Goal: Task Accomplishment & Management: Manage account settings

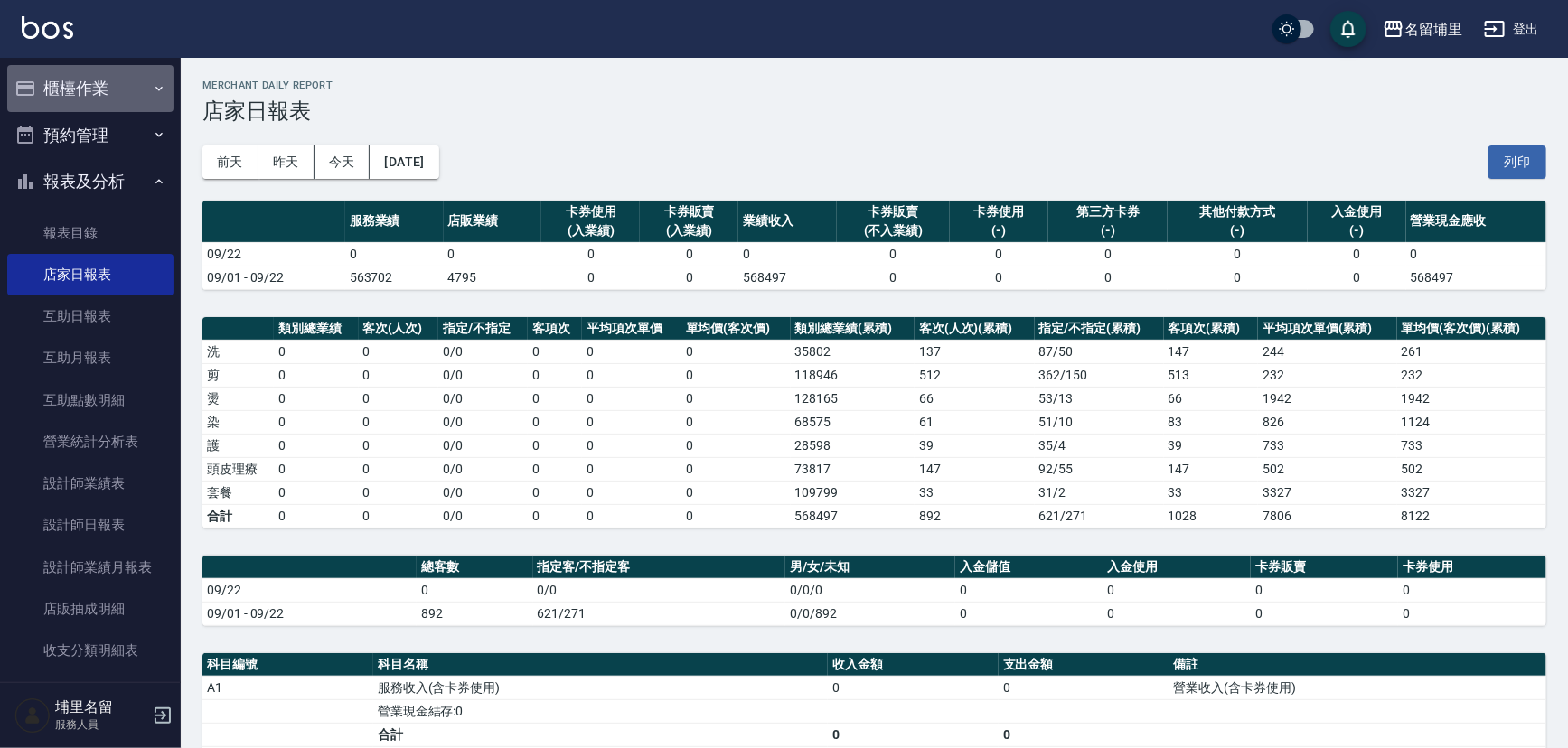
click at [99, 98] on button "櫃檯作業" at bounding box center [90, 88] width 166 height 47
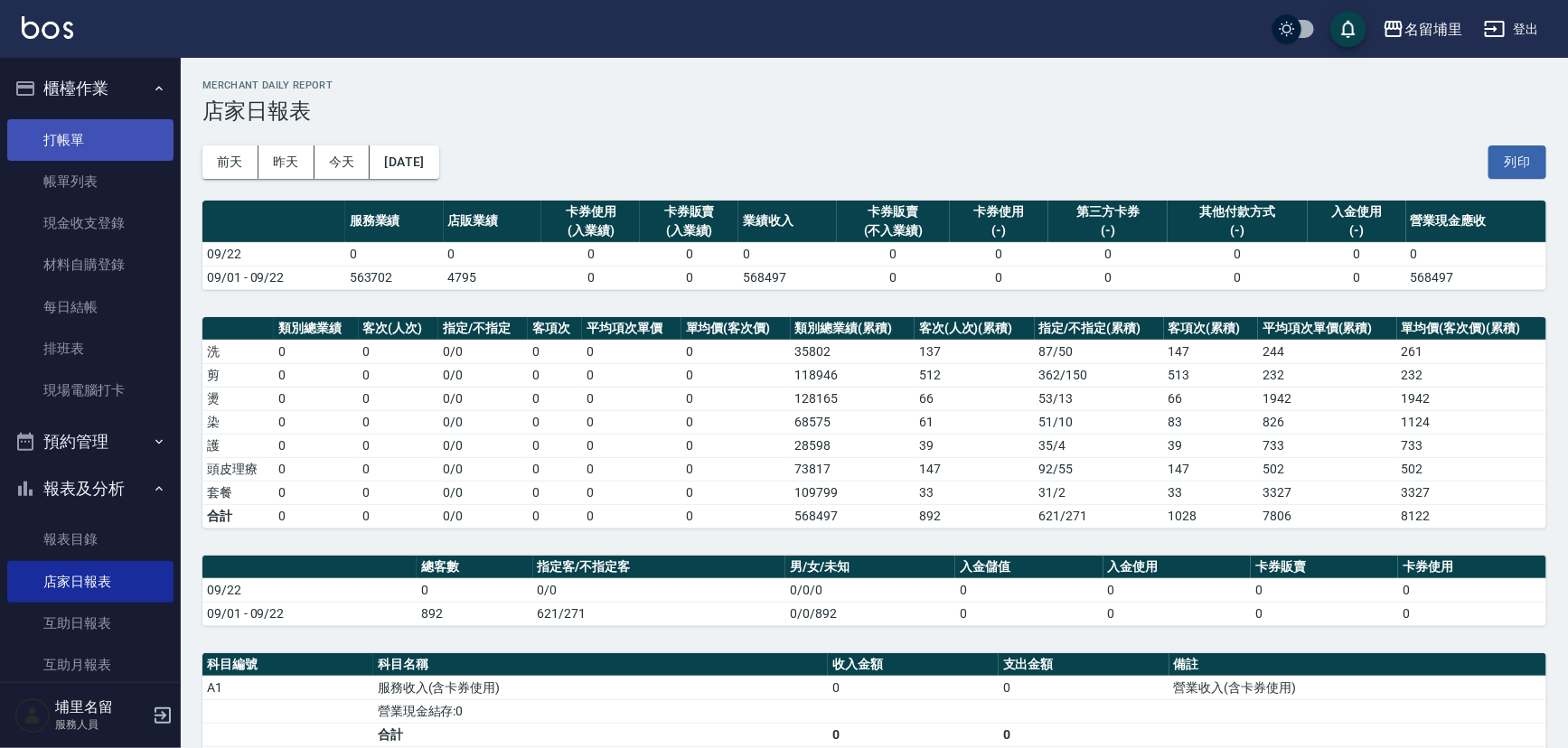
click at [85, 134] on link "打帳單" at bounding box center [90, 139] width 166 height 41
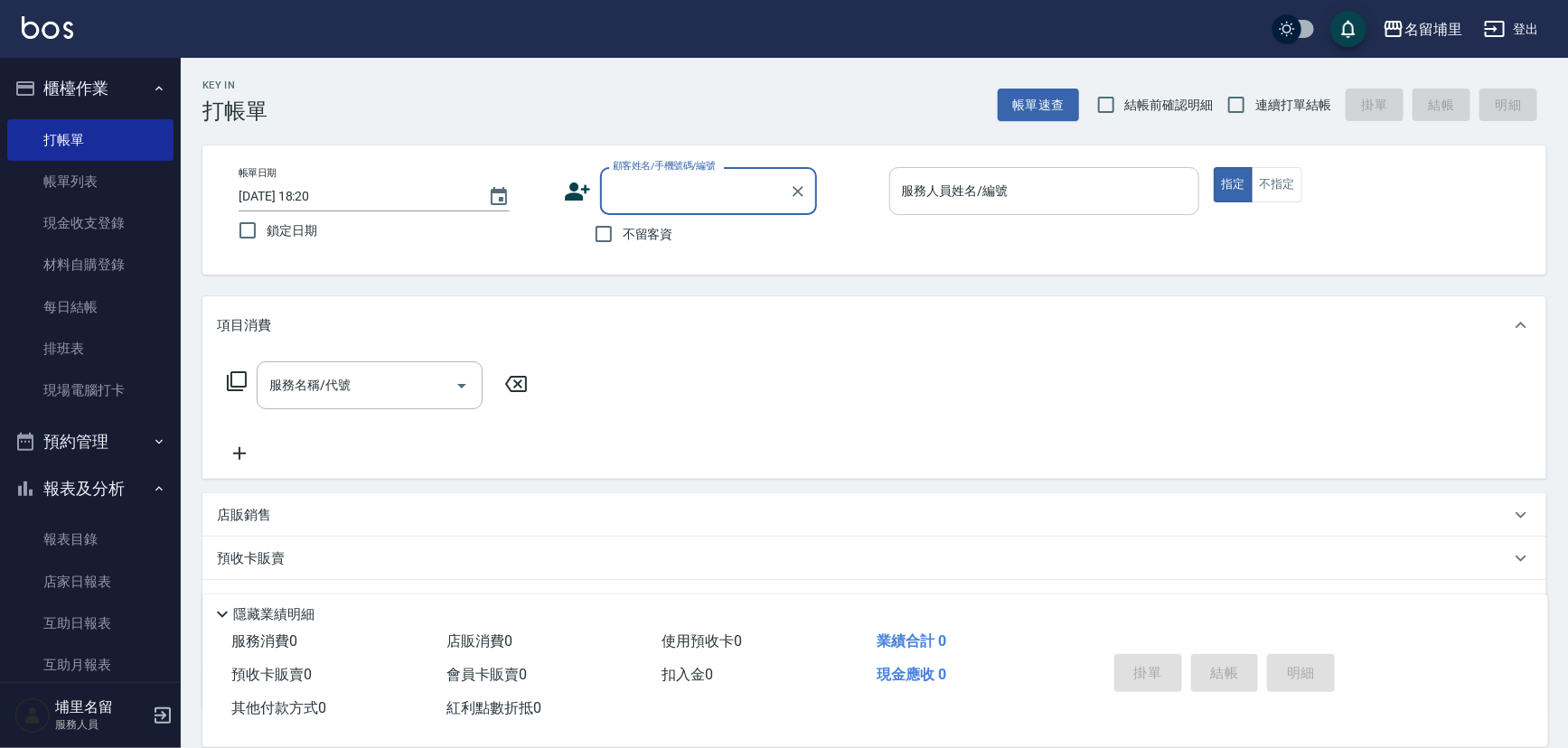
click at [1102, 203] on input "服務人員姓名/編號" at bounding box center [1045, 191] width 295 height 31
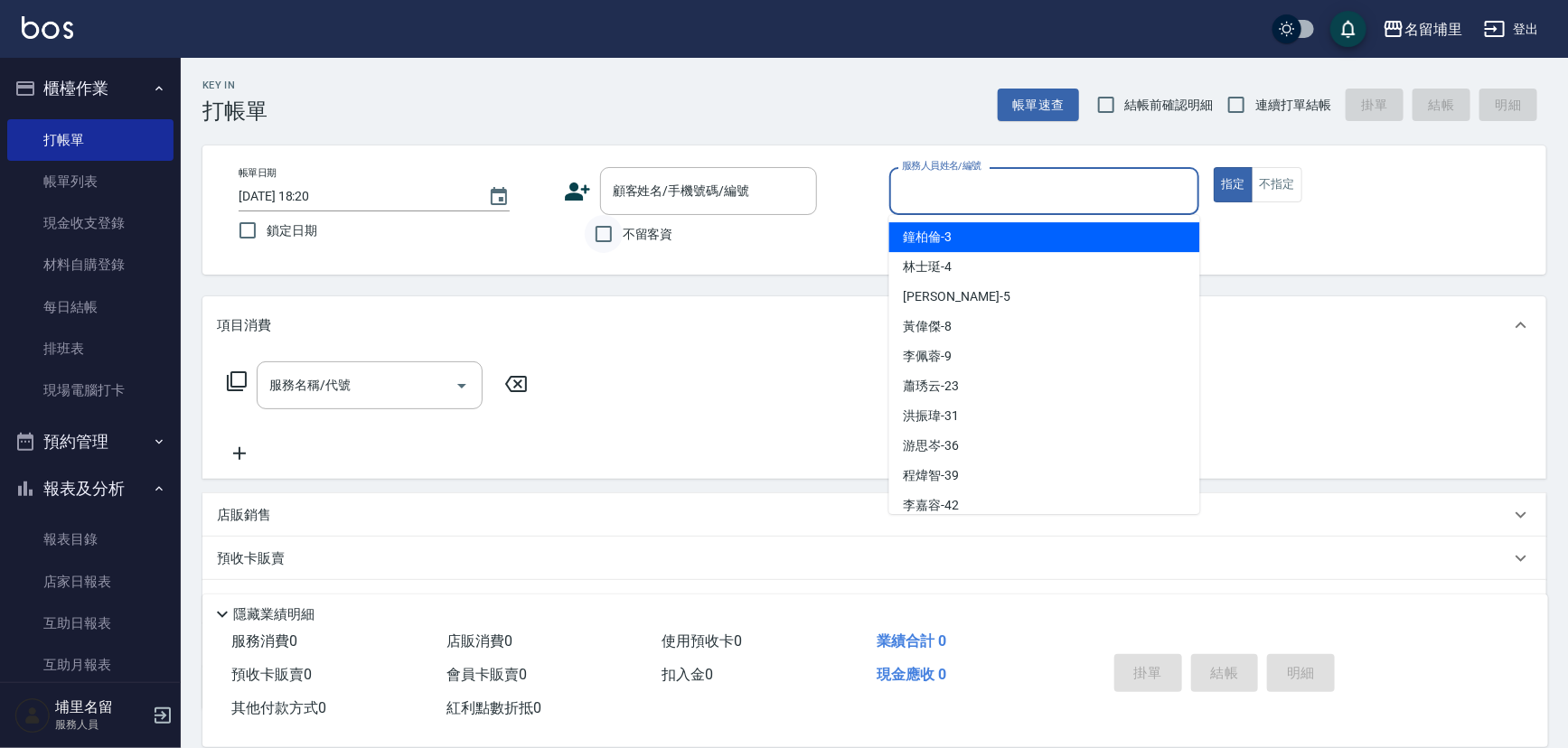
drag, startPoint x: 580, startPoint y: 225, endPoint x: 590, endPoint y: 226, distance: 10.0
click at [585, 225] on div "不留客資" at bounding box center [690, 233] width 253 height 38
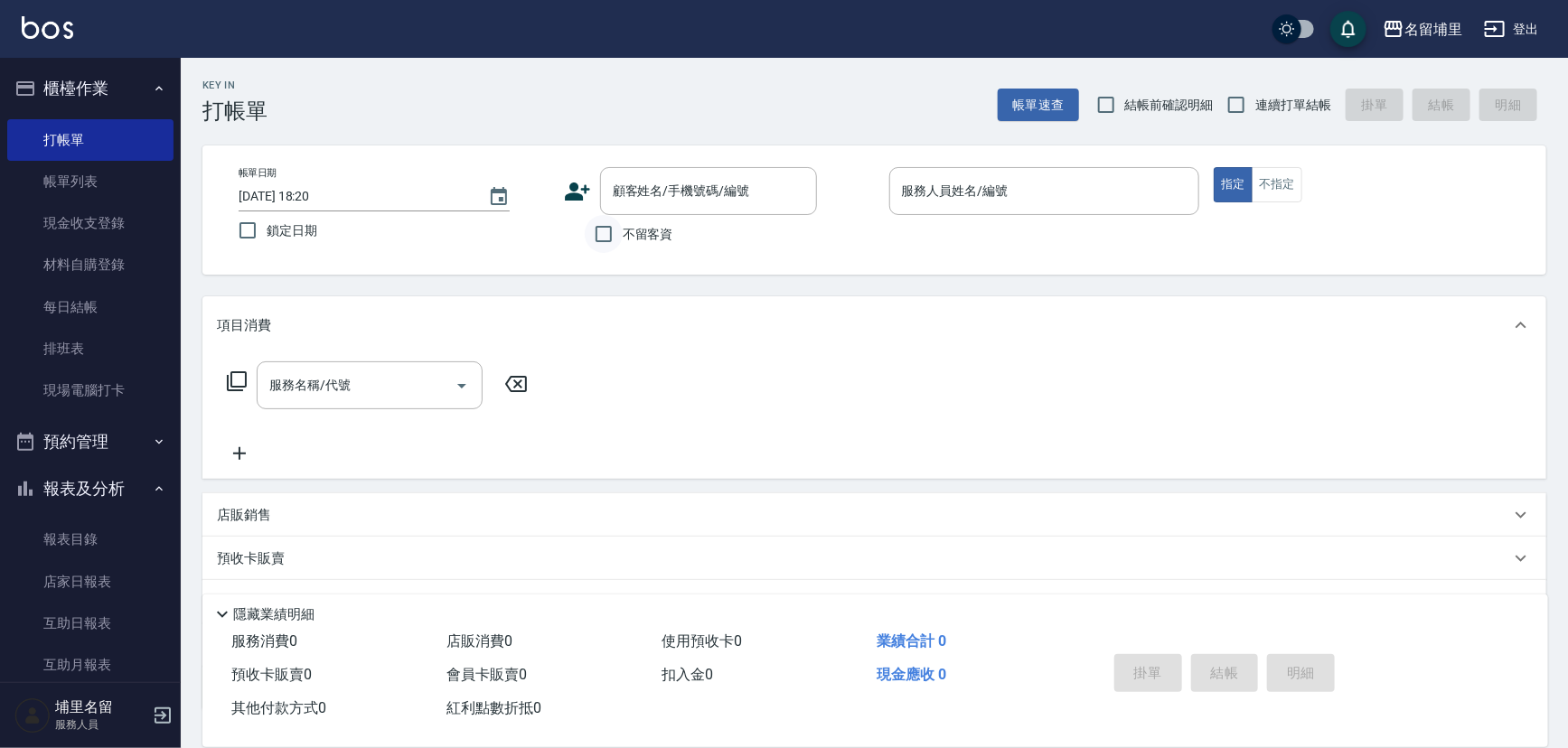
click at [604, 232] on input "不留客資" at bounding box center [603, 233] width 38 height 38
checkbox input "true"
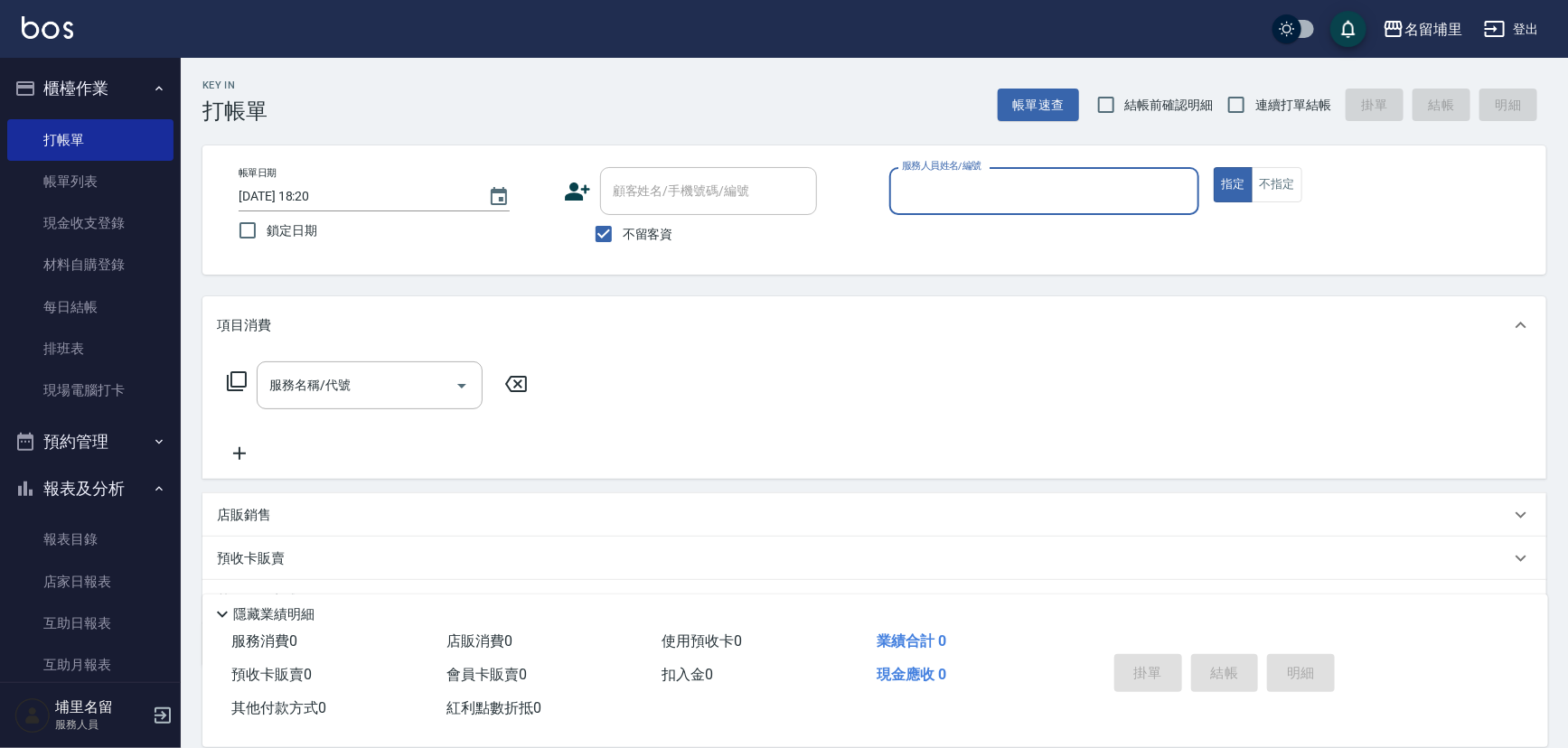
drag, startPoint x: 1234, startPoint y: 96, endPoint x: 1133, endPoint y: 180, distance: 131.4
click at [1235, 96] on input "連續打單結帳" at bounding box center [1235, 104] width 38 height 38
checkbox input "true"
click at [1044, 209] on div "服務人員姓名/編號" at bounding box center [1044, 191] width 310 height 48
type input "[PERSON_NAME]-5"
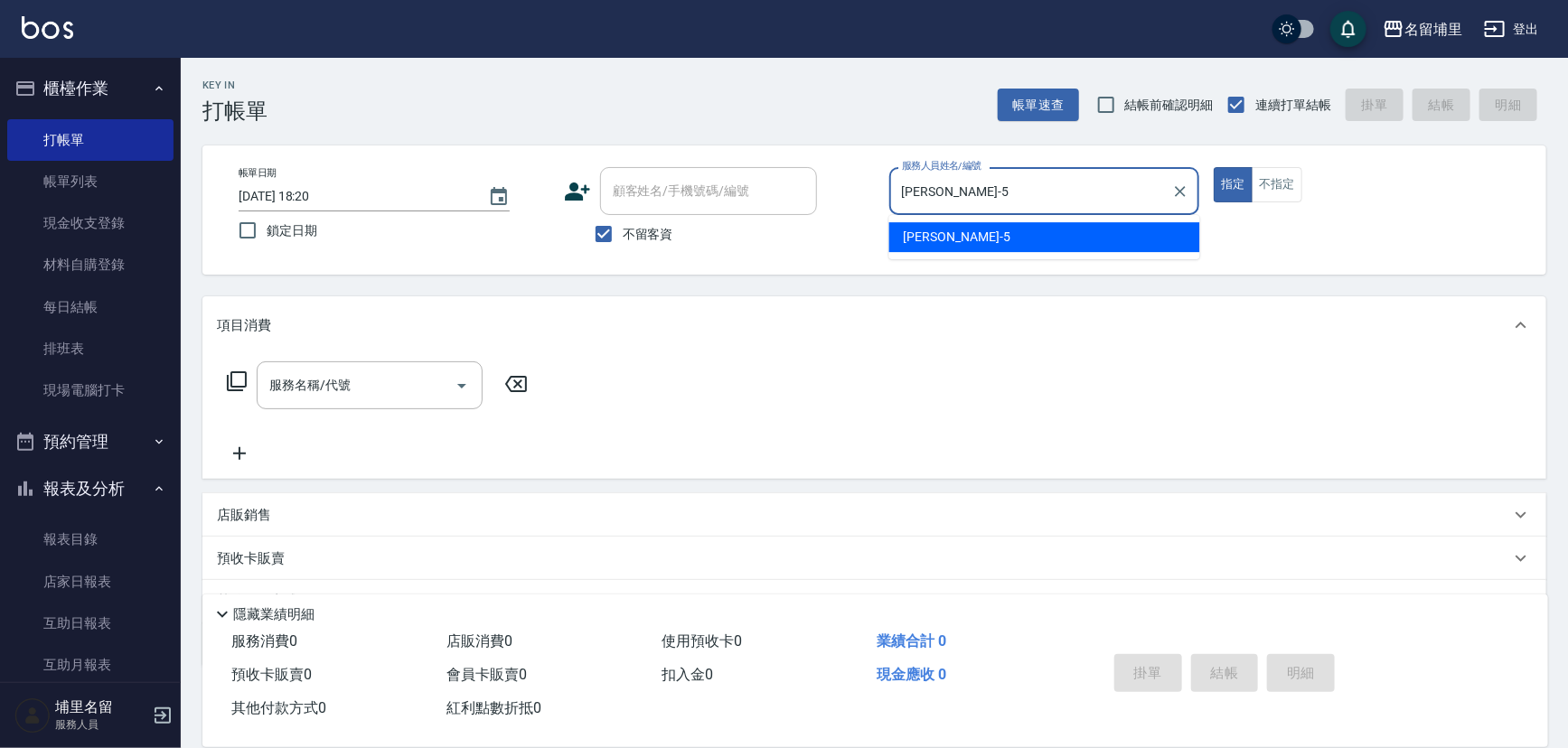
type button "true"
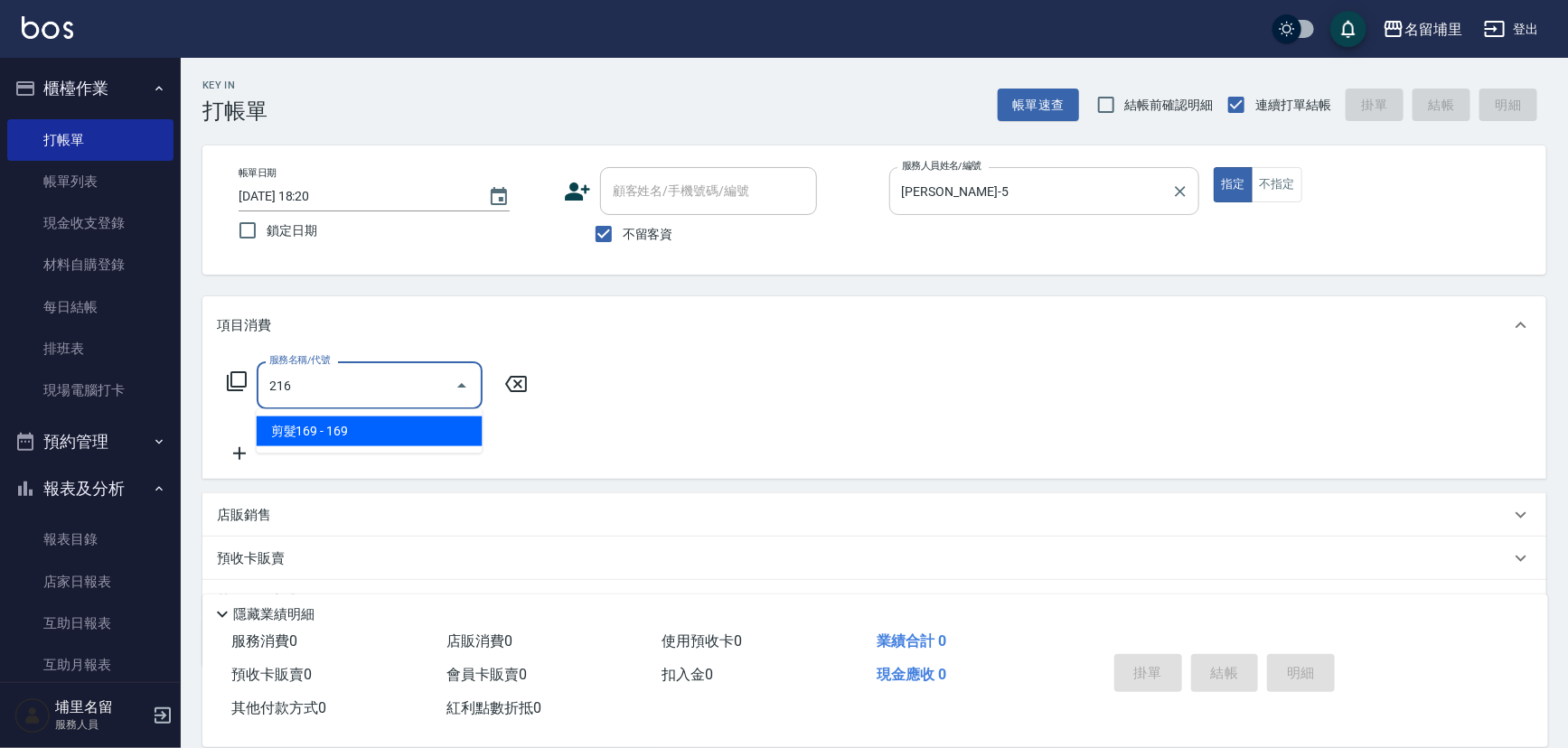
type input "剪髮169(216)"
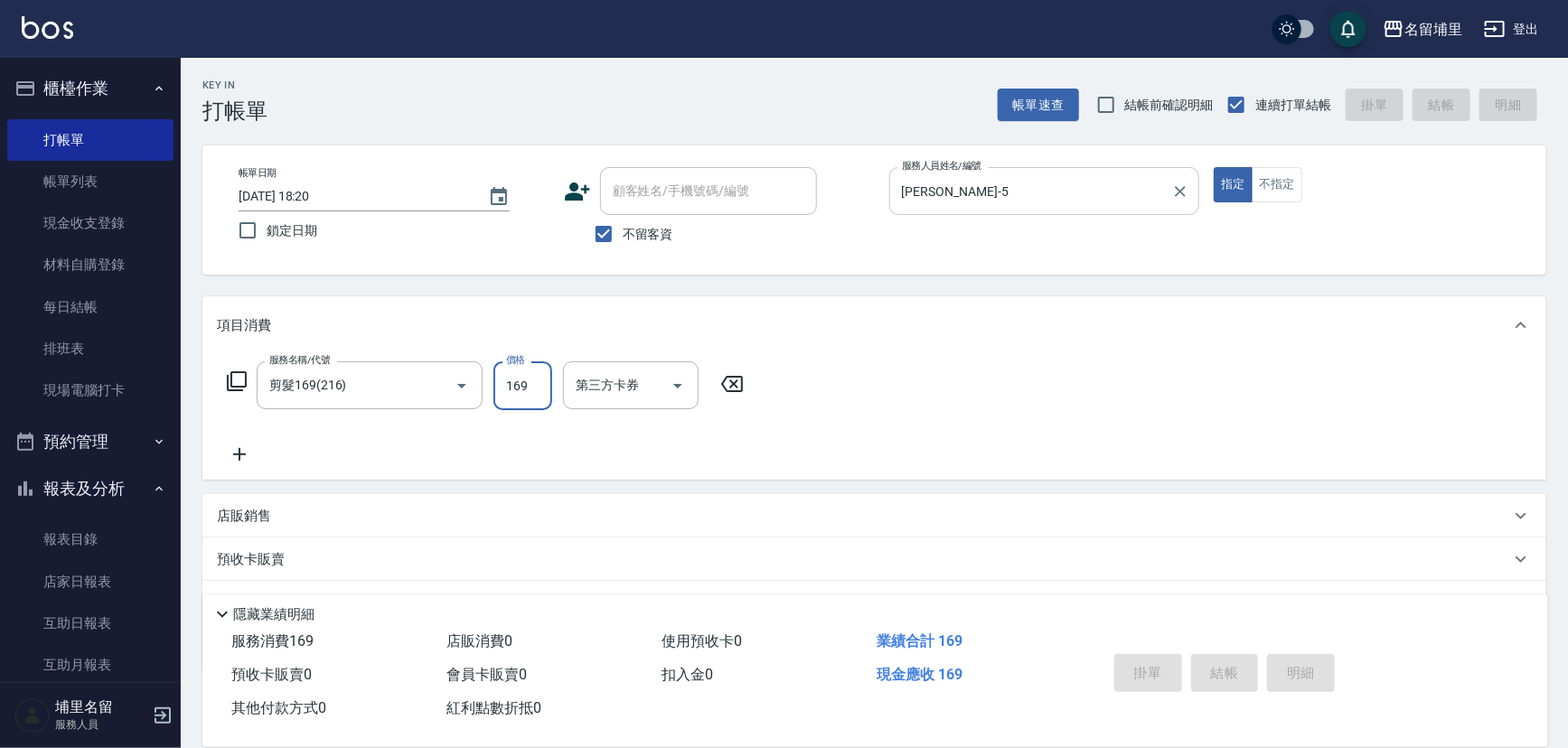
type input "8"
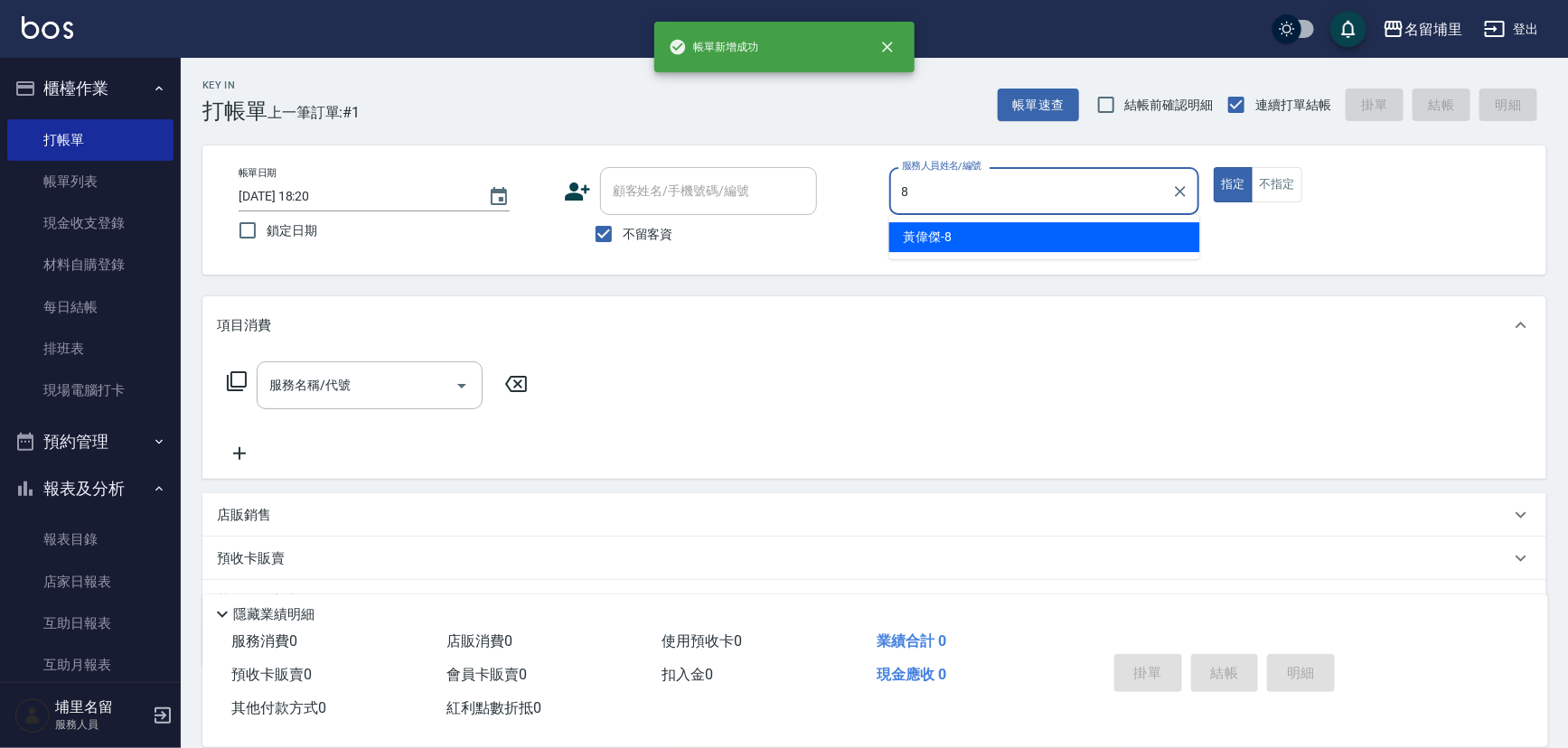
type input "黃偉傑-8"
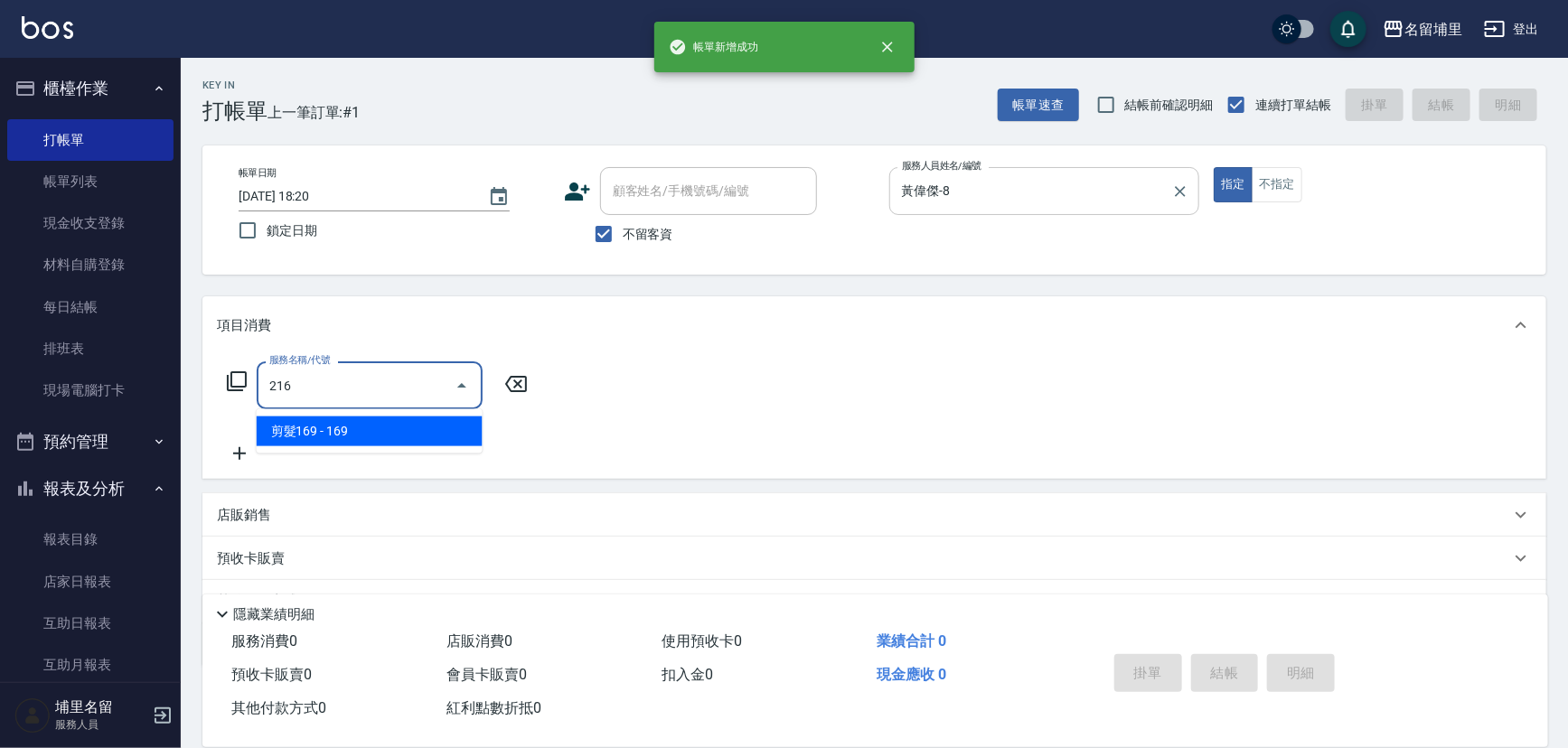
type input "剪髮169(216)"
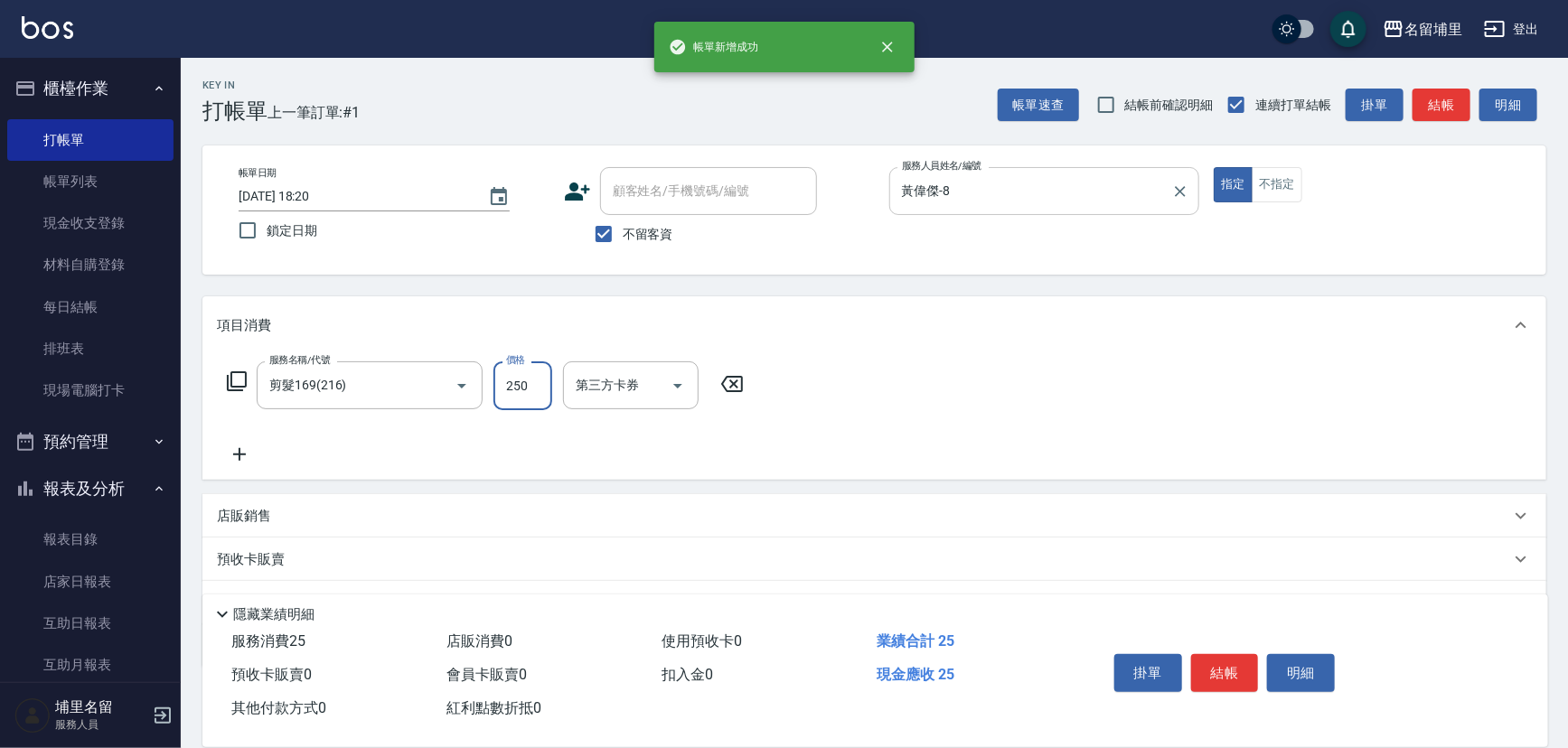
type input "250"
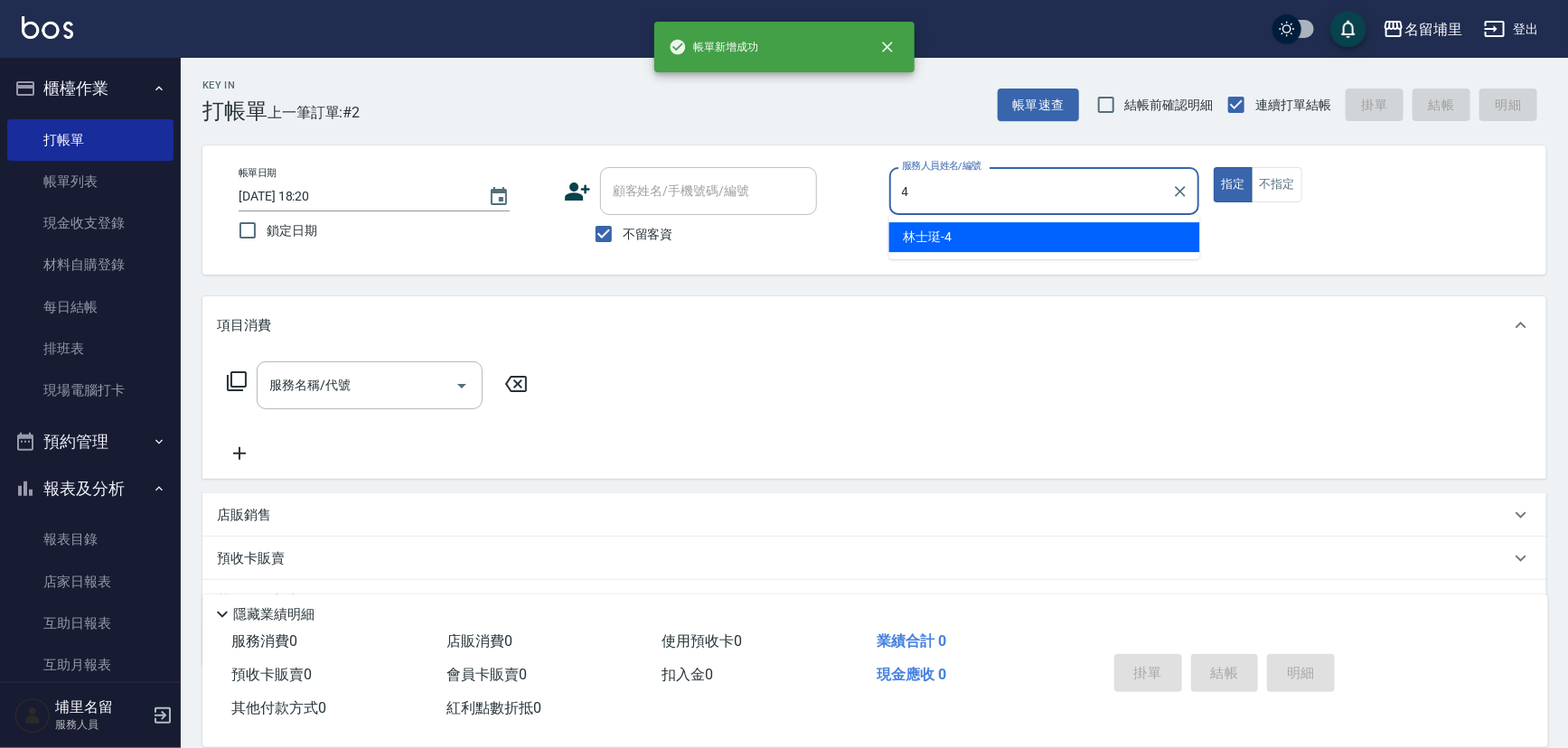
type input "林士珽-4"
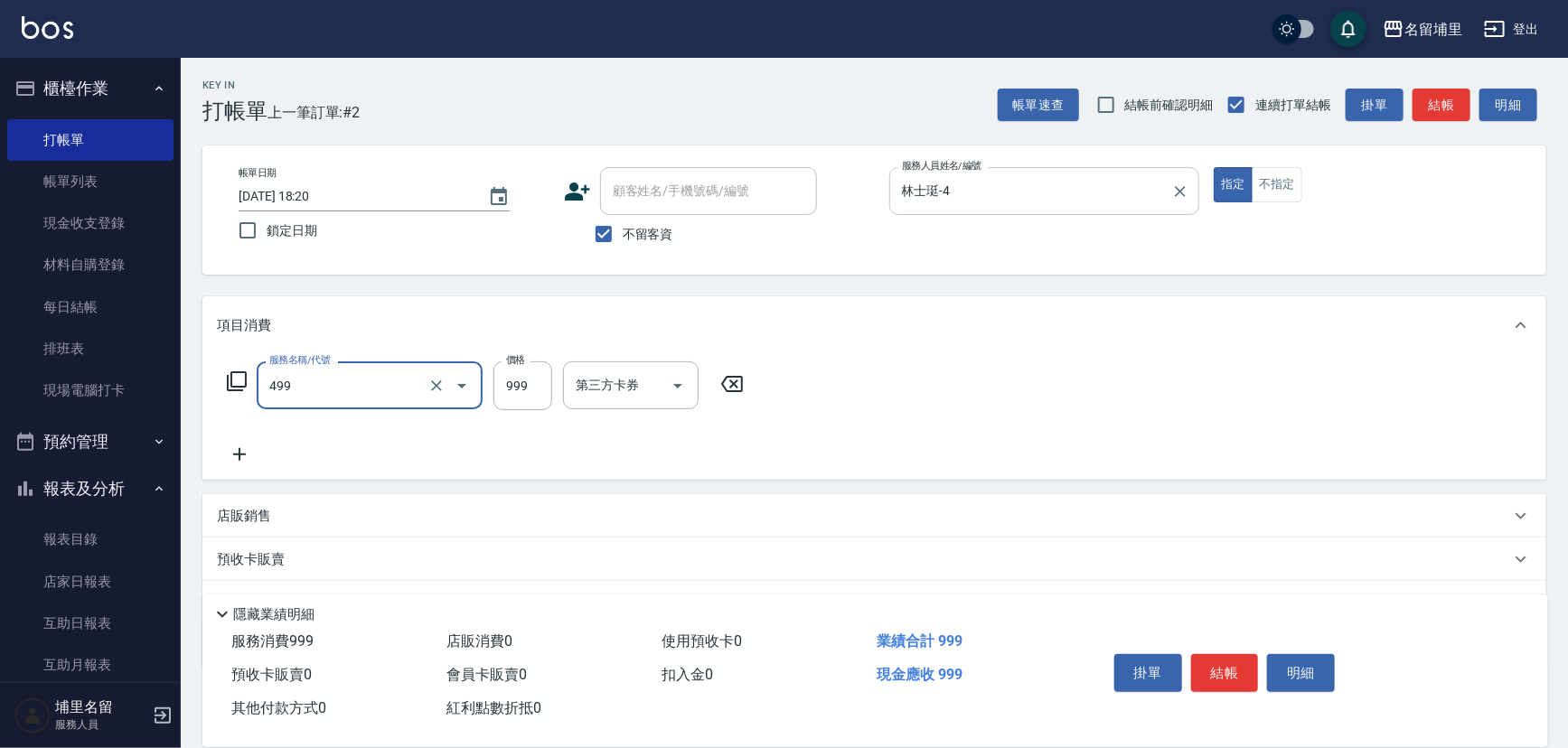
type input "染髮999(499)"
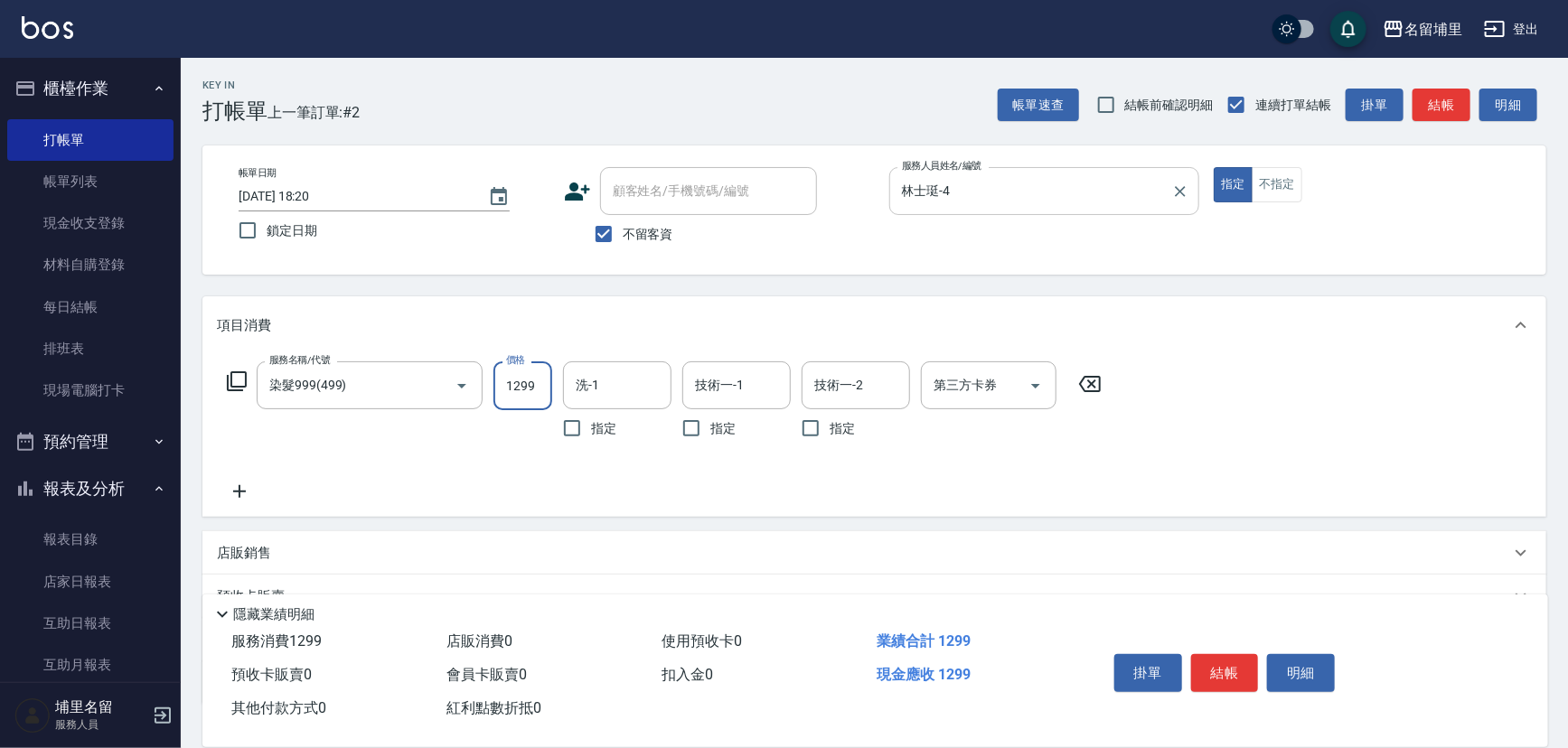
type input "1299"
type input "林士珽-4"
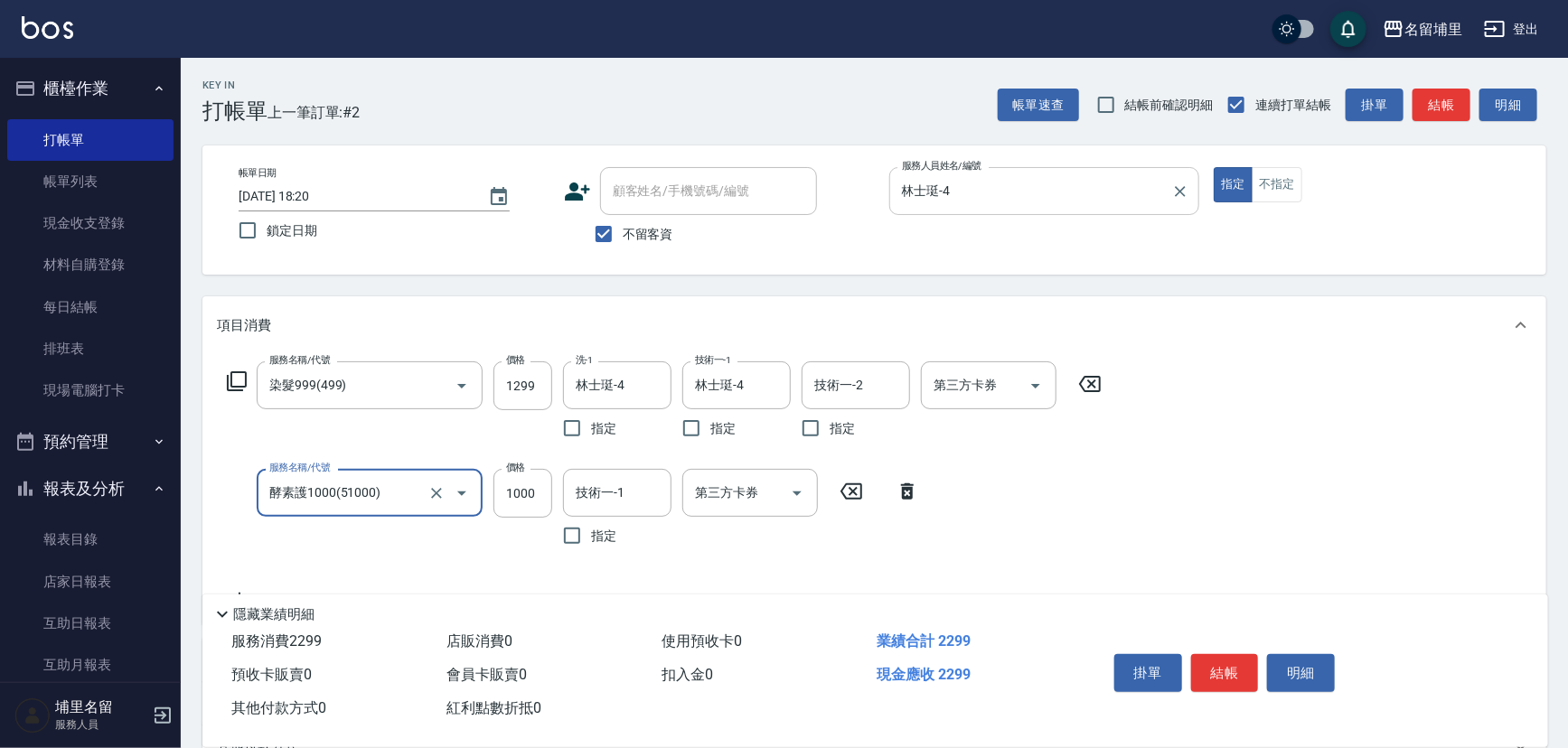
type input "酵素護1000(51000)"
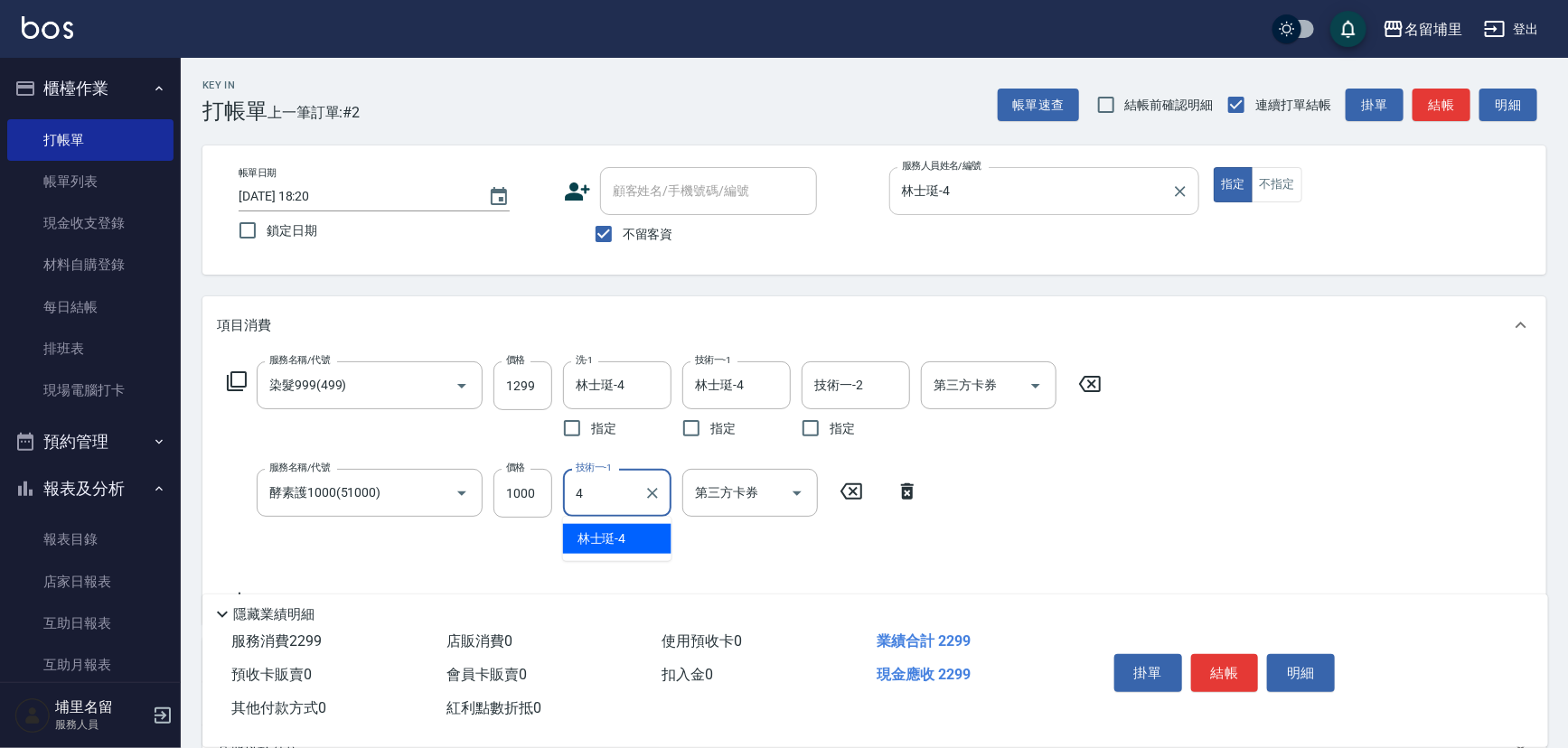
type input "林士珽-4"
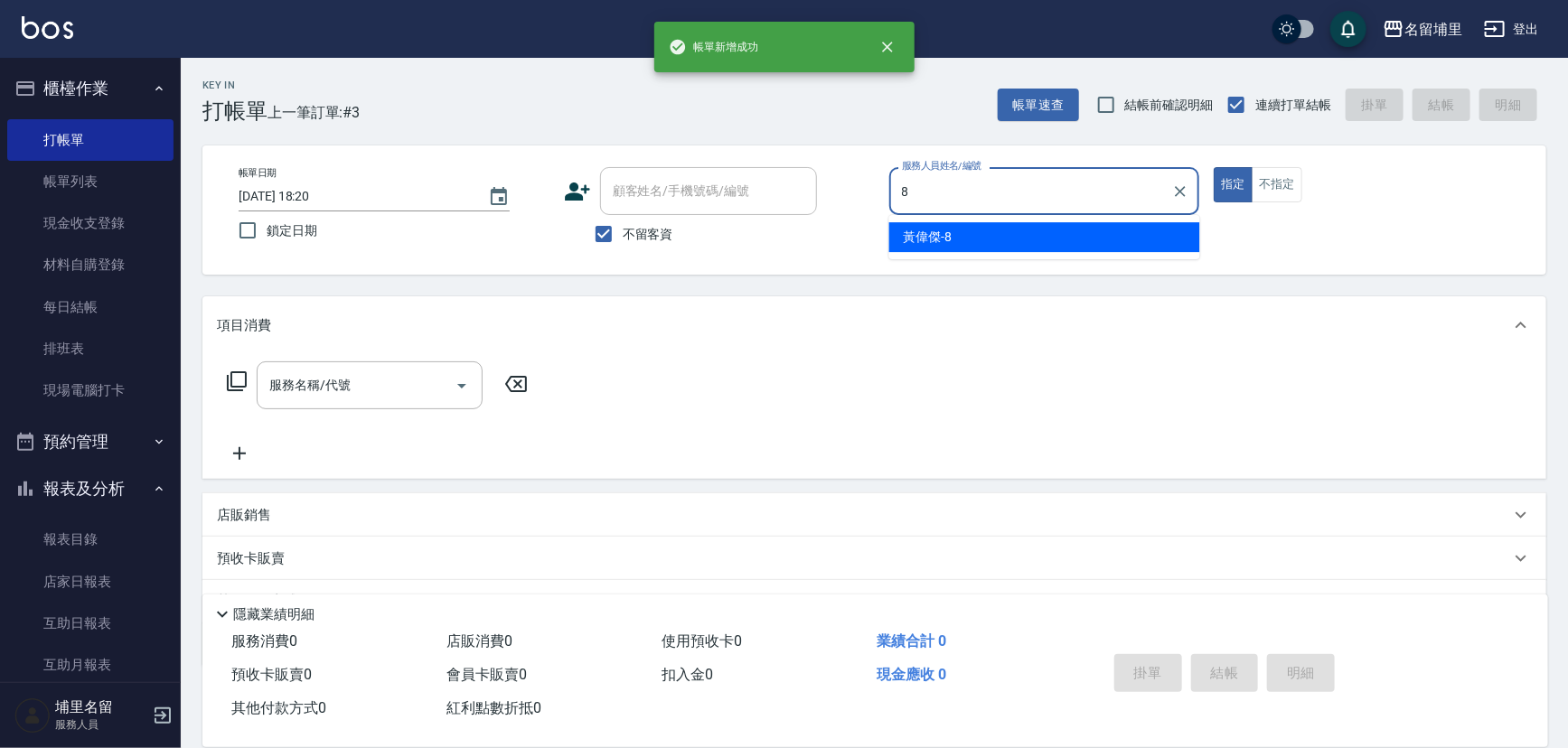
type input "黃偉傑-8"
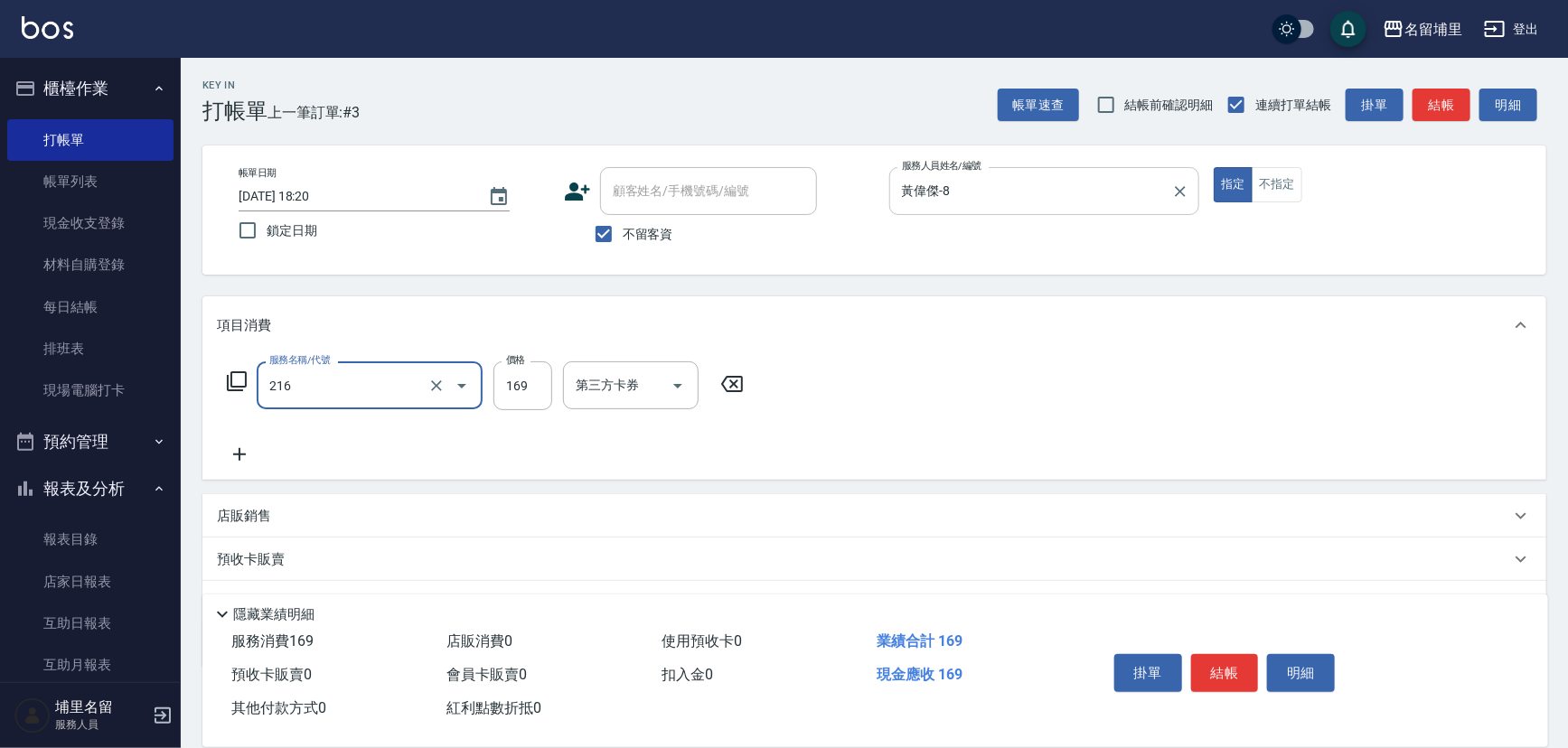
type input "剪髮169(216)"
type input "250"
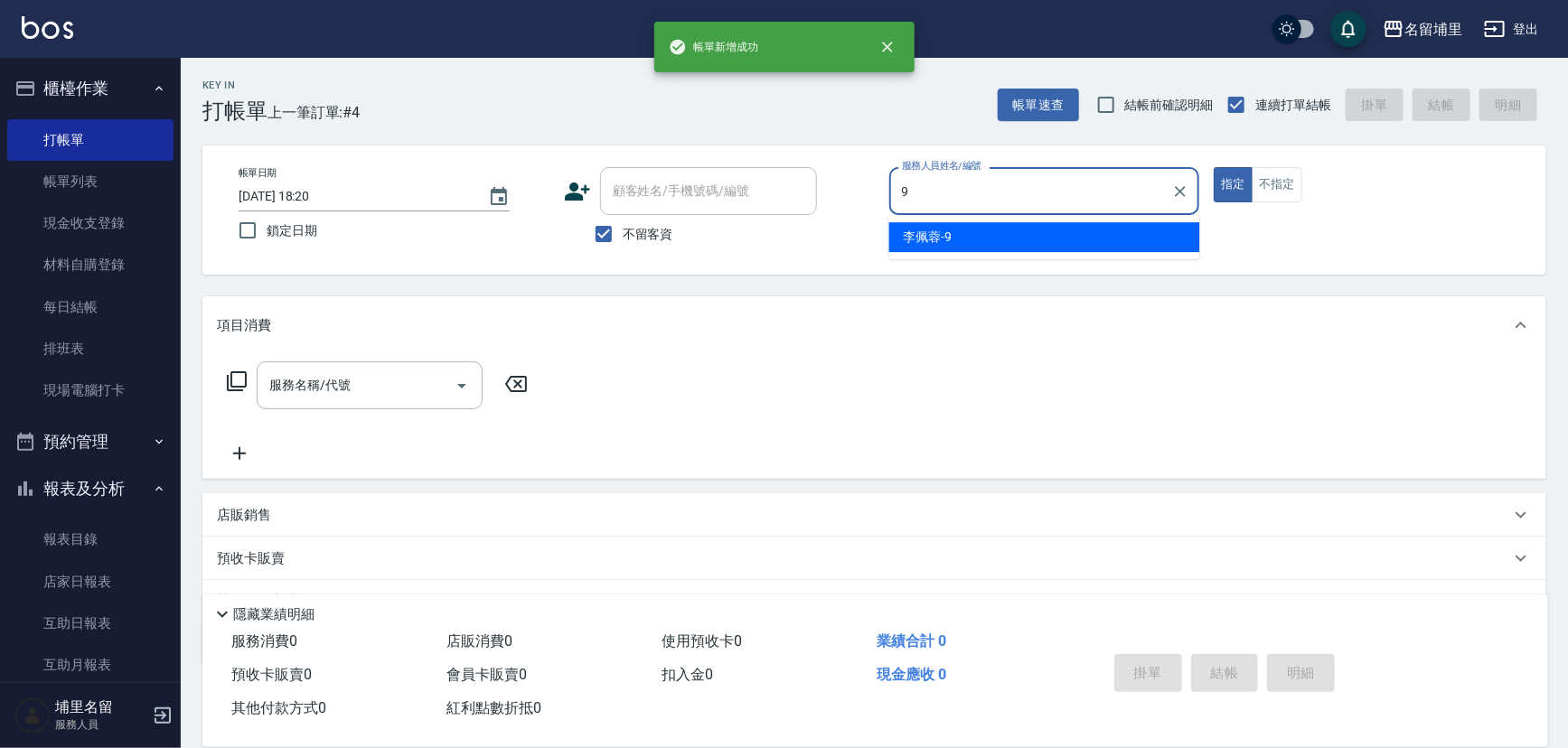
type input "[PERSON_NAME]-9"
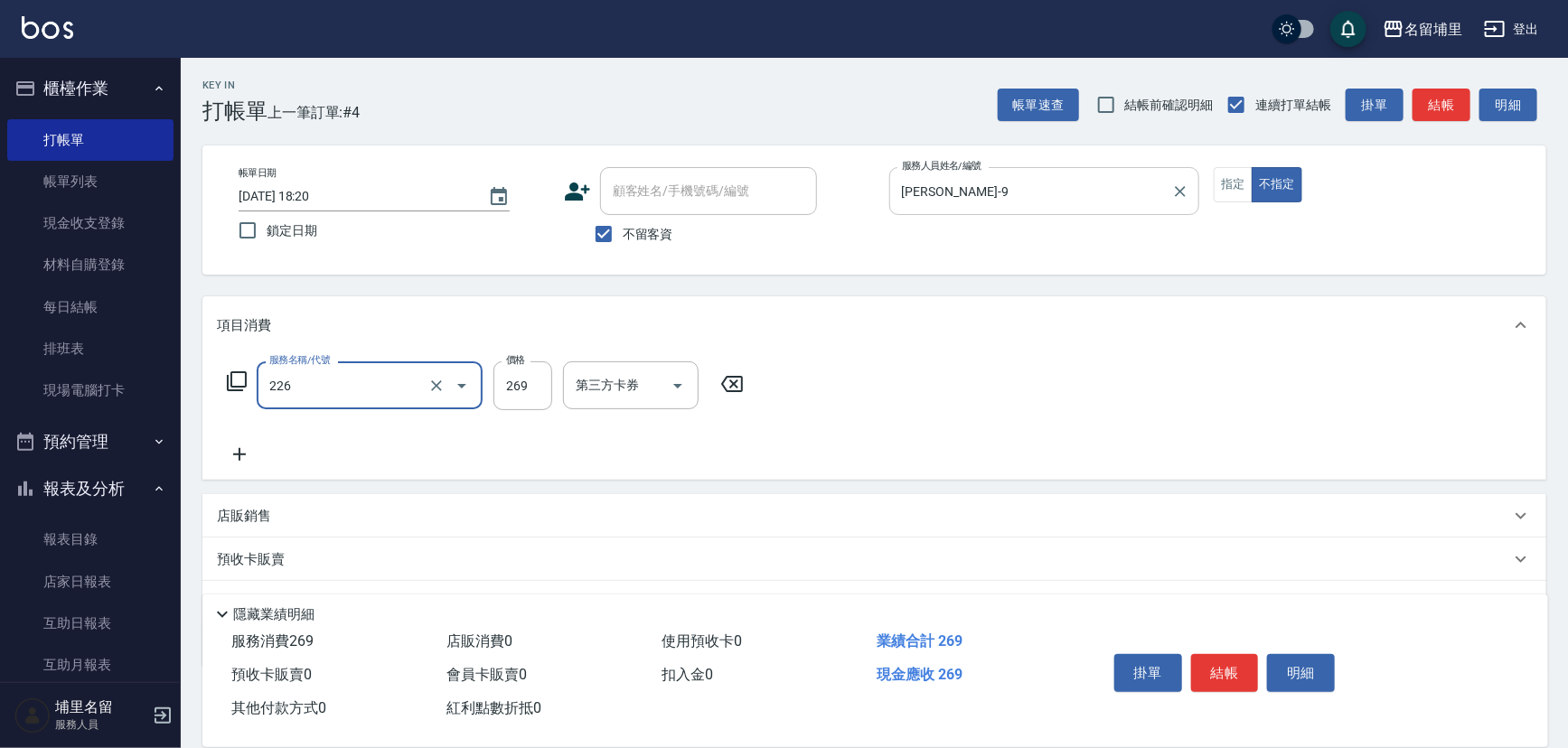
type input "洗剪269(226)"
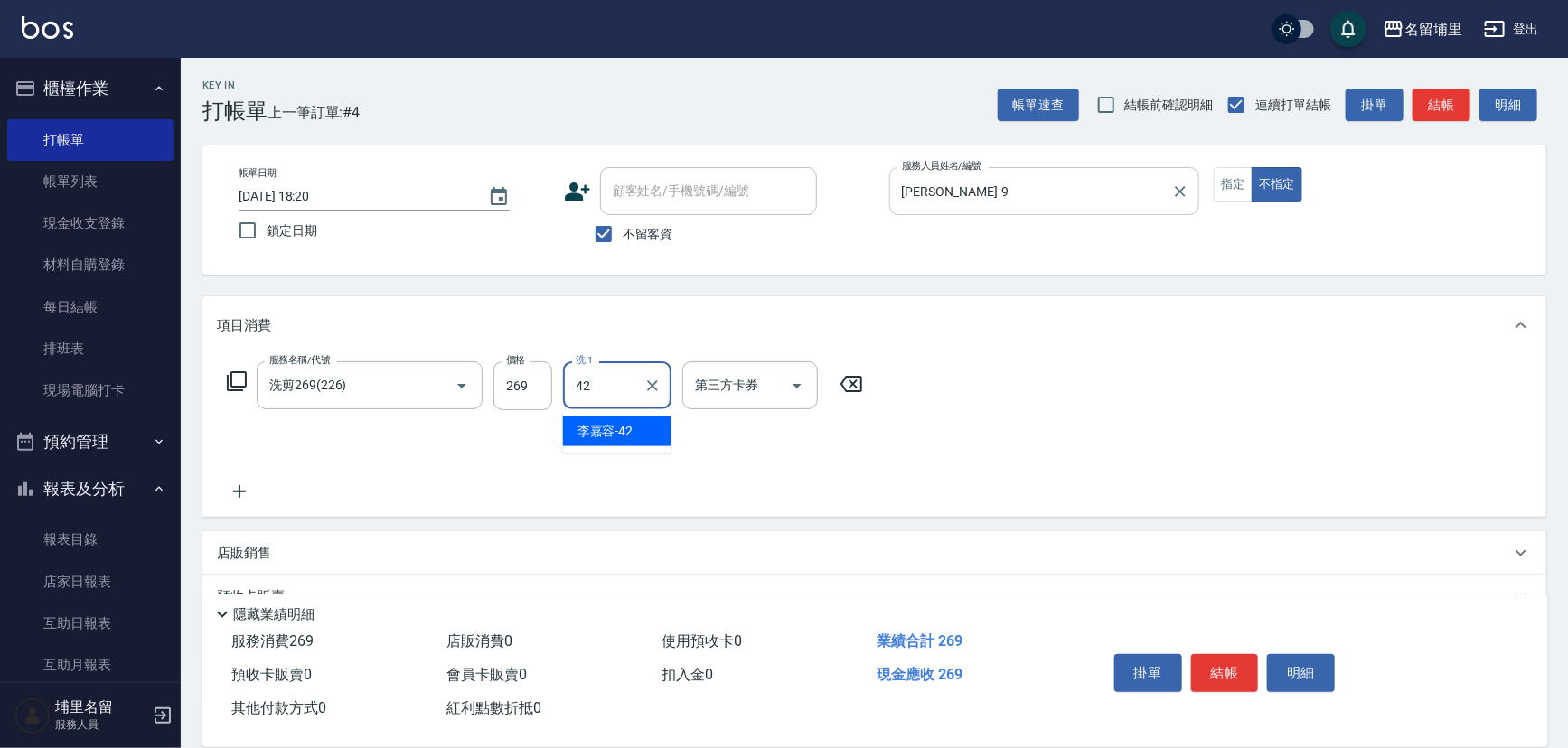
type input "[PERSON_NAME]-42"
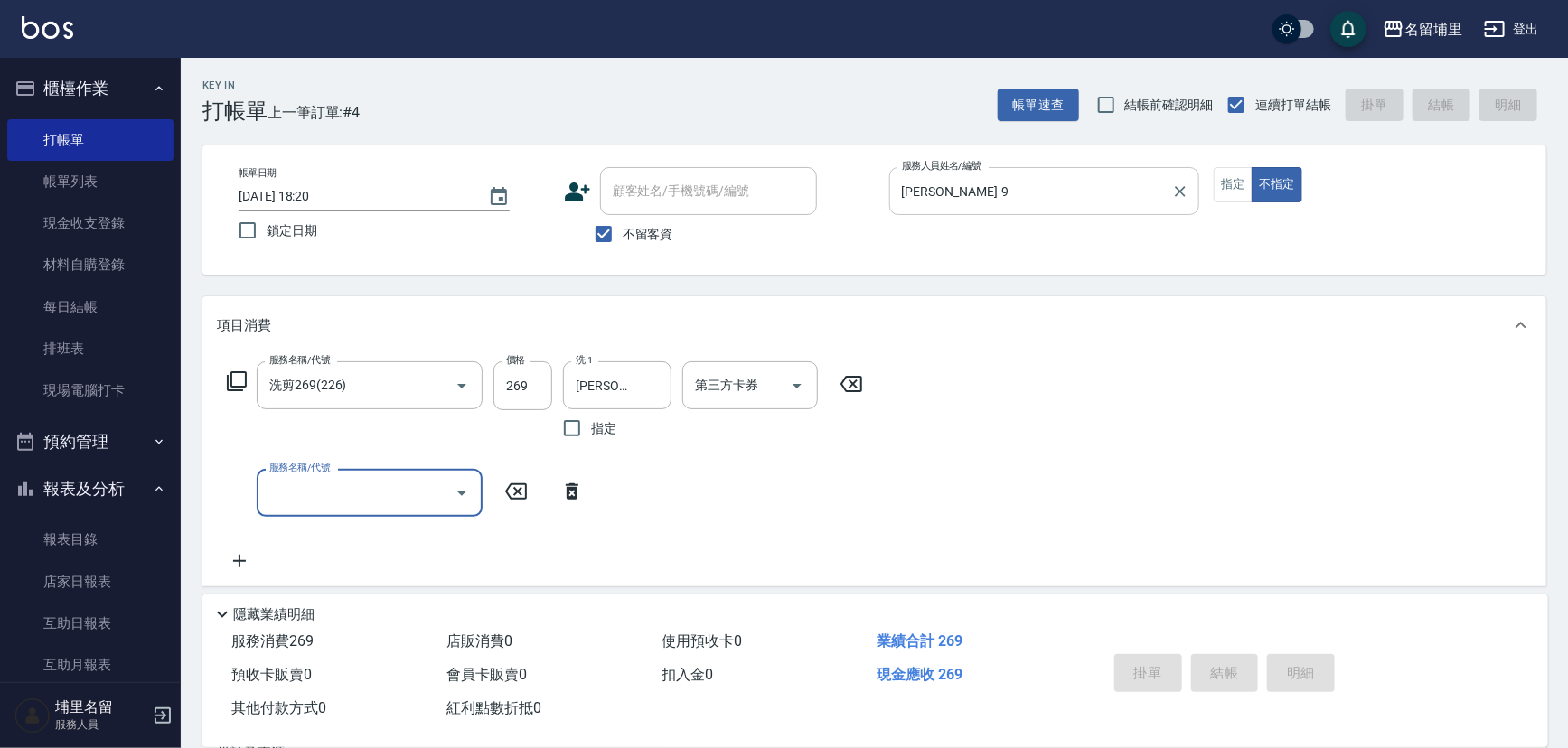
type input "[DATE] 18:21"
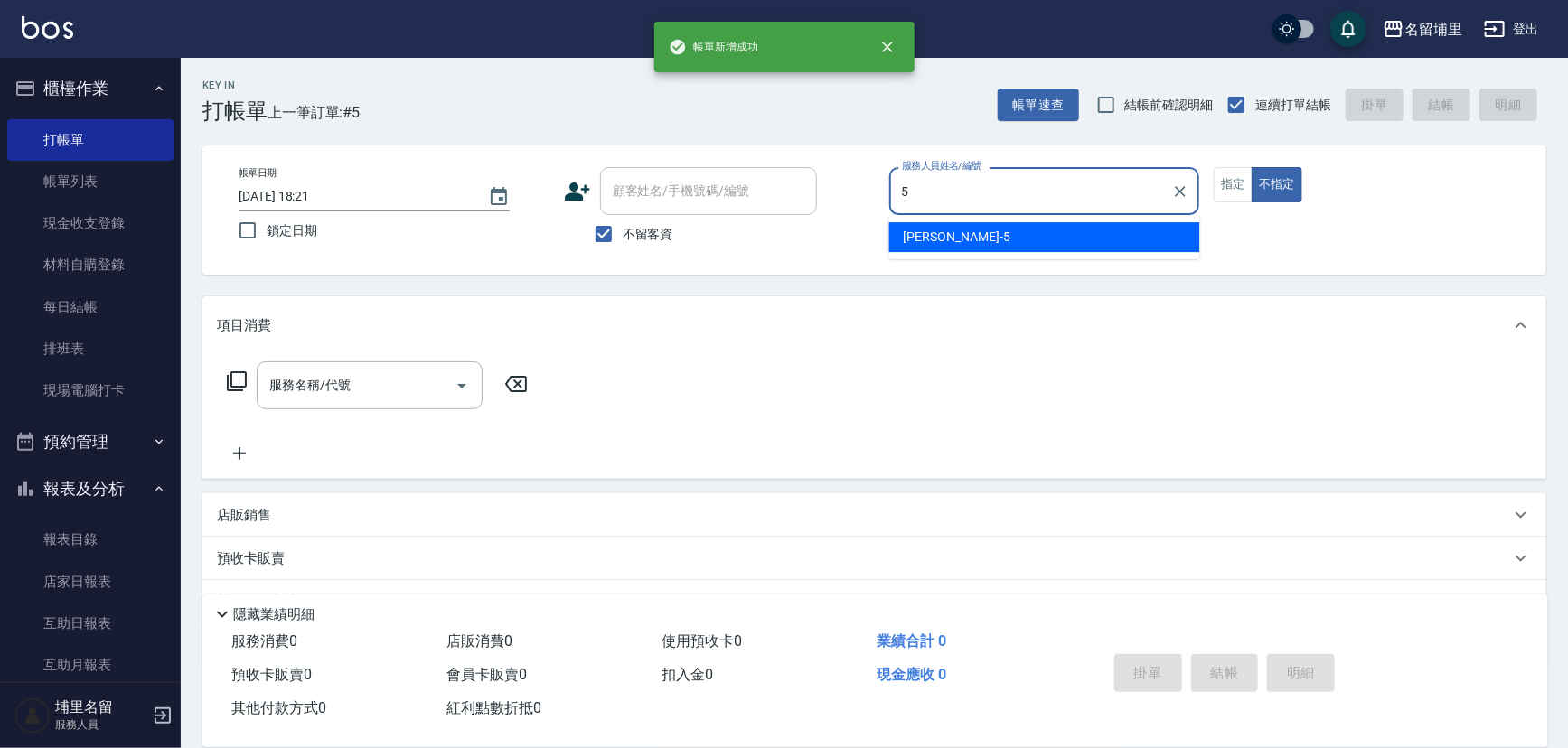
type input "[PERSON_NAME]-5"
type button "false"
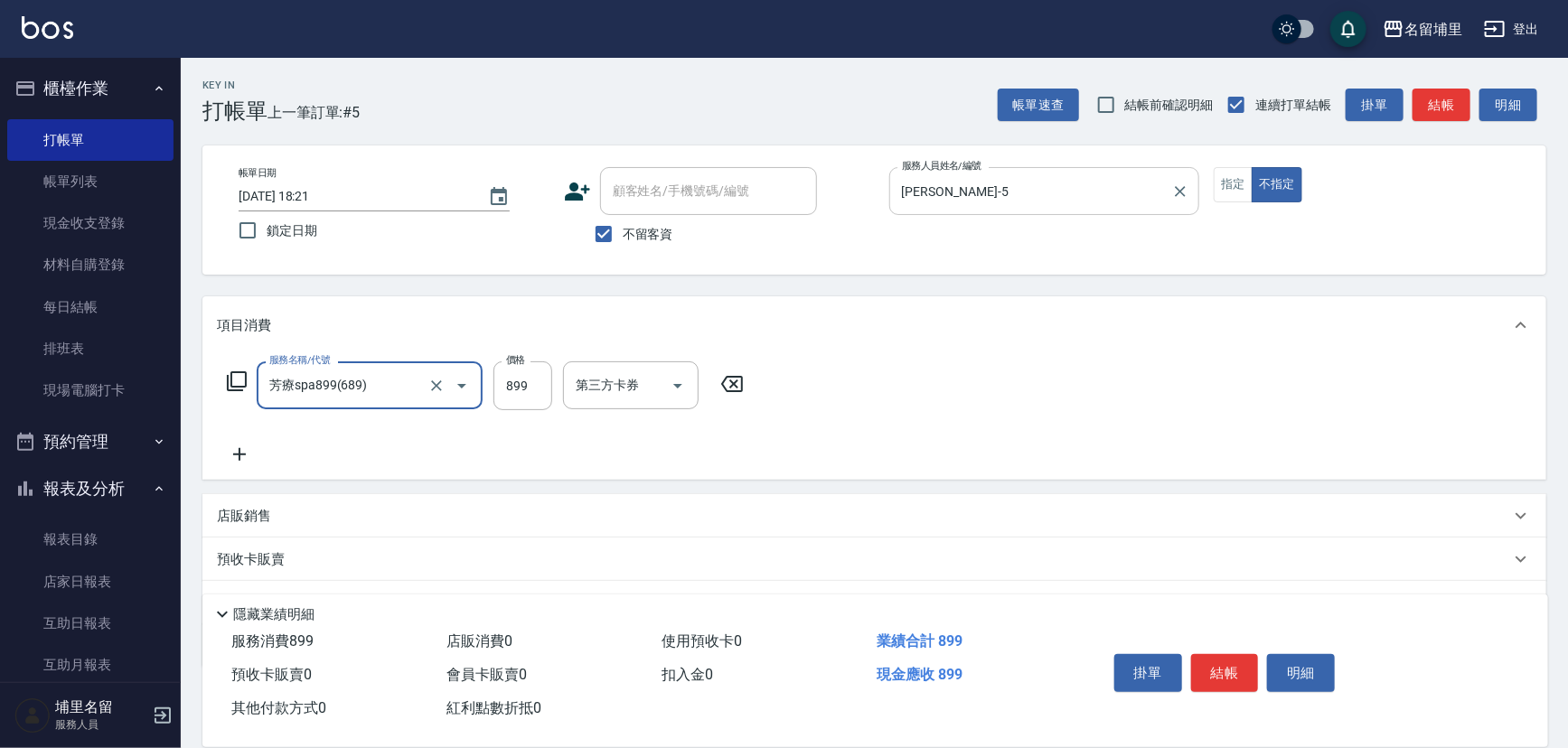
type input "芳療spa899(689)"
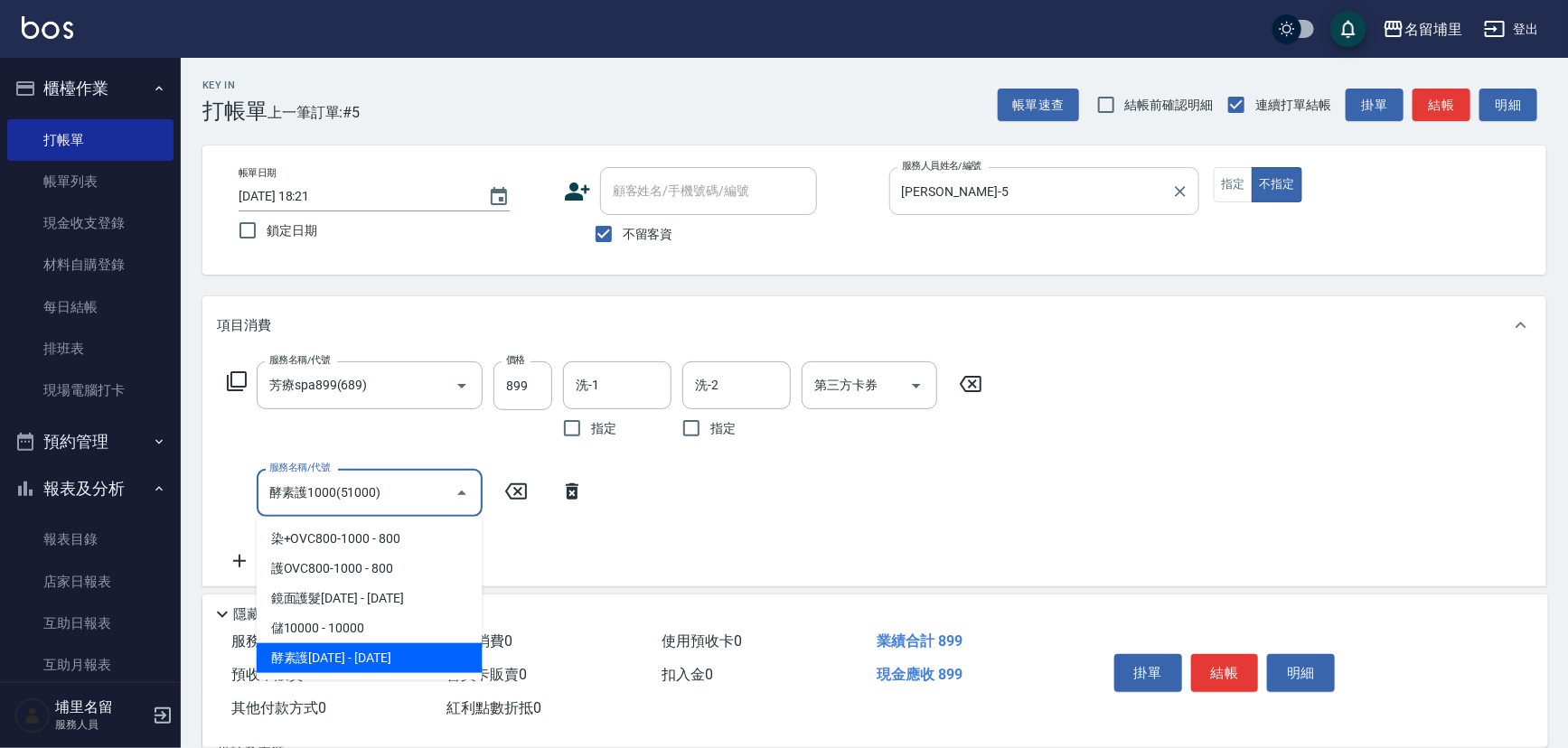
type input "酵素護1000(51000)"
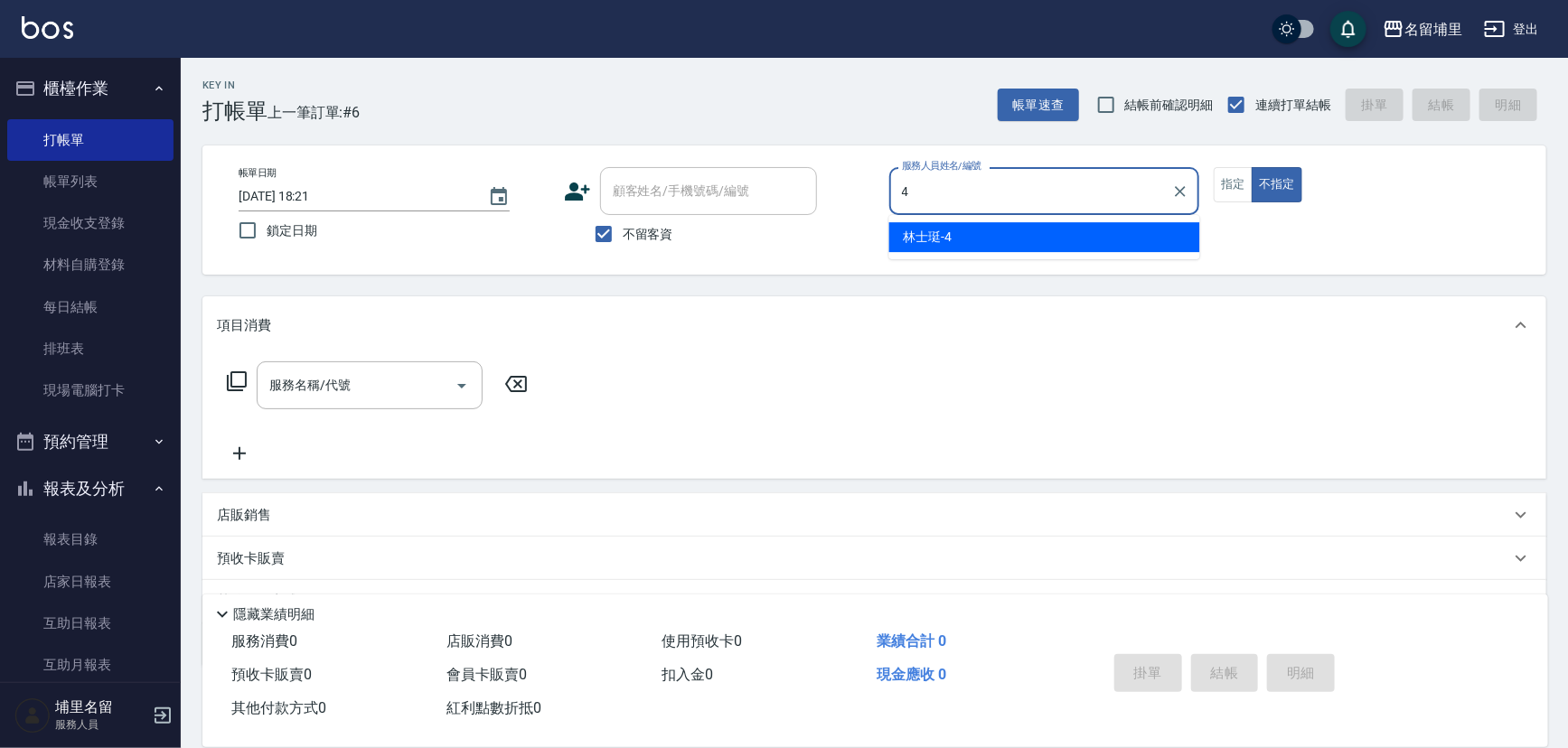
type input "林士珽-4"
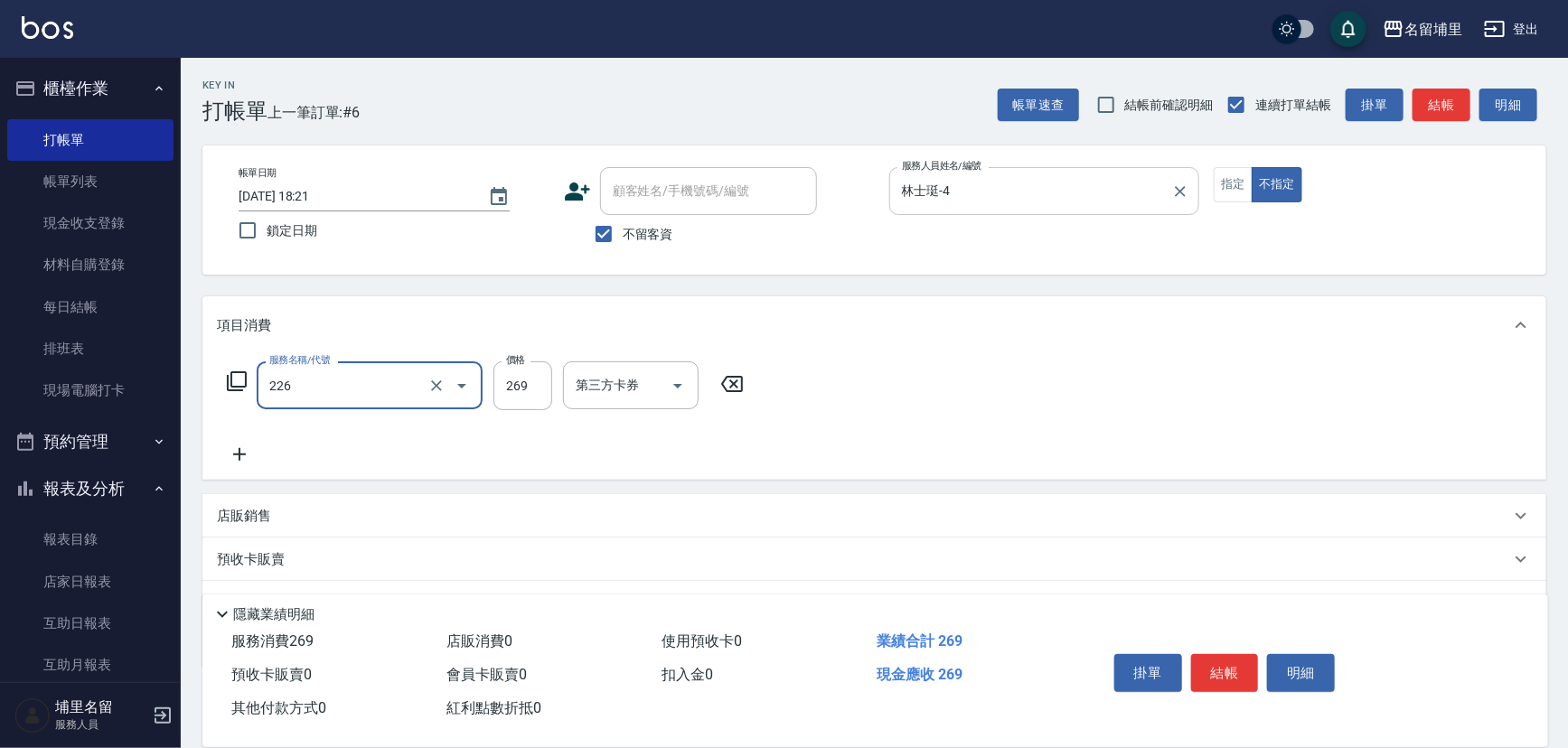
type input "洗剪269(226)"
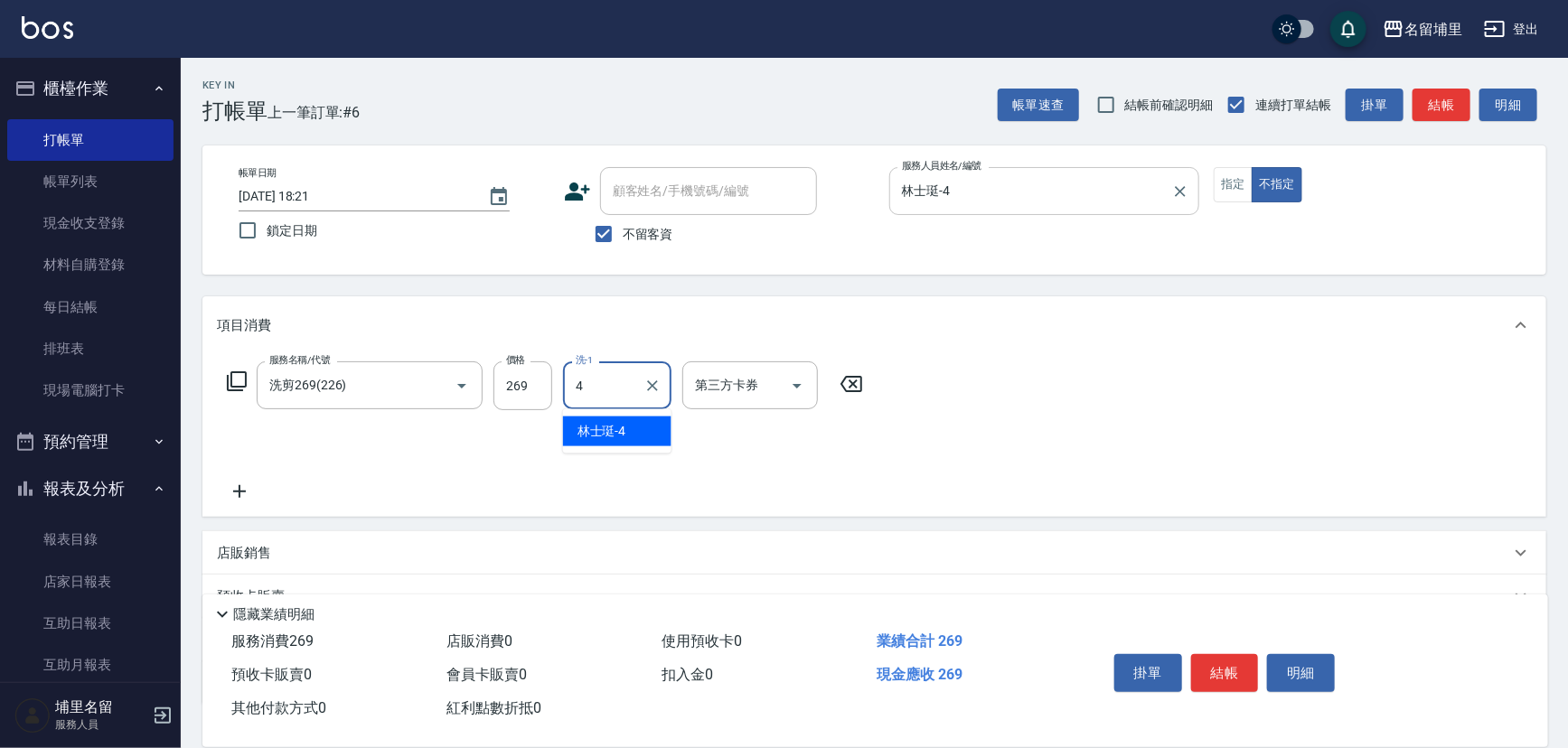
type input "林士珽-4"
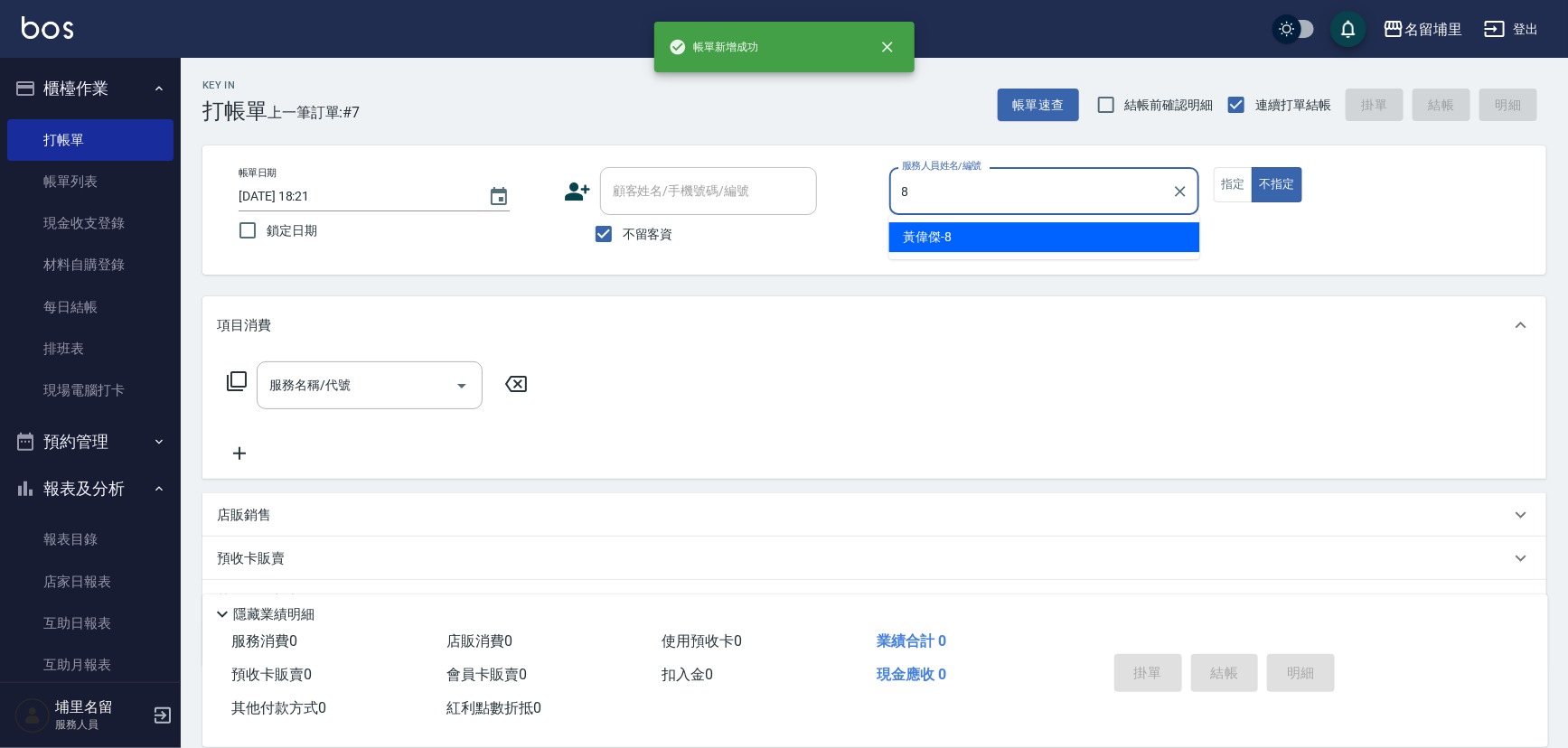
type input "黃偉傑-8"
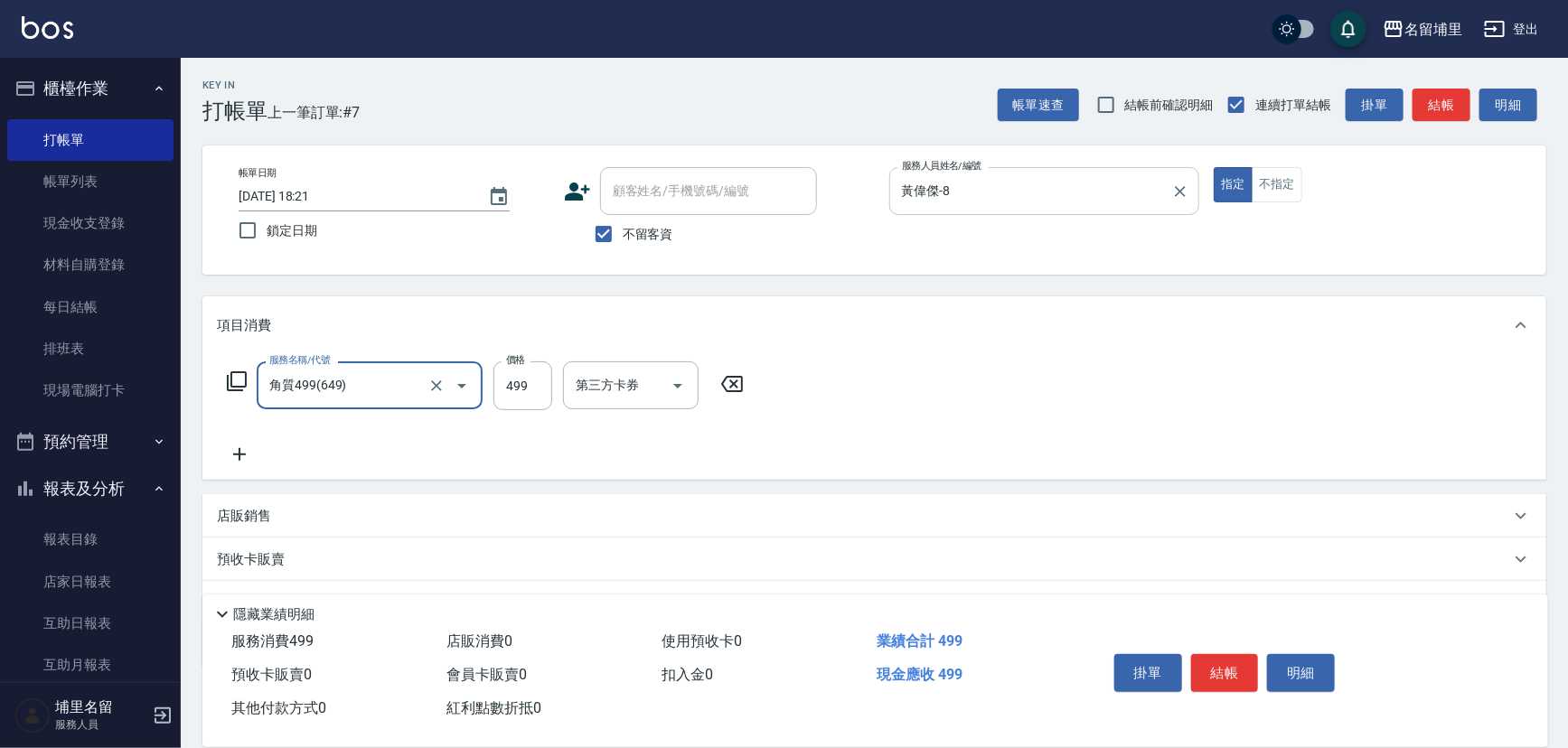
type input "角質499(649)"
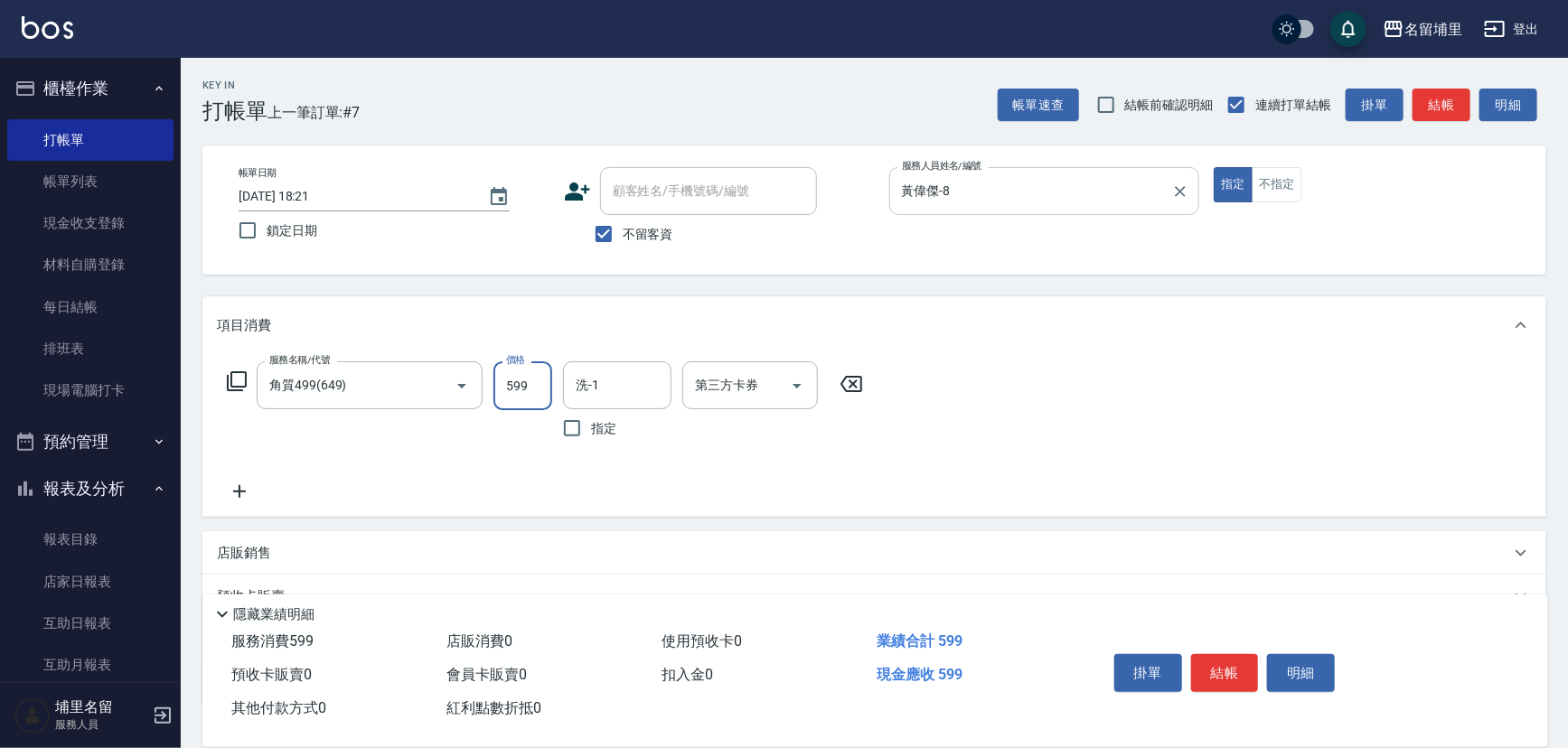
type input "599"
type input "[PERSON_NAME]-45"
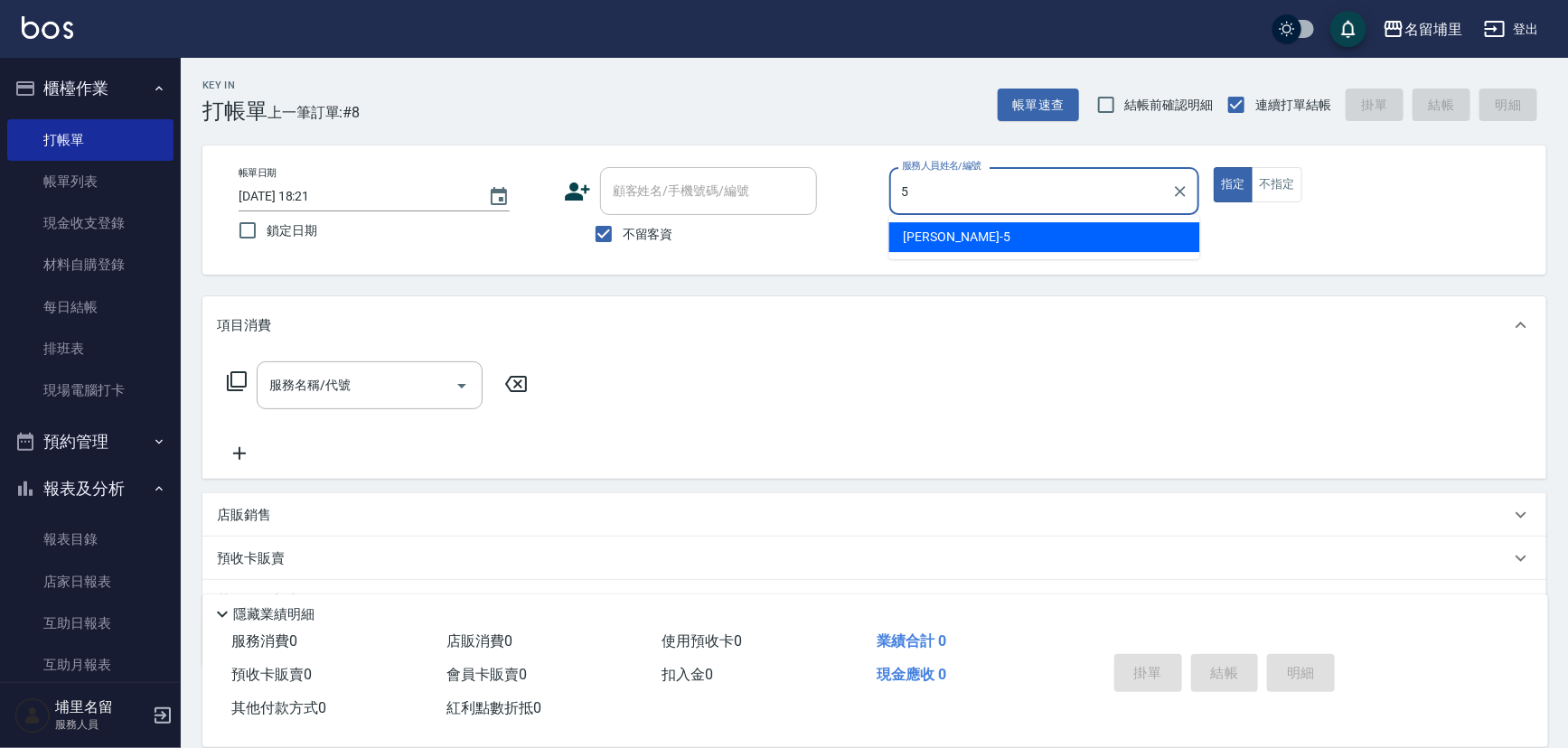
type input "[PERSON_NAME]-5"
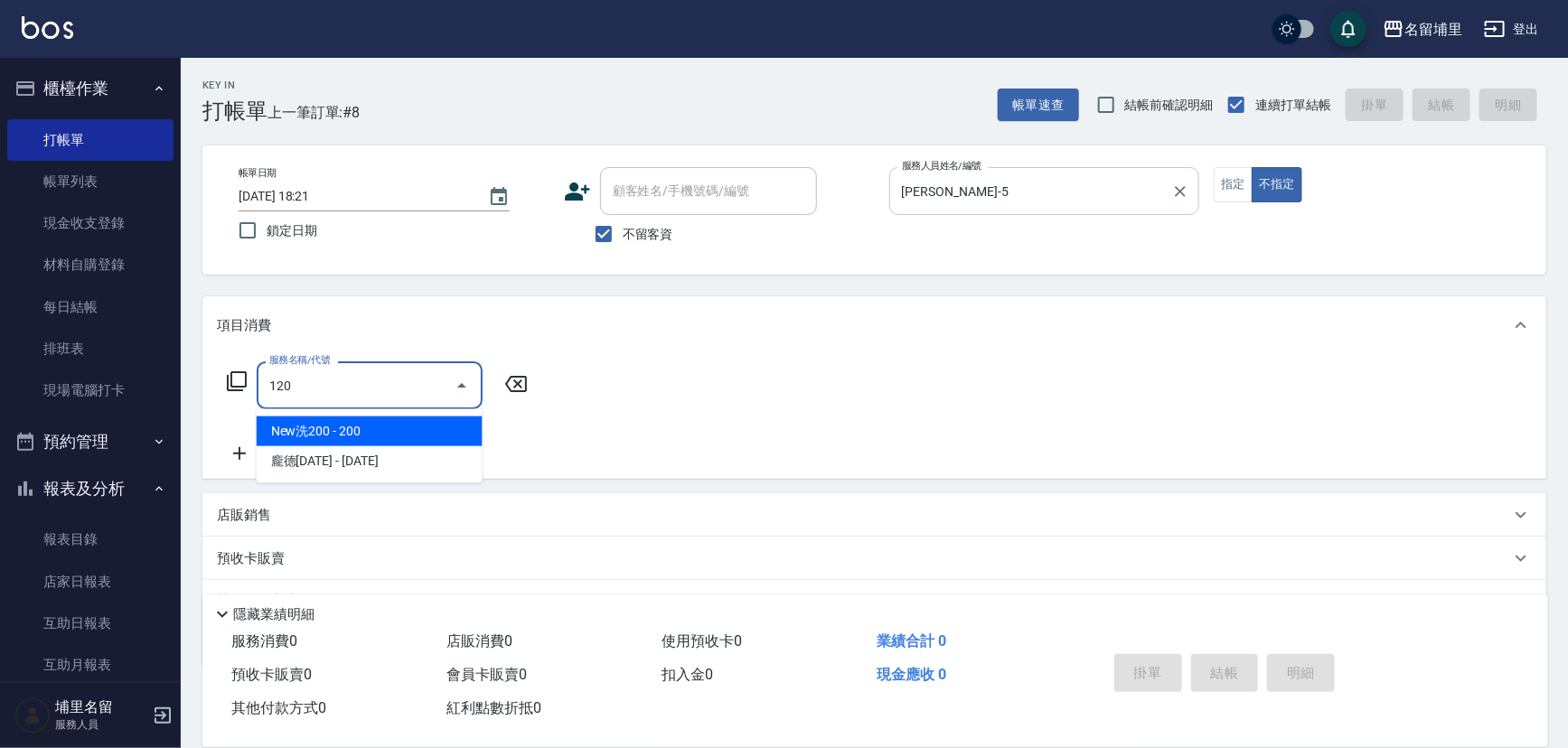
type input "New洗200(120)"
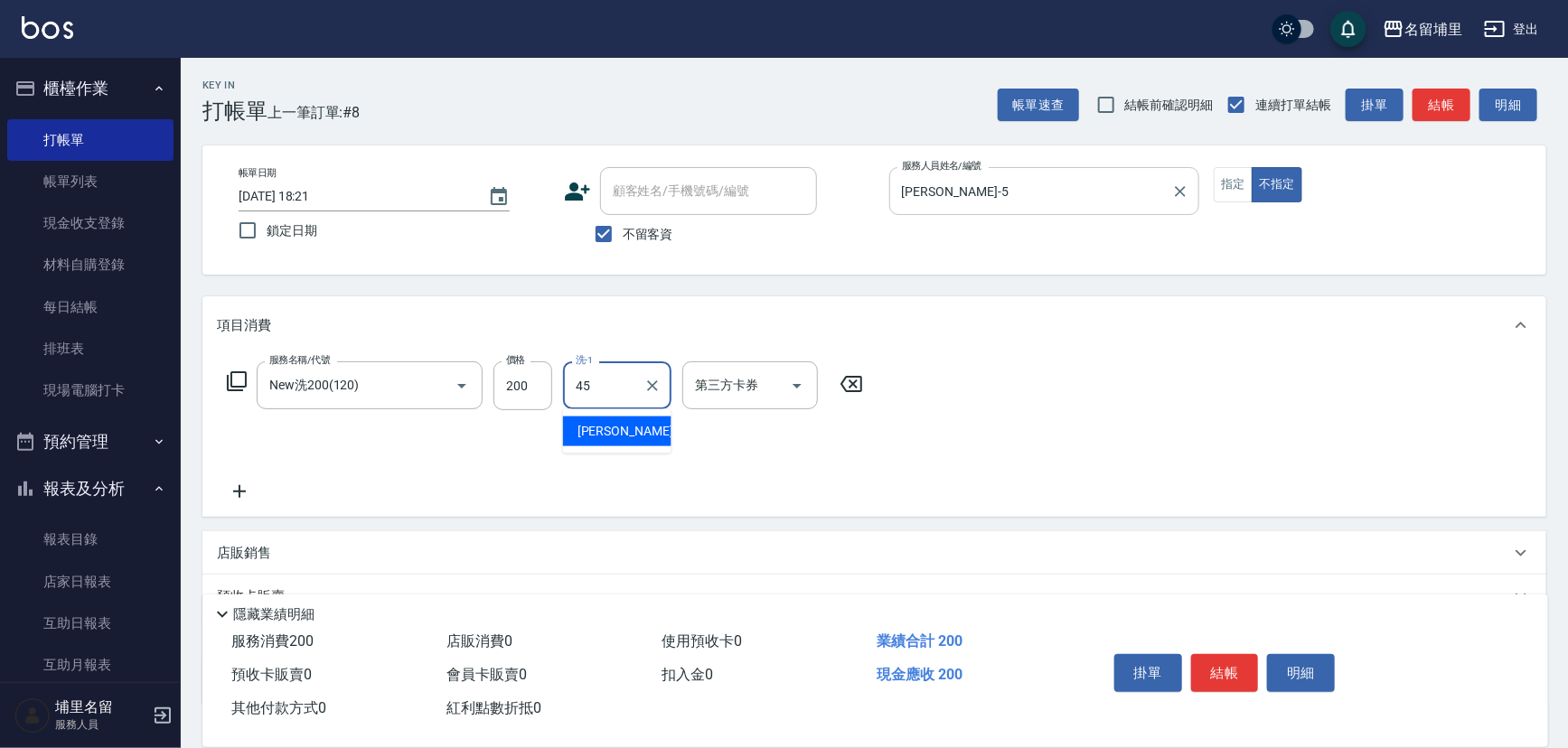
type input "[PERSON_NAME]-45"
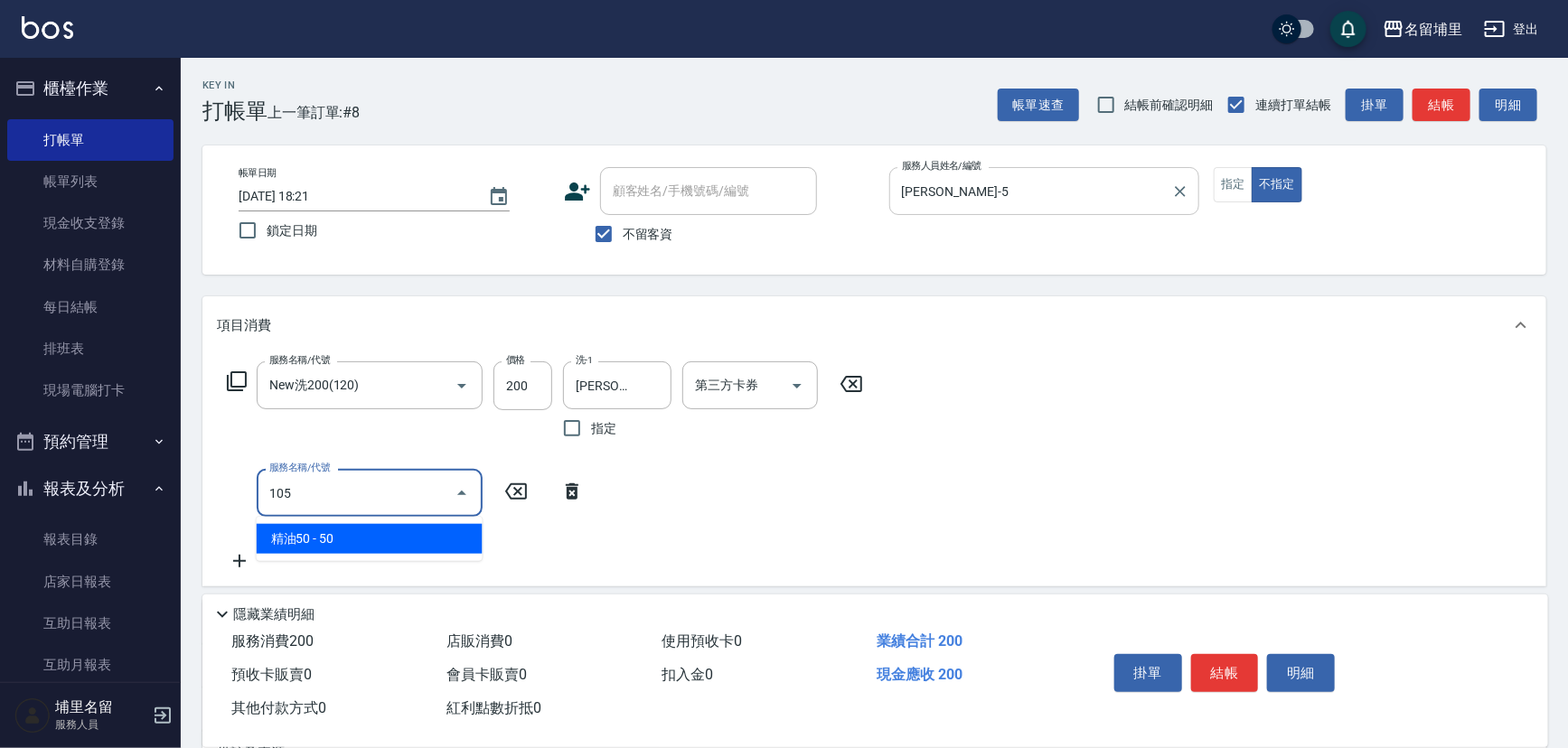
type input "精油50(105)"
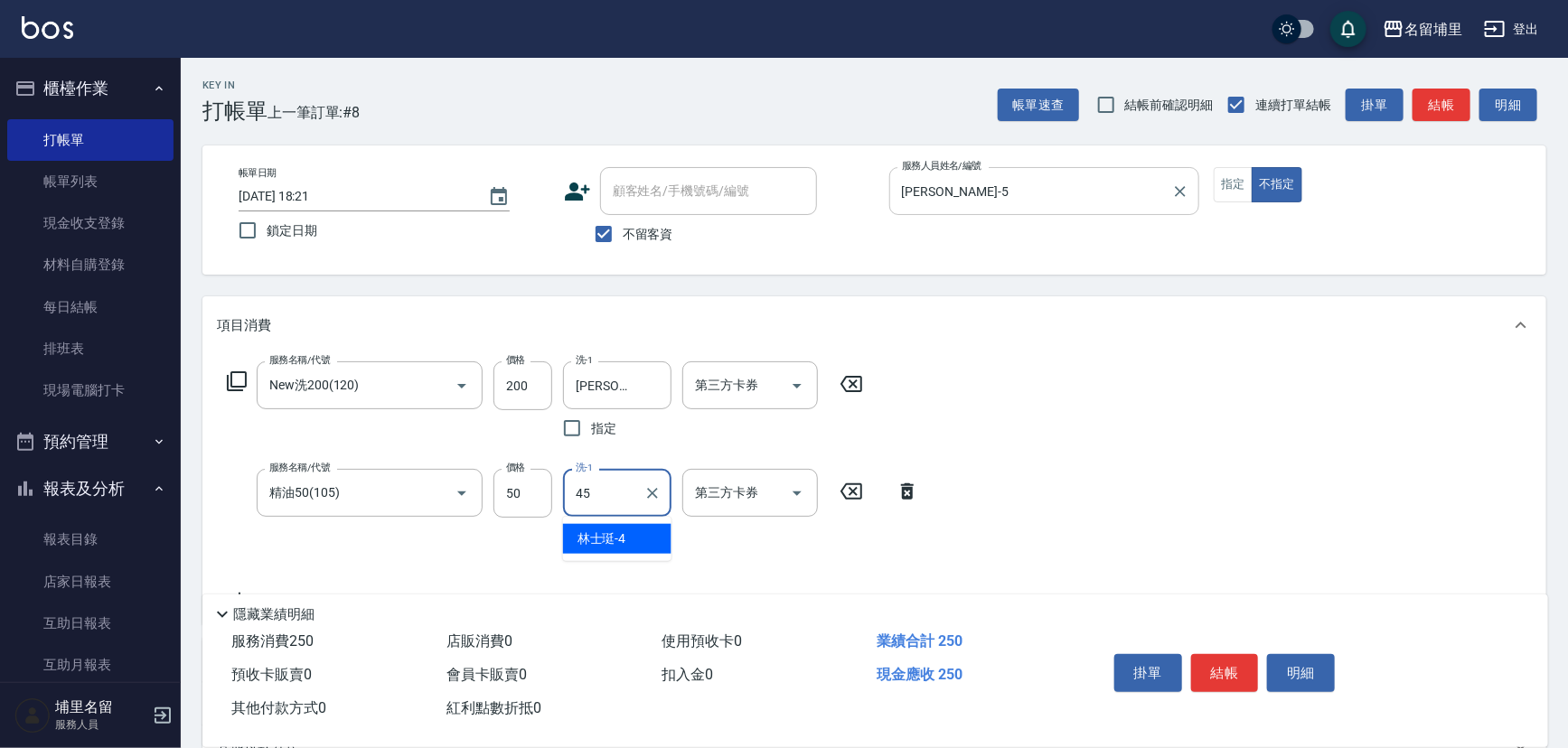
type input "[PERSON_NAME]-45"
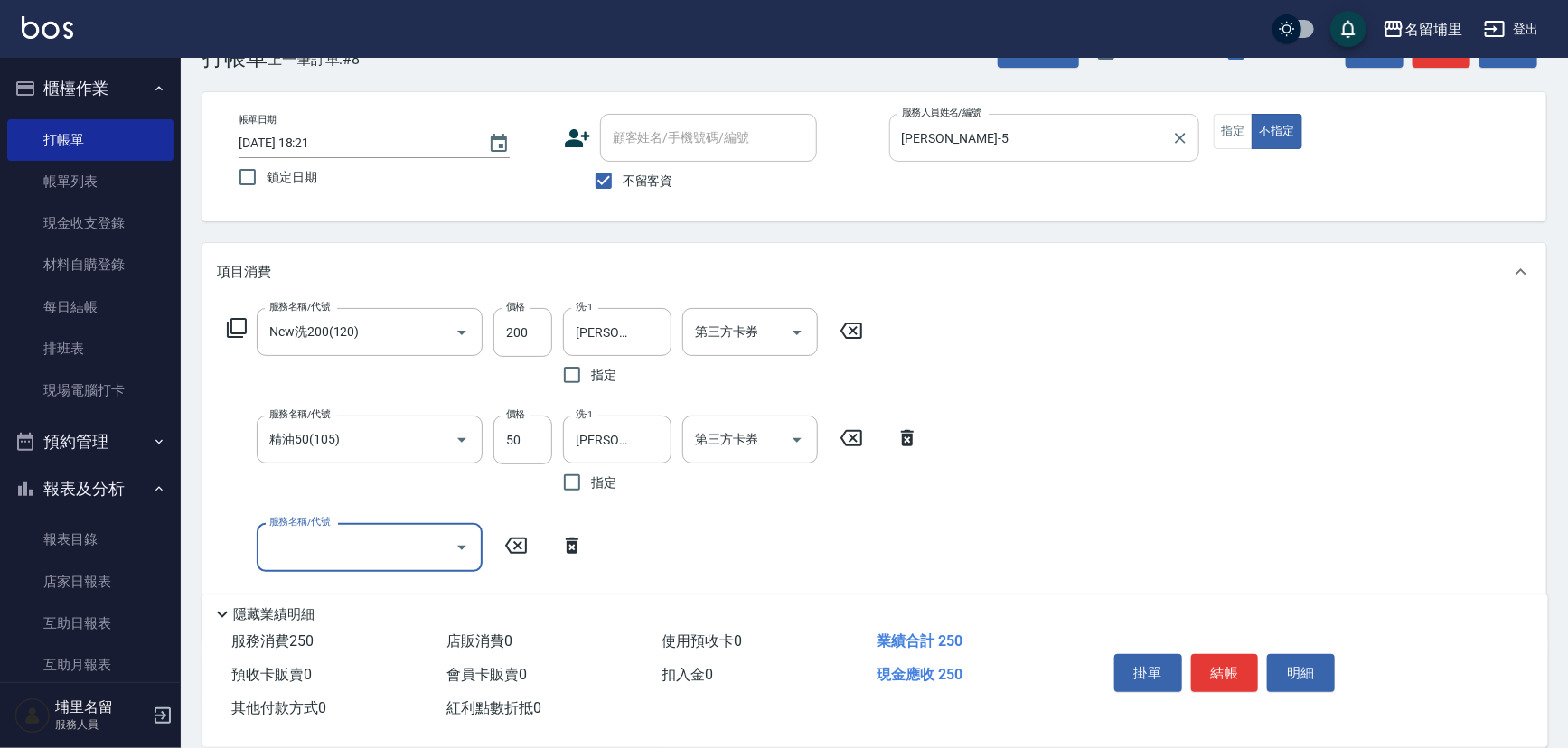
scroll to position [81, 0]
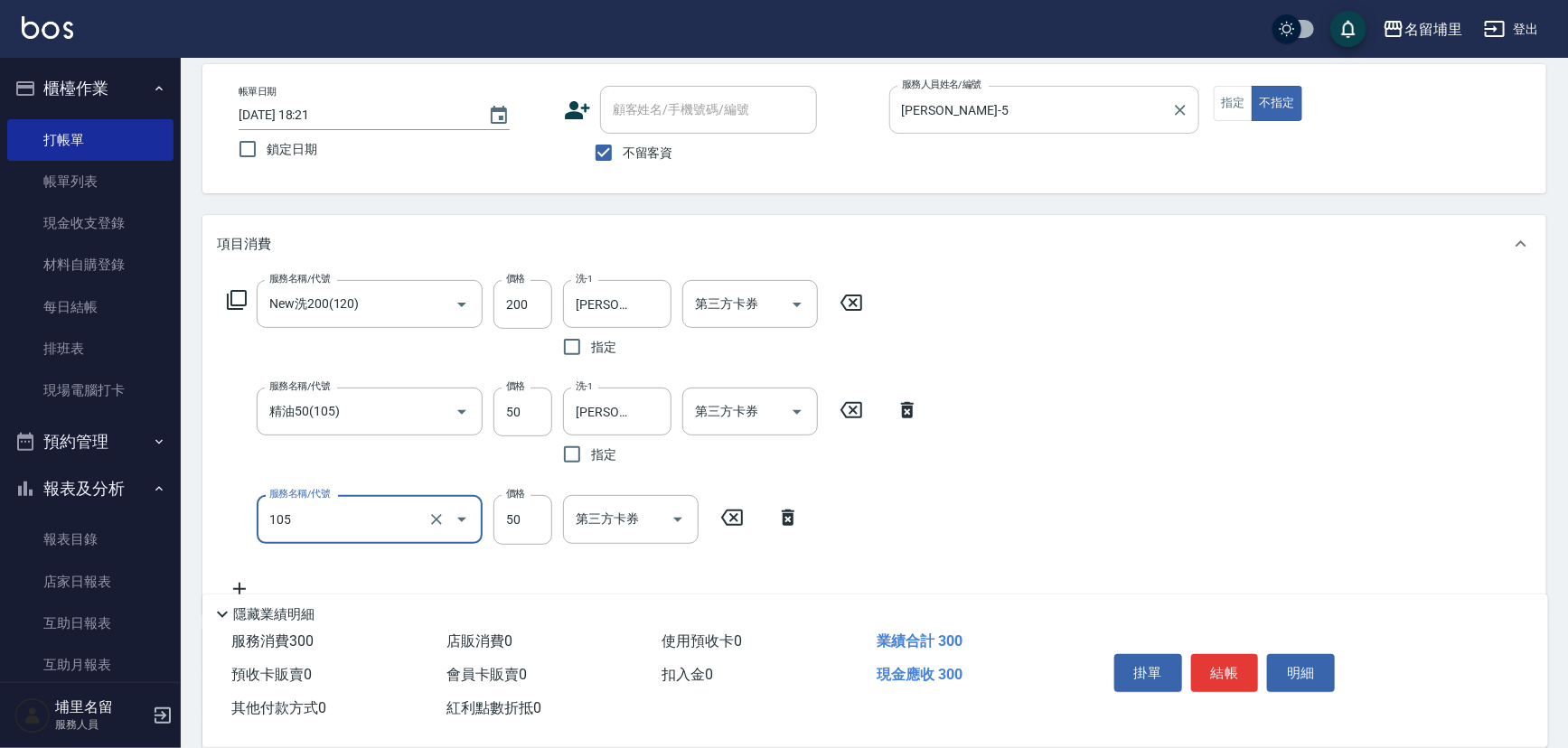
type input "精油50(105)"
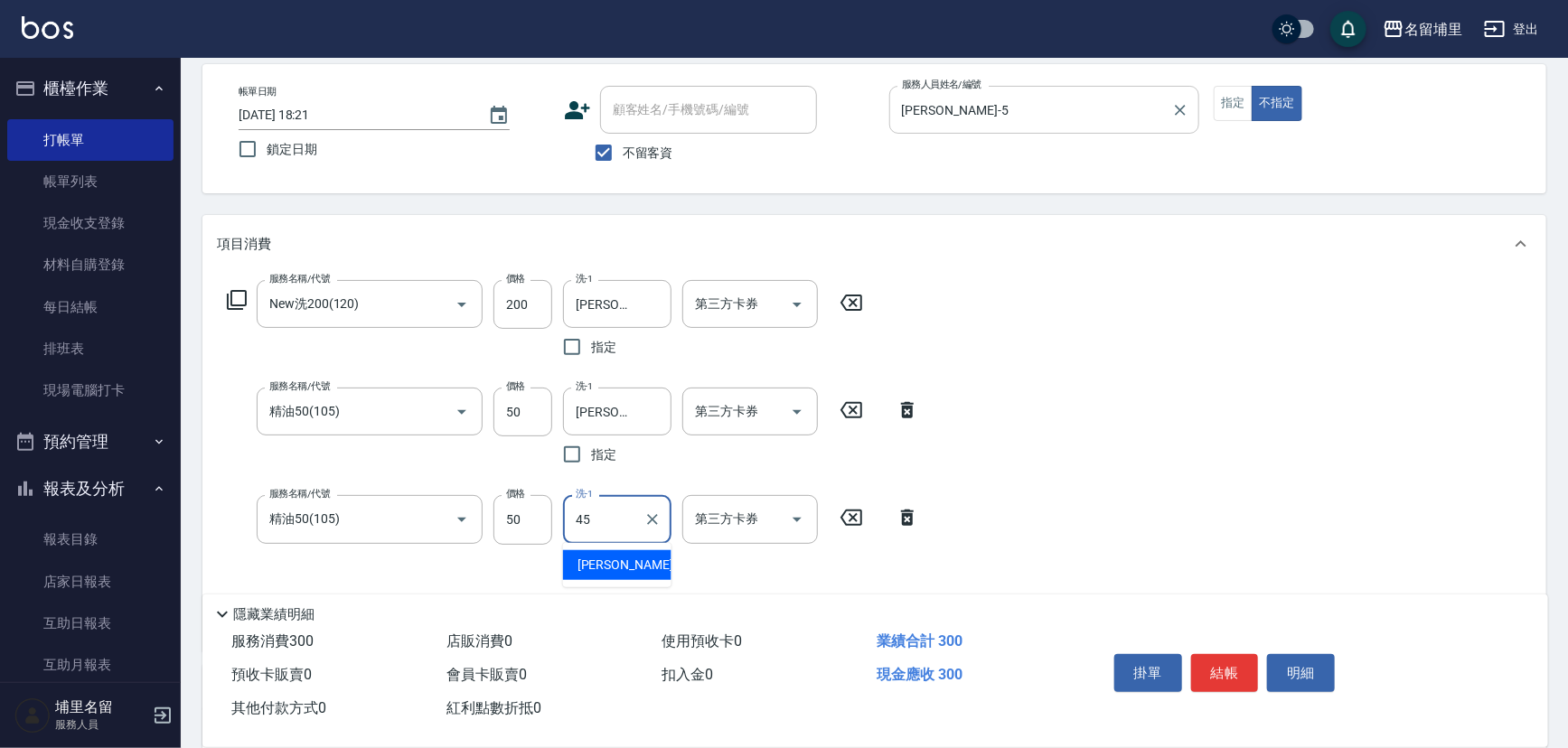
type input "[PERSON_NAME]-45"
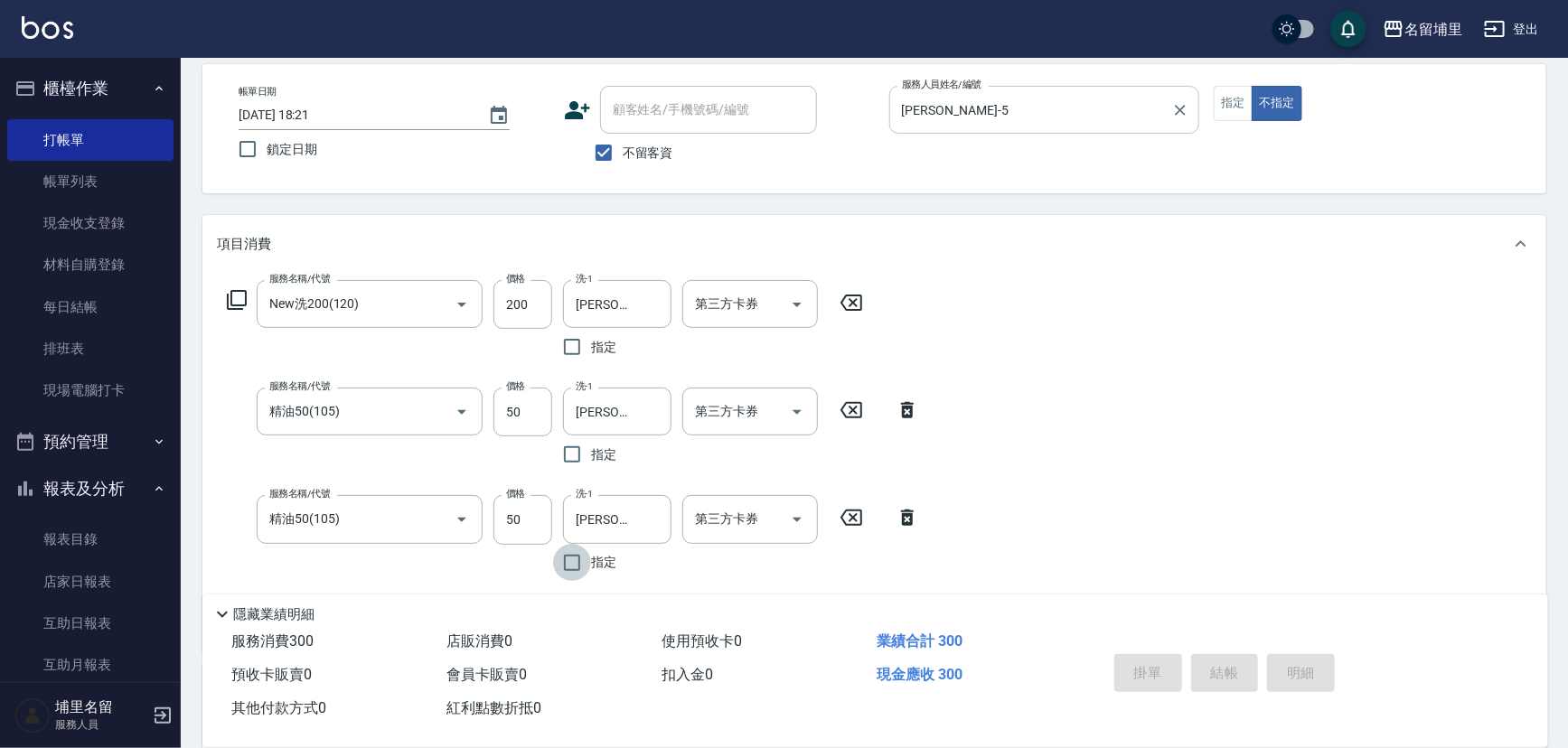
type input "[DATE] 18:53"
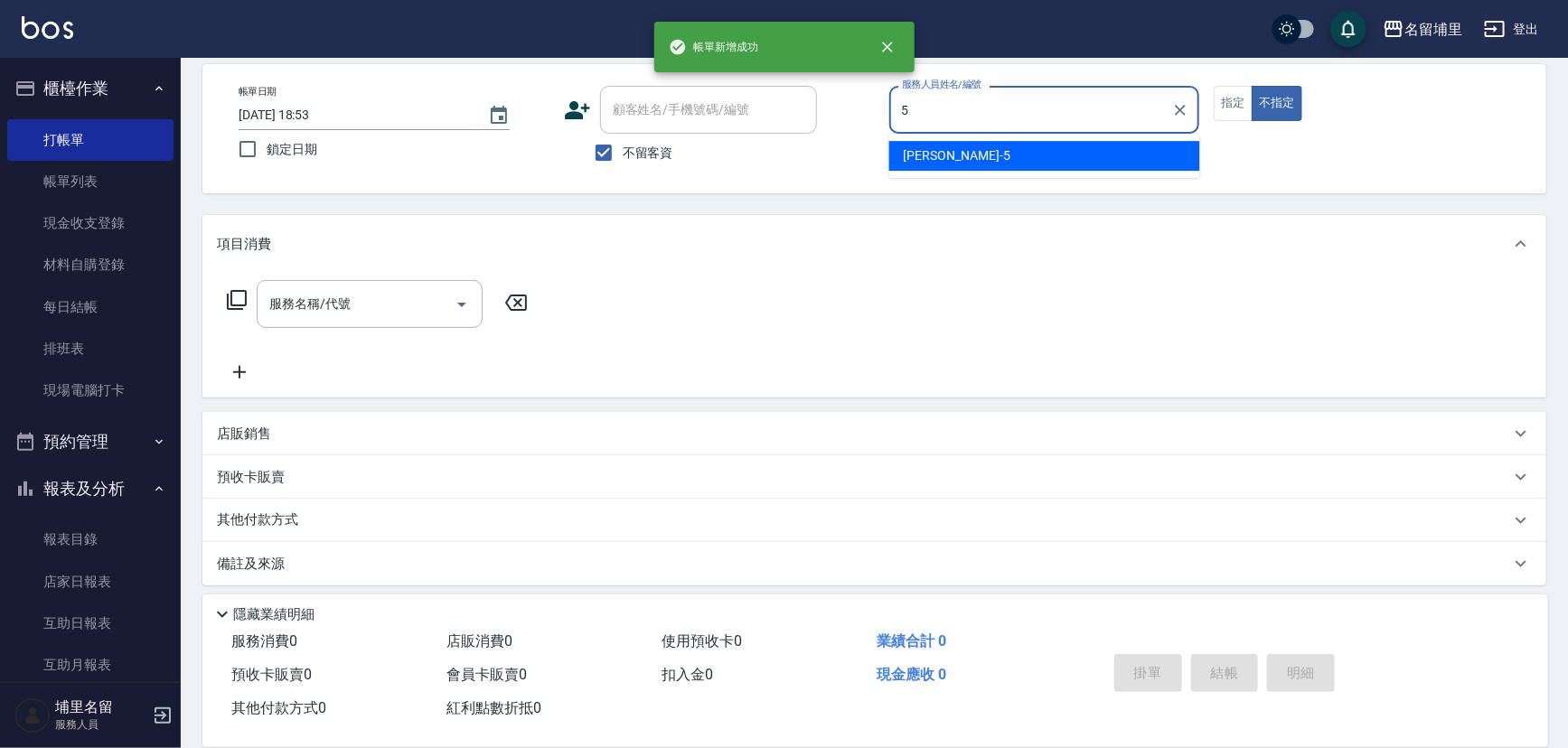
type input "[PERSON_NAME]-5"
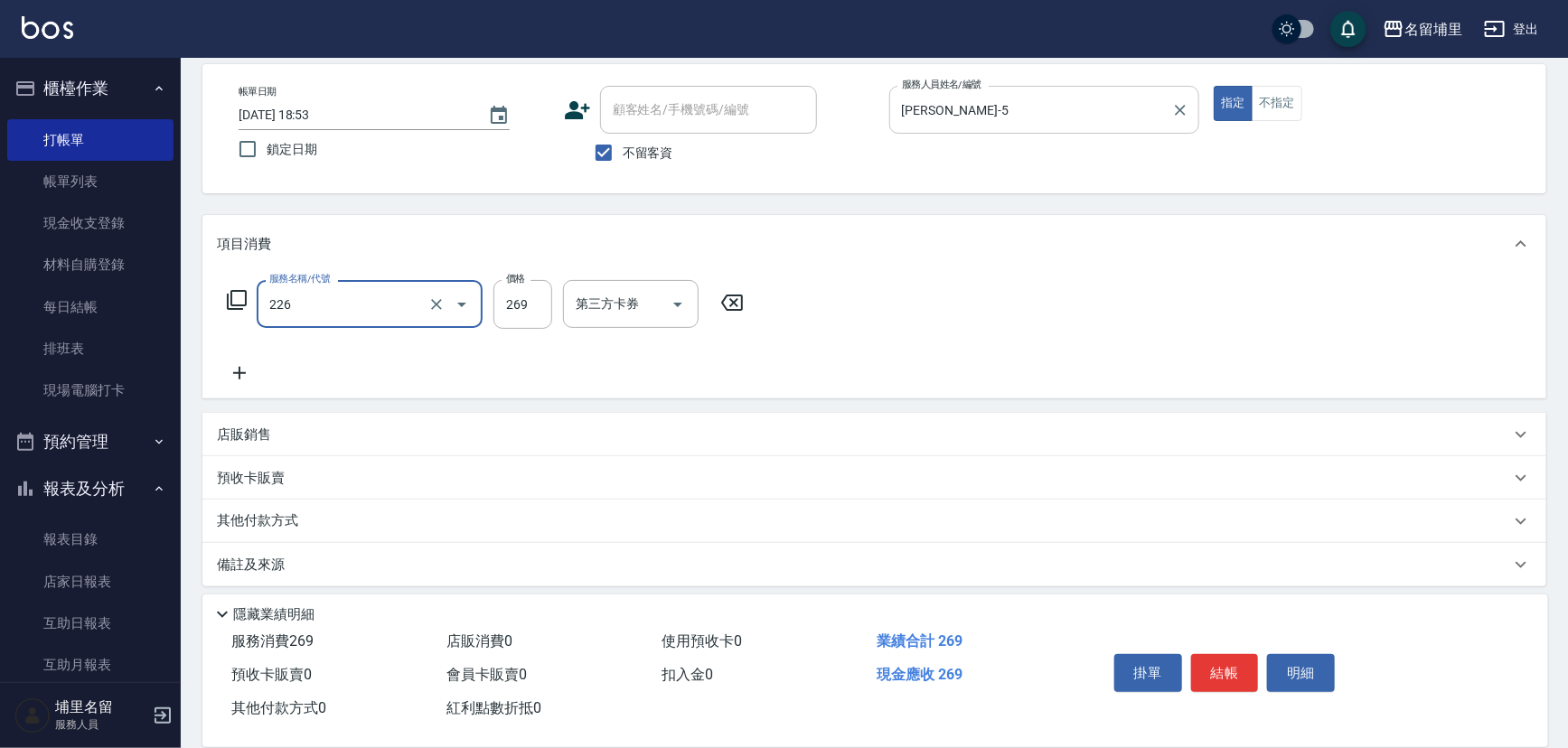
type input "洗剪269(226)"
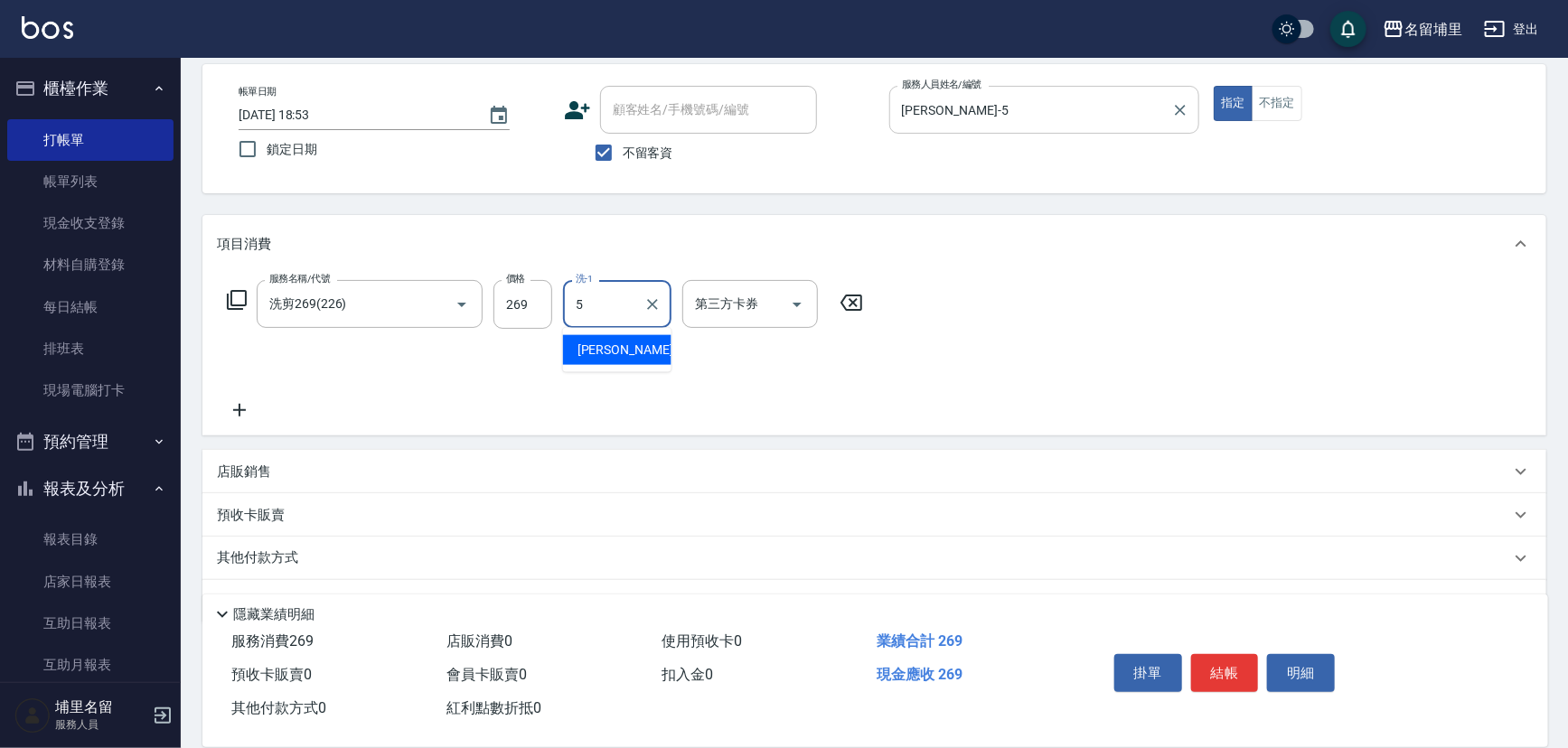
type input "[PERSON_NAME]-5"
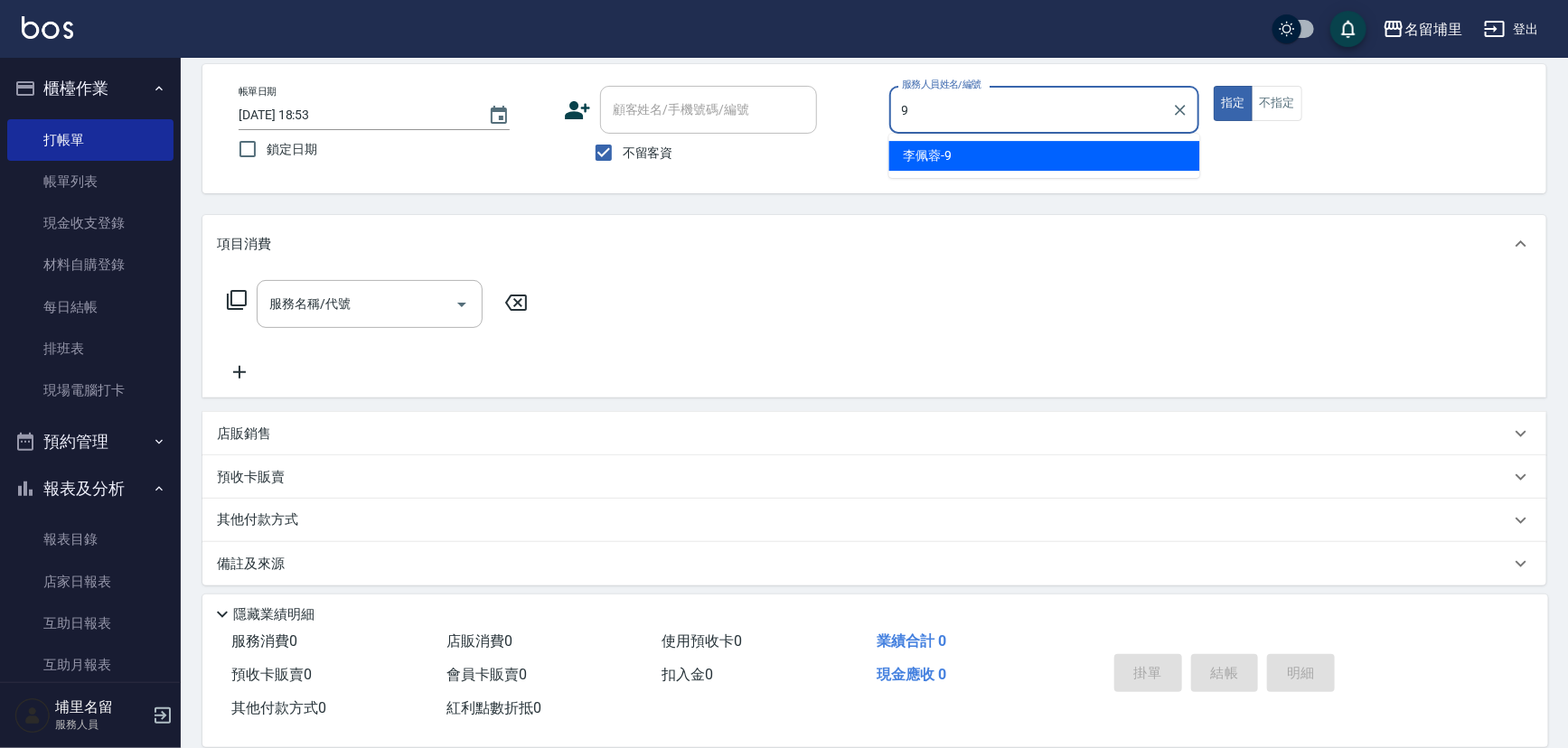
type input "[PERSON_NAME]-9"
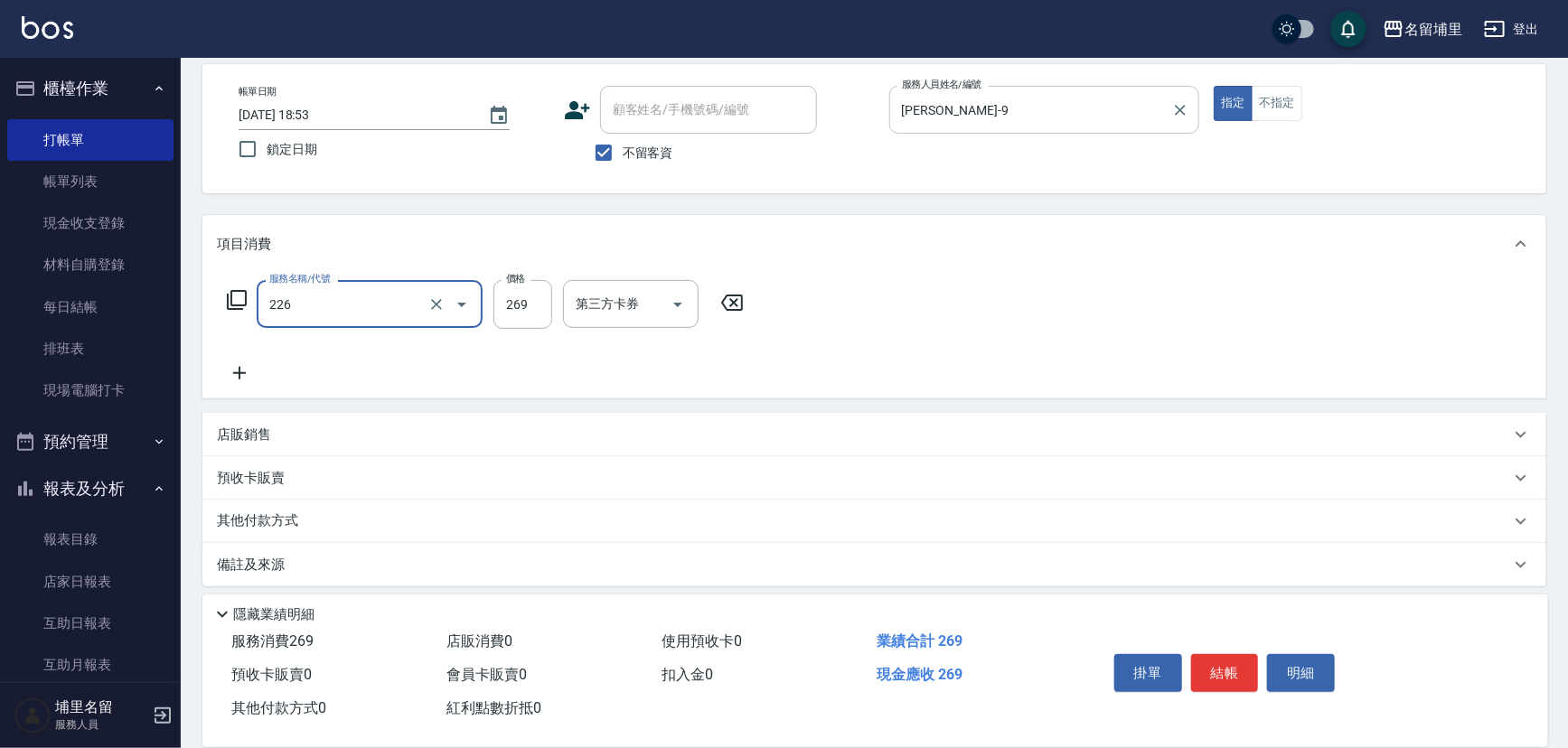
type input "洗剪269(226)"
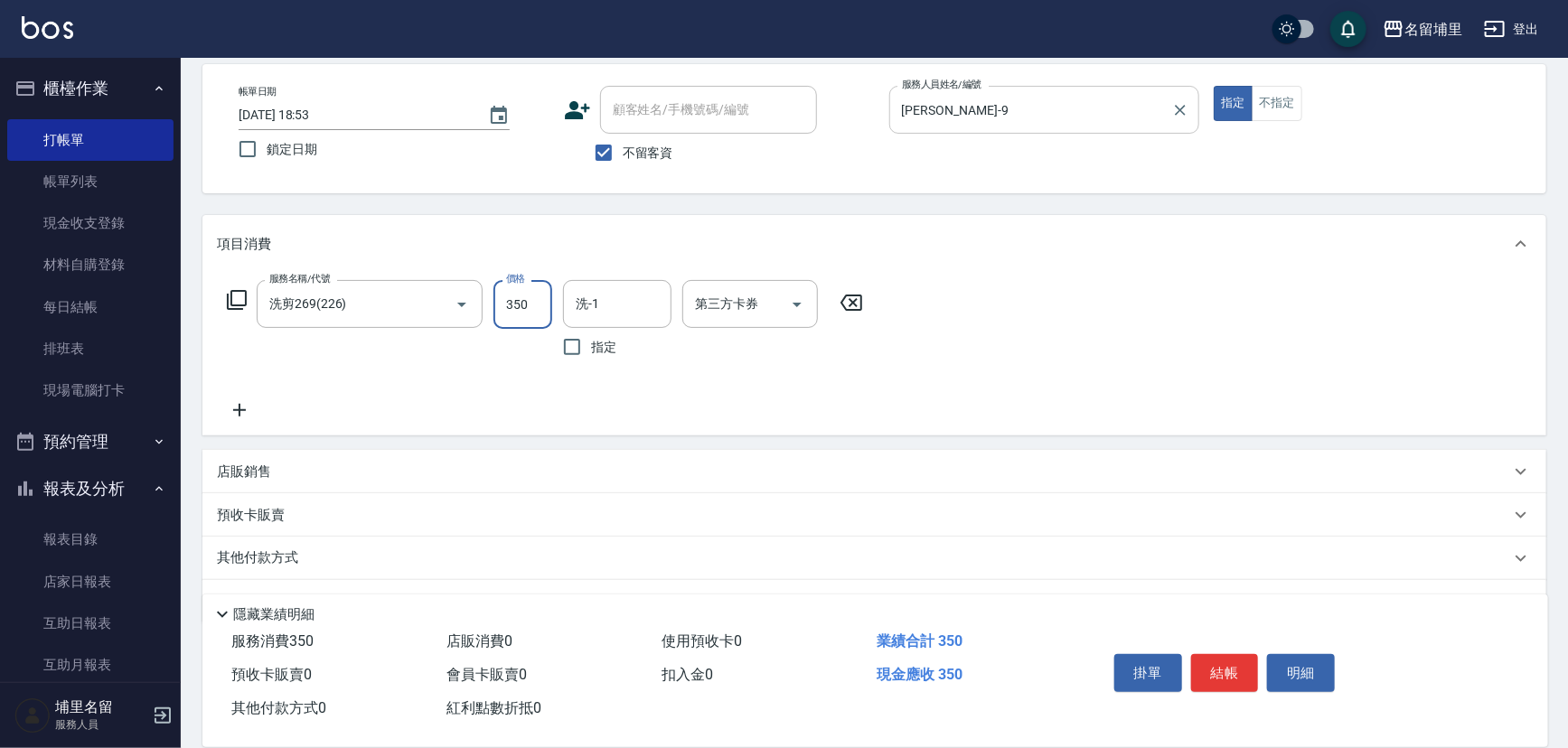
type input "350"
type input "[PERSON_NAME]-42"
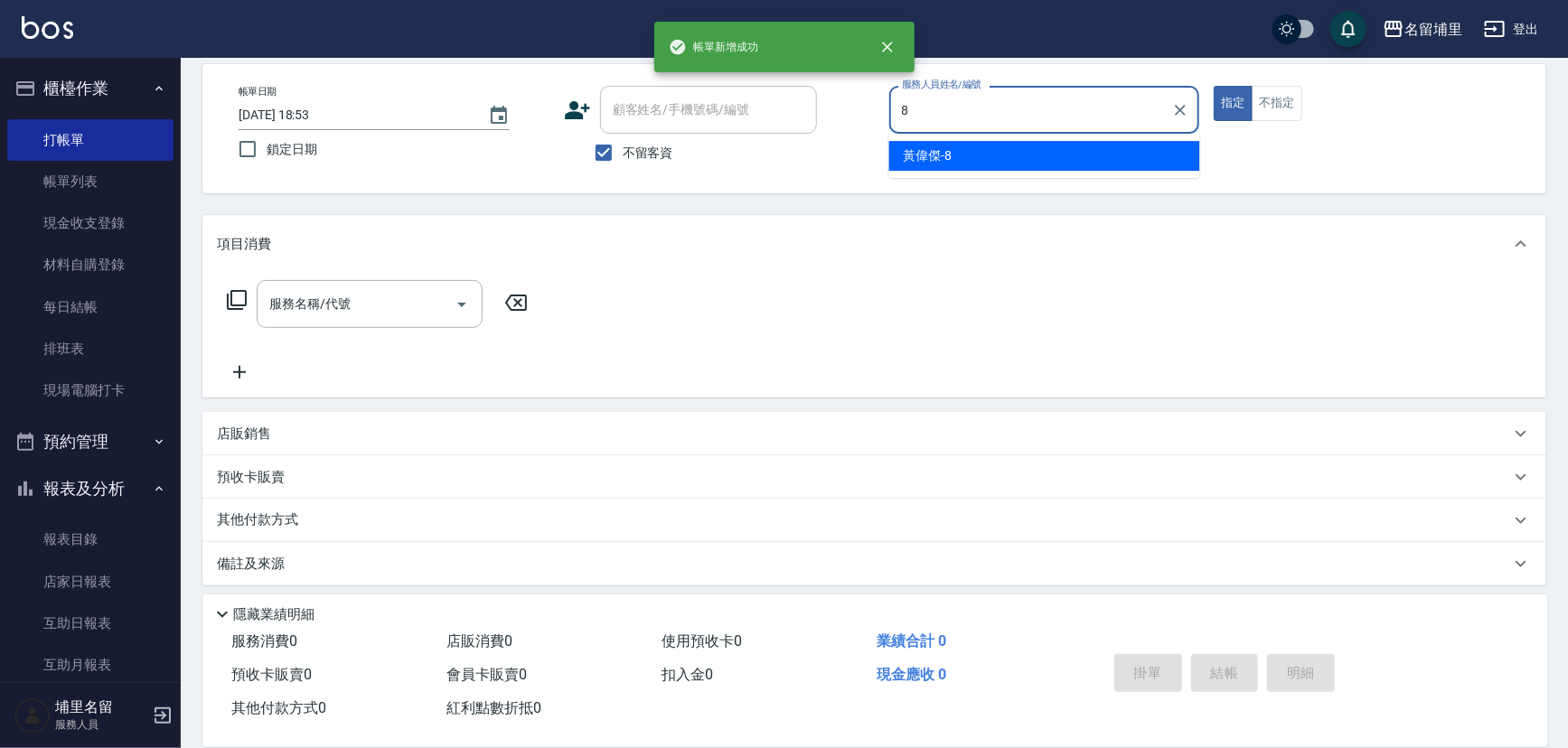
type input "黃偉傑-8"
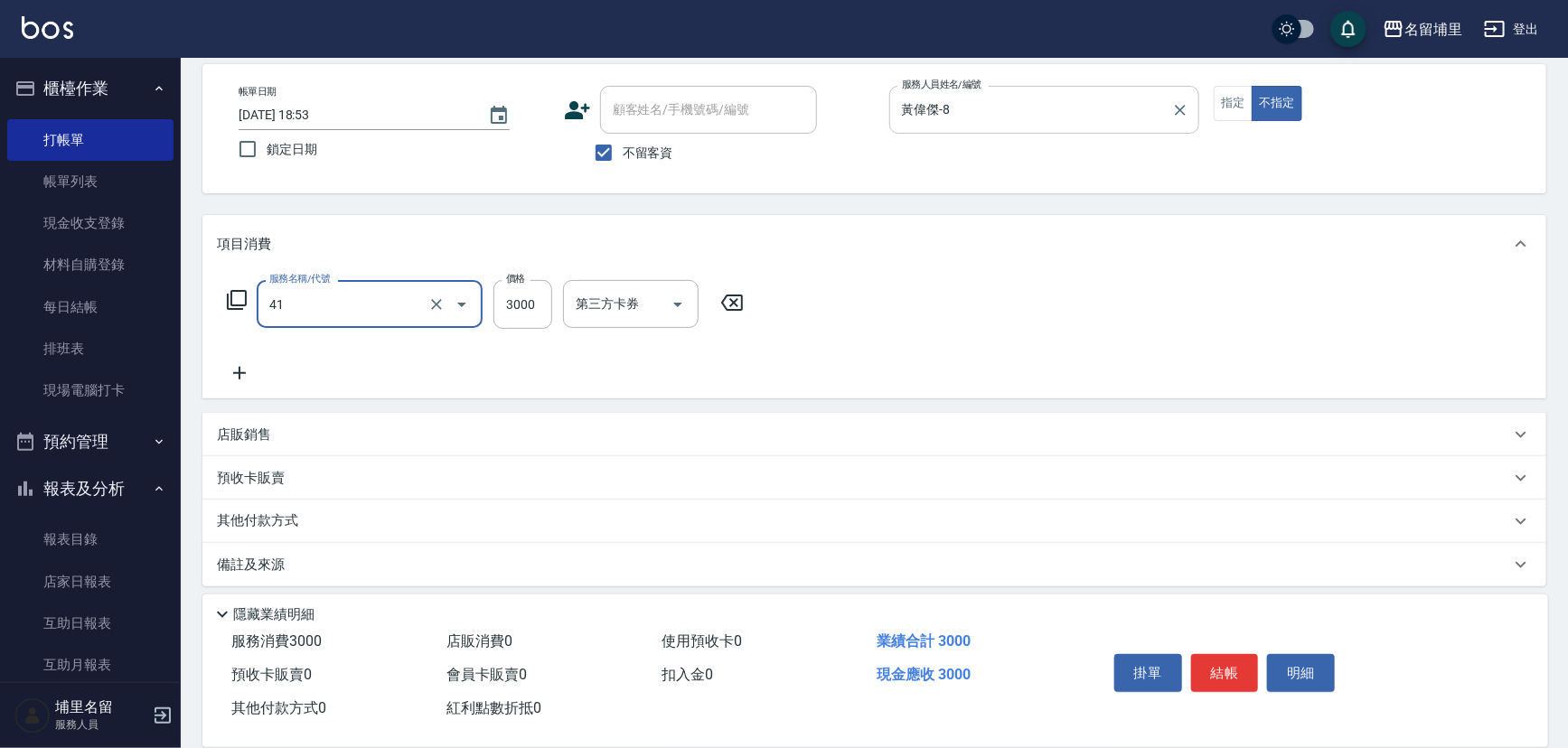
type input "染A3000(41)"
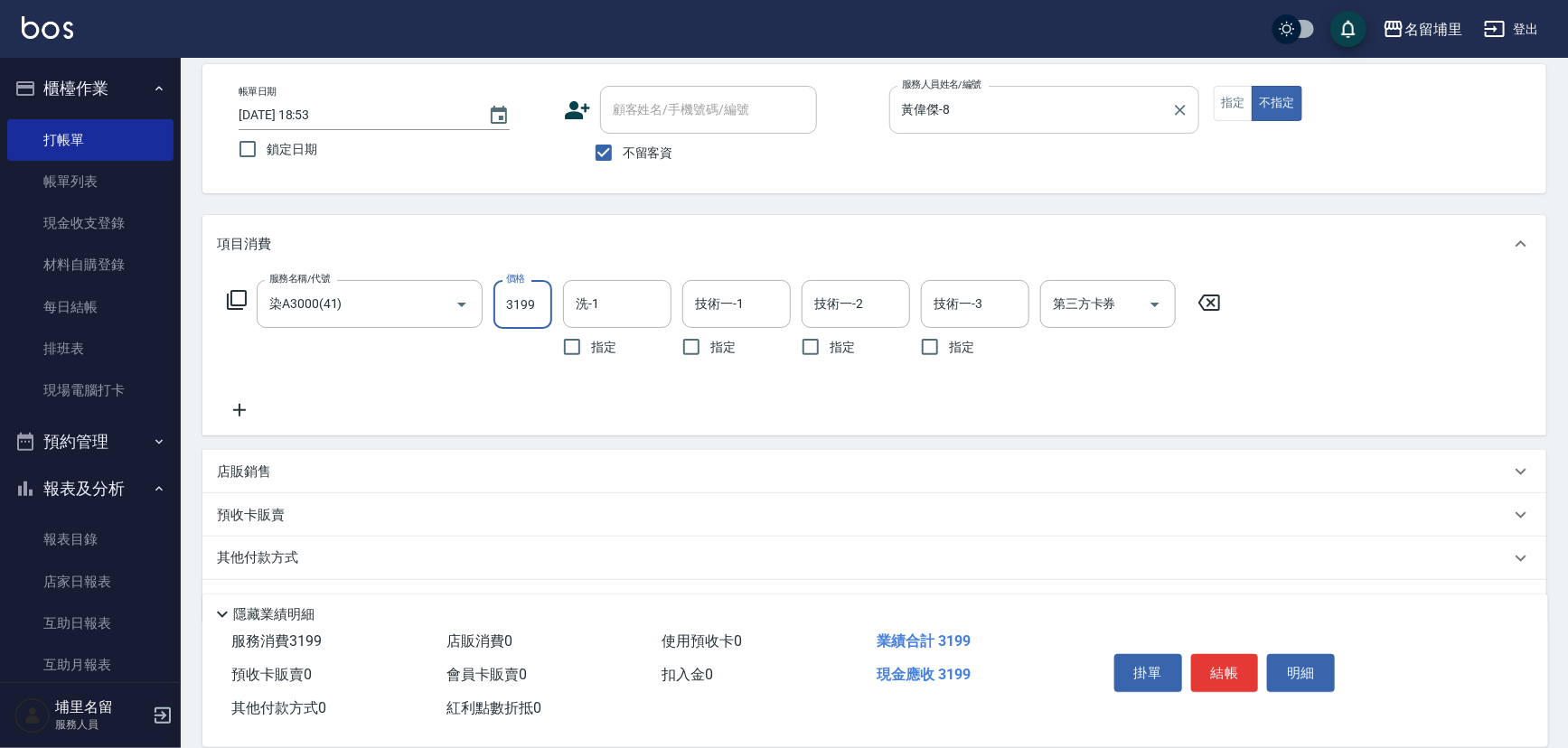
type input "3199"
type input "[PERSON_NAME]-45"
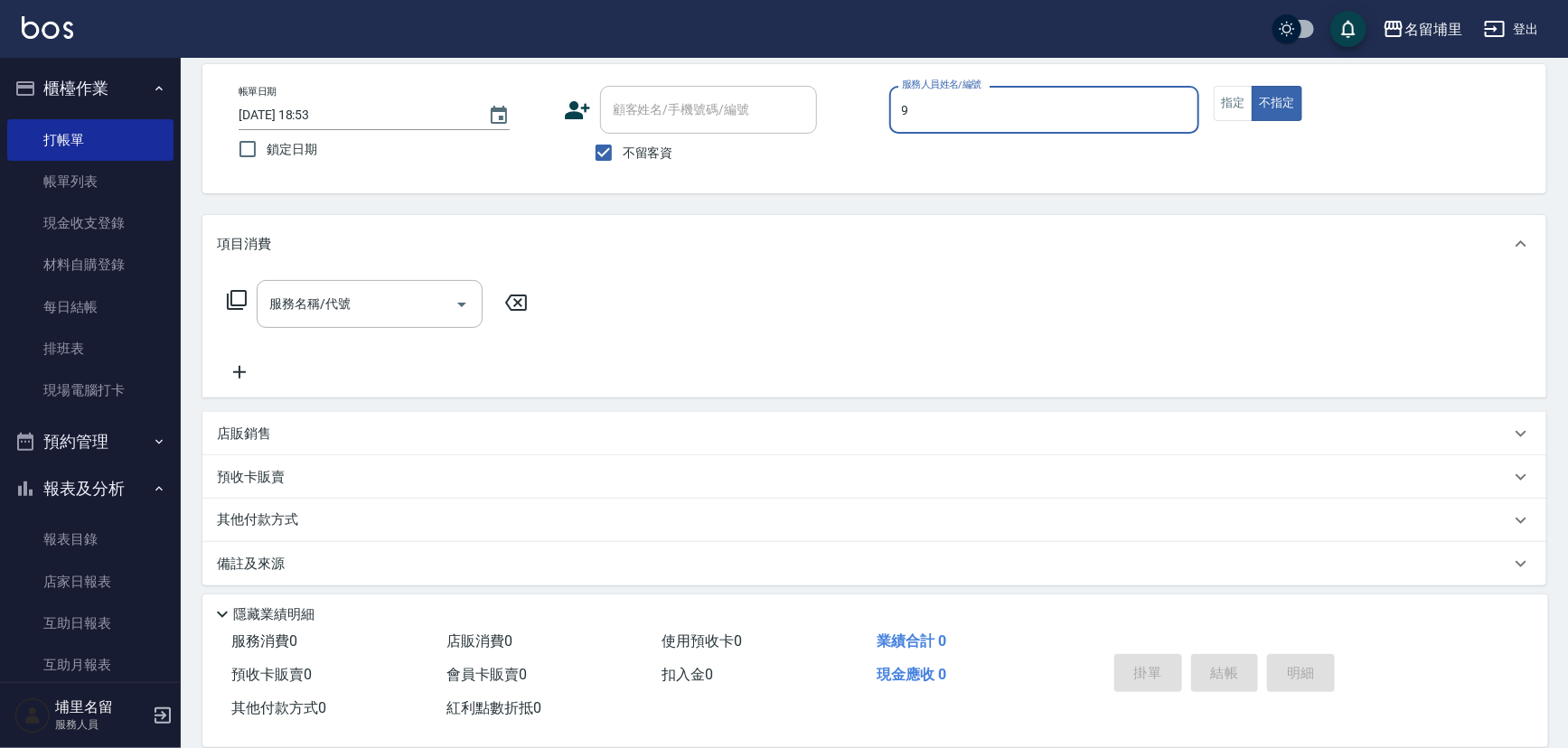
type input "[PERSON_NAME]-9"
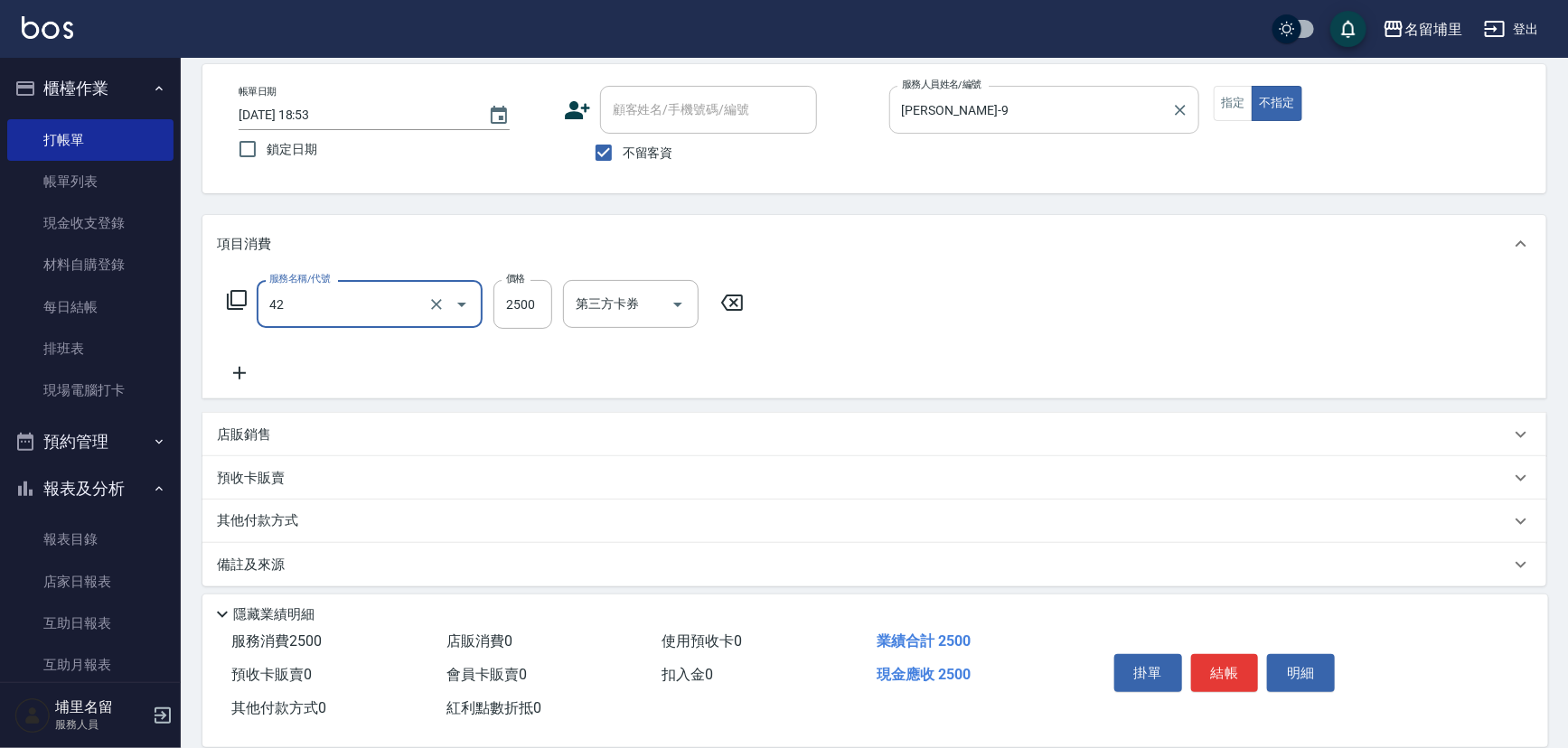
type input "染B2599(42)"
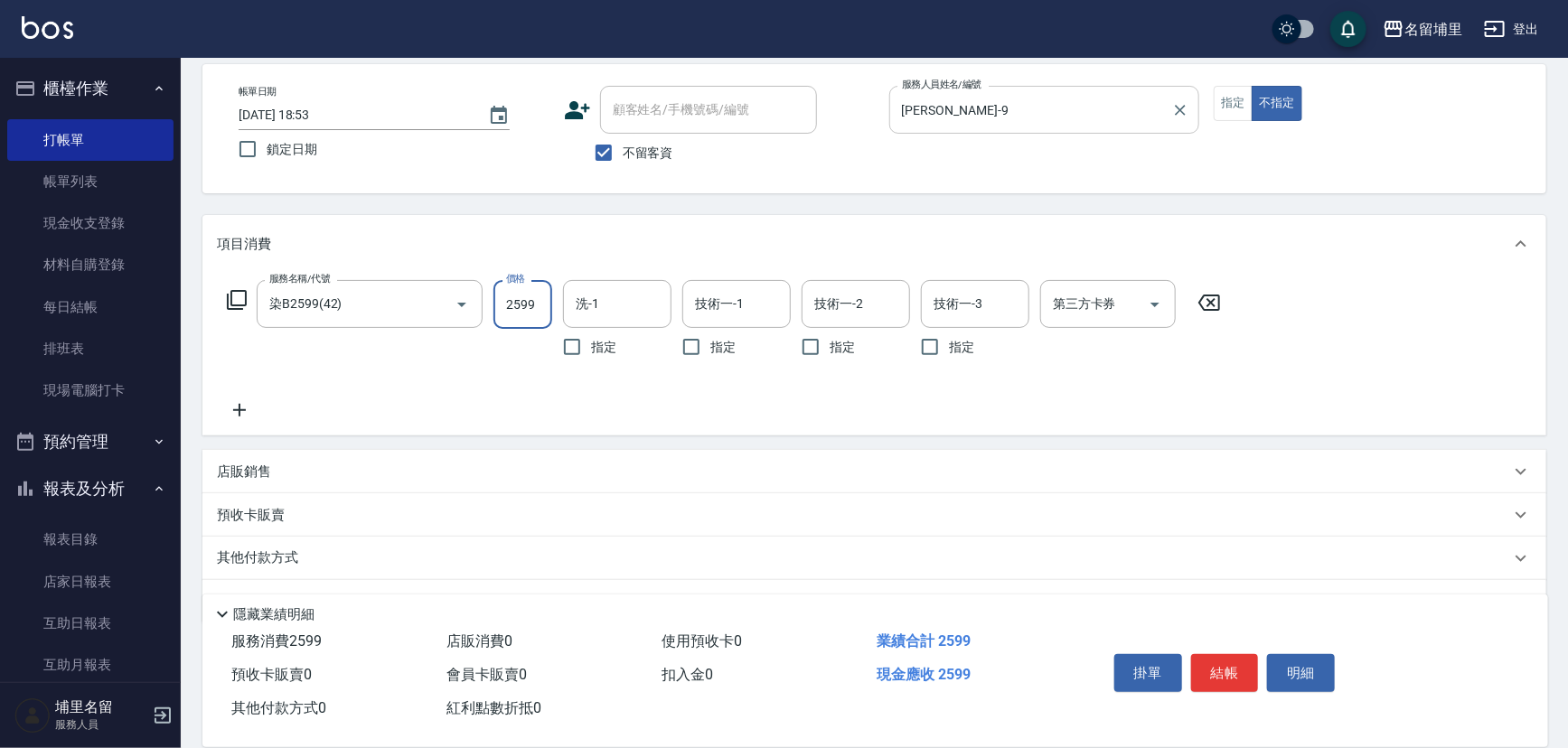
type input "2599"
type input "[PERSON_NAME]-42"
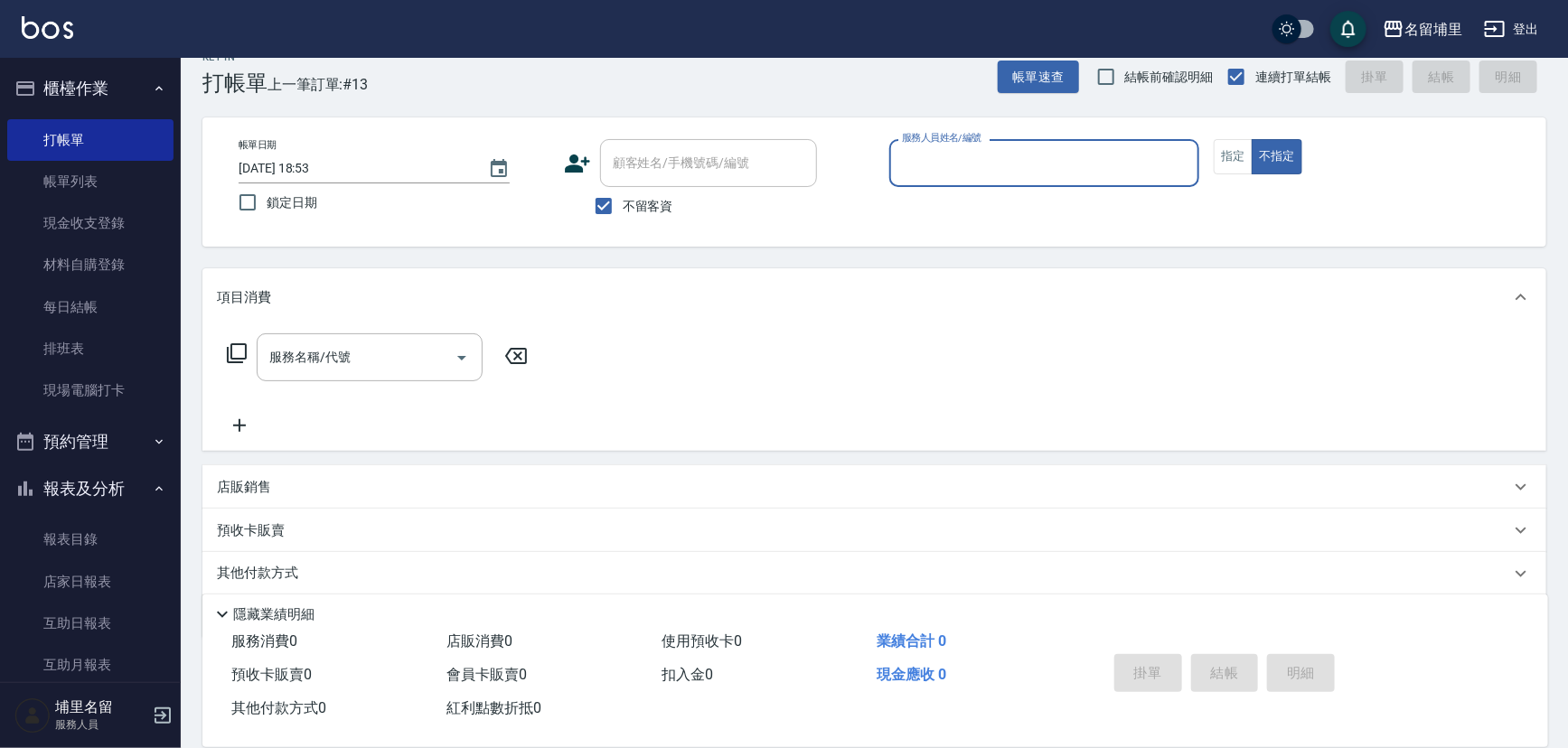
scroll to position [0, 0]
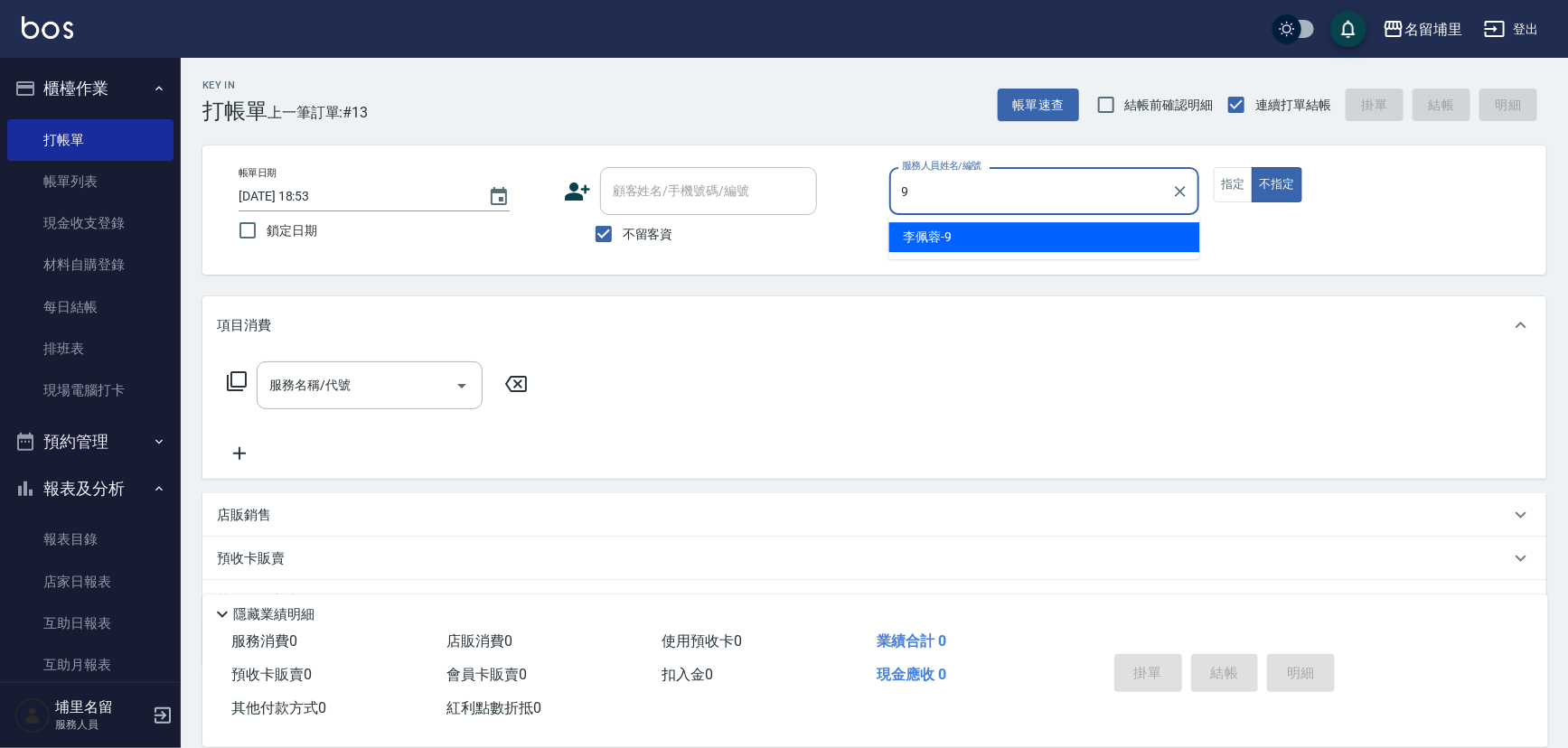
type input "[PERSON_NAME]-9"
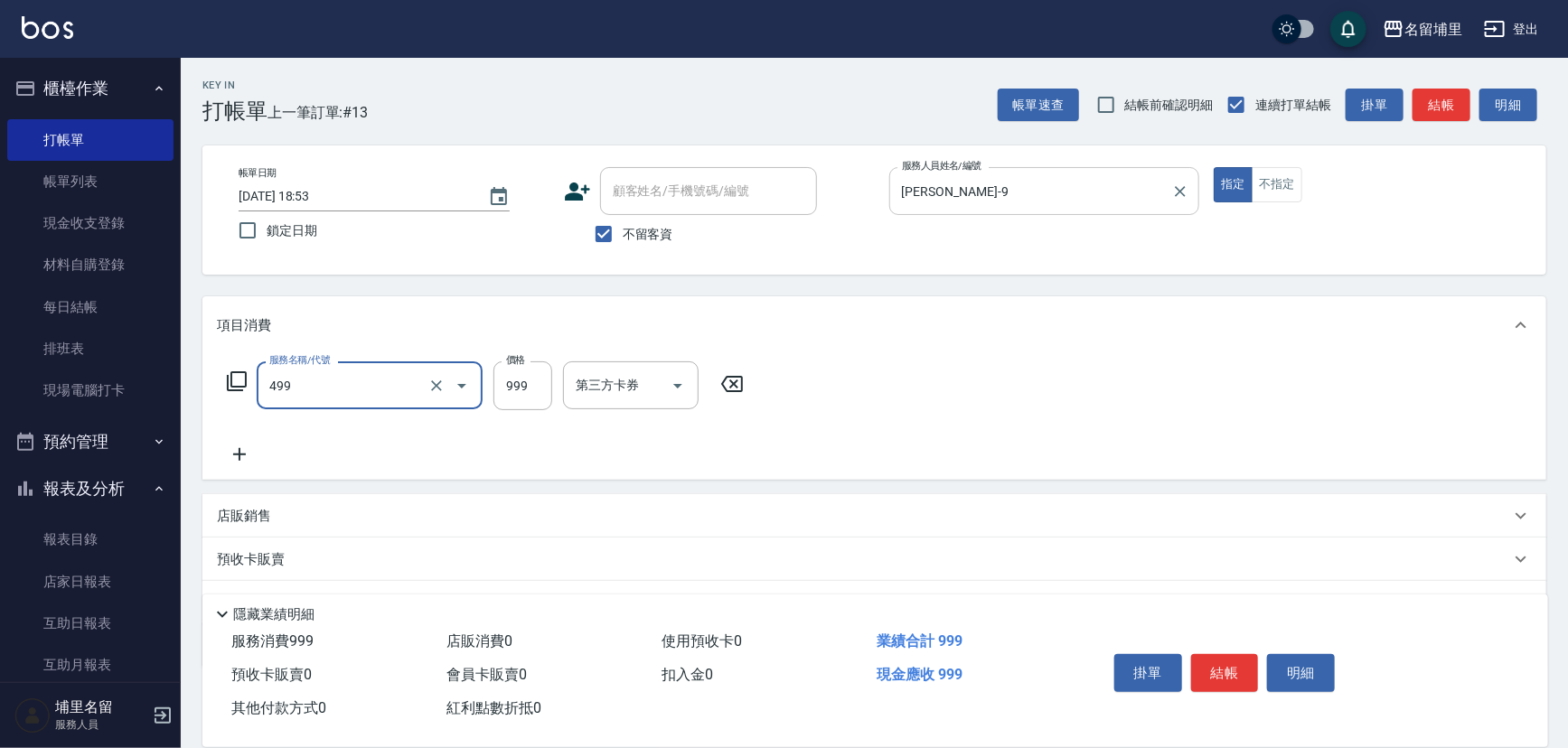
type input "染髮999(499)"
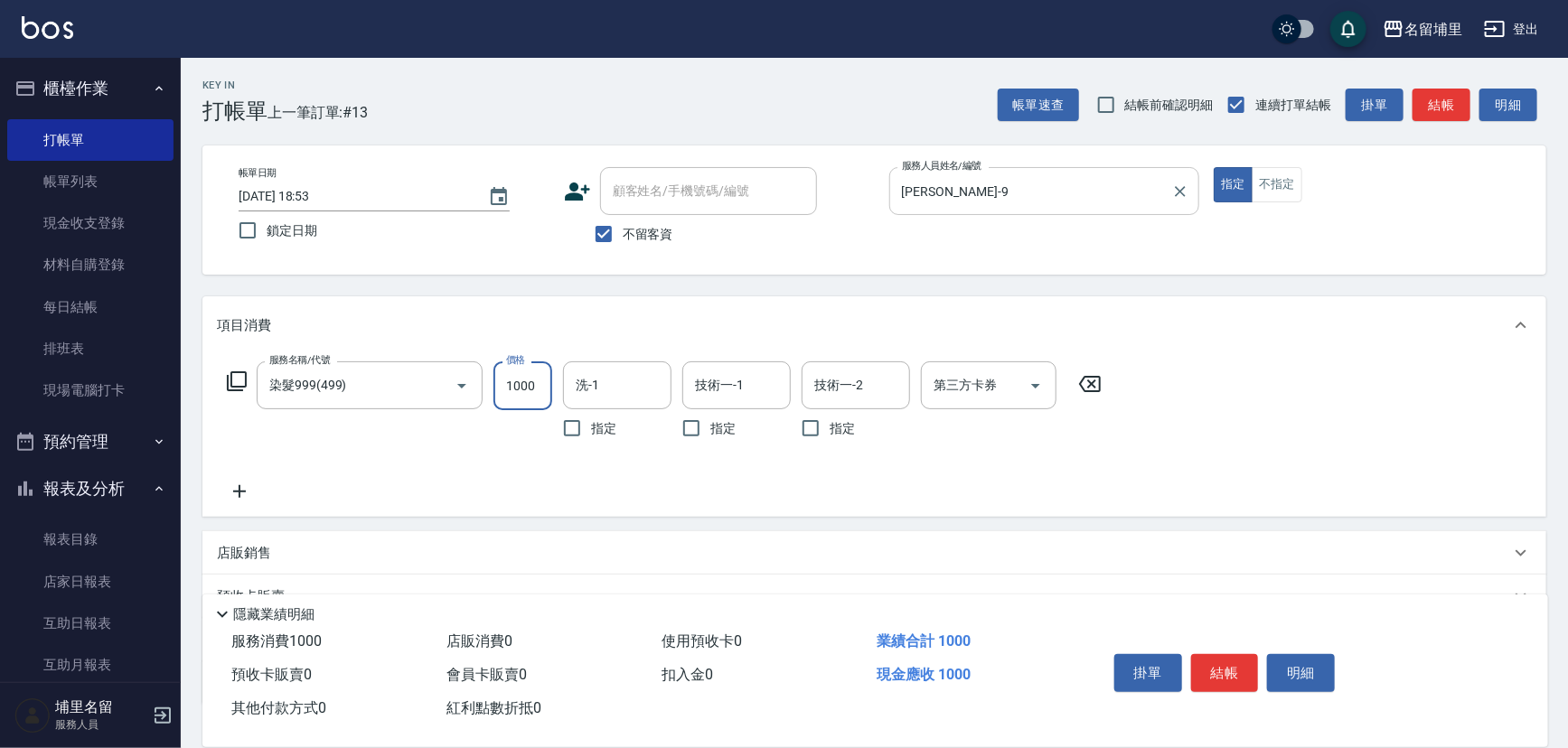
type input "1000"
type input "[PERSON_NAME]-42"
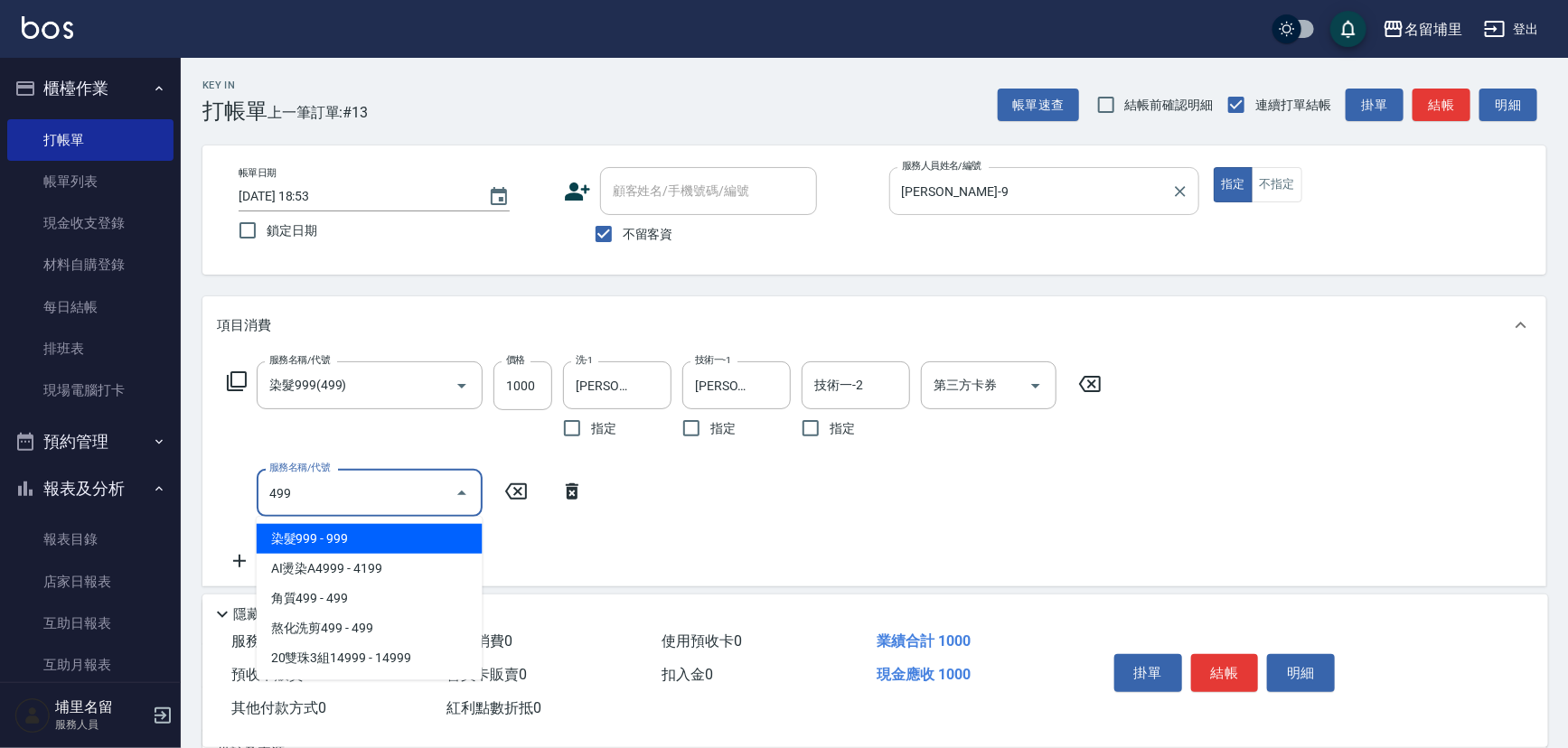
type input "染髮999(499)"
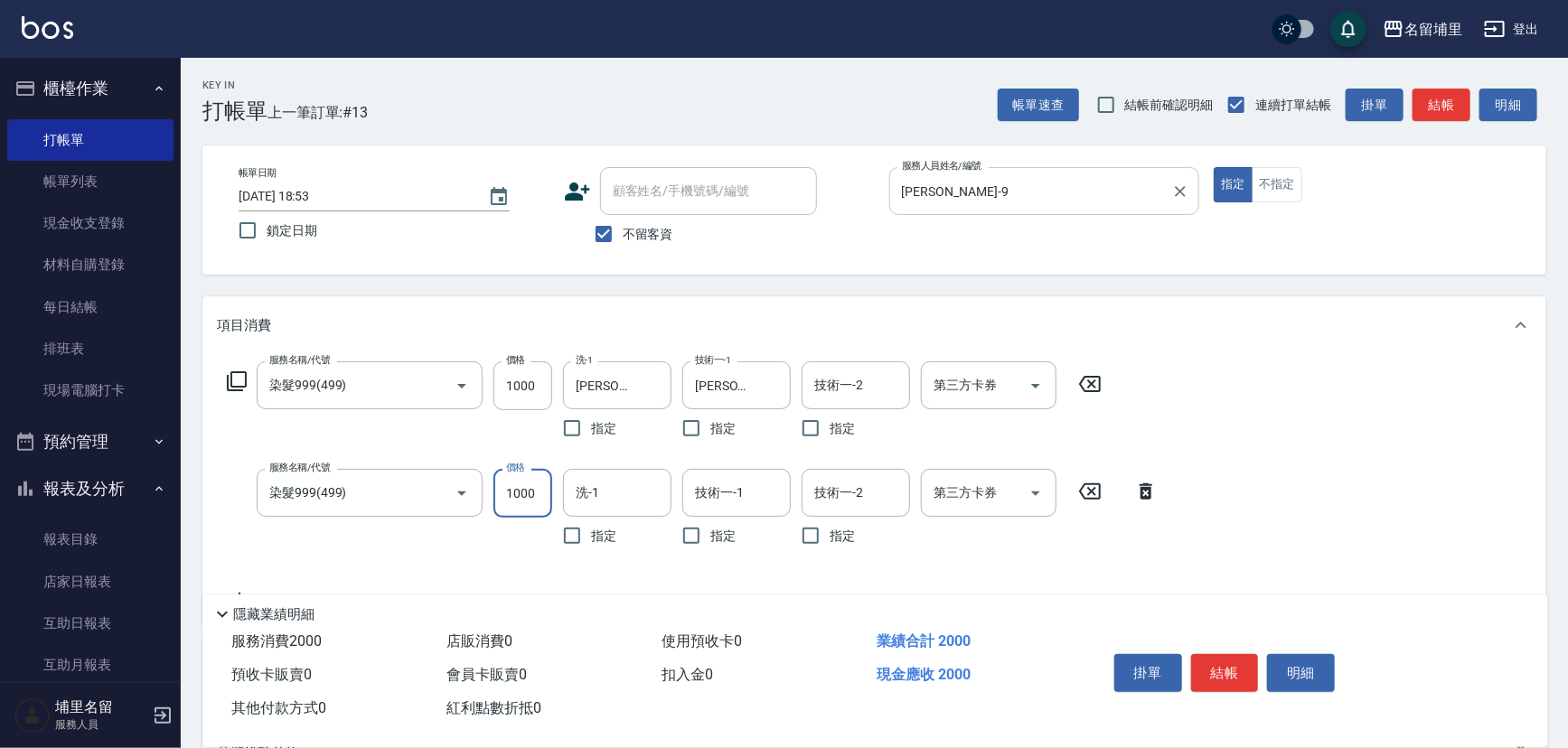
type input "1000"
type input "[PERSON_NAME]-42"
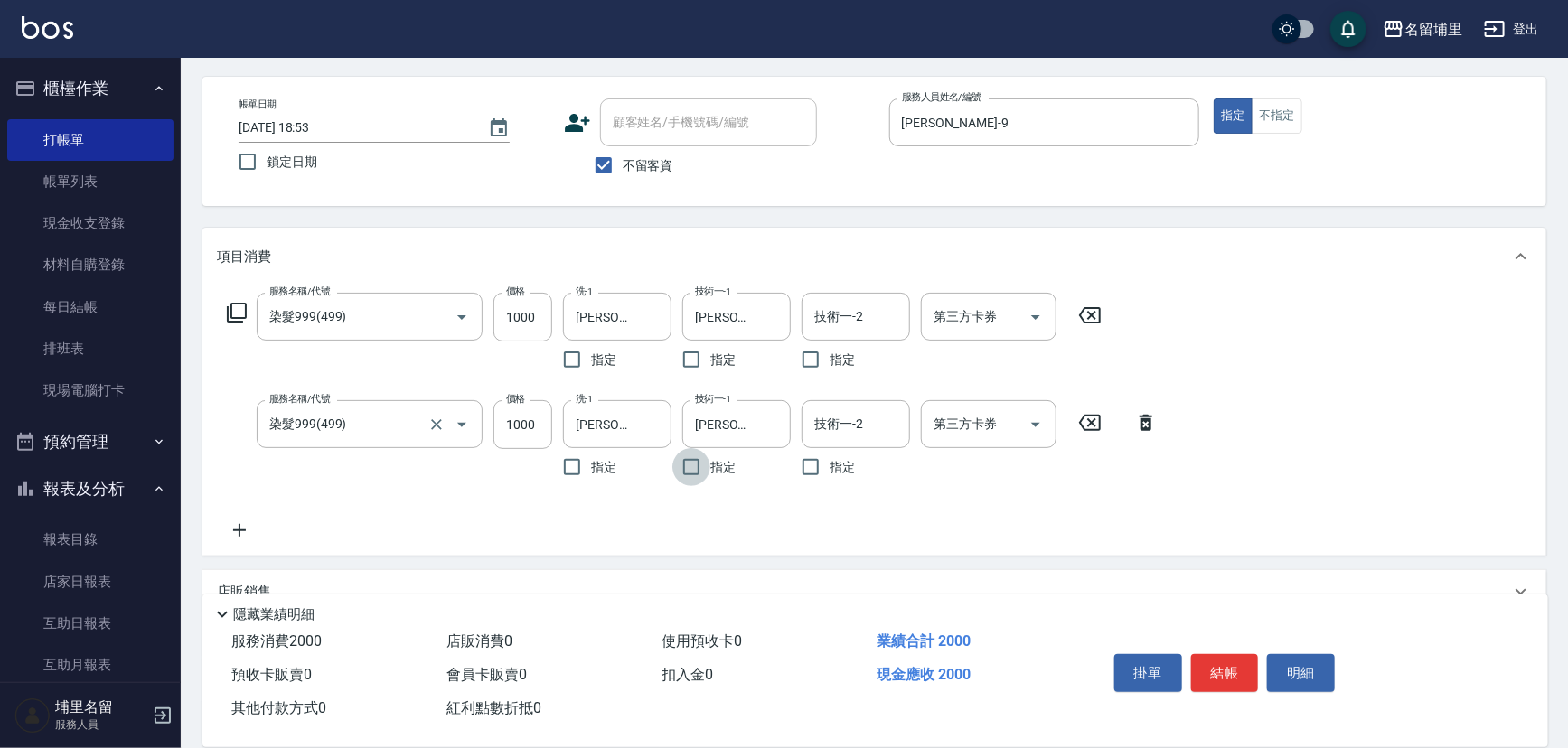
scroll to position [164, 0]
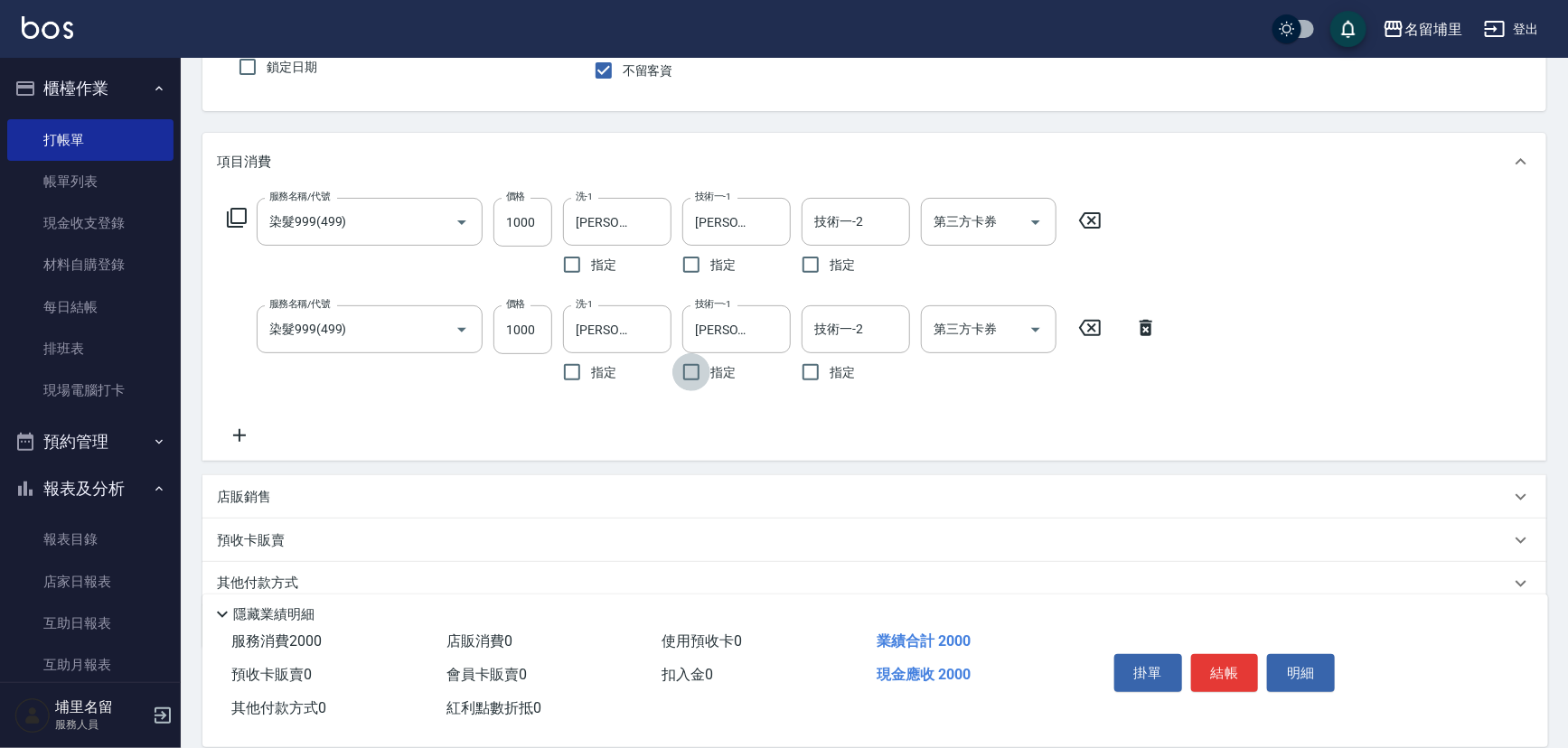
click at [253, 429] on icon at bounding box center [239, 436] width 45 height 22
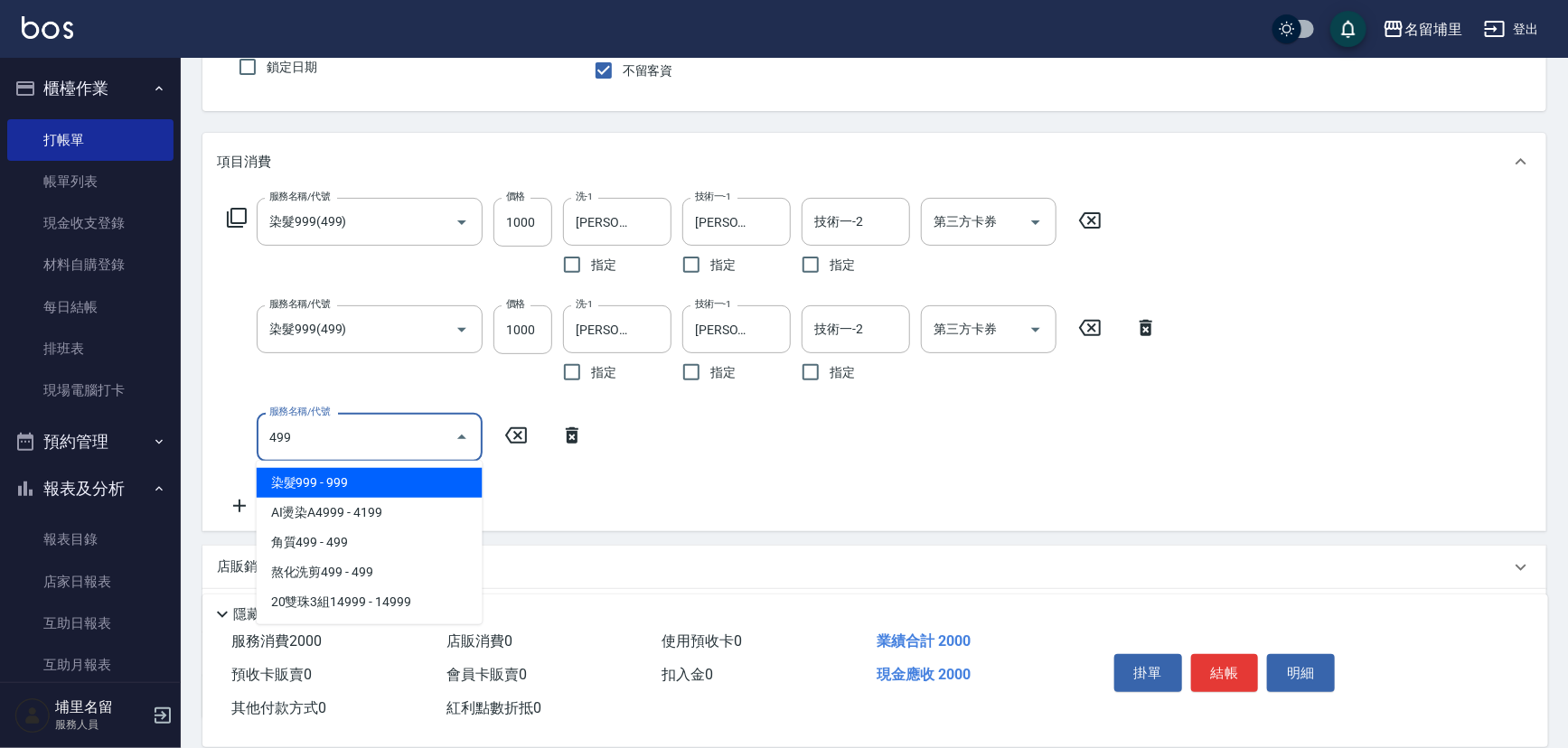
type input "染髮999(499)"
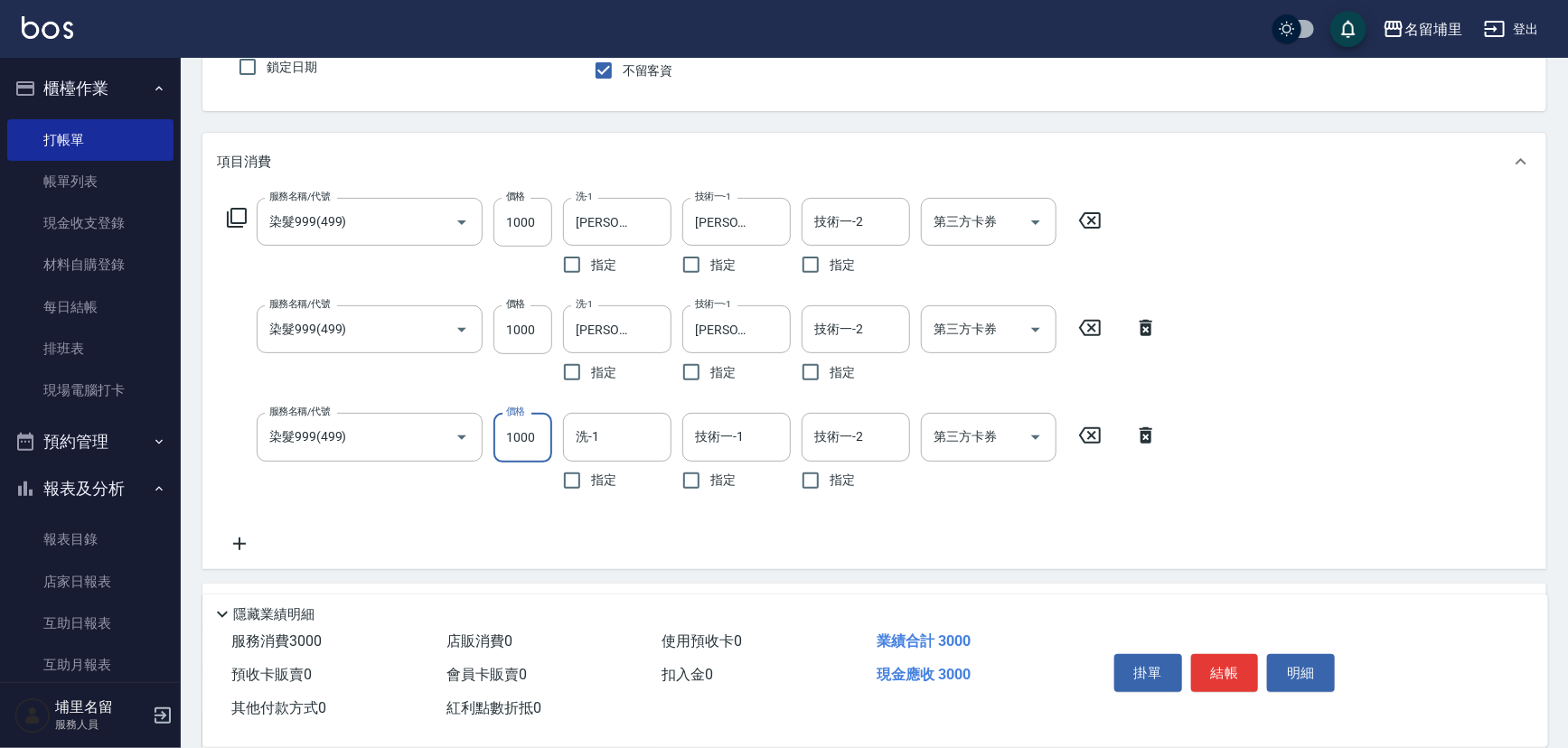
type input "1000"
type input "[PERSON_NAME]-42"
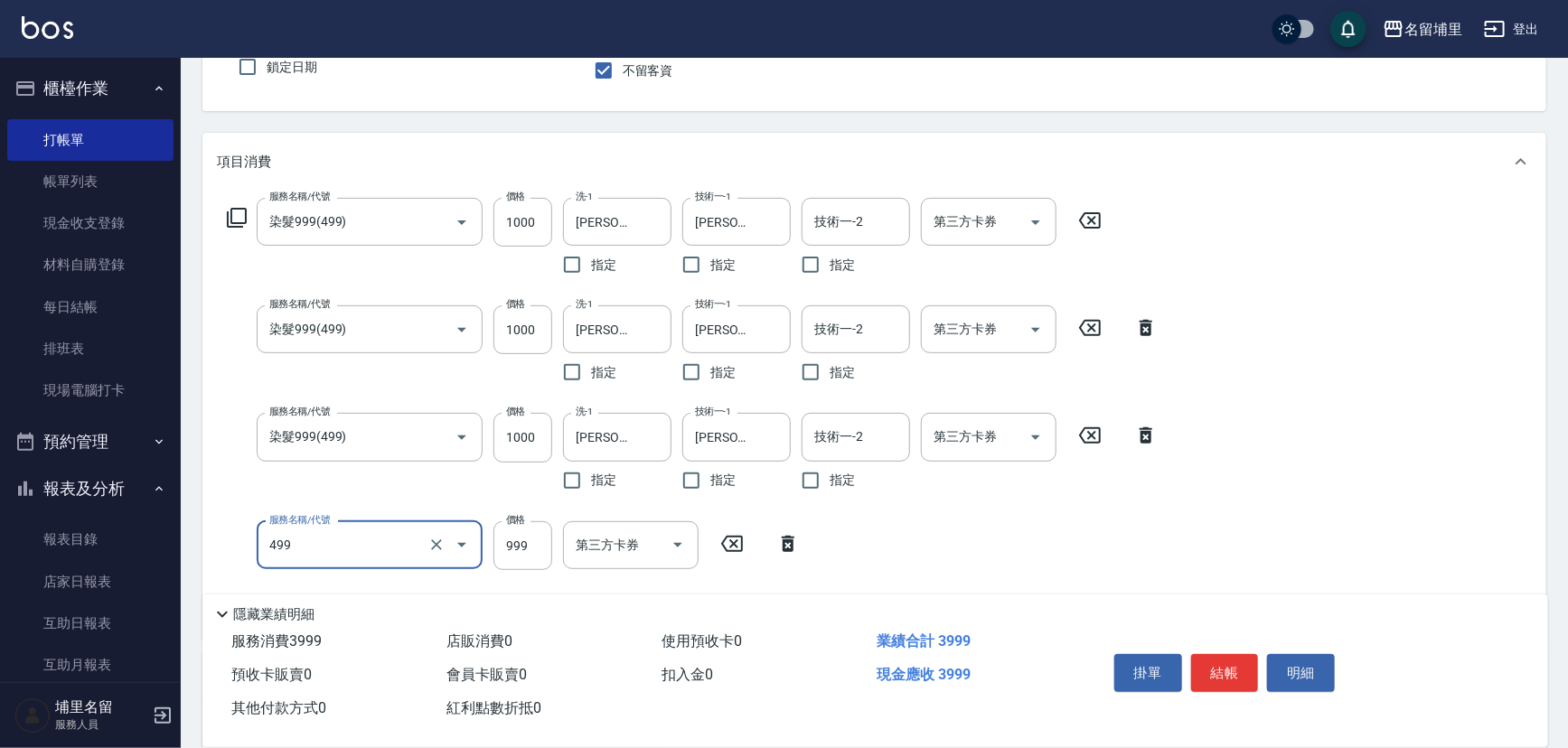
type input "染髮999(499)"
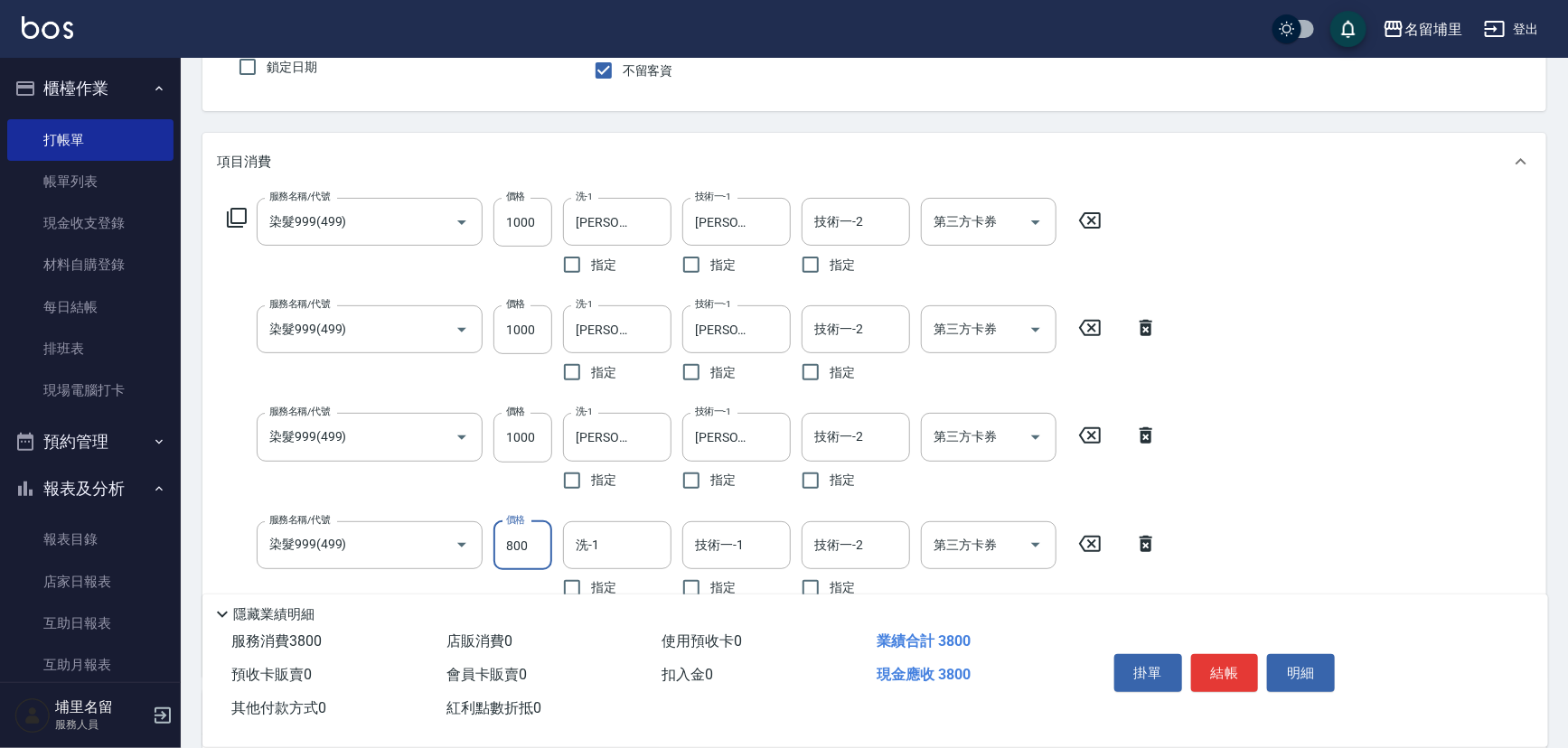
type input "800"
type input "[PERSON_NAME]-42"
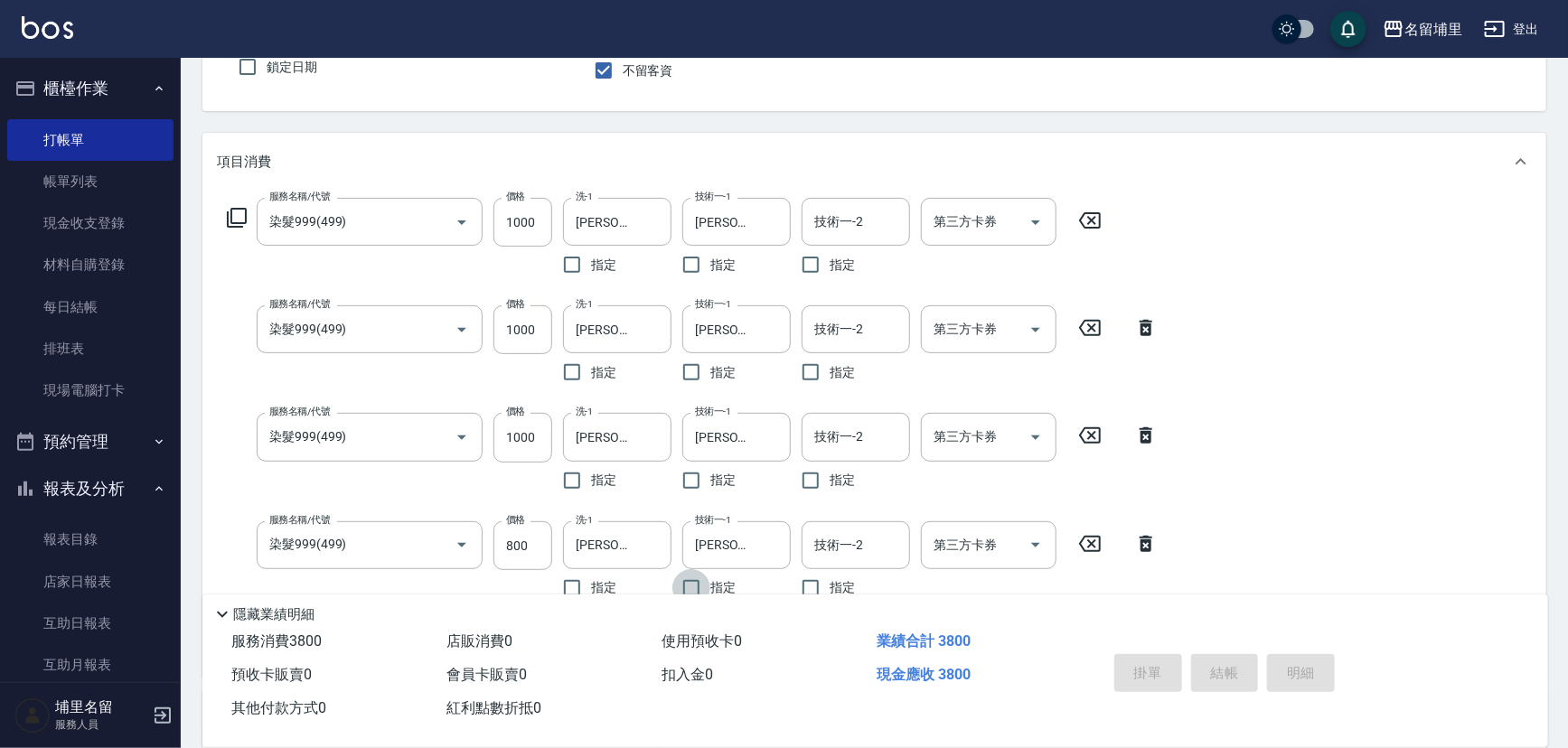
type input "[DATE] 18:54"
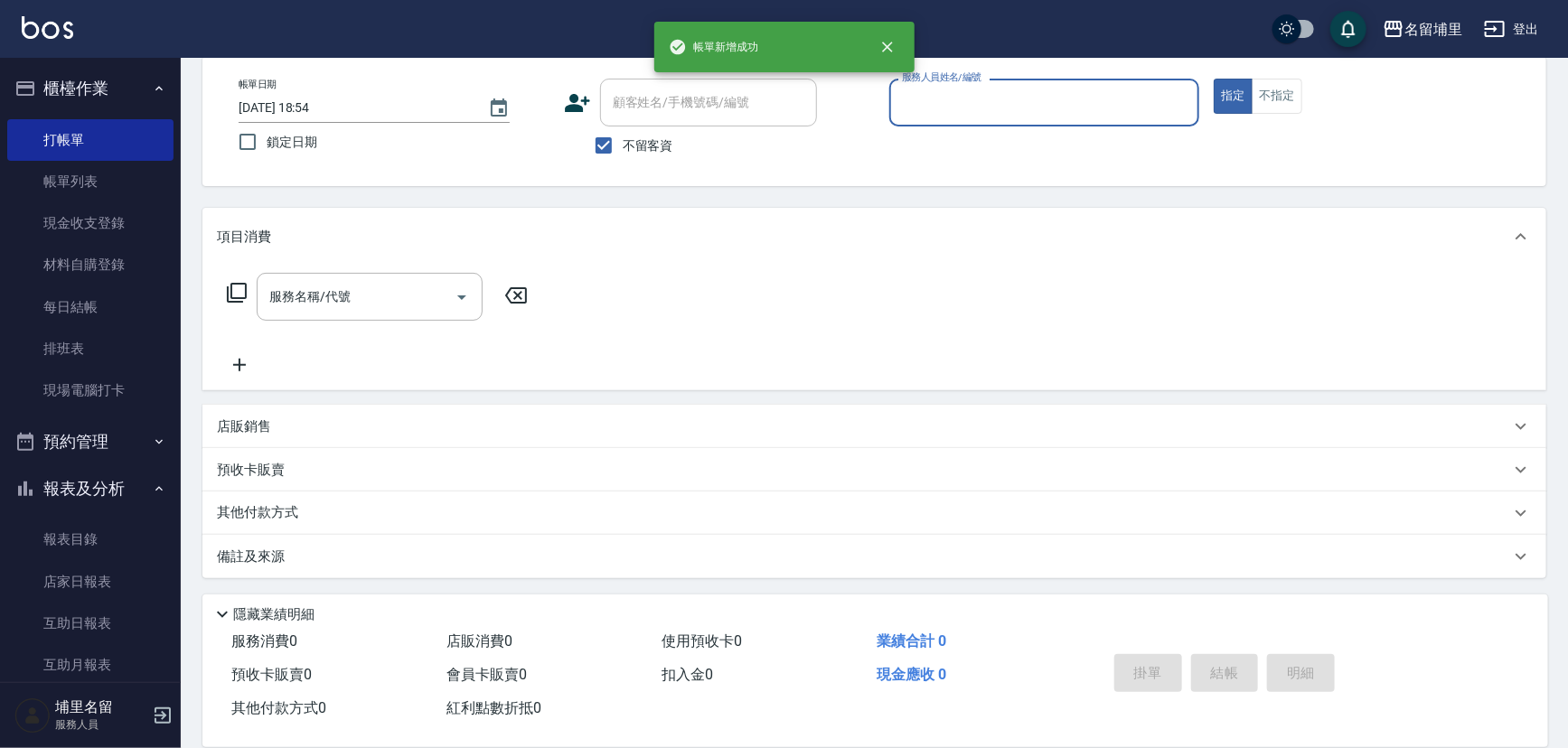
scroll to position [88, 0]
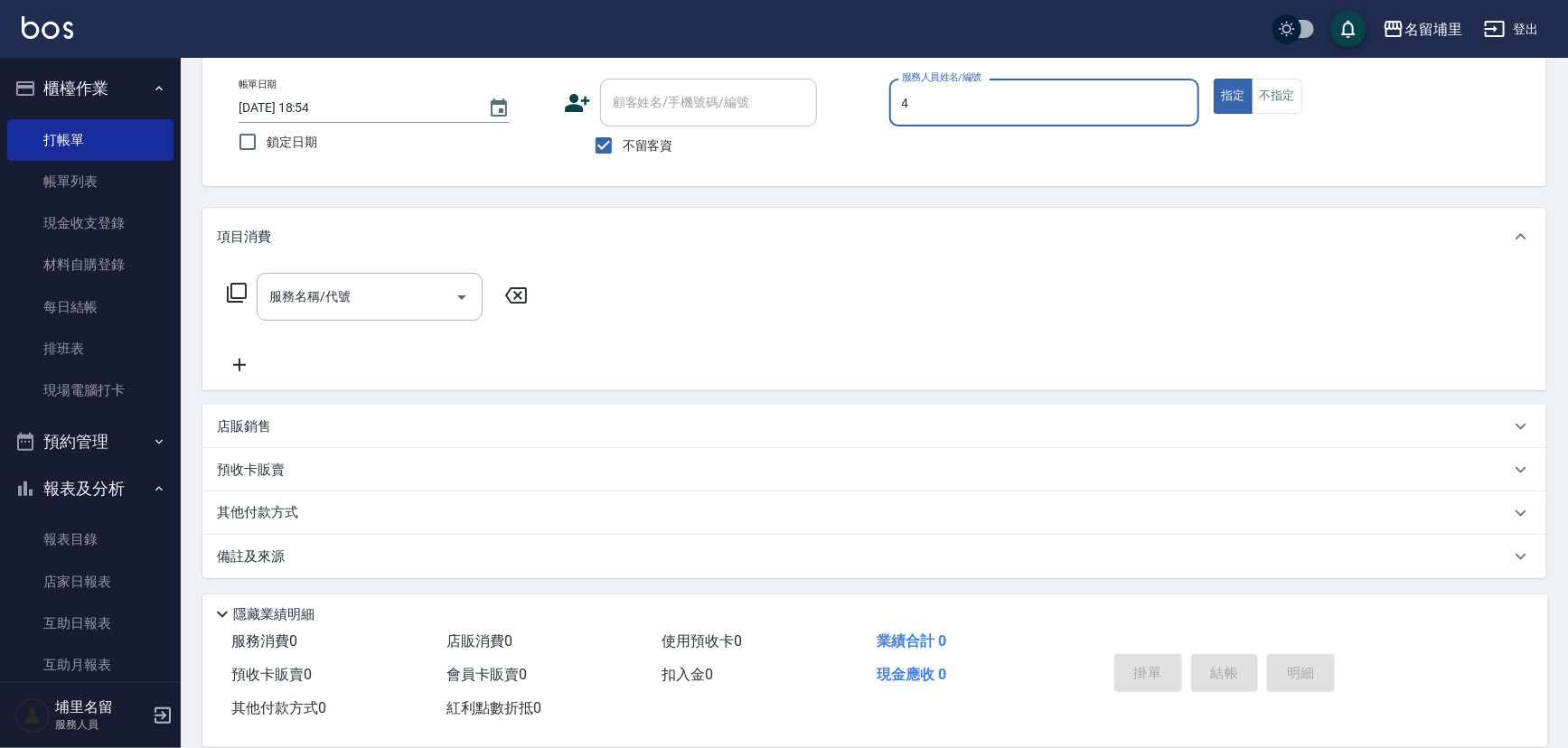
type input "林士珽-4"
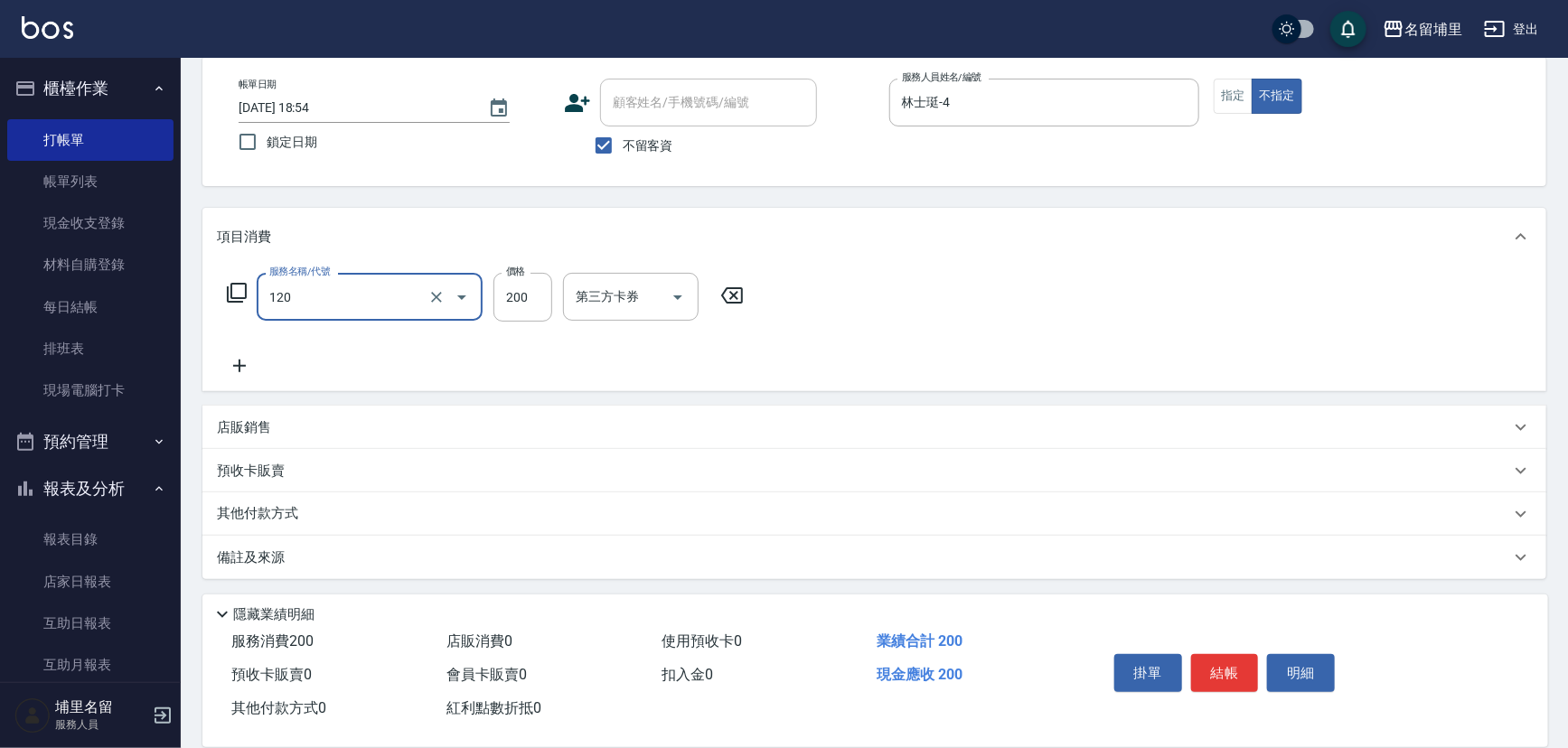
type input "New洗200(120)"
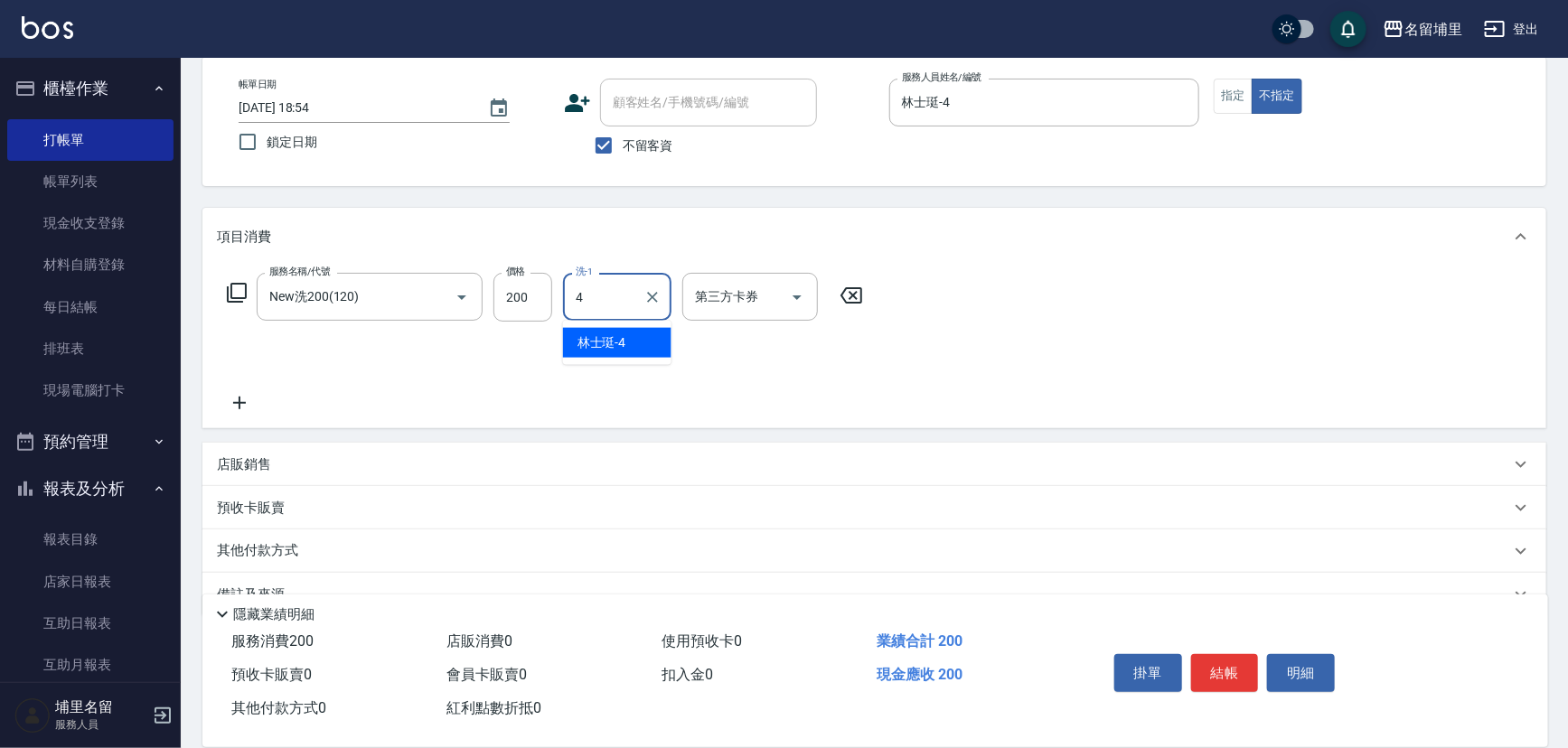
type input "林士珽-4"
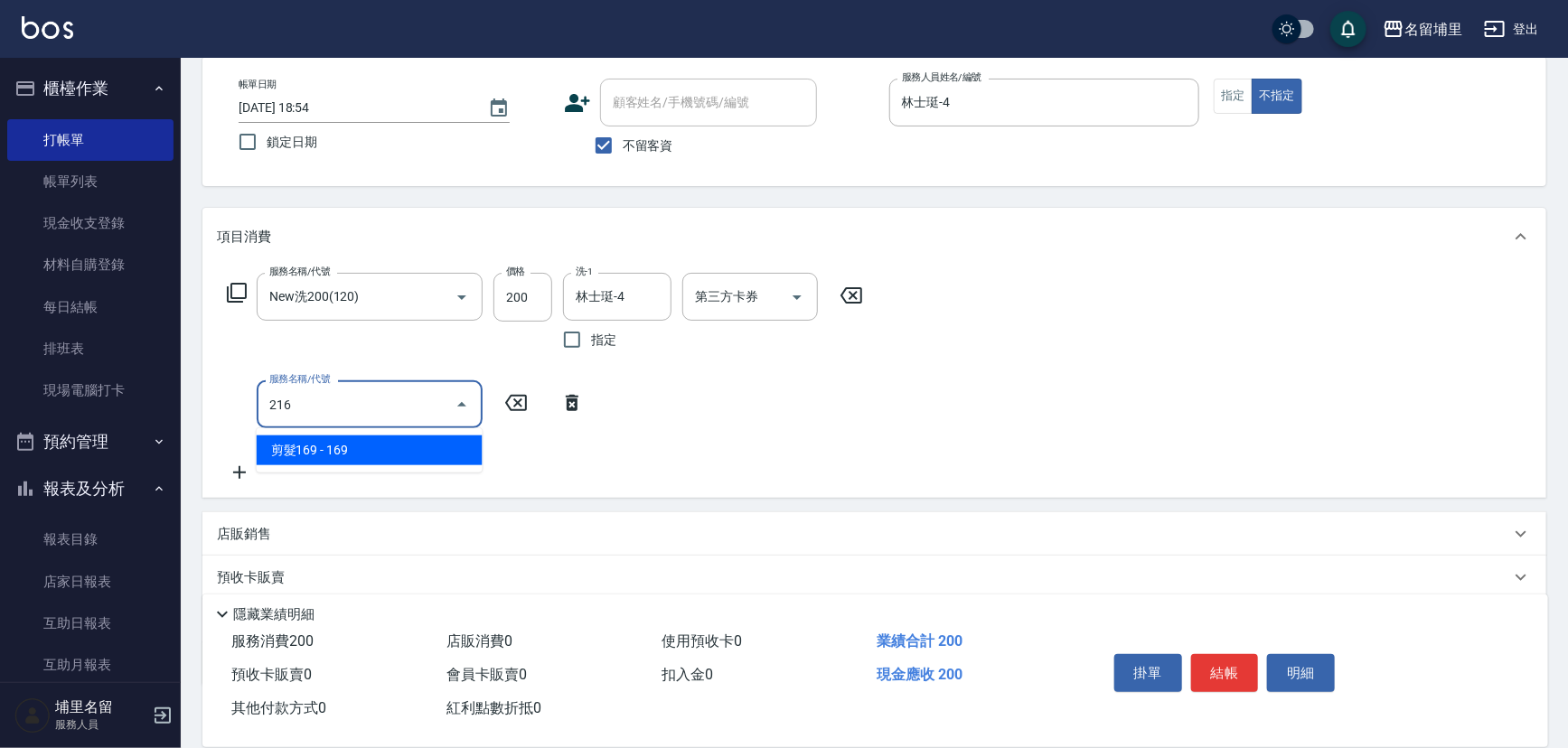
type input "剪髮169(216)"
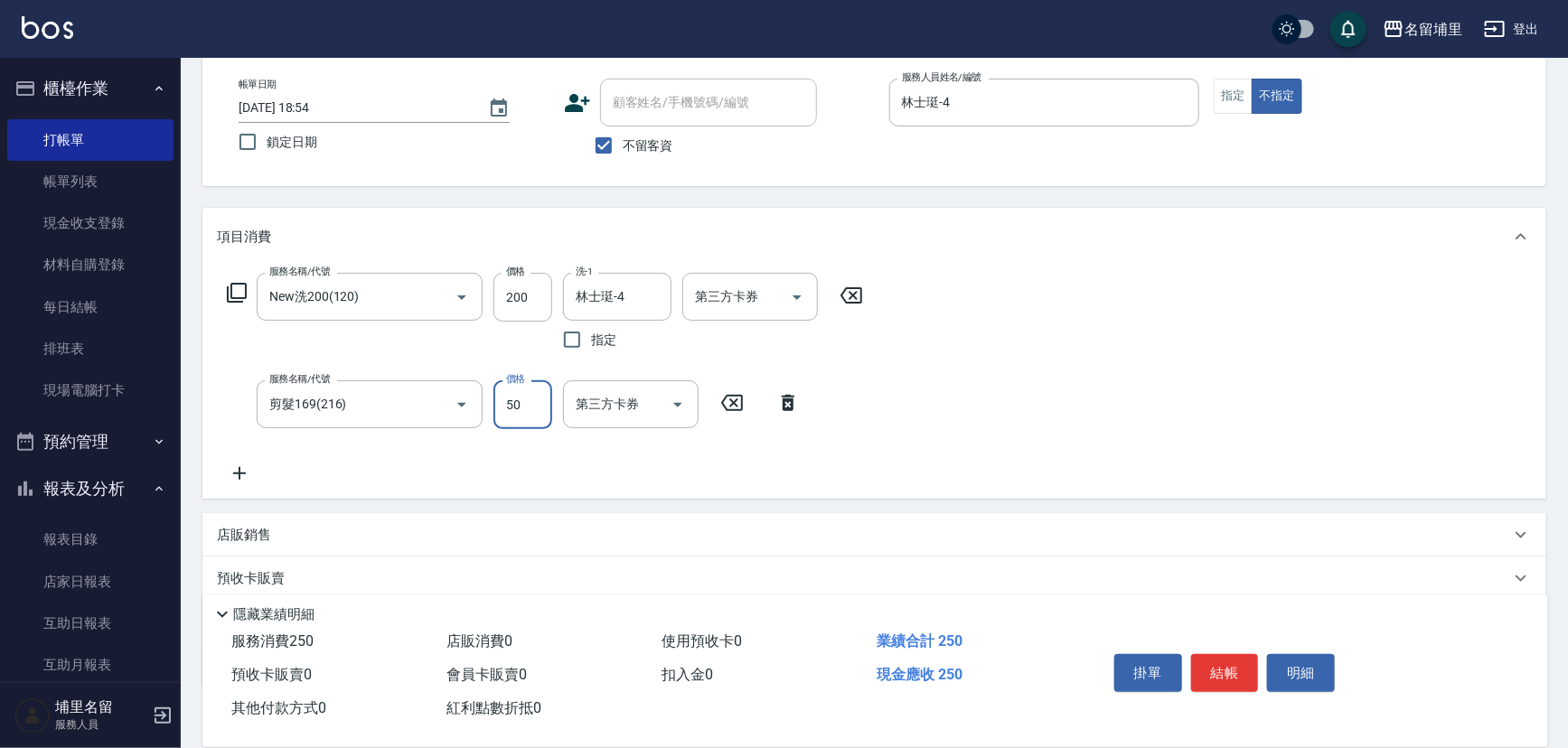
type input "50"
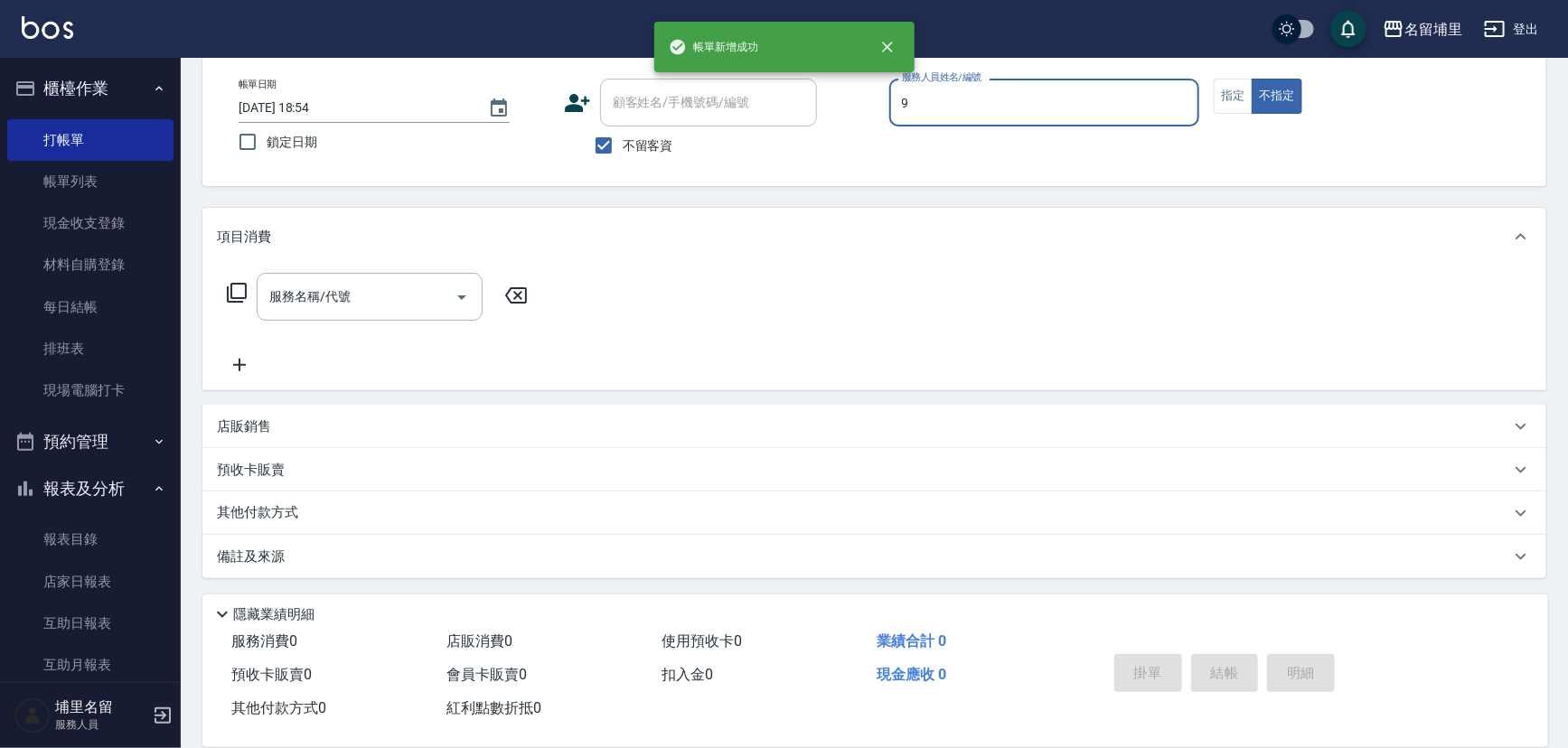
type input "[PERSON_NAME]-9"
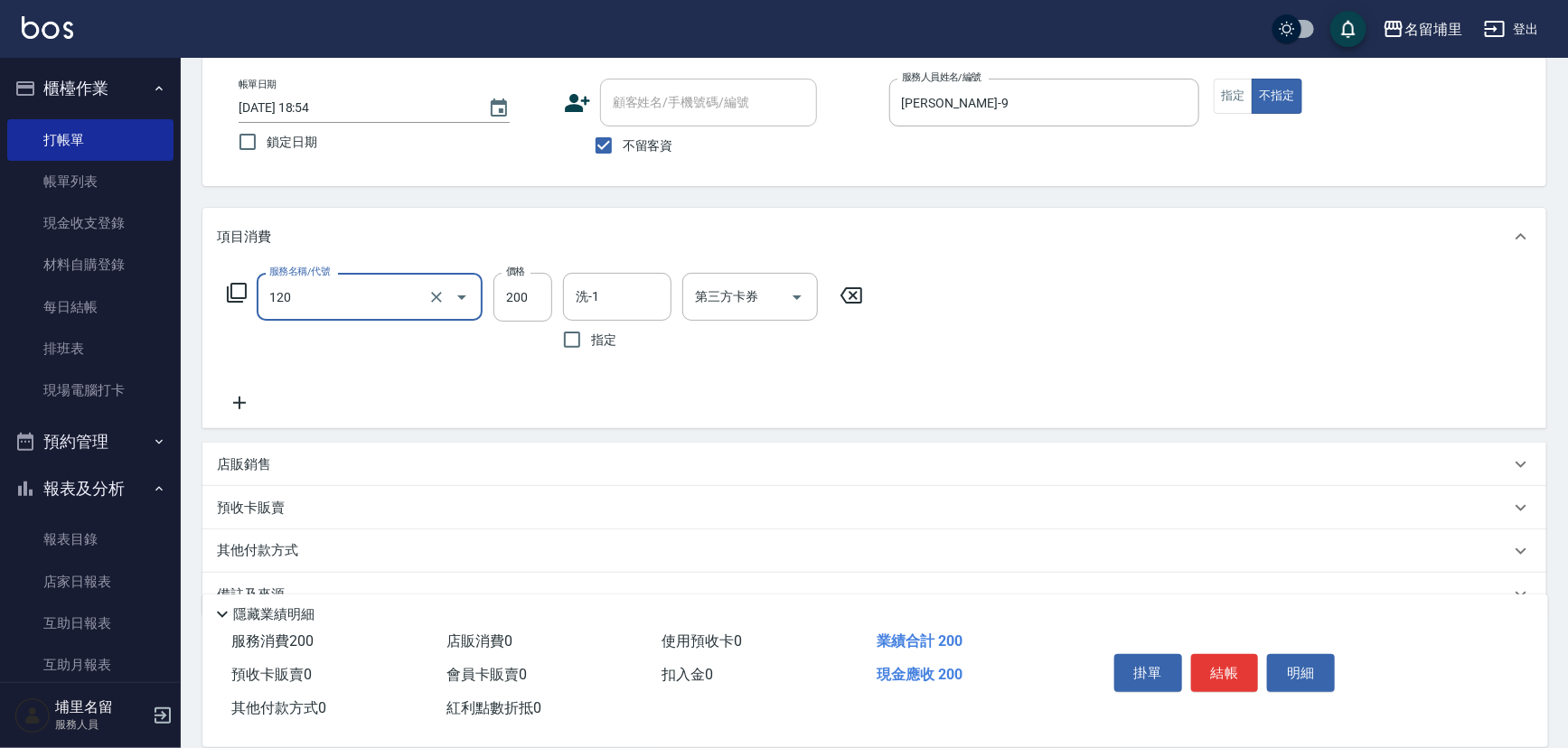
type input "New洗200(120)"
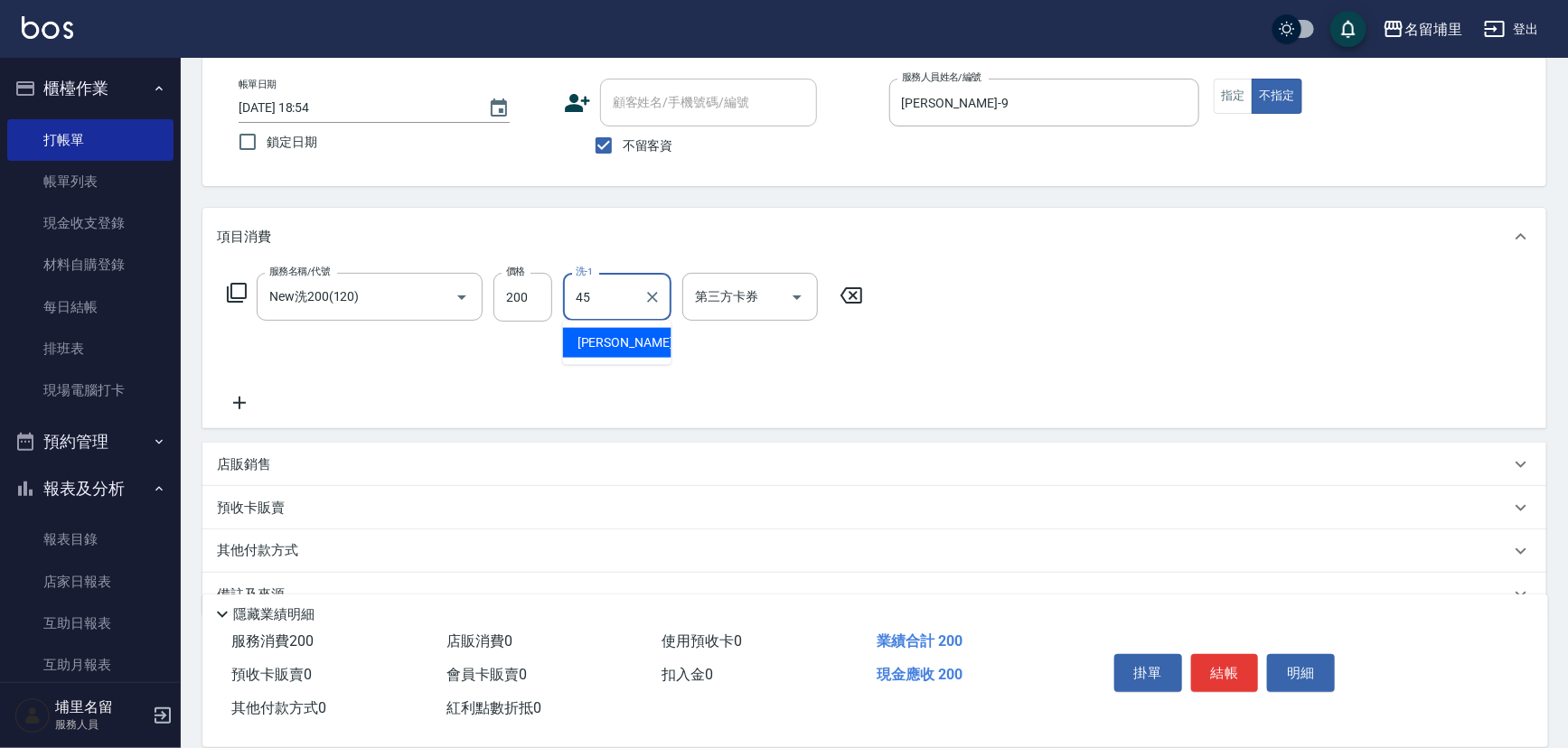
type input "[PERSON_NAME]-45"
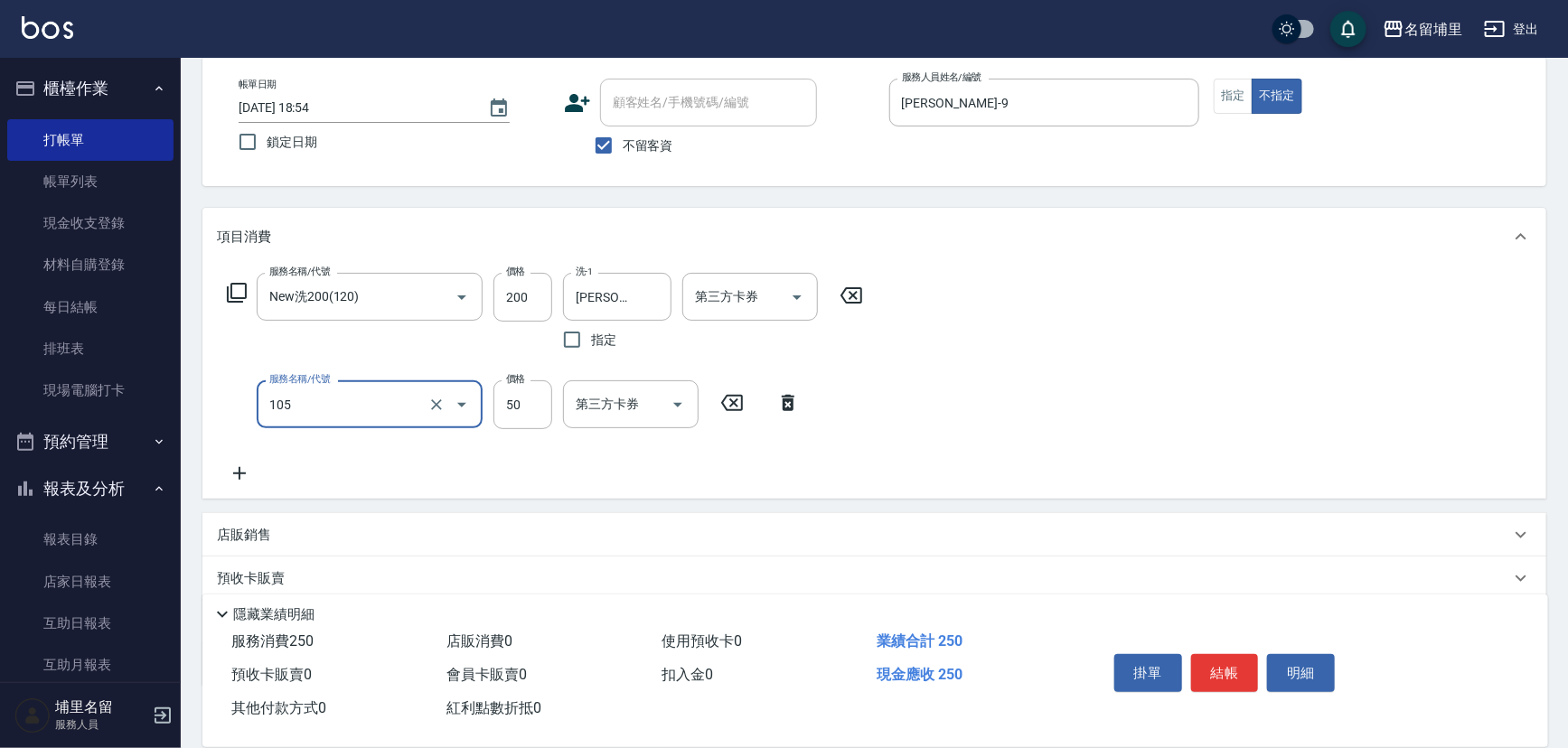
type input "精油50(105)"
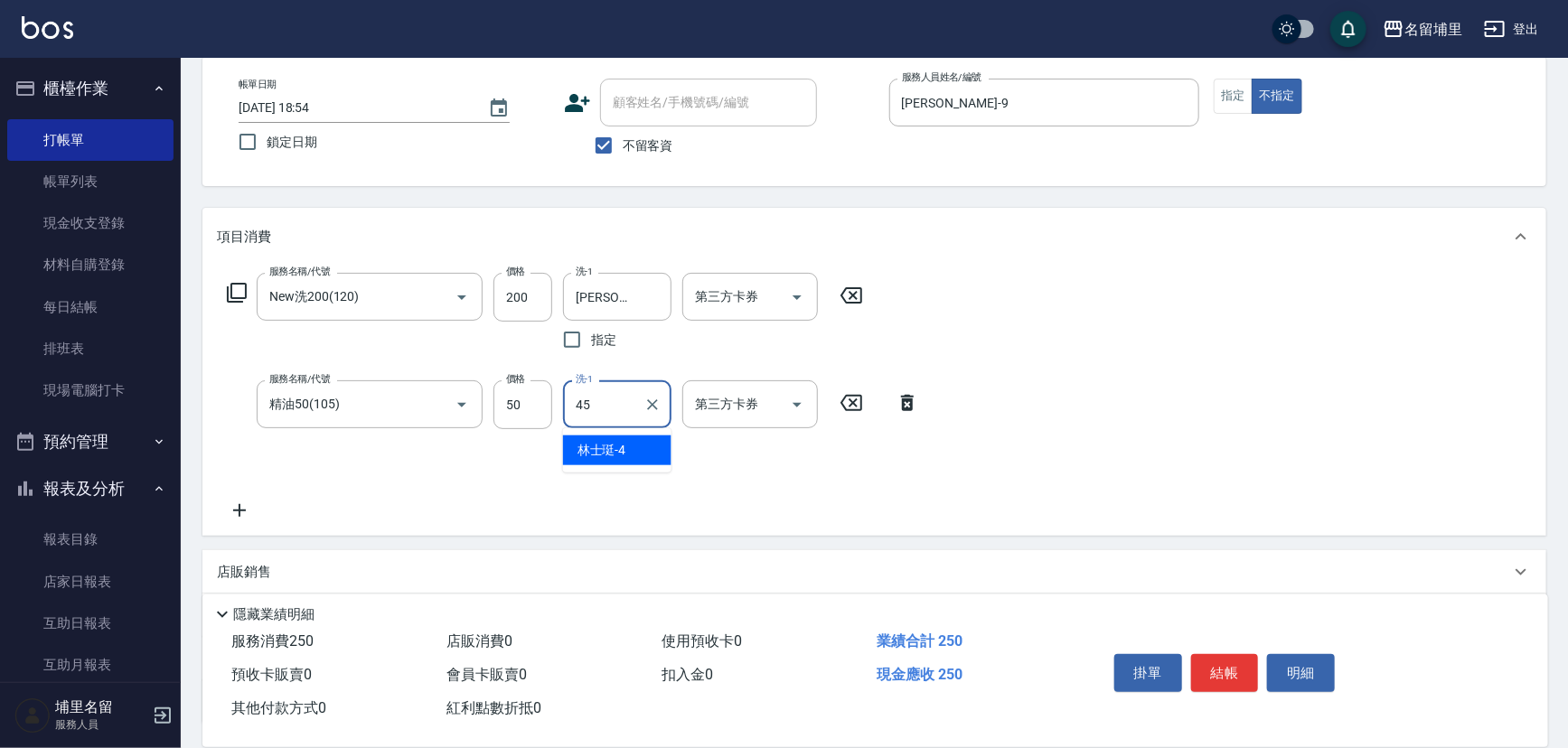
type input "[PERSON_NAME]-45"
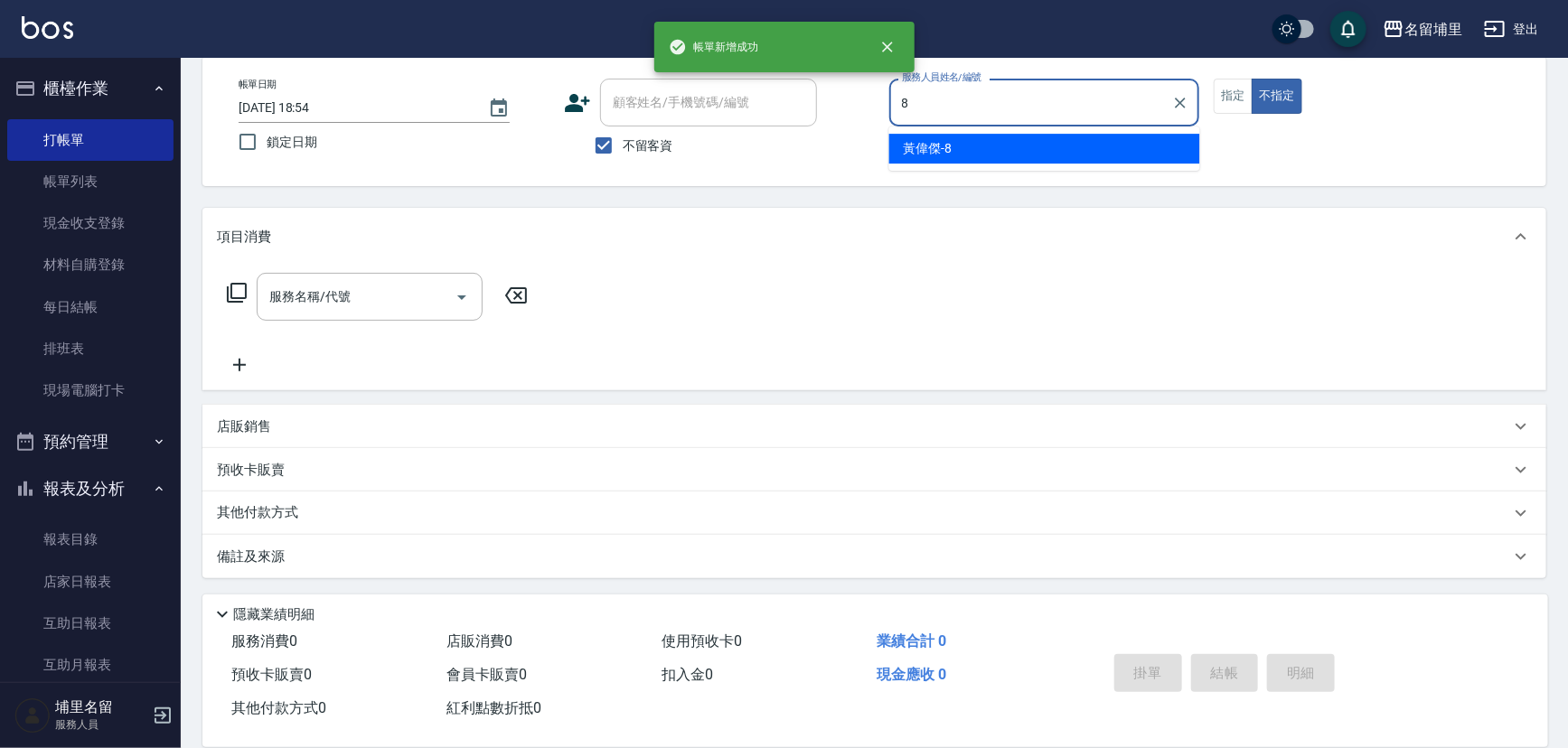
type input "黃偉傑-8"
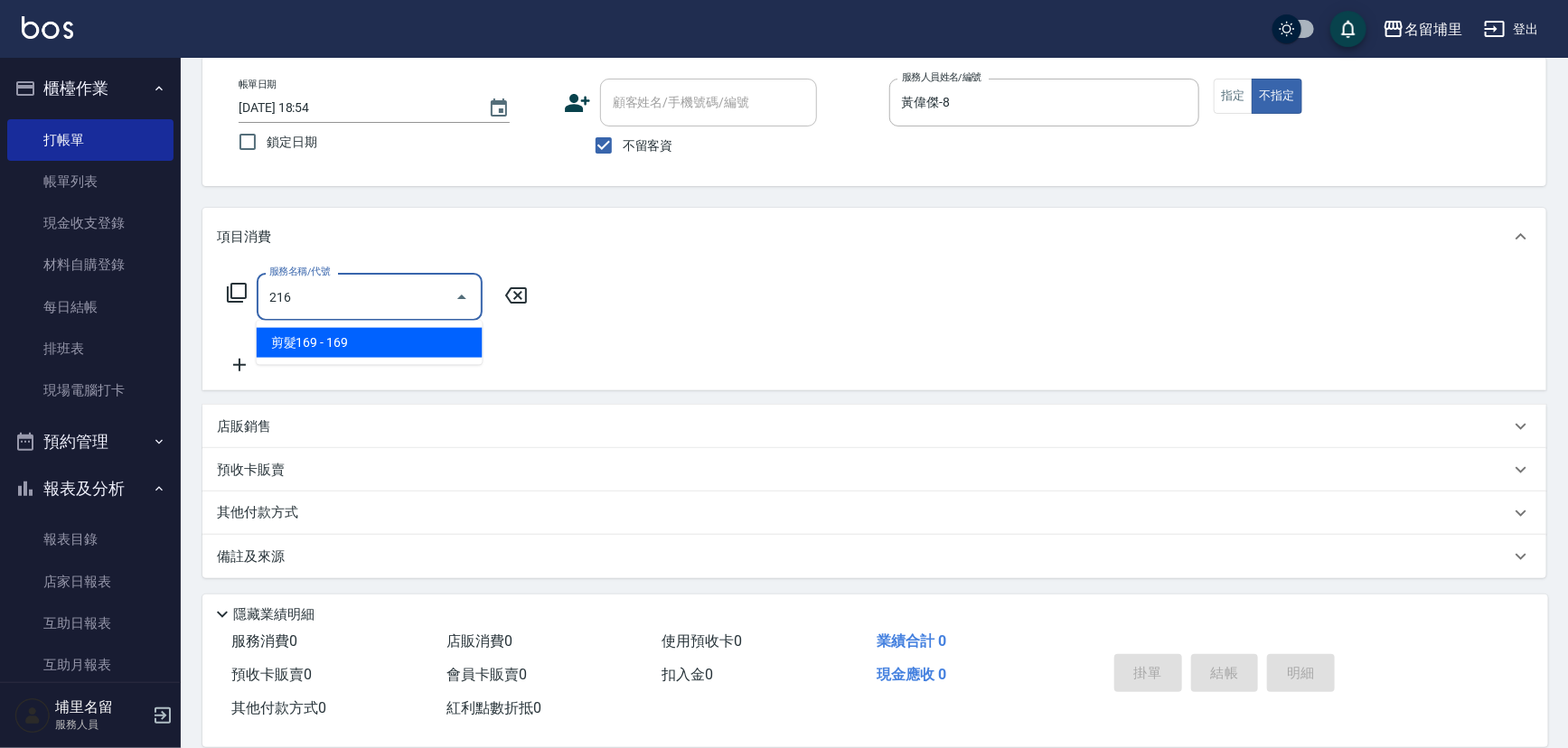
type input "剪髮169(216)"
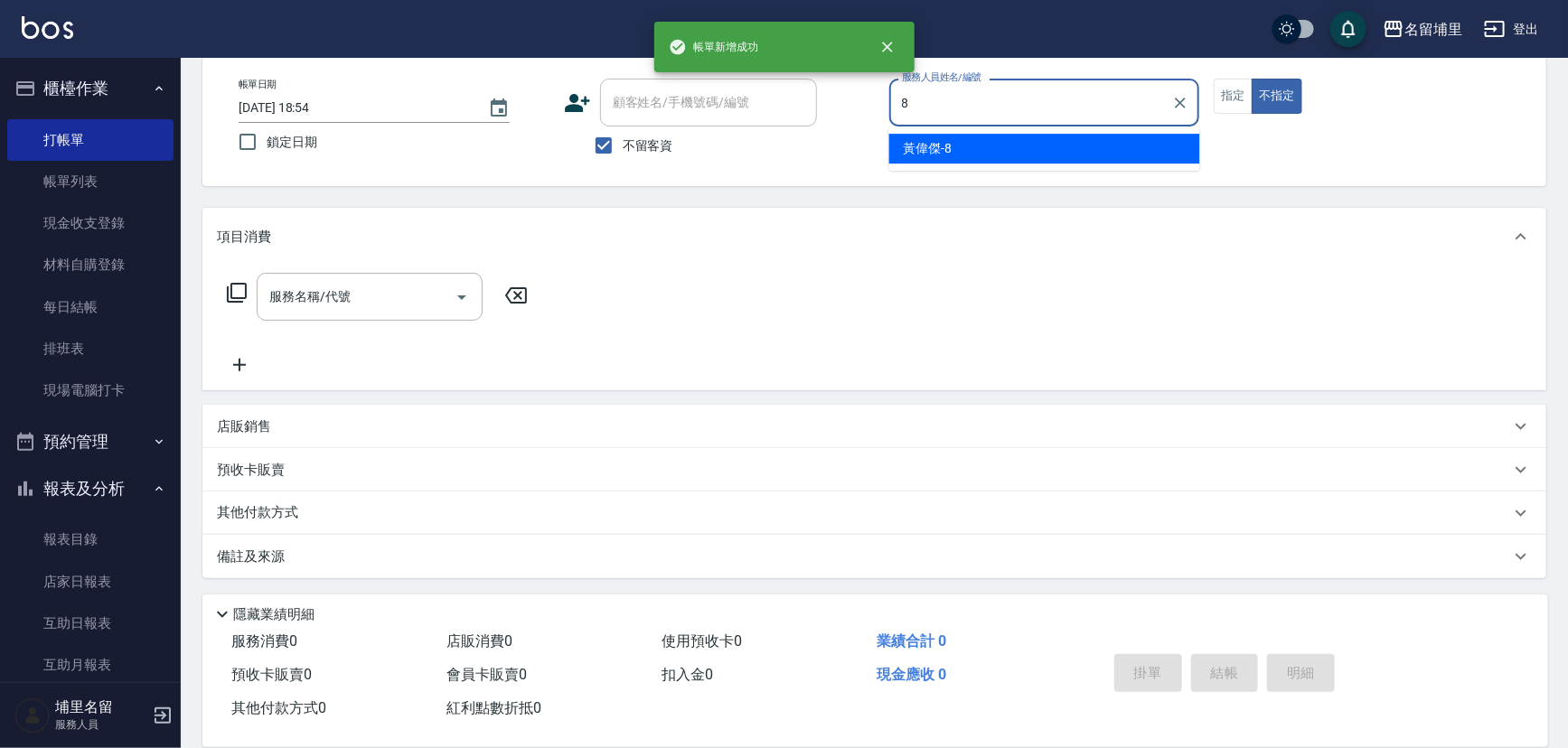
type input "黃偉傑-8"
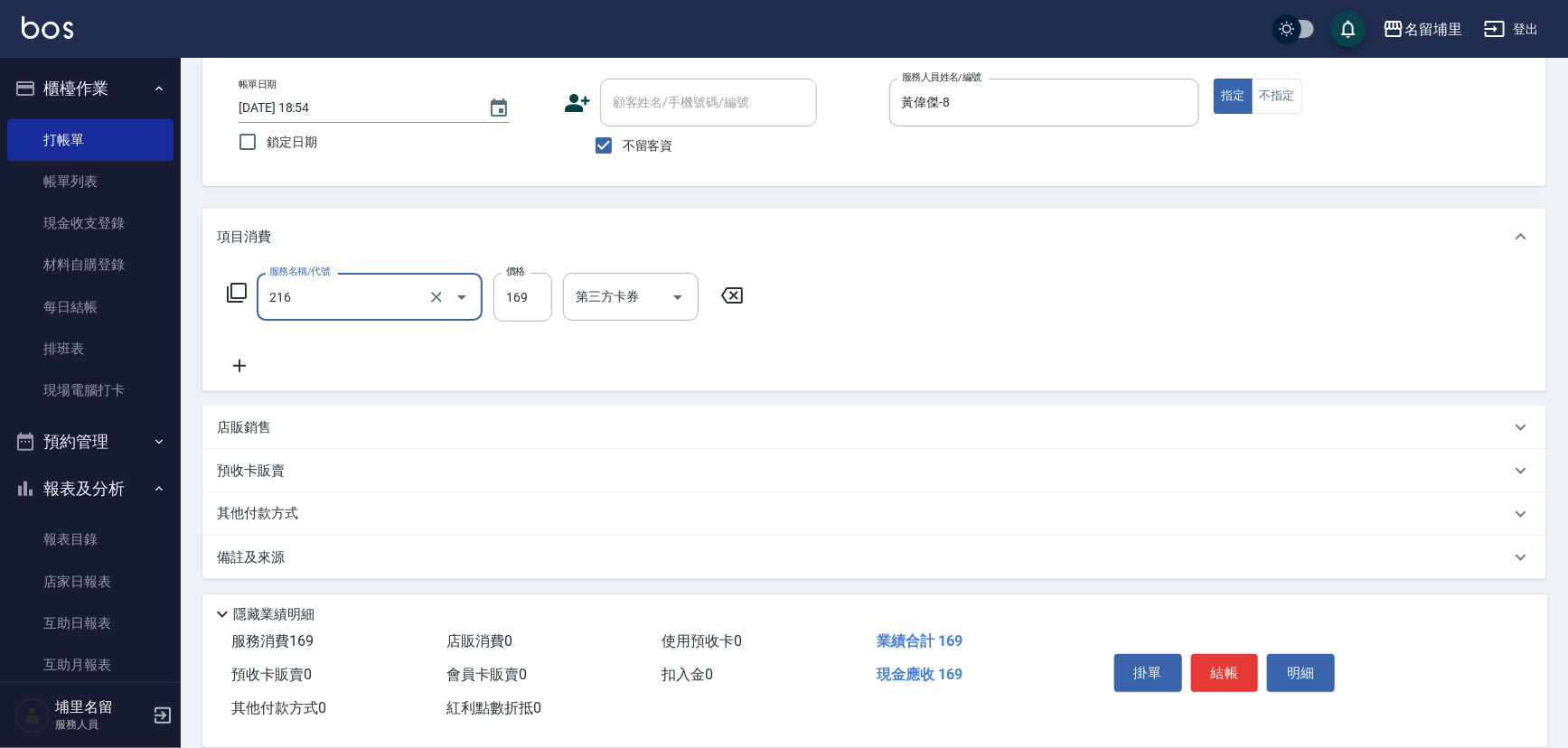
type input "剪髮169(216)"
type input "250"
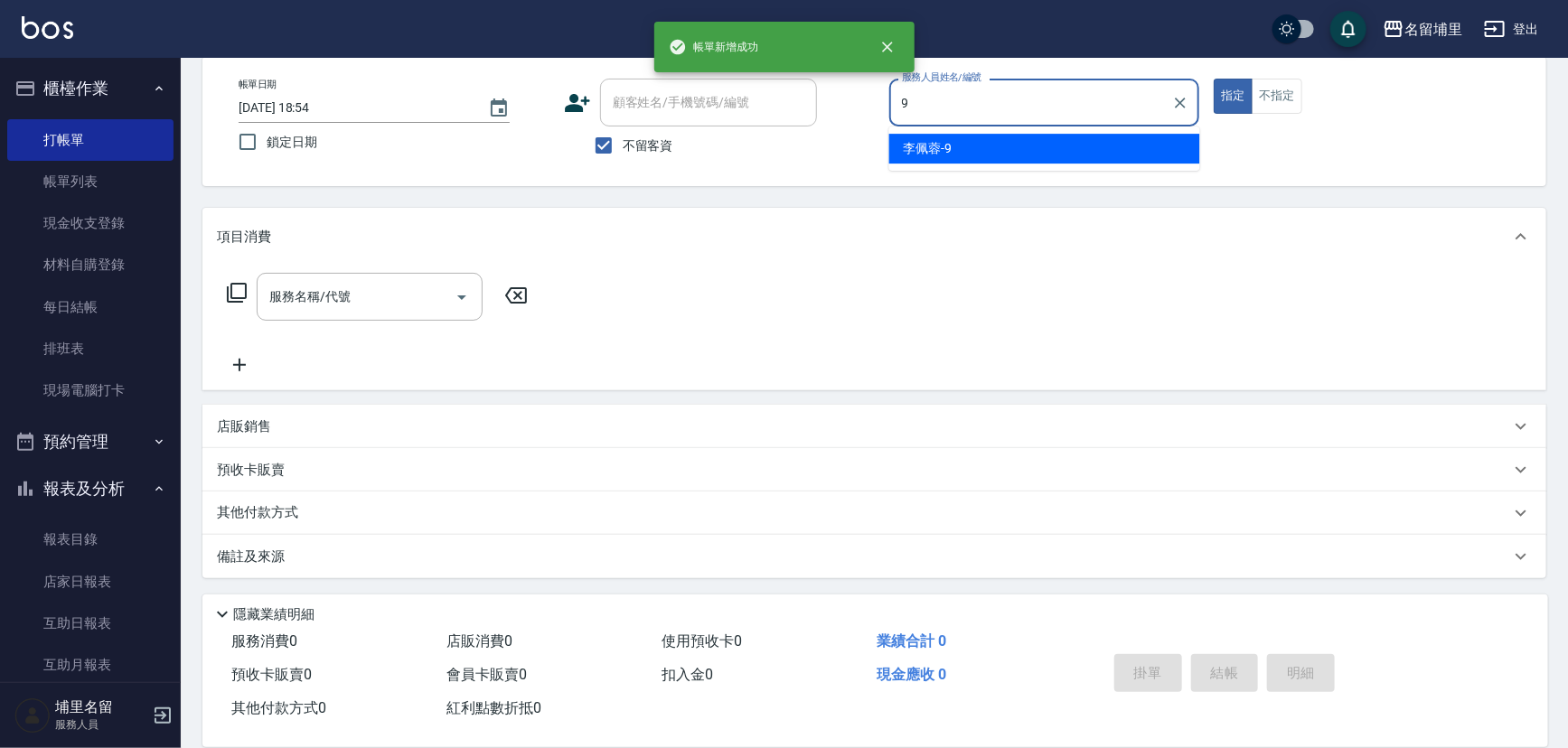
type input "[PERSON_NAME]-9"
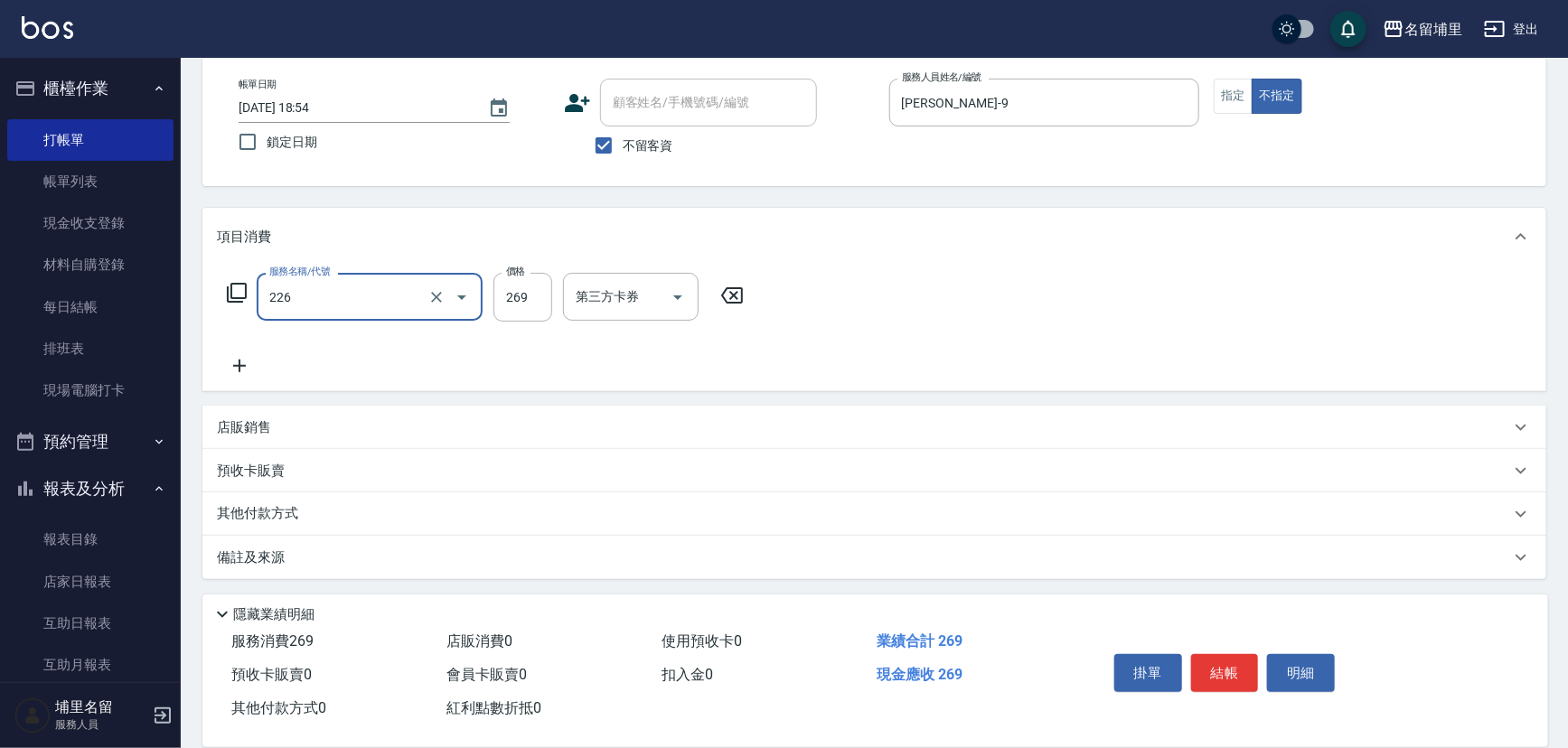
type input "洗剪269(226)"
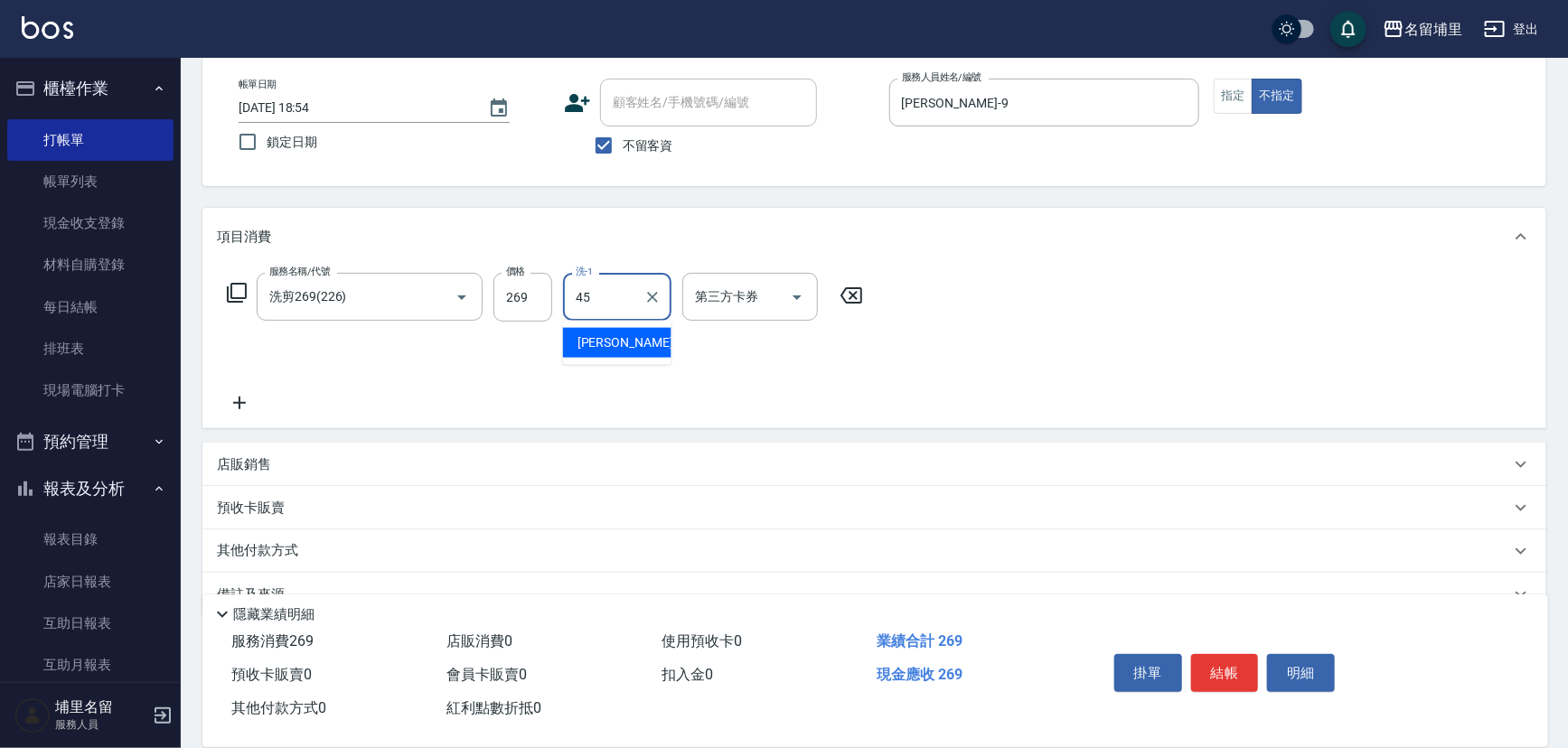
type input "[PERSON_NAME]-45"
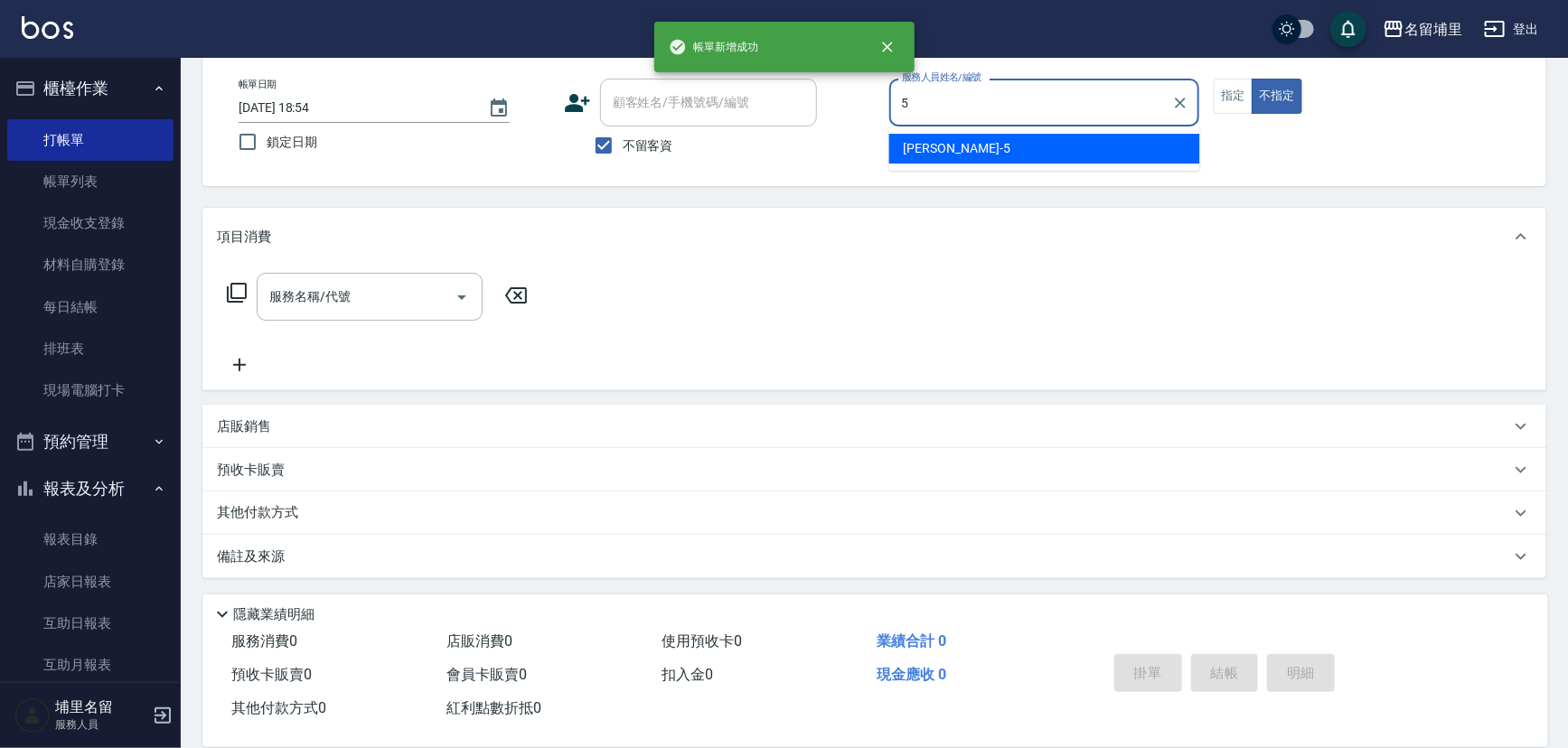
type input "[PERSON_NAME]-5"
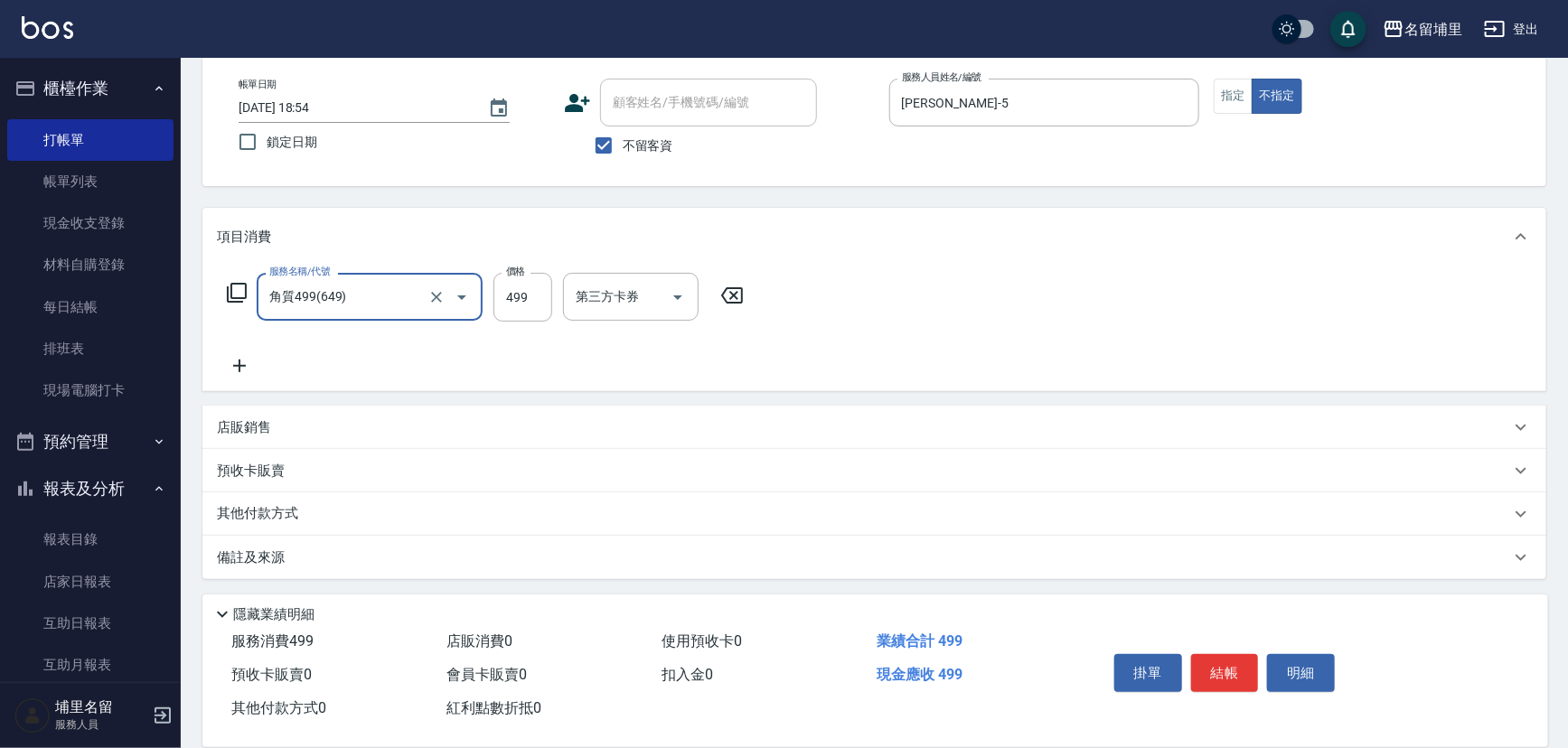
type input "角質499(649)"
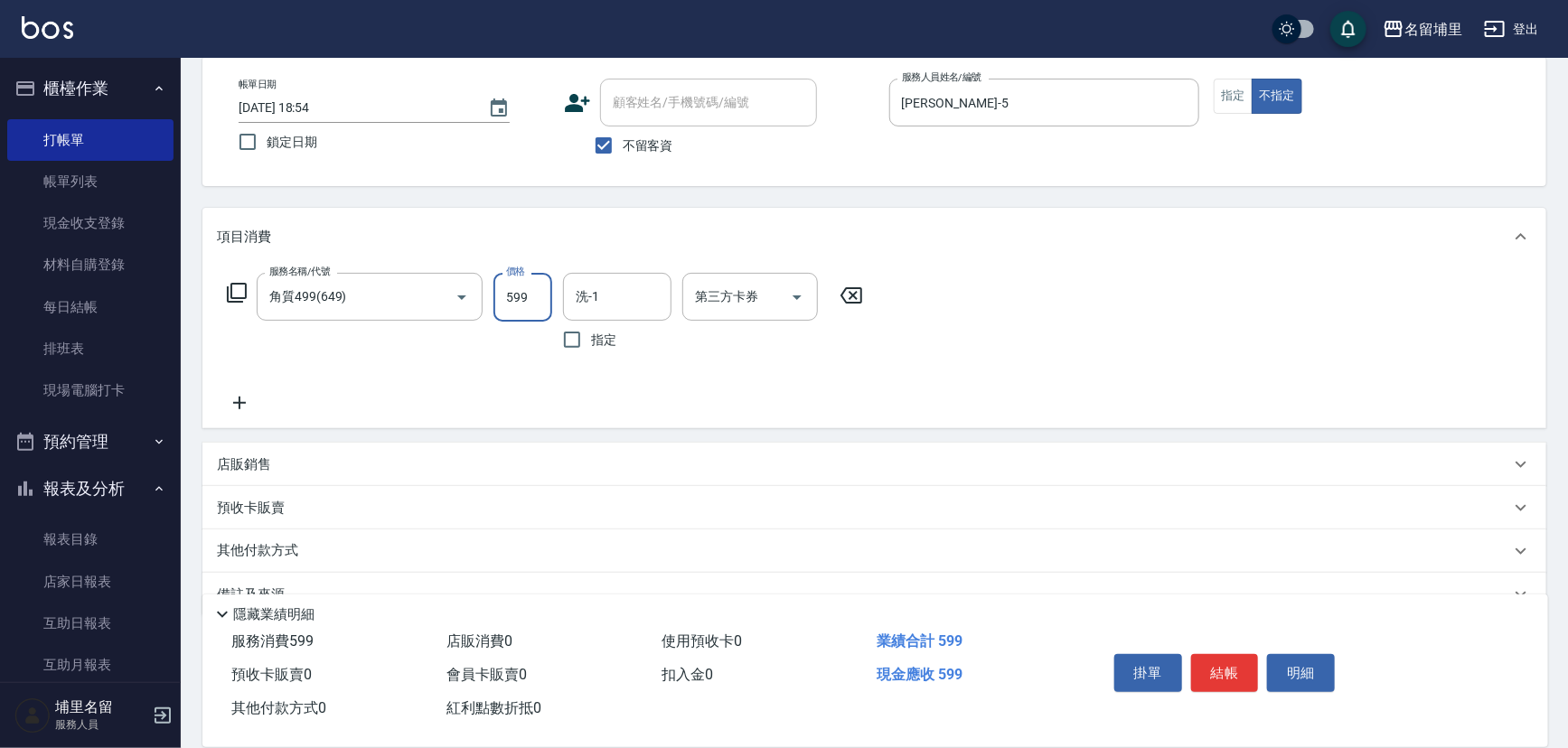
type input "599"
type input "[PERSON_NAME]-45"
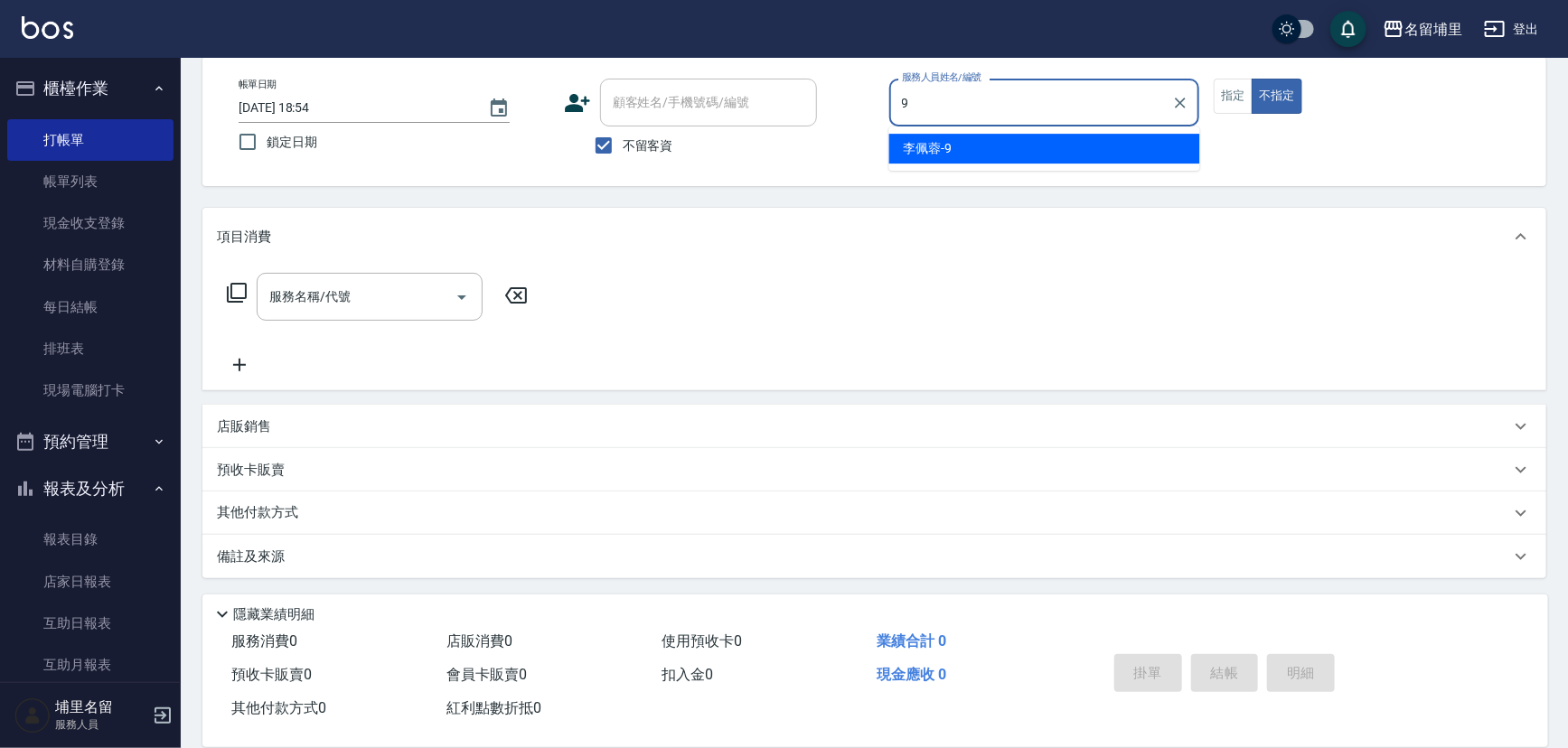
type input "[PERSON_NAME]-9"
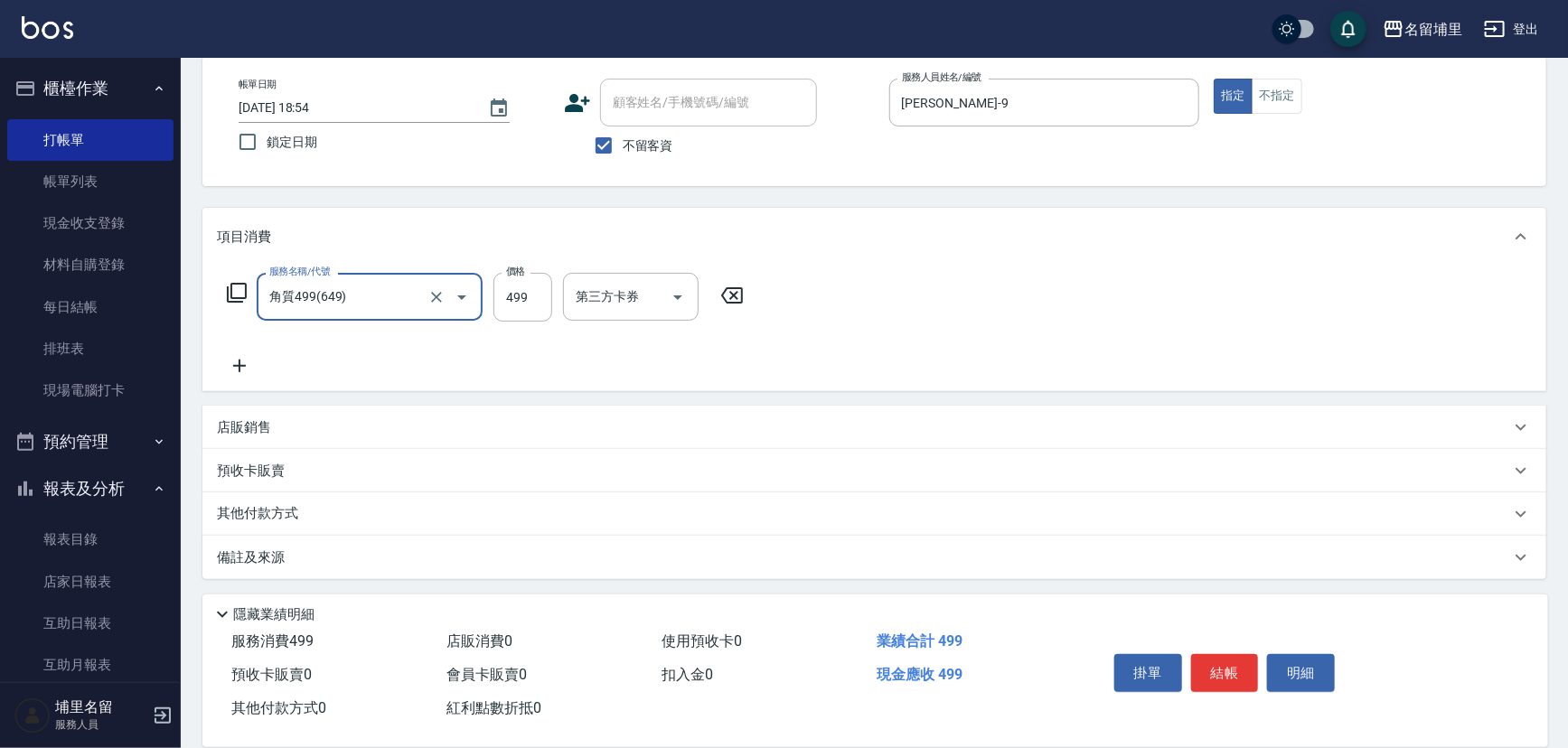
type input "角質499(649)"
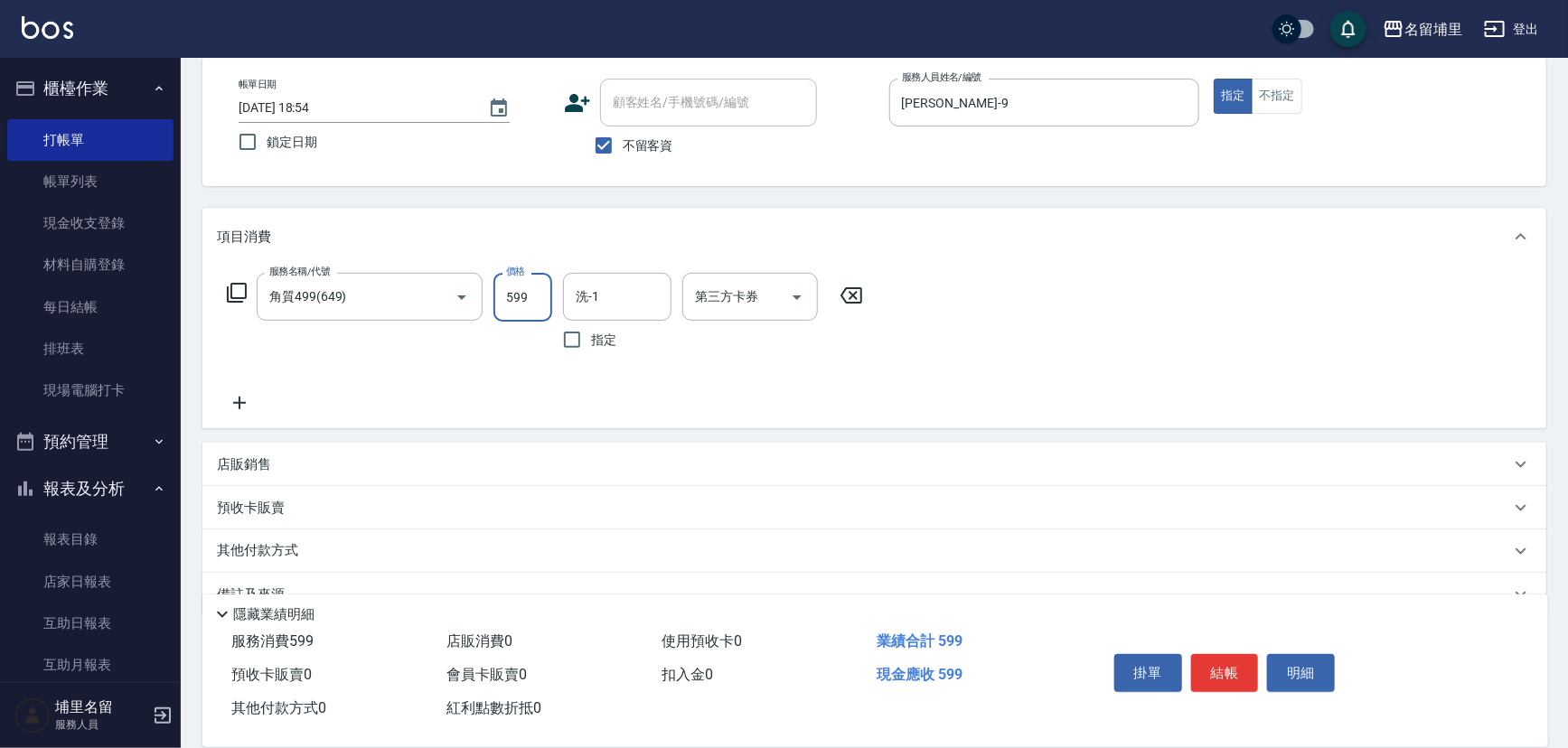
type input "599"
type input "[PERSON_NAME]-42"
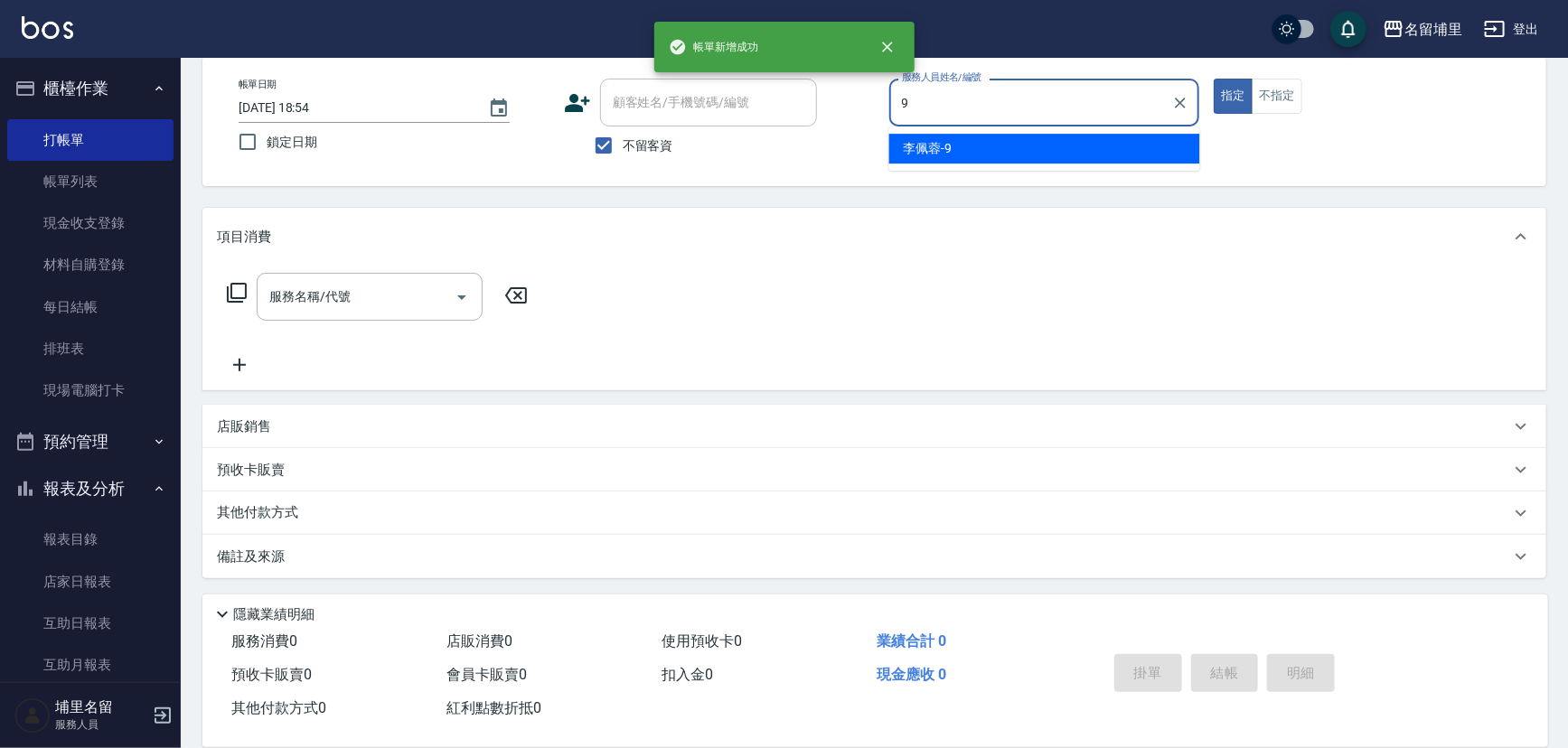
type input "[PERSON_NAME]-9"
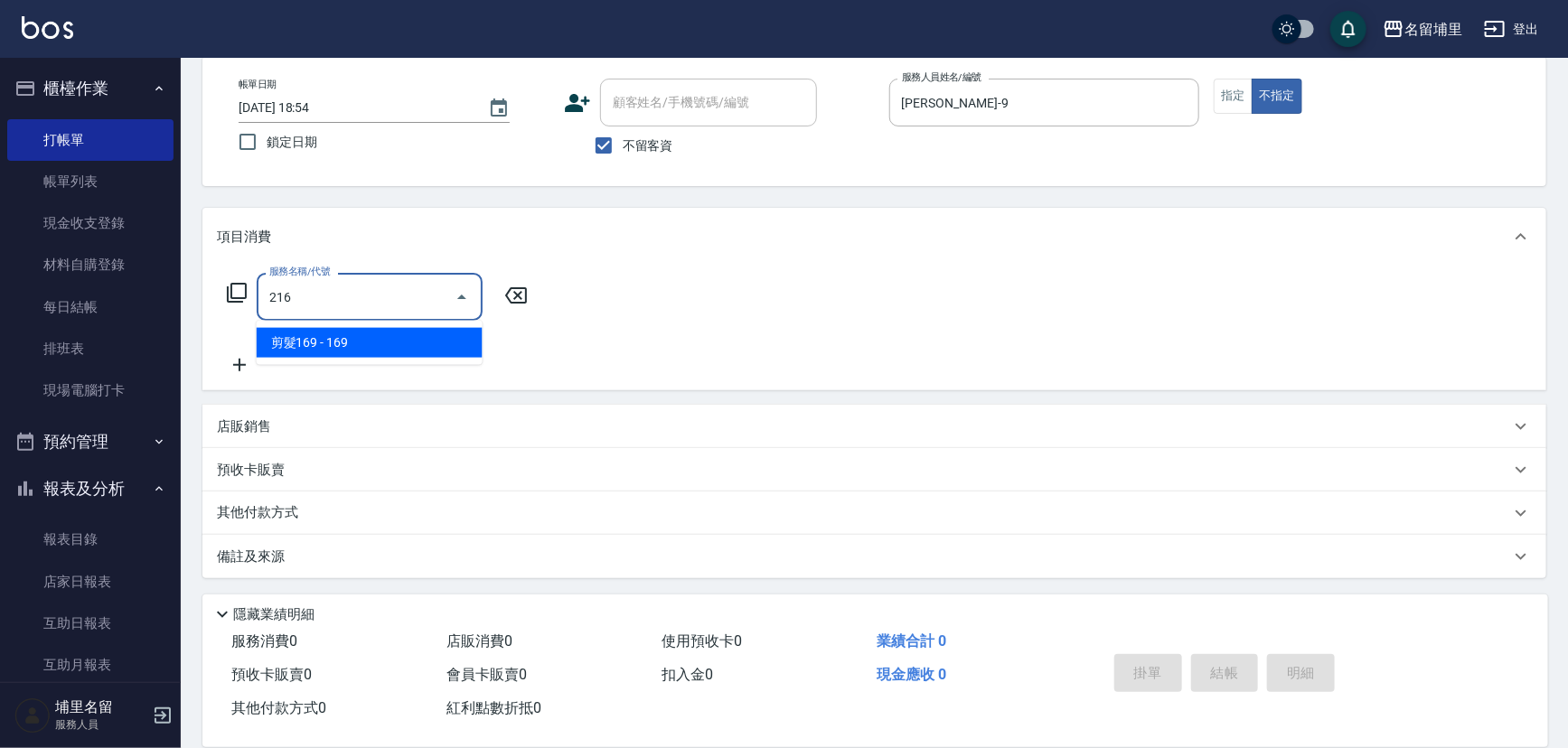
type input "剪髮169(216)"
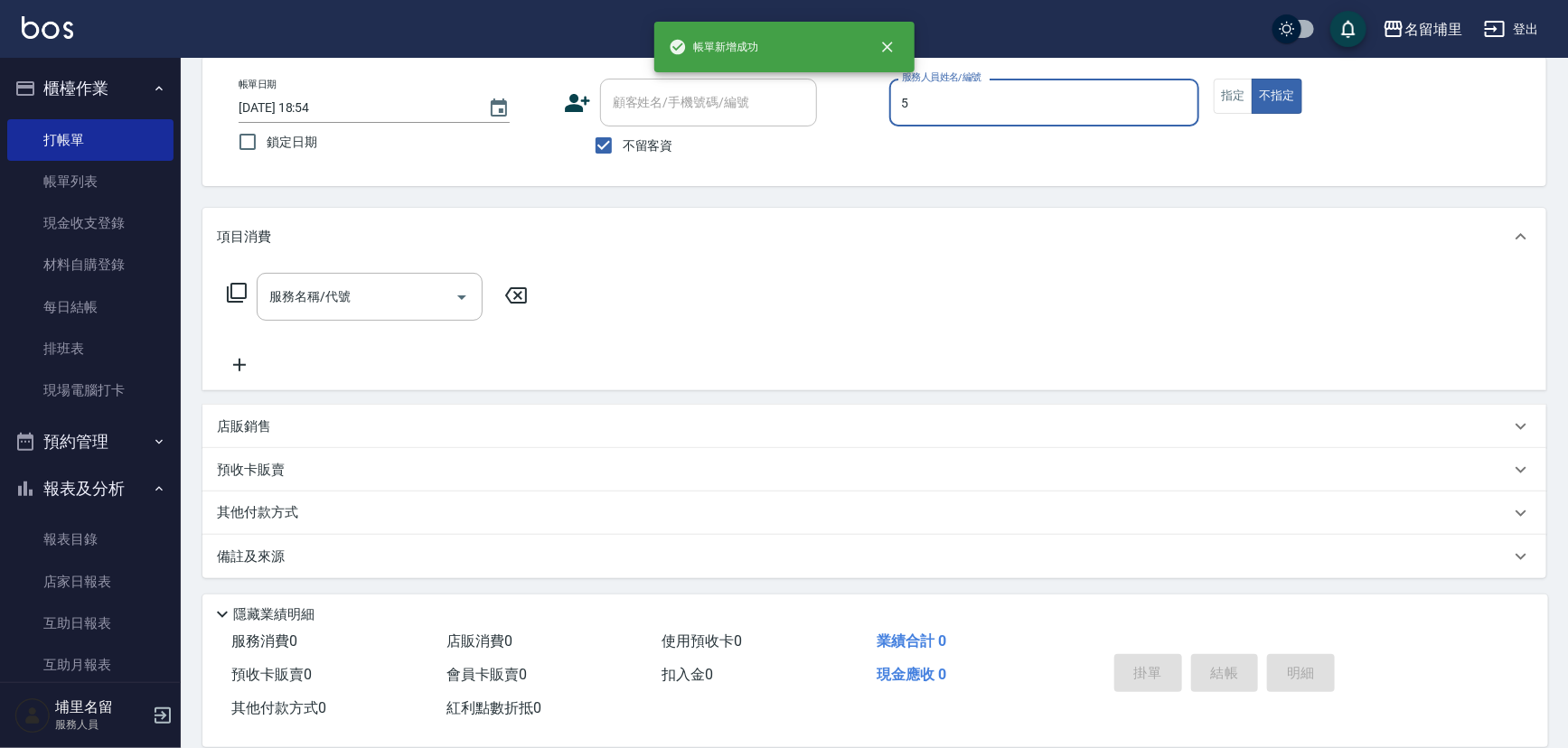
type input "[PERSON_NAME]-5"
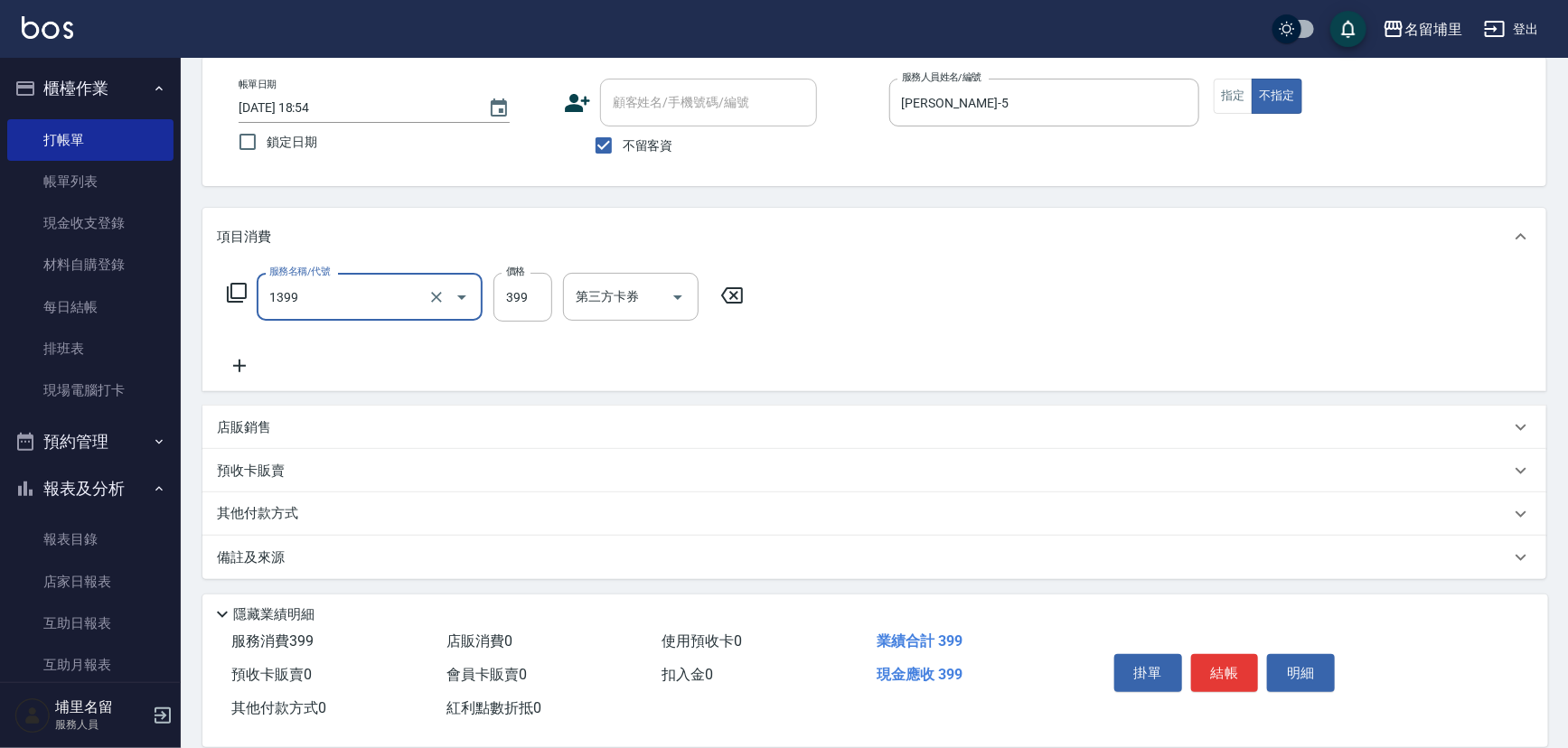
type input "海鹽洗髮399(1399)"
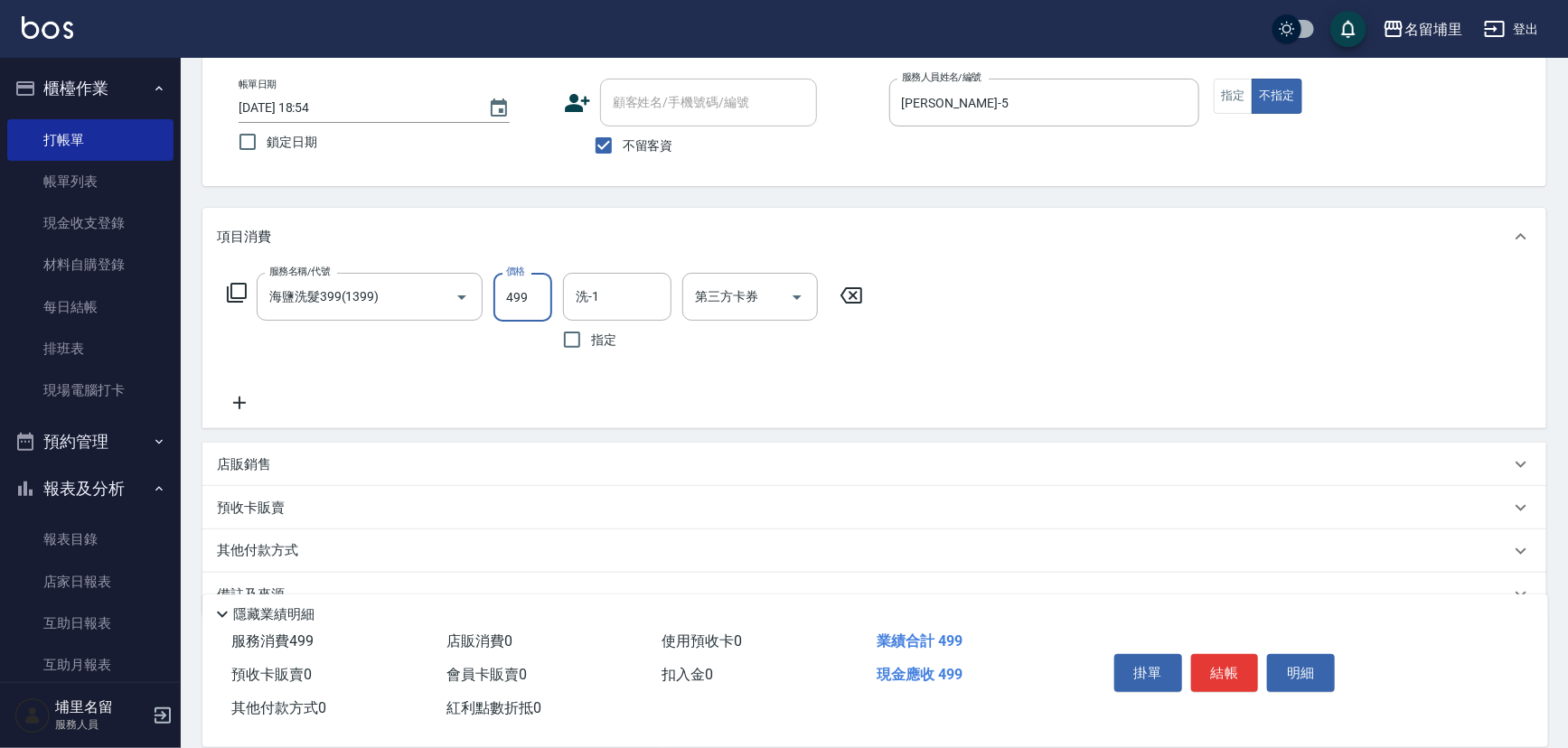
type input "499"
type input "[PERSON_NAME]-45"
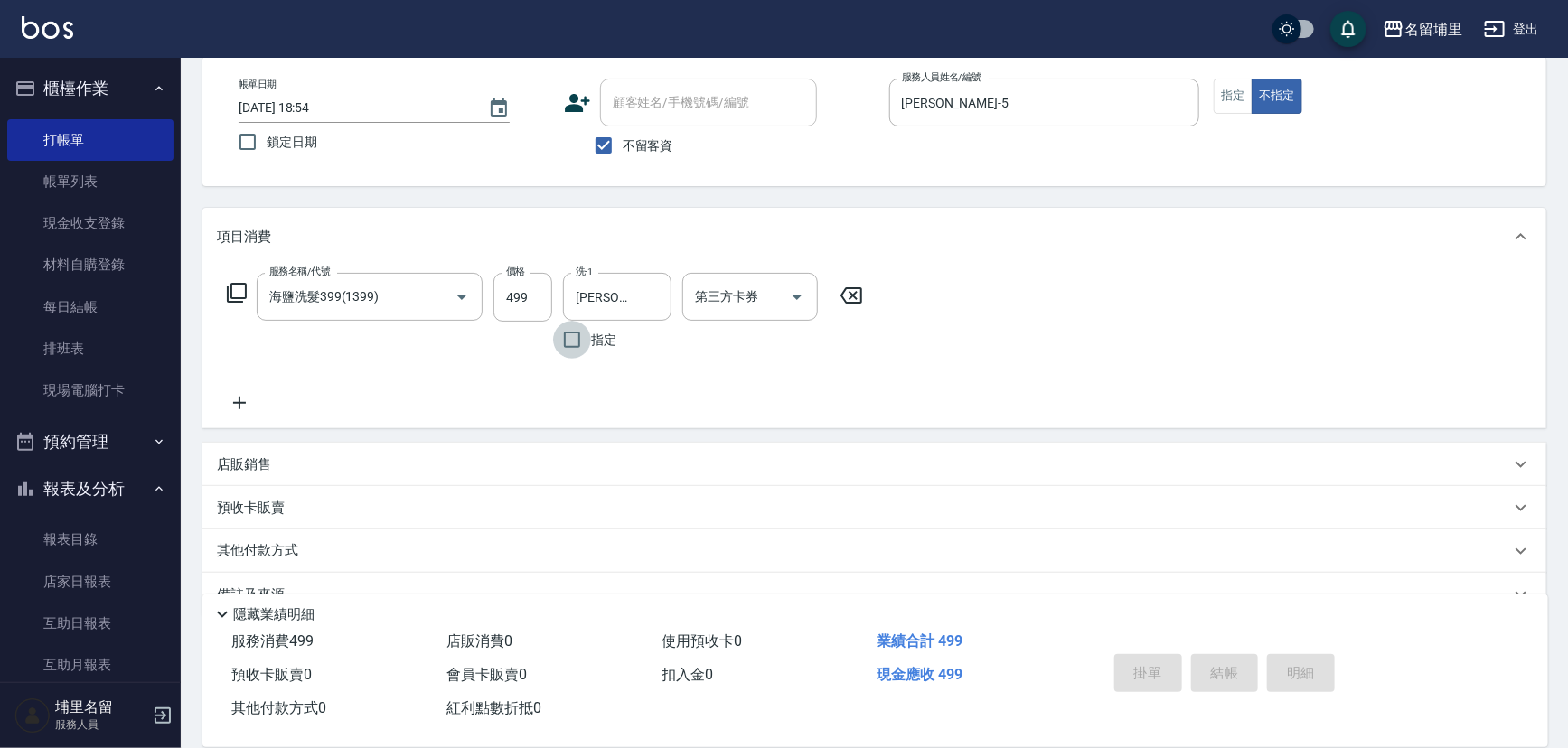
type input "[DATE] 18:55"
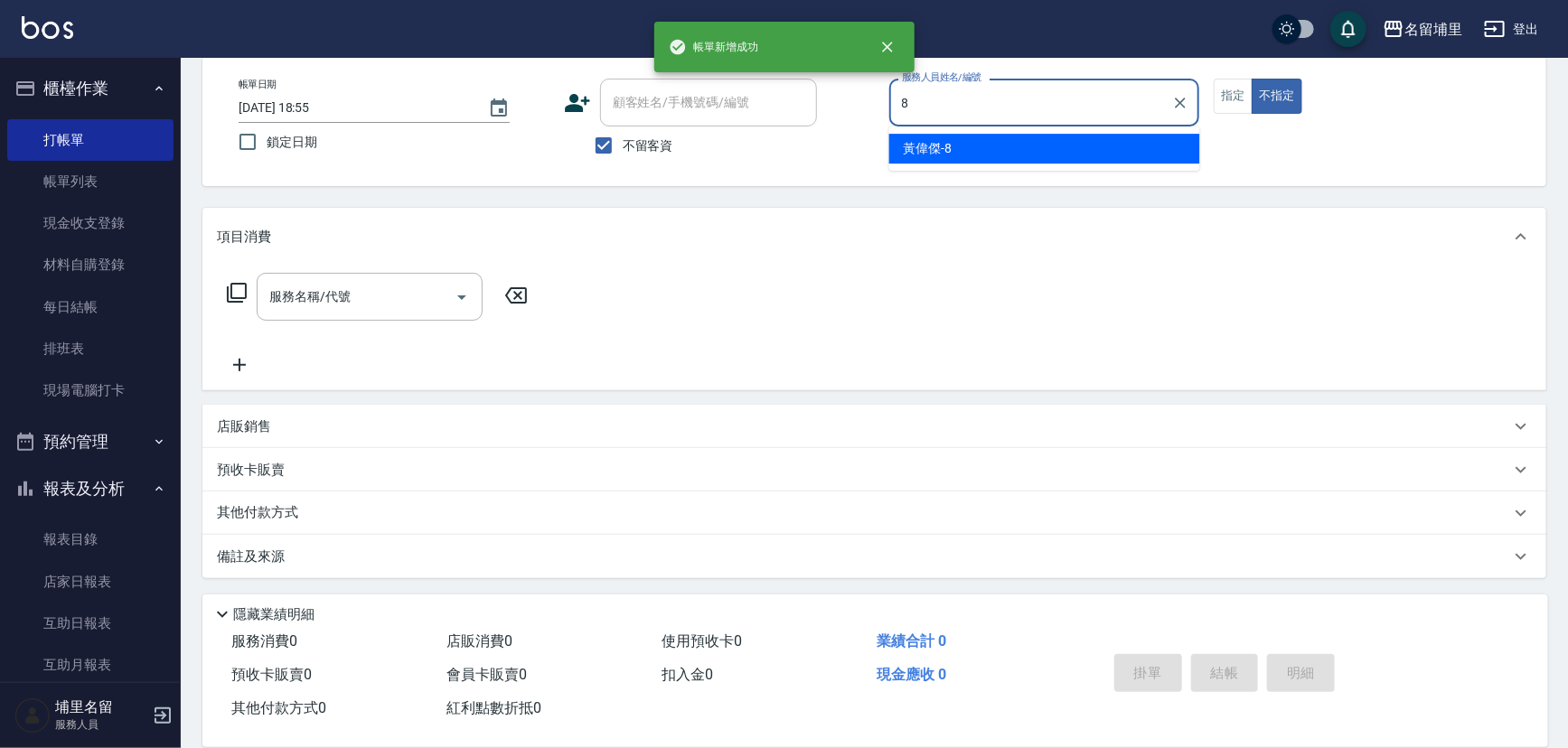
type input "黃偉傑-8"
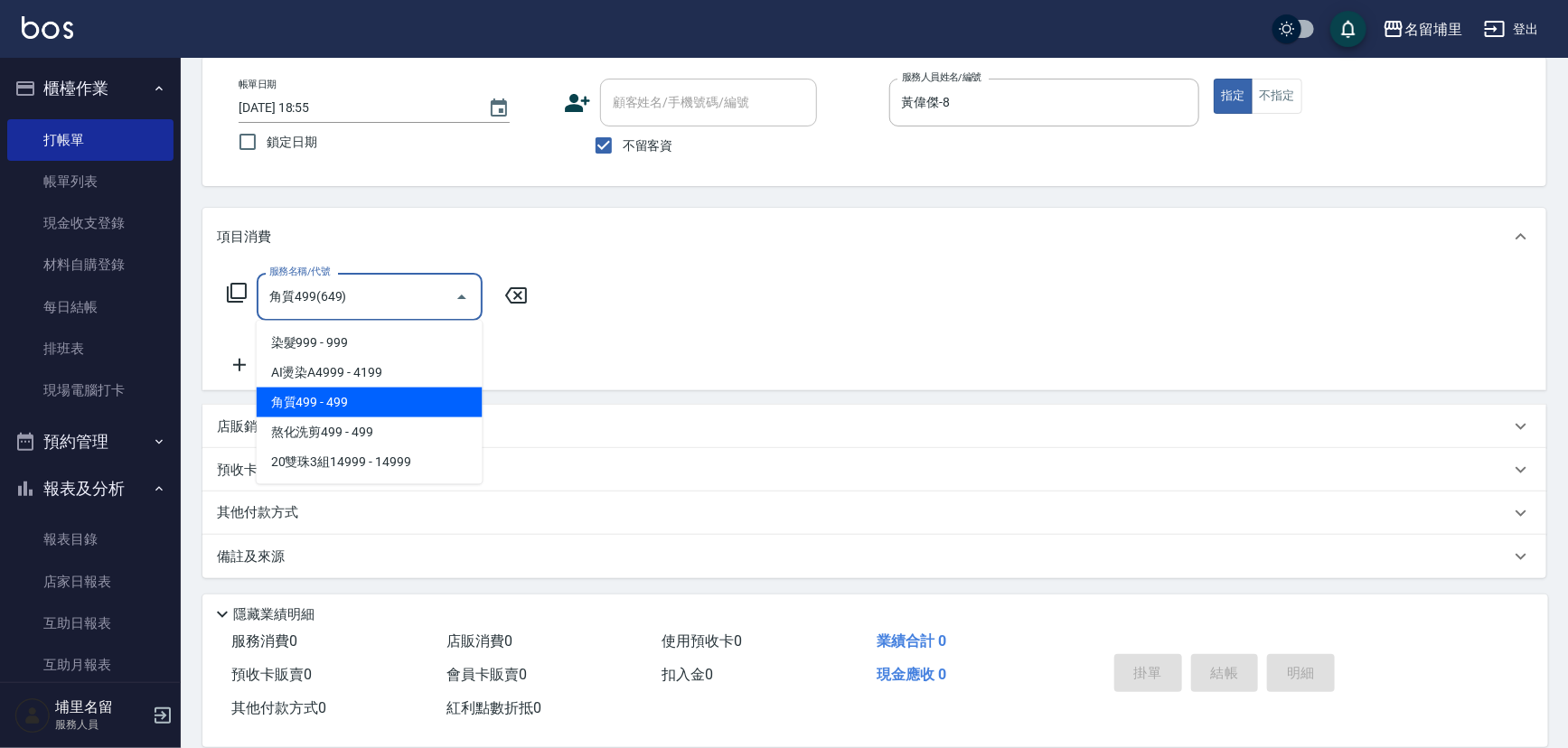
type input "角質499(649)"
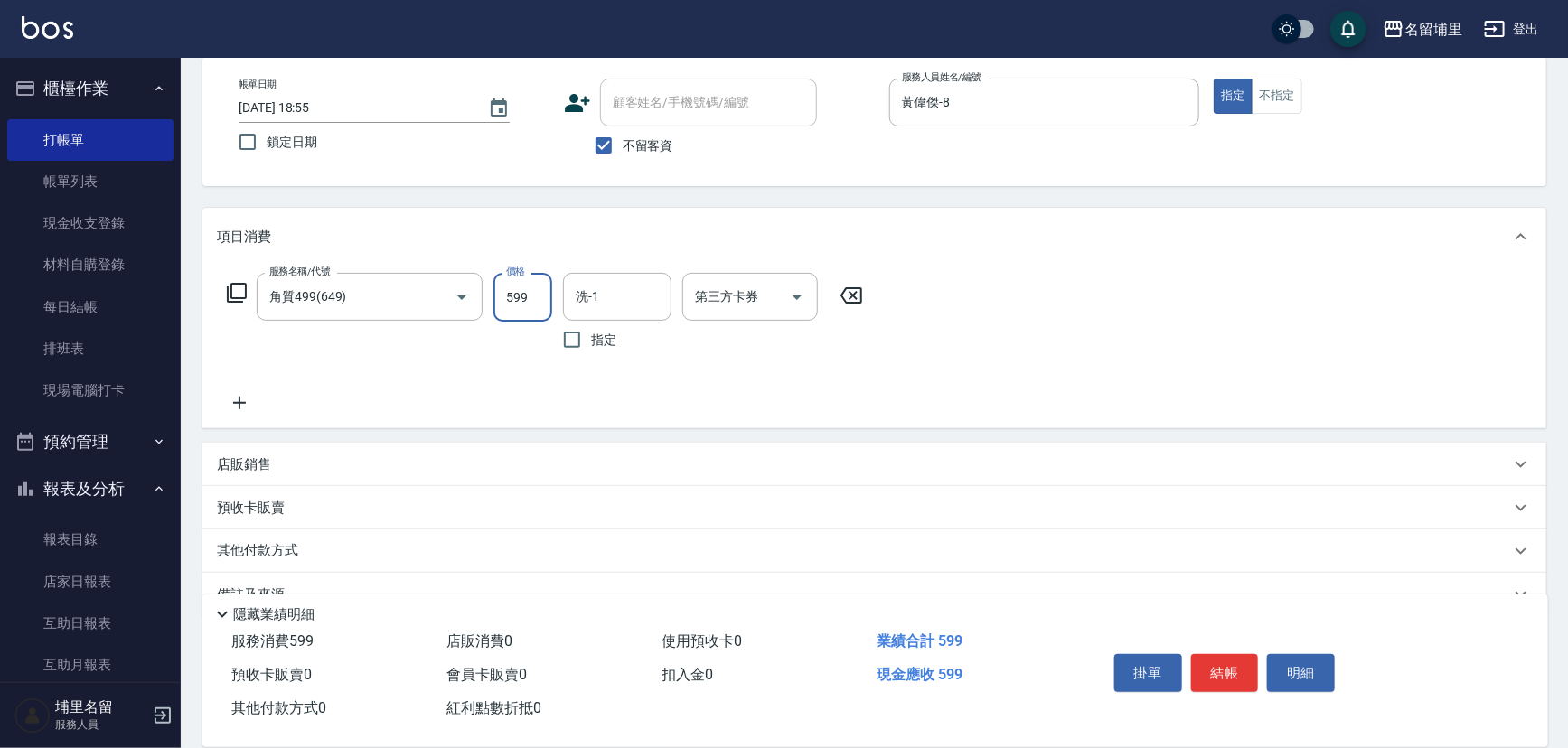
type input "599"
type input "黃偉傑-8"
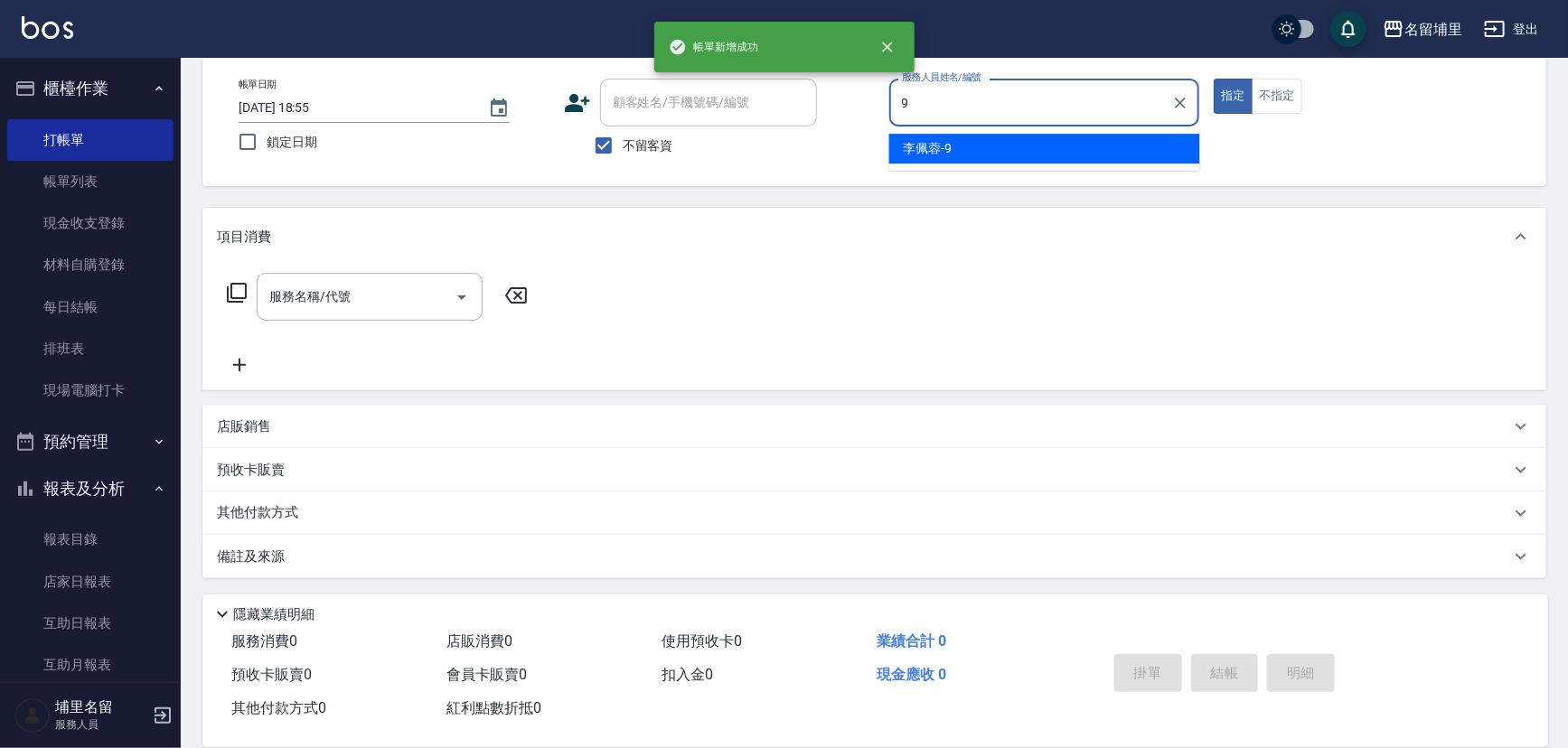
type input "[PERSON_NAME]-9"
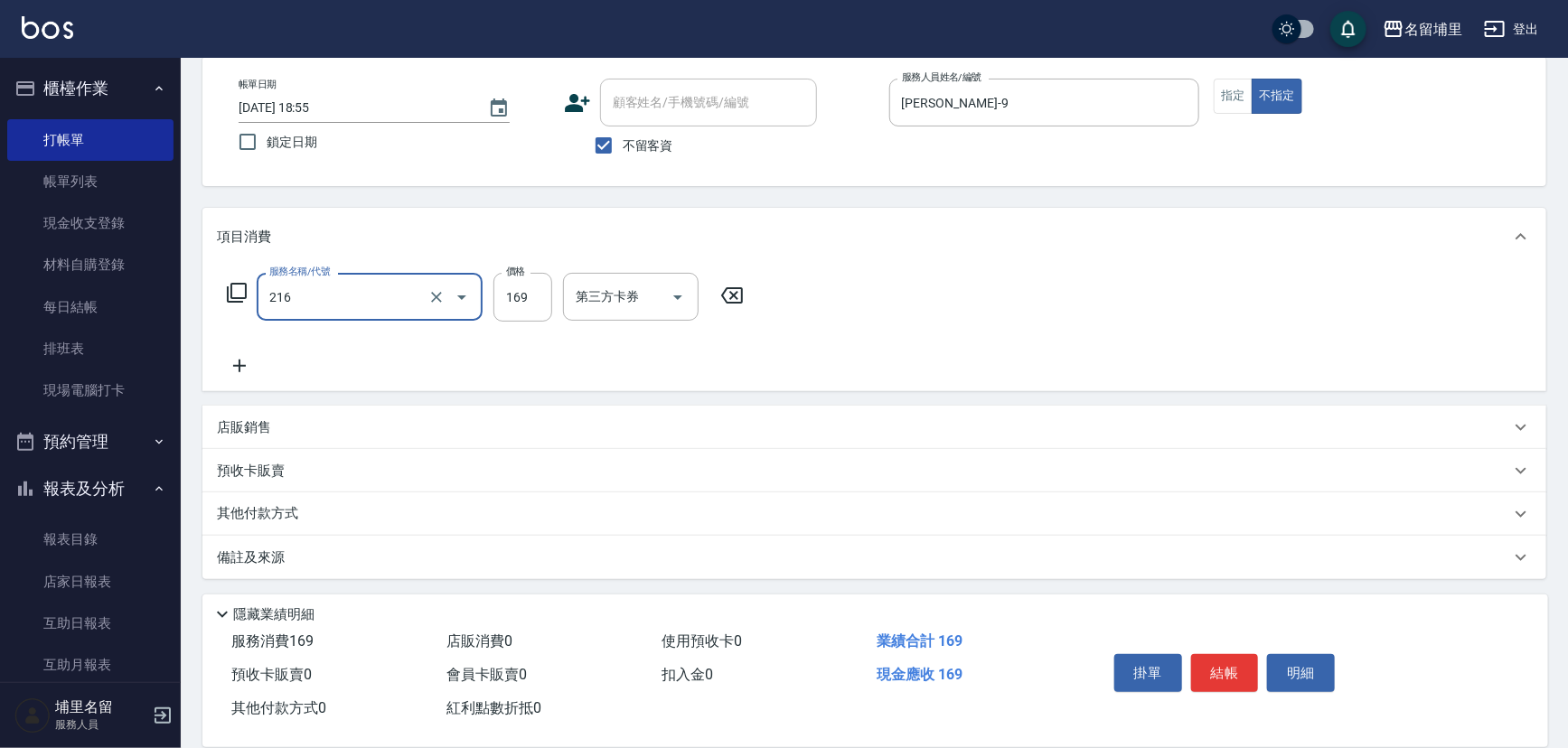
type input "剪髮169(216)"
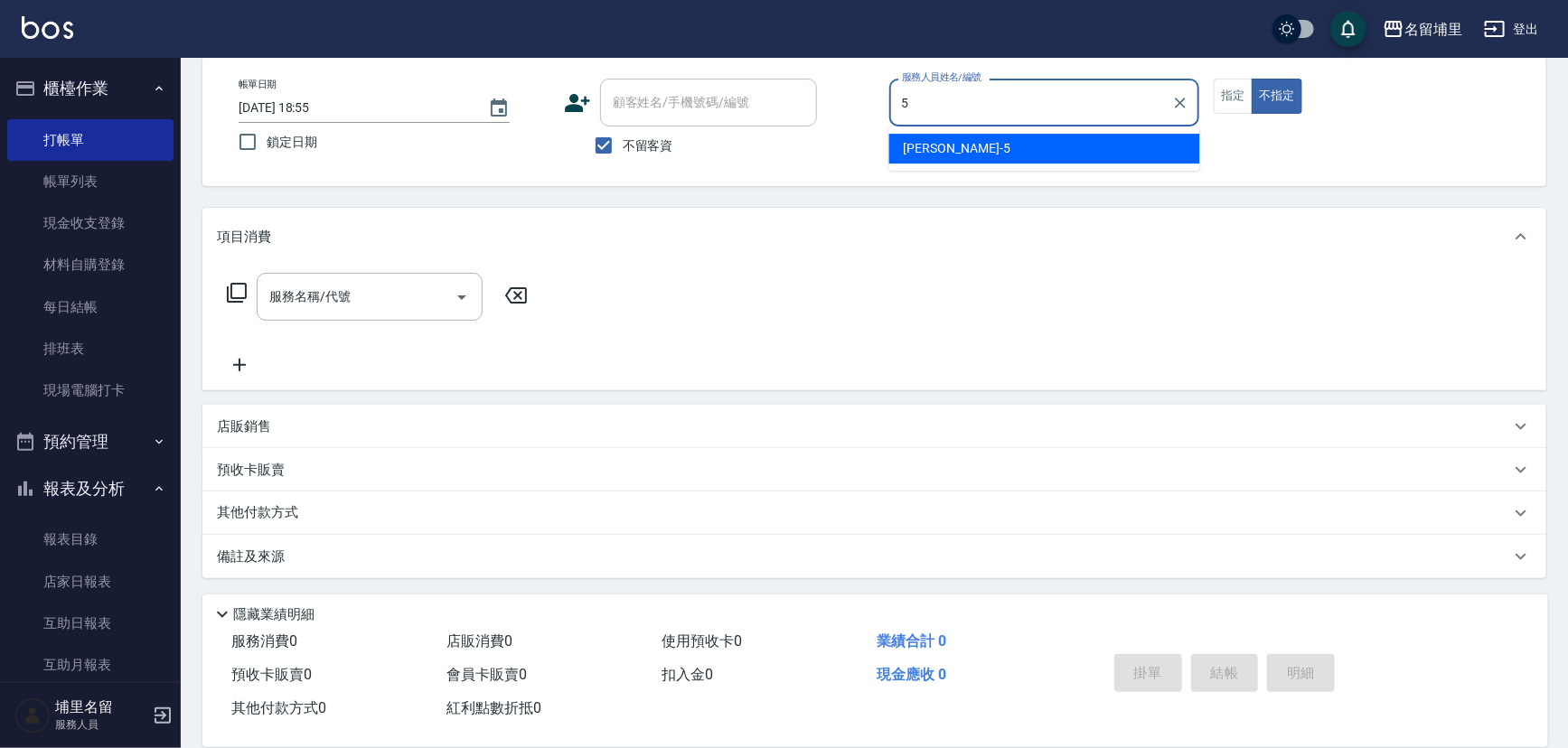
type input "[PERSON_NAME]-5"
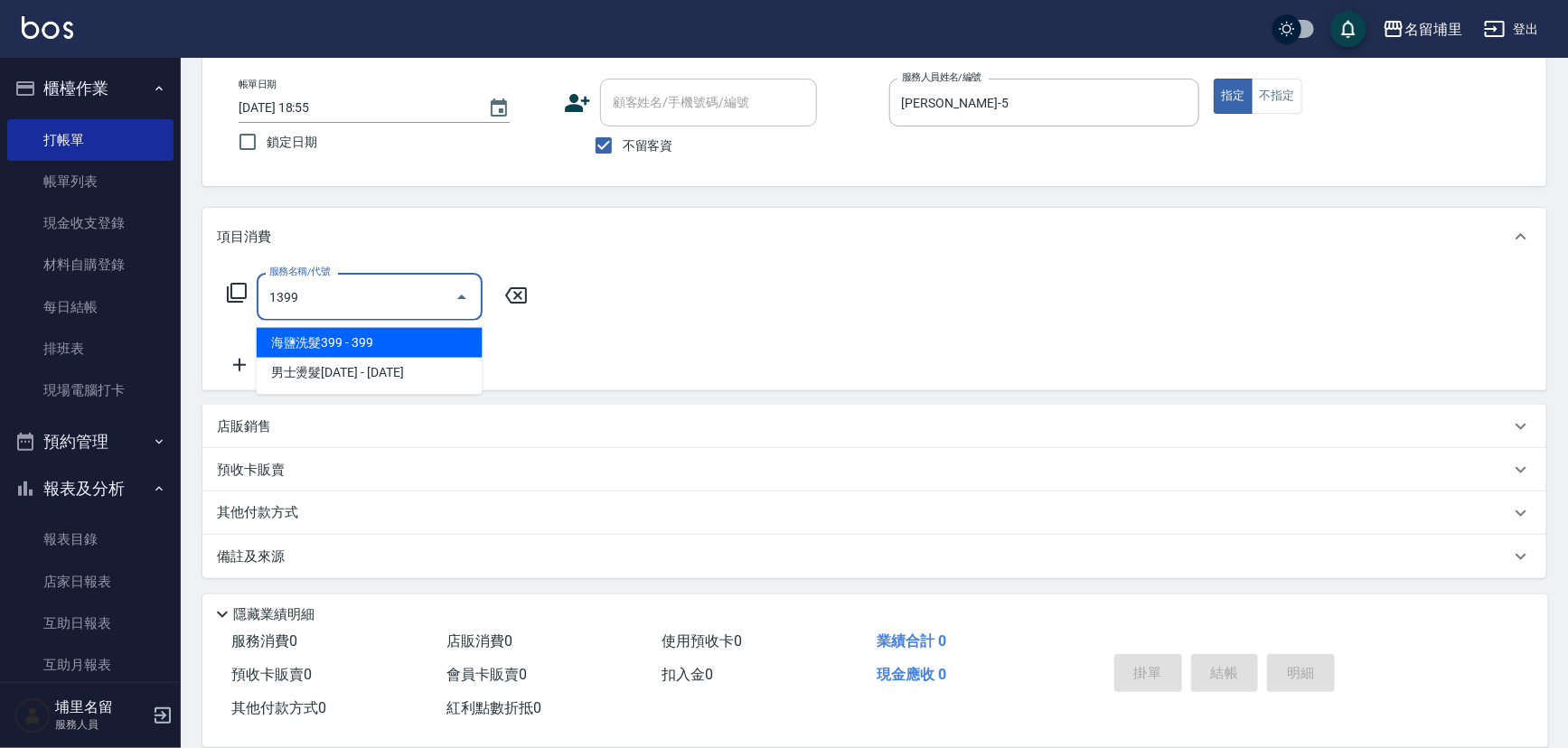
type input "海鹽洗髮399(1399)"
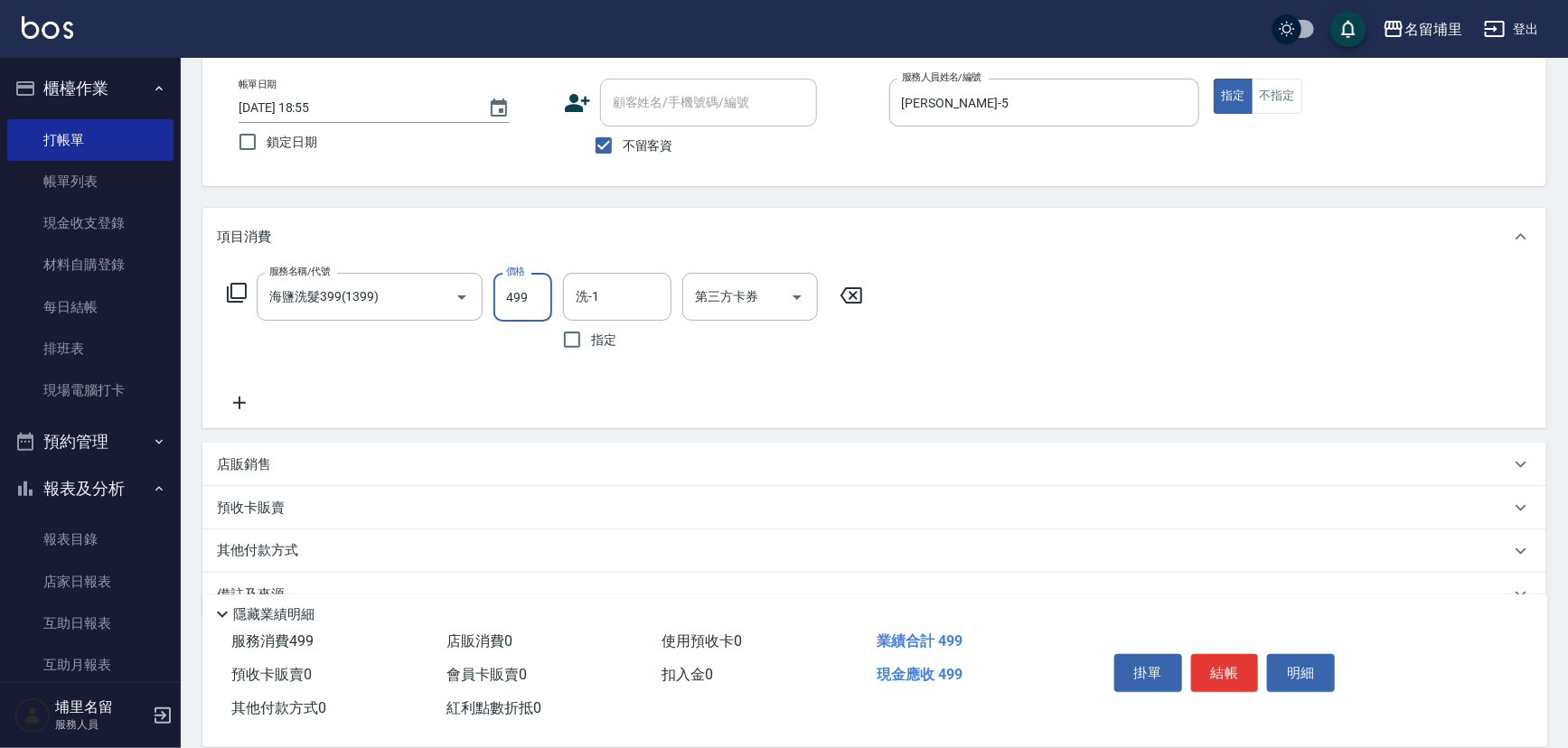
type input "499"
type input "[PERSON_NAME]-45"
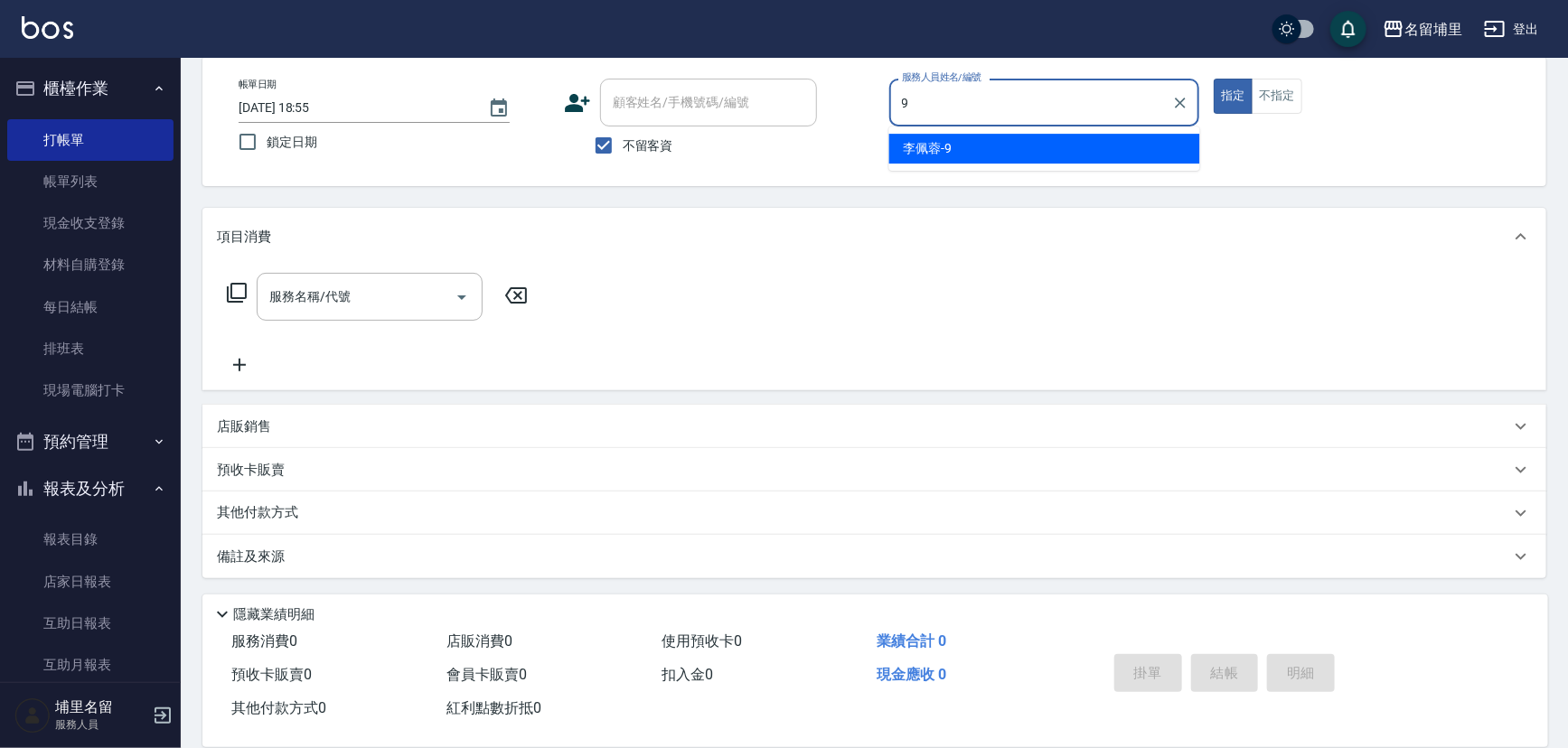
type input "[PERSON_NAME]-9"
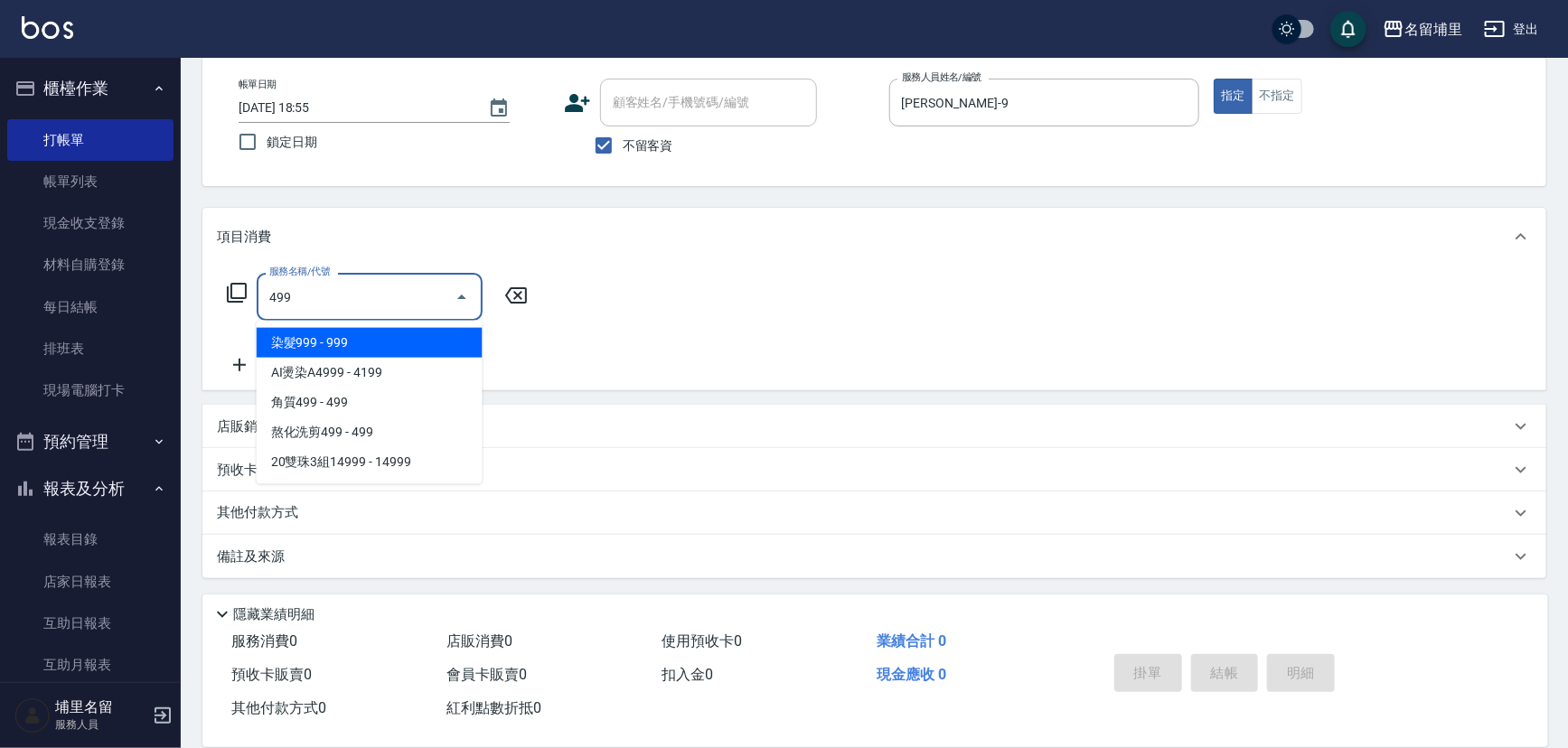
type input "染髮999(499)"
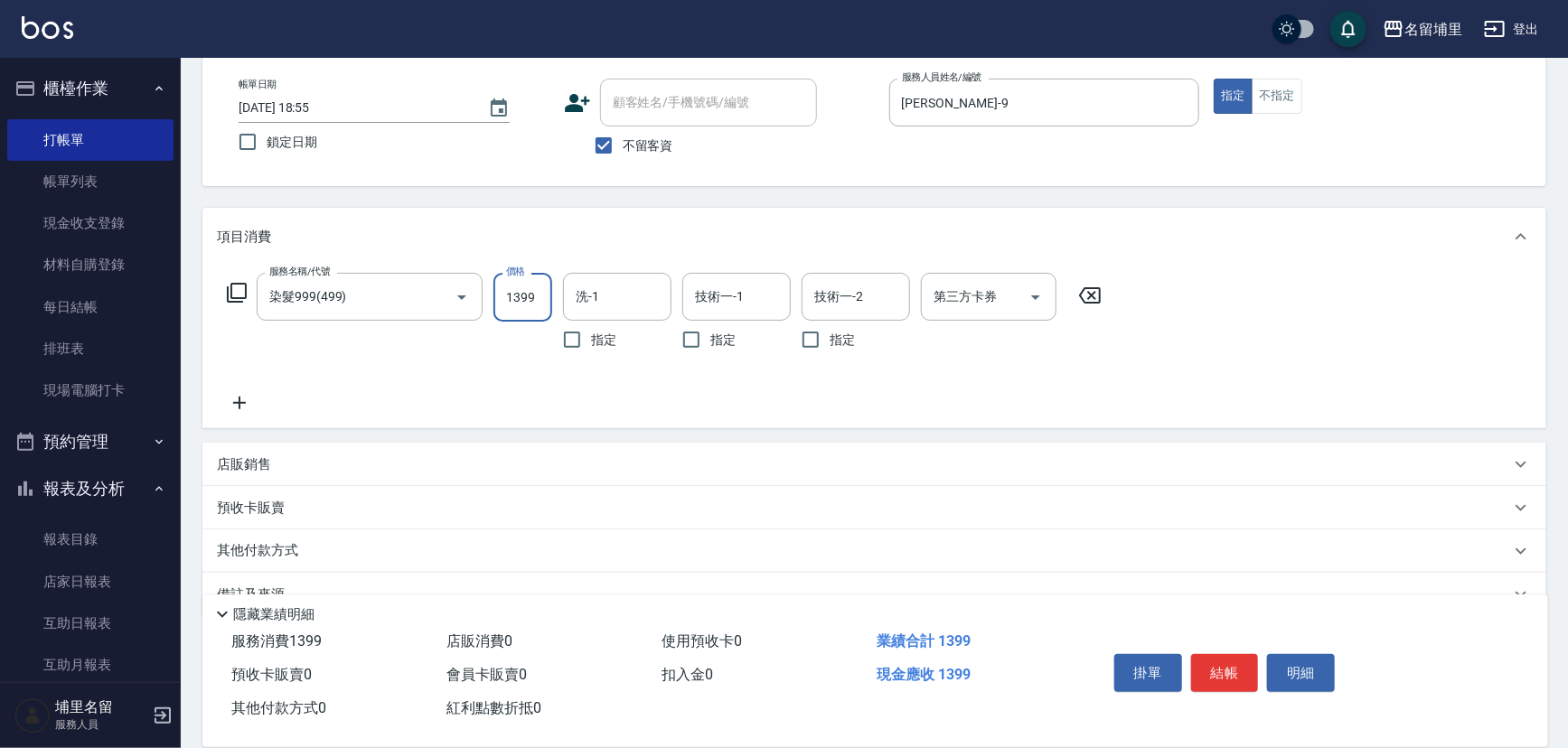
type input "1399"
type input "[PERSON_NAME]-42"
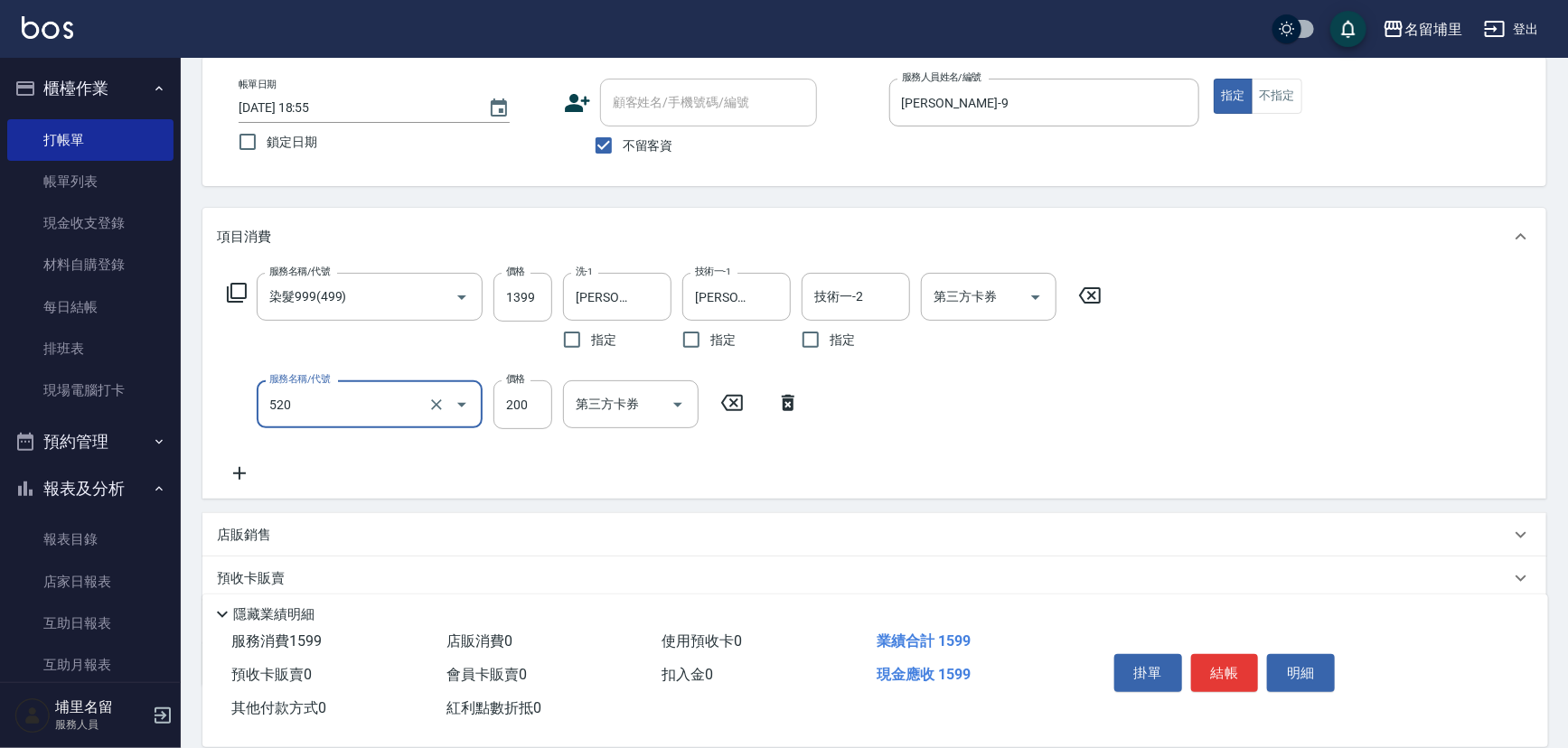
type input "200護髮(520)"
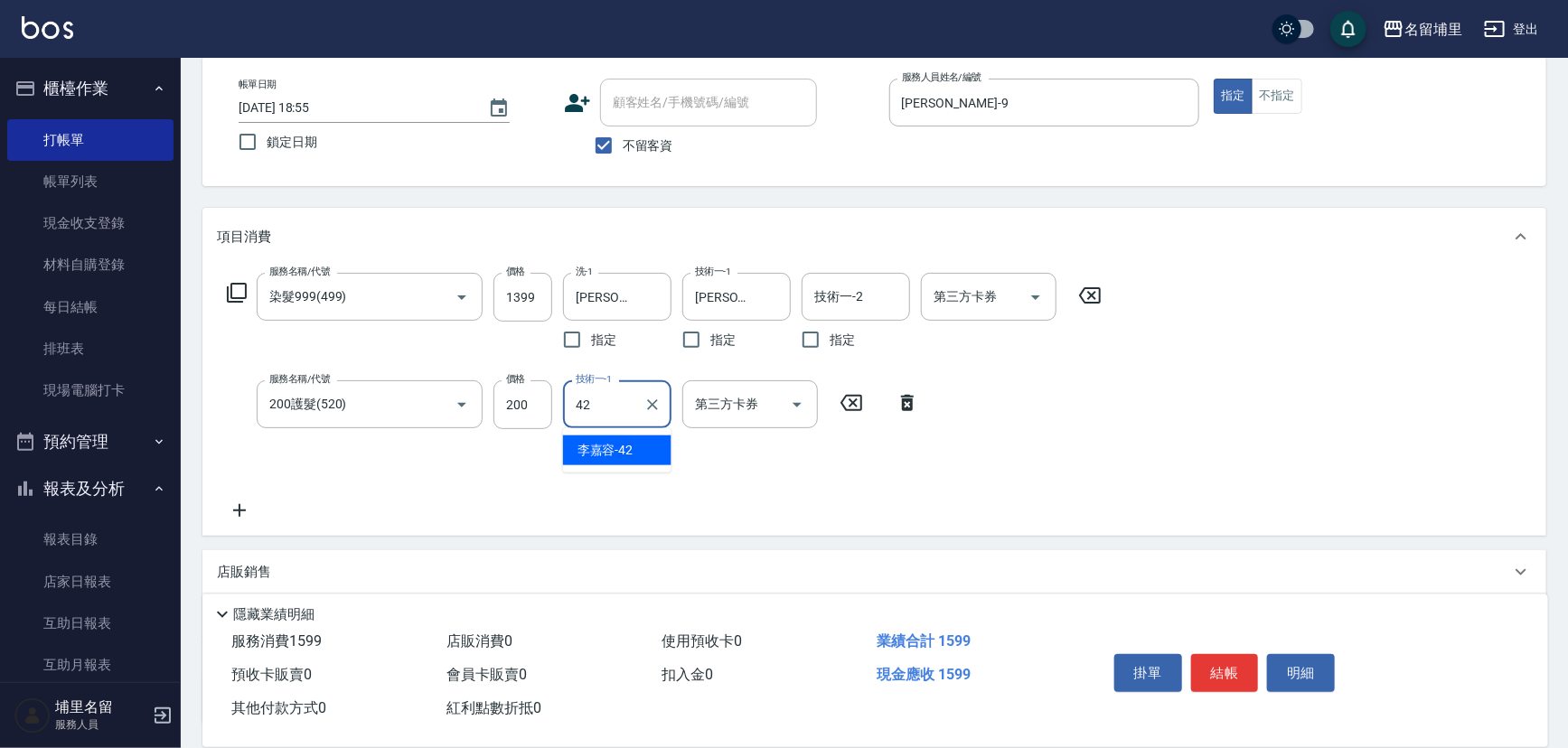
type input "[PERSON_NAME]-42"
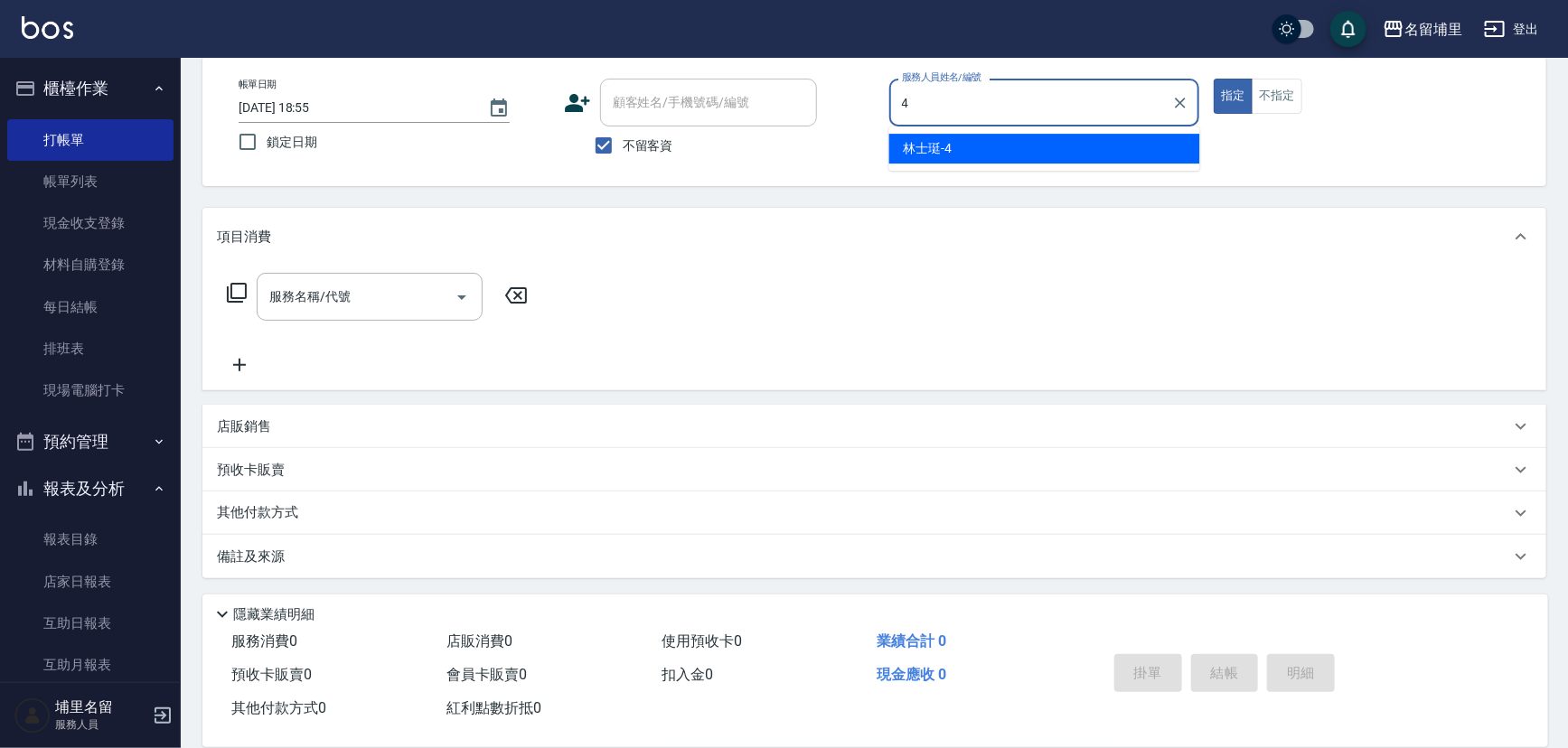
type input "林士珽-4"
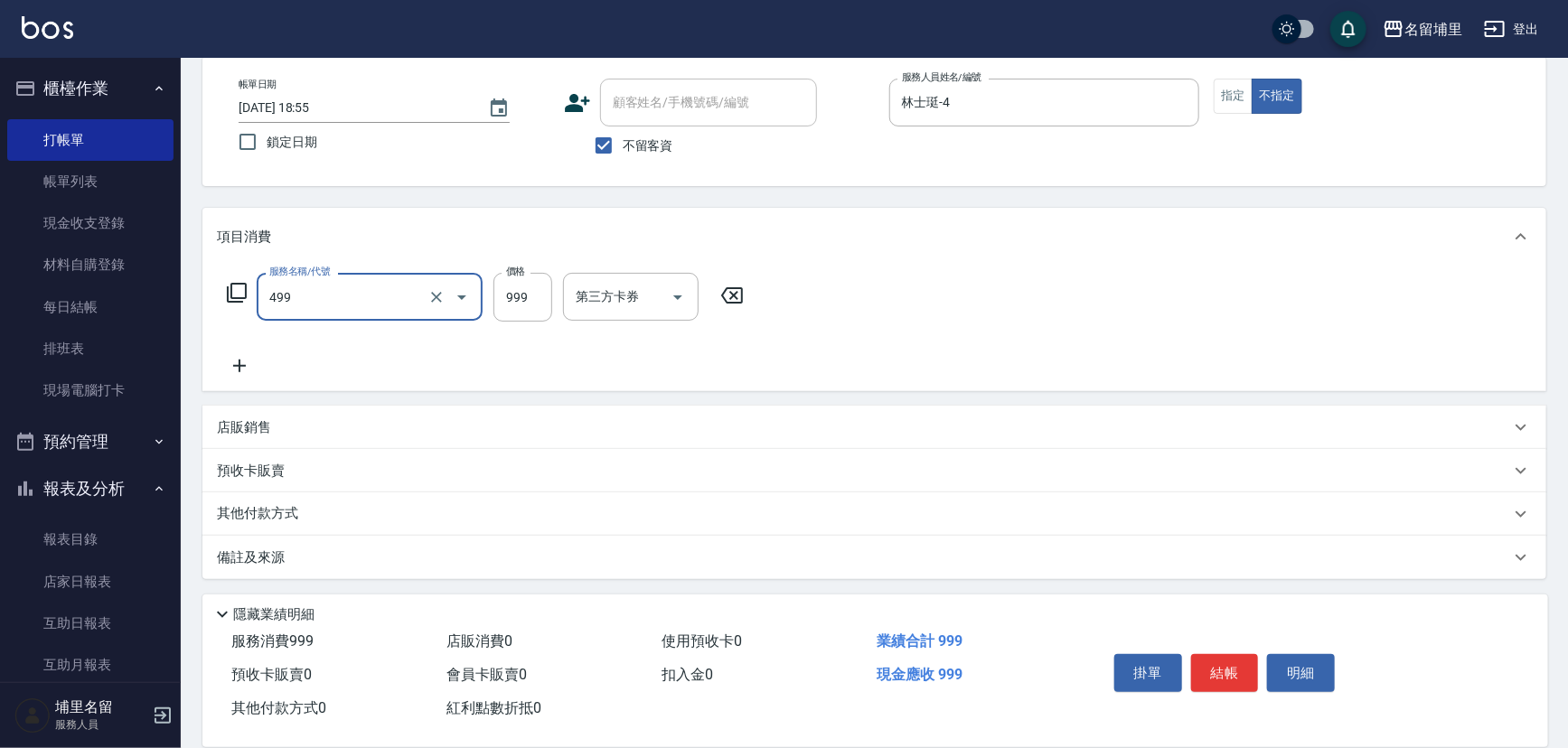
type input "染髮999(499)"
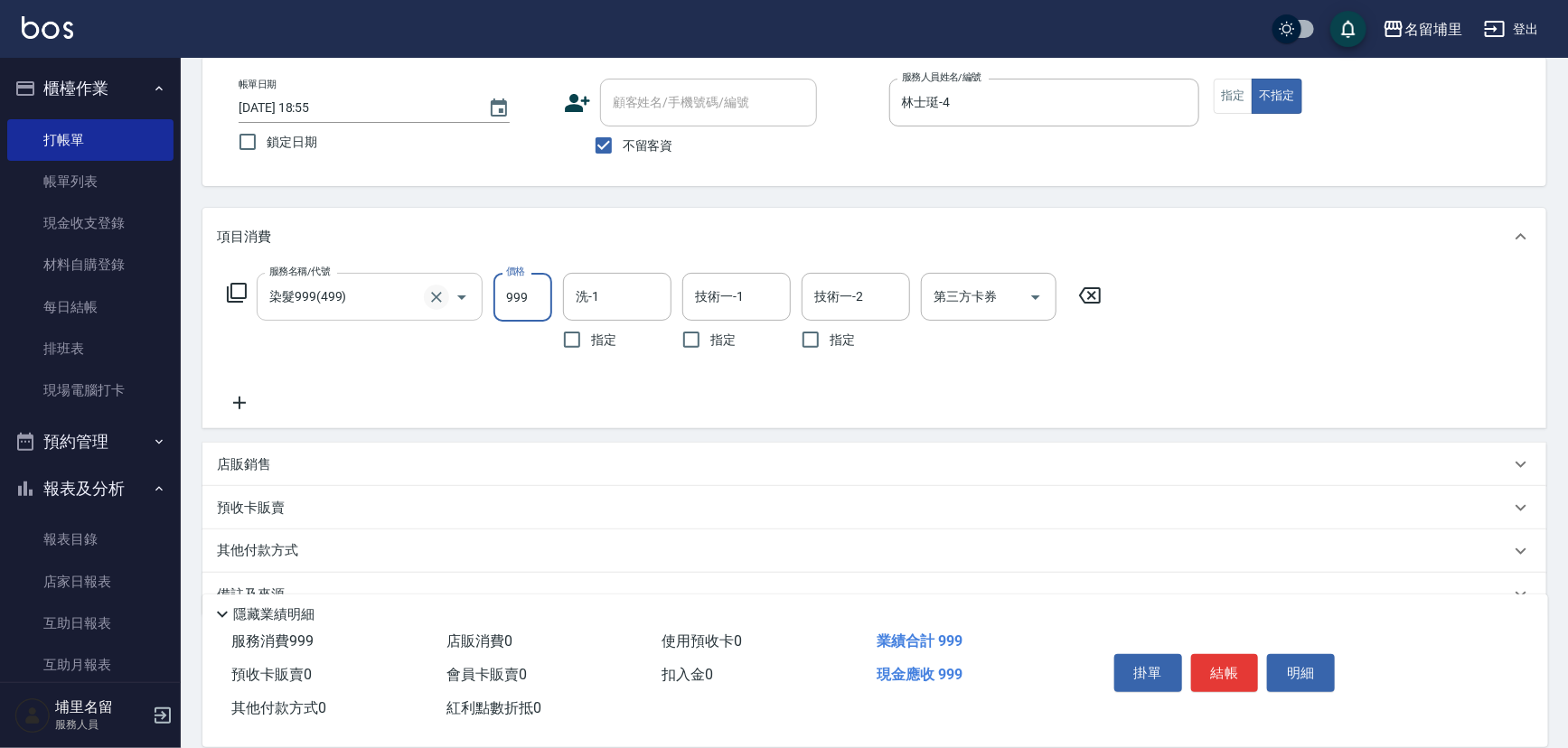
click at [433, 296] on icon "Clear" at bounding box center [437, 298] width 18 height 18
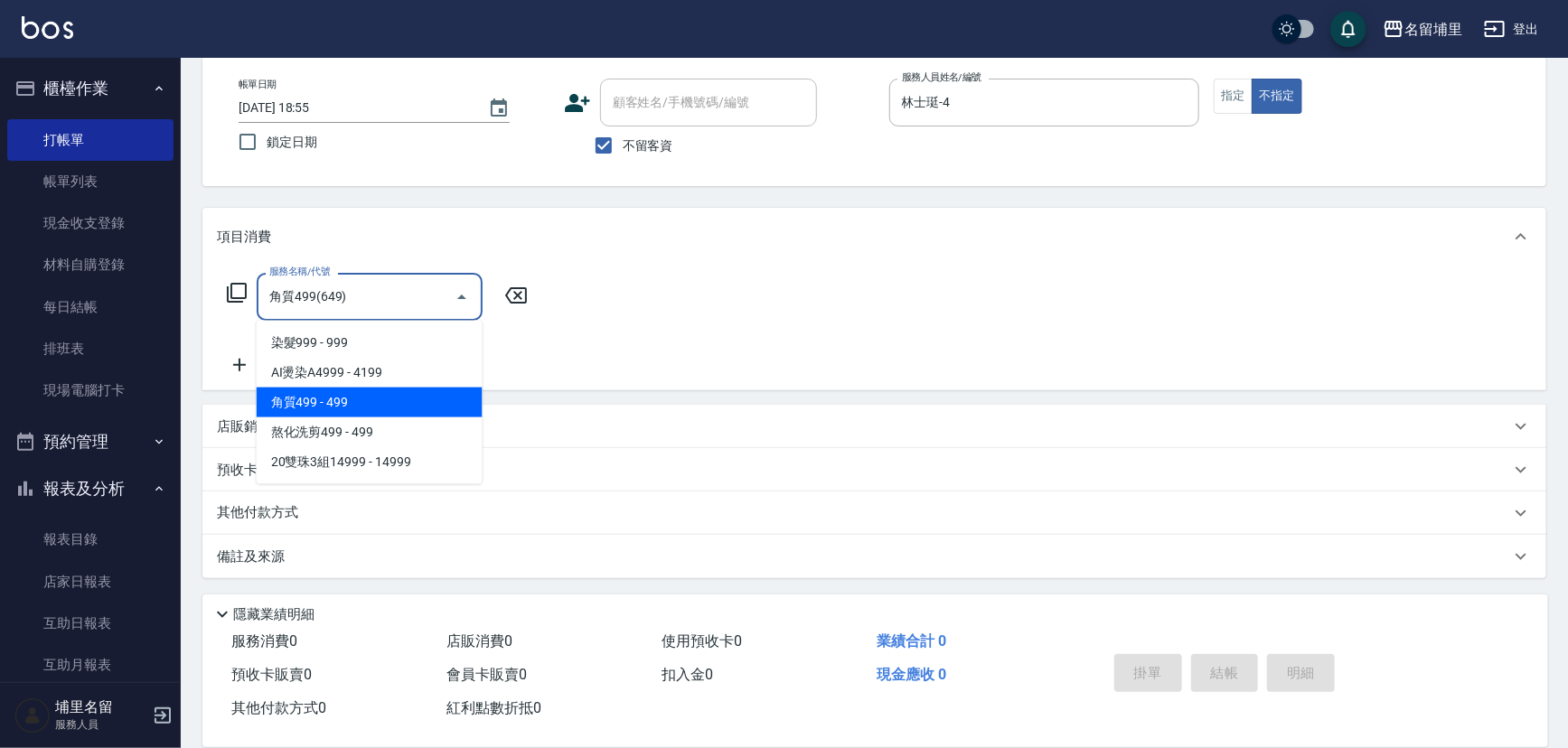
type input "角質499(649)"
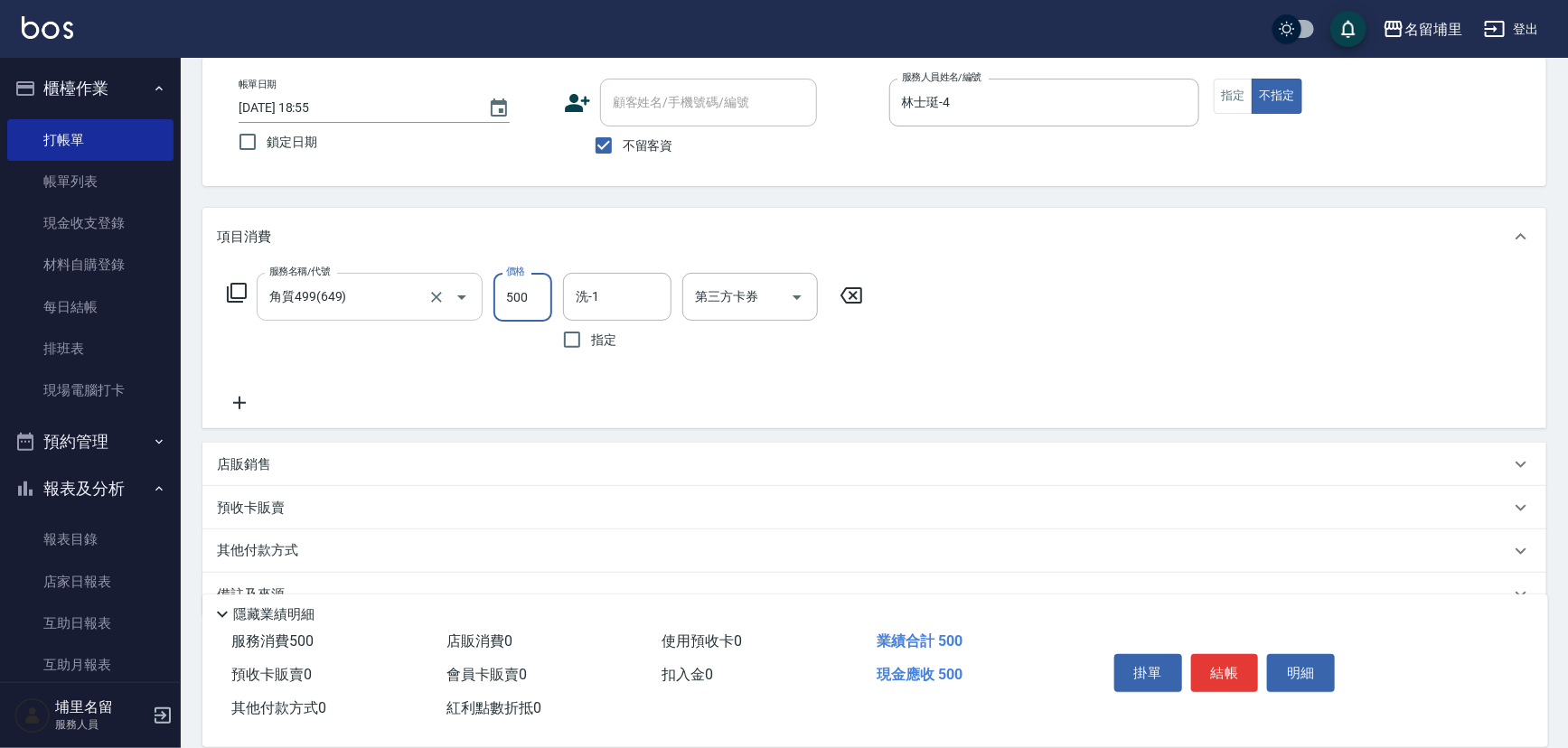
type input "500"
type input "林士珽-4"
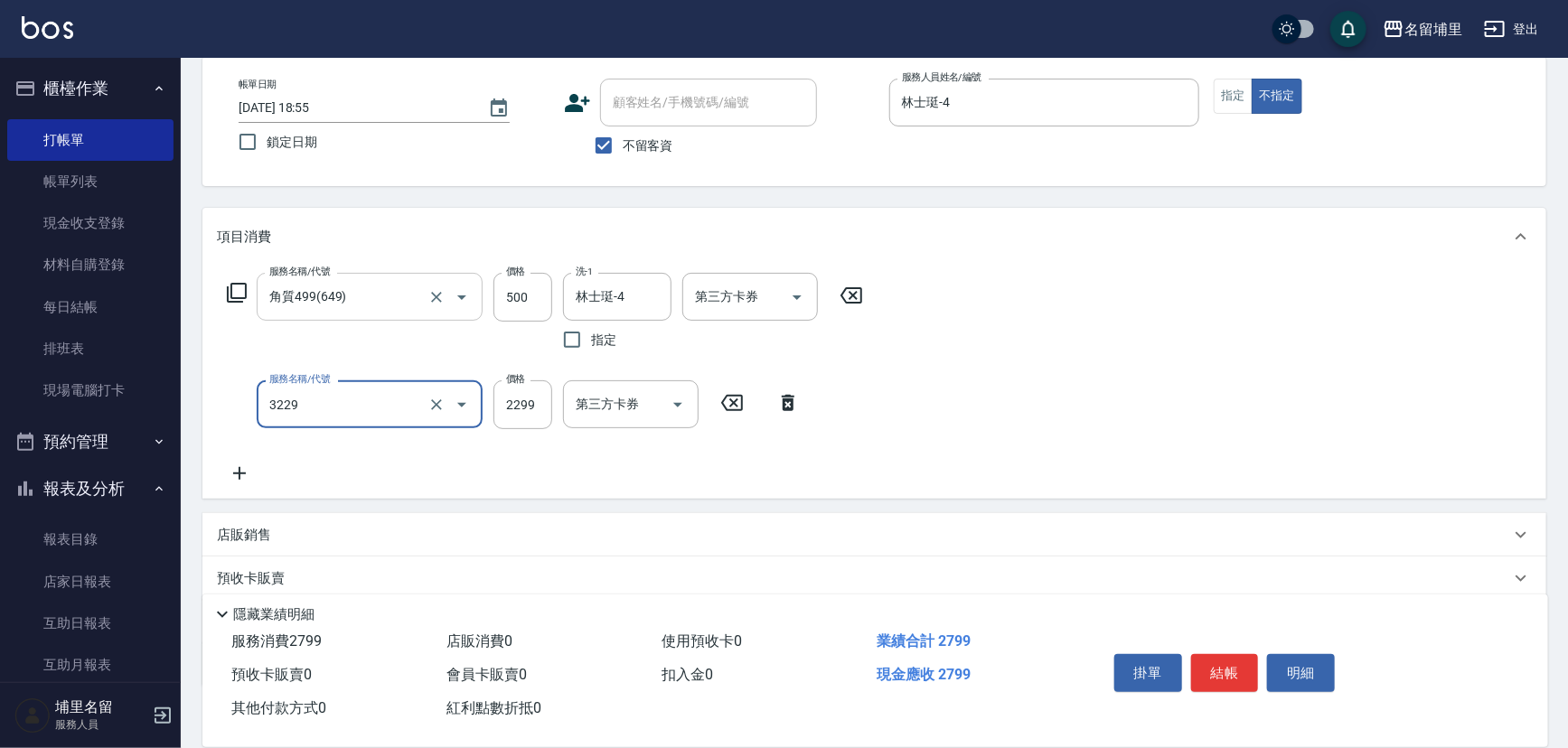
type input "[PERSON_NAME]2299(3229)"
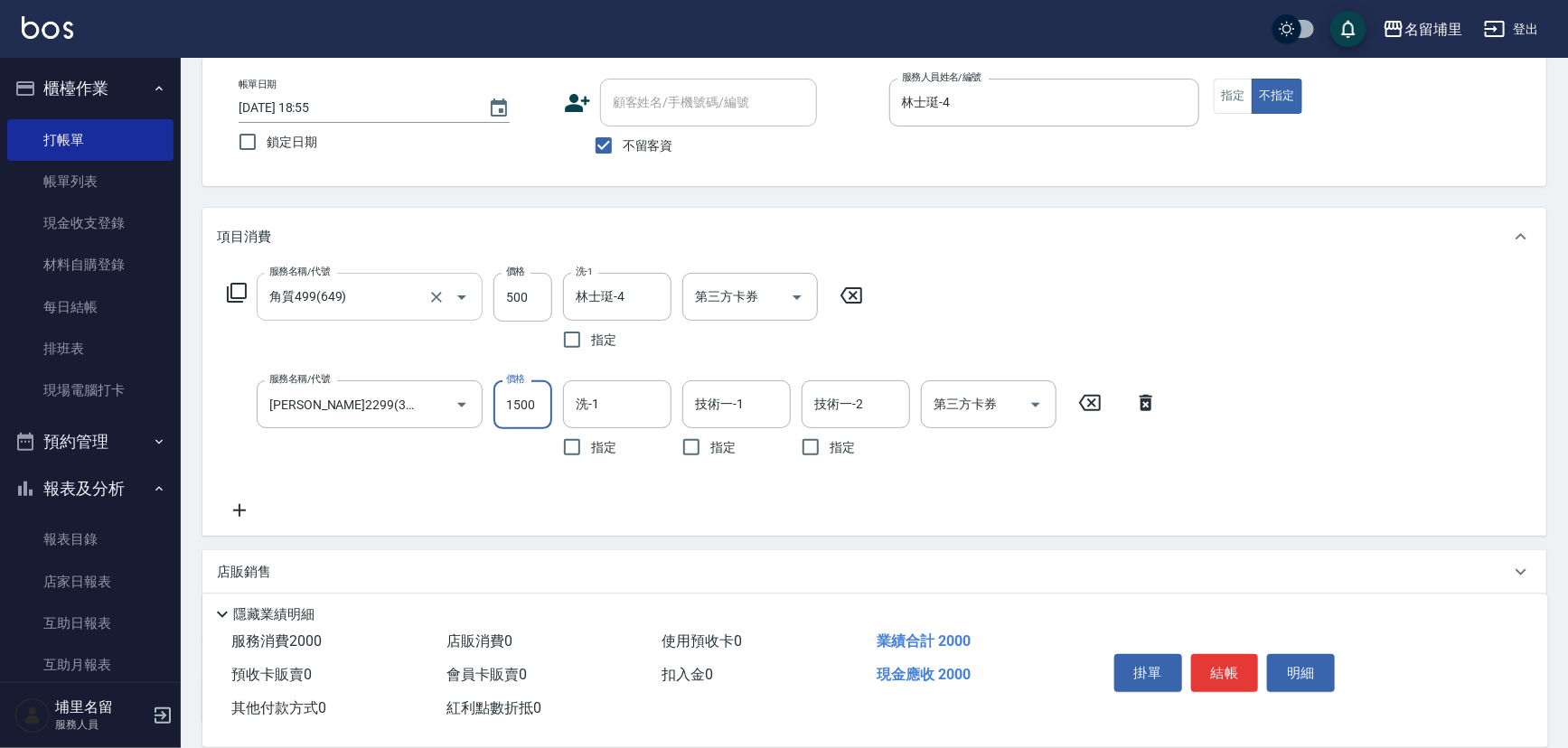
type input "1500"
type input "林士珽-4"
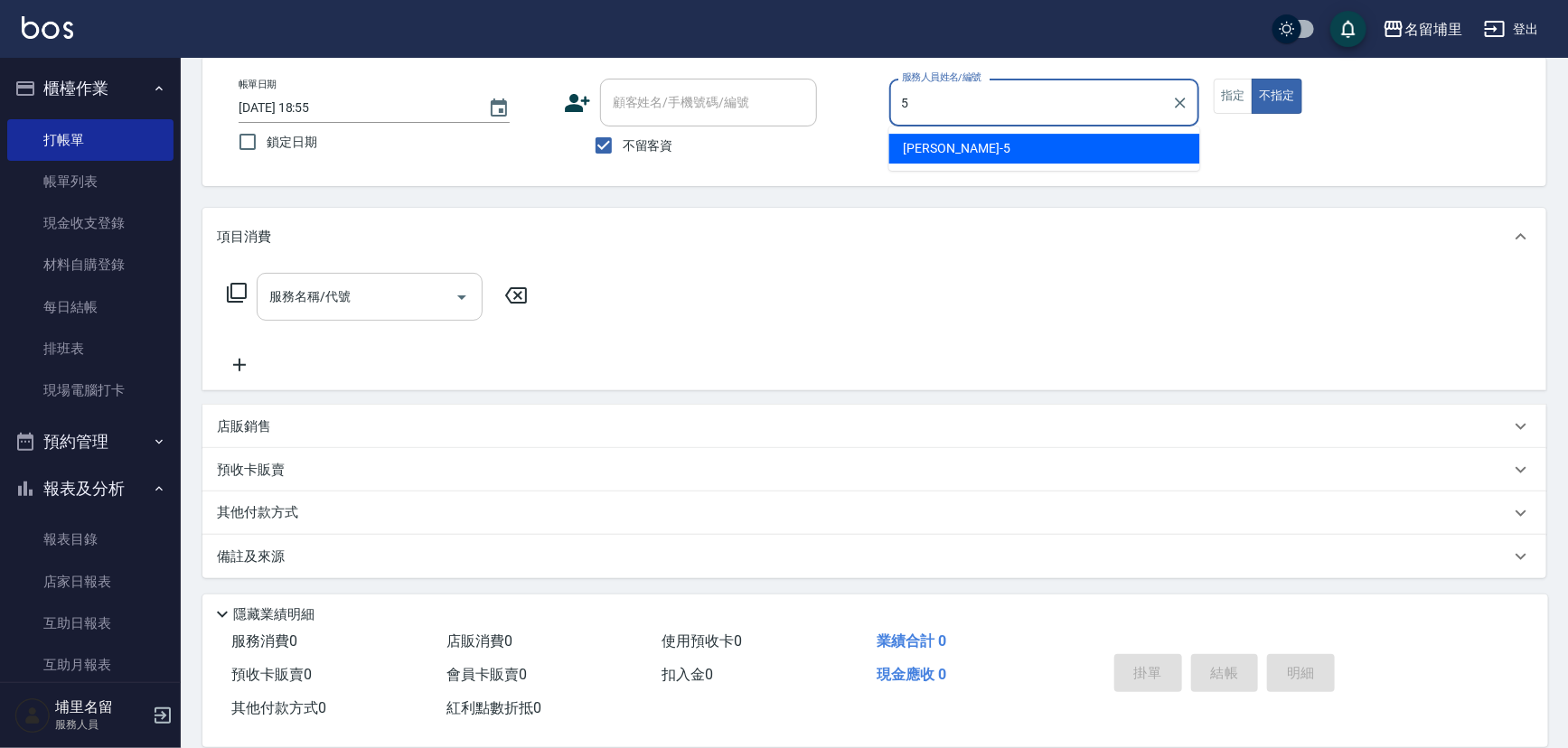
type input "[PERSON_NAME]-5"
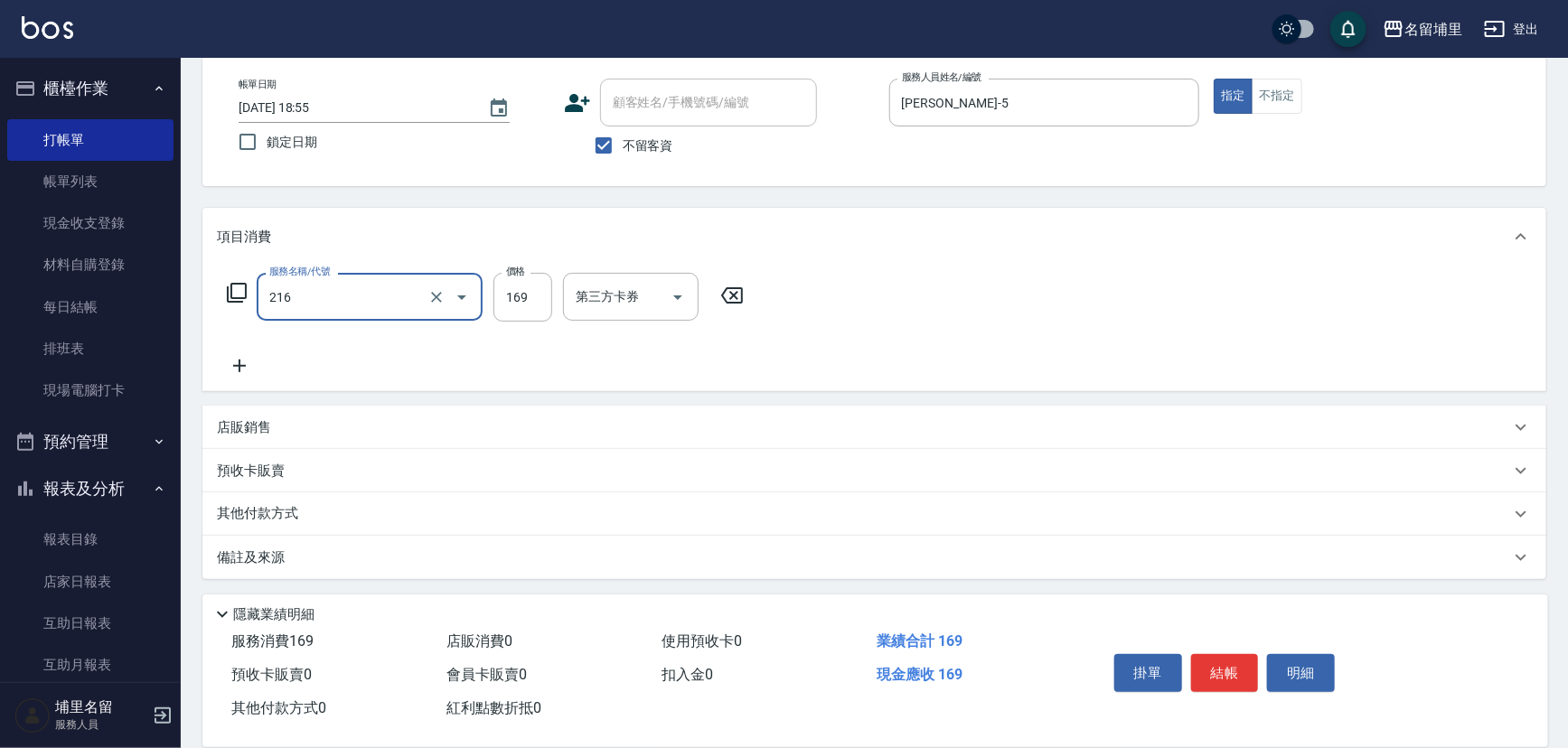
type input "剪髮169(216)"
type input "[DATE] 18:56"
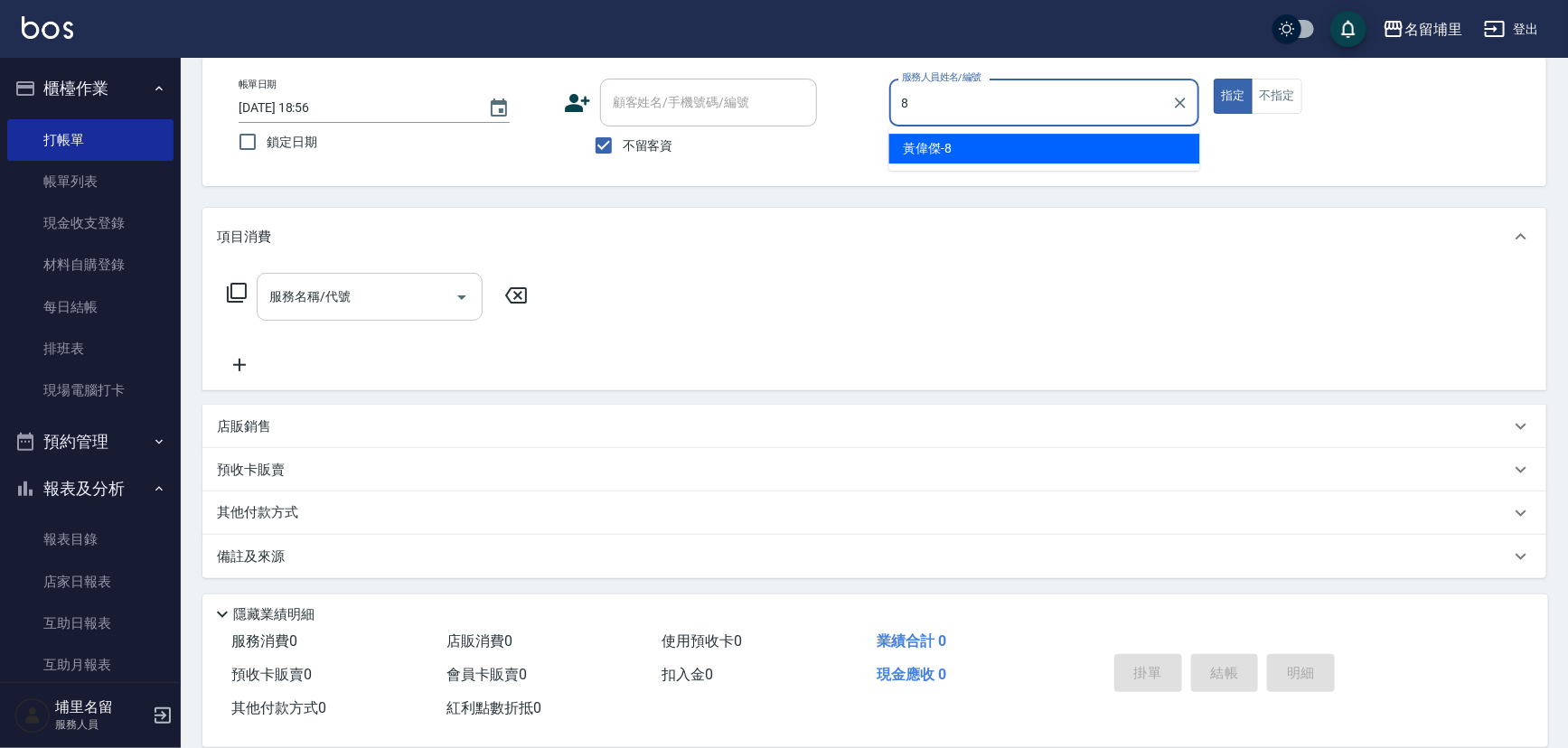
type input "黃偉傑-8"
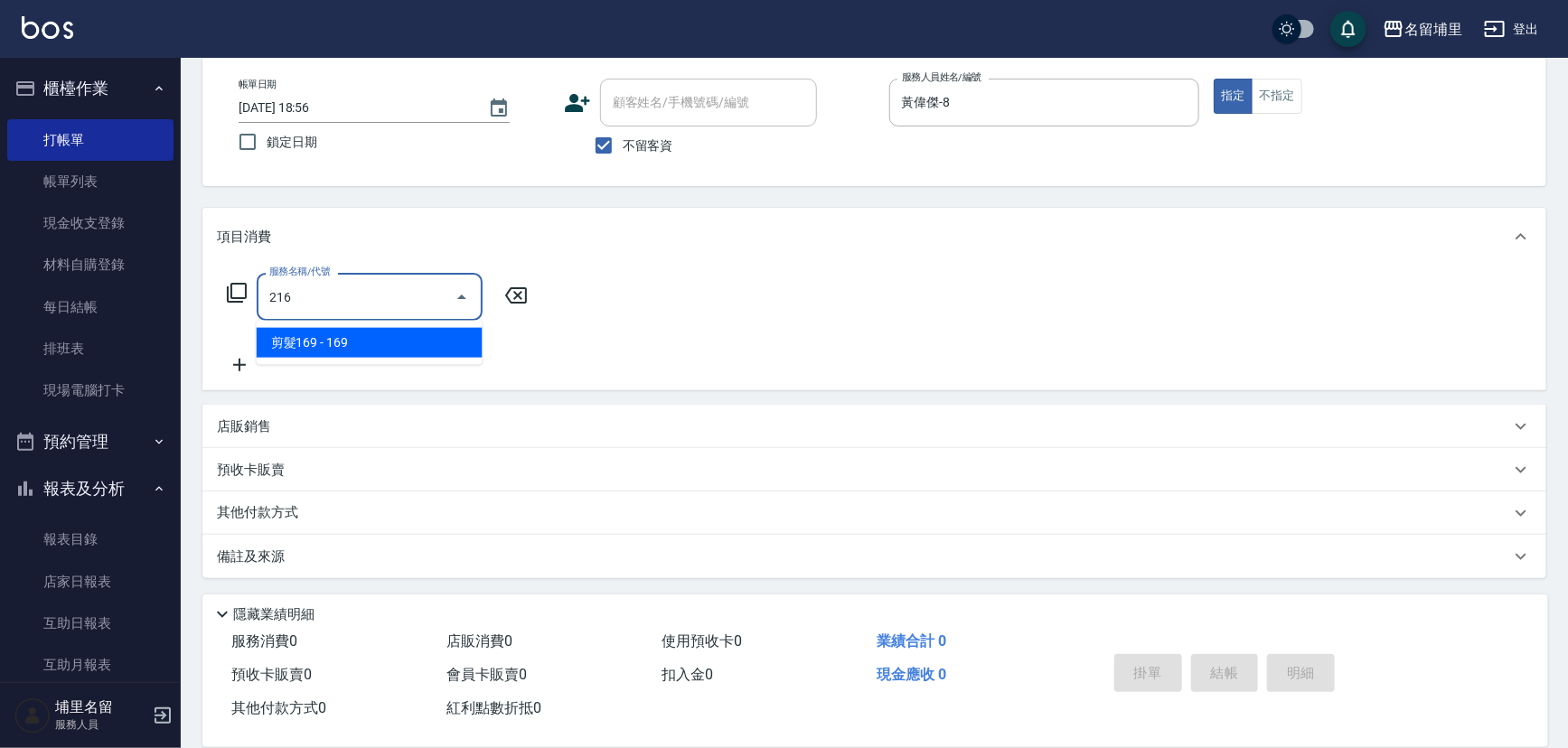
type input "剪髮169(216)"
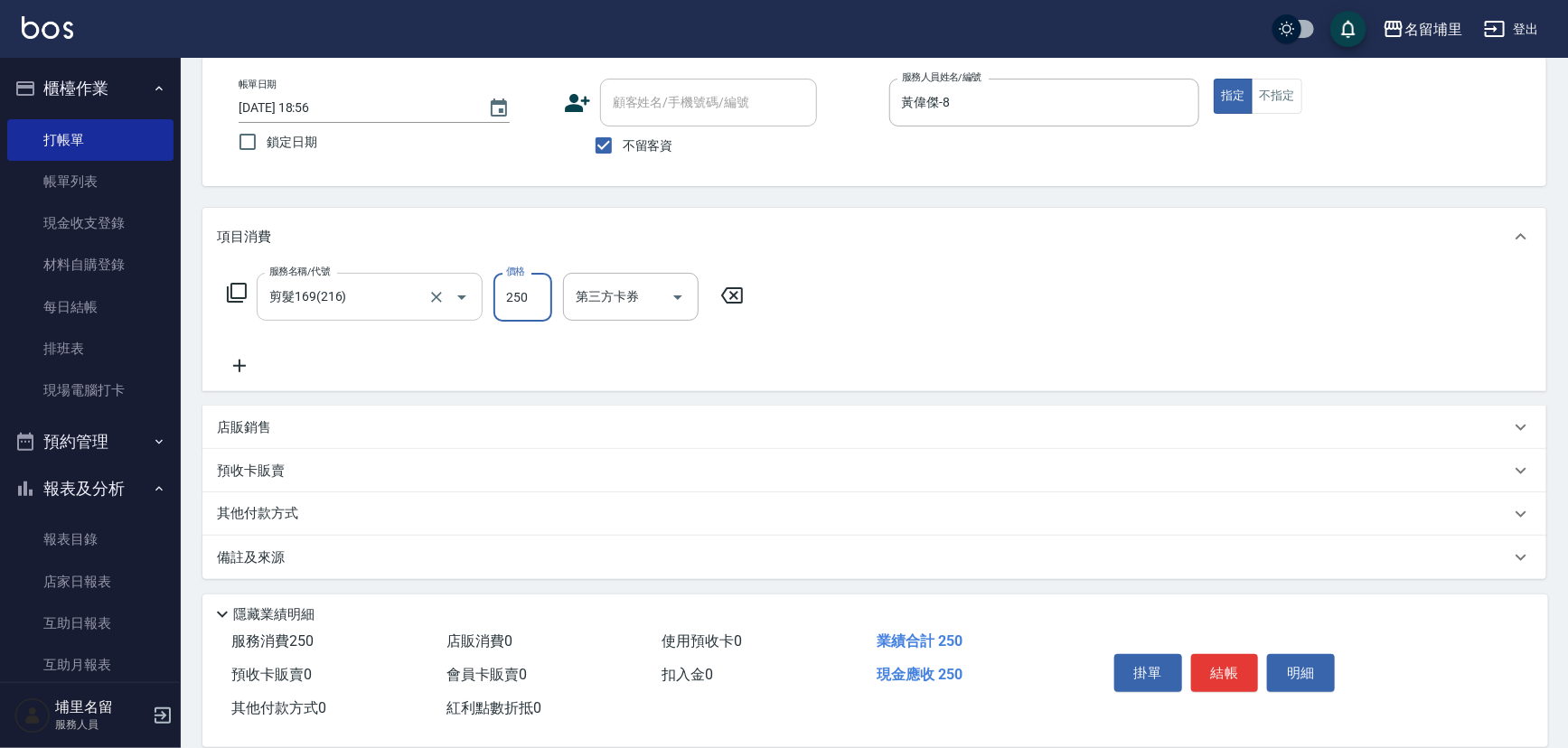
type input "250"
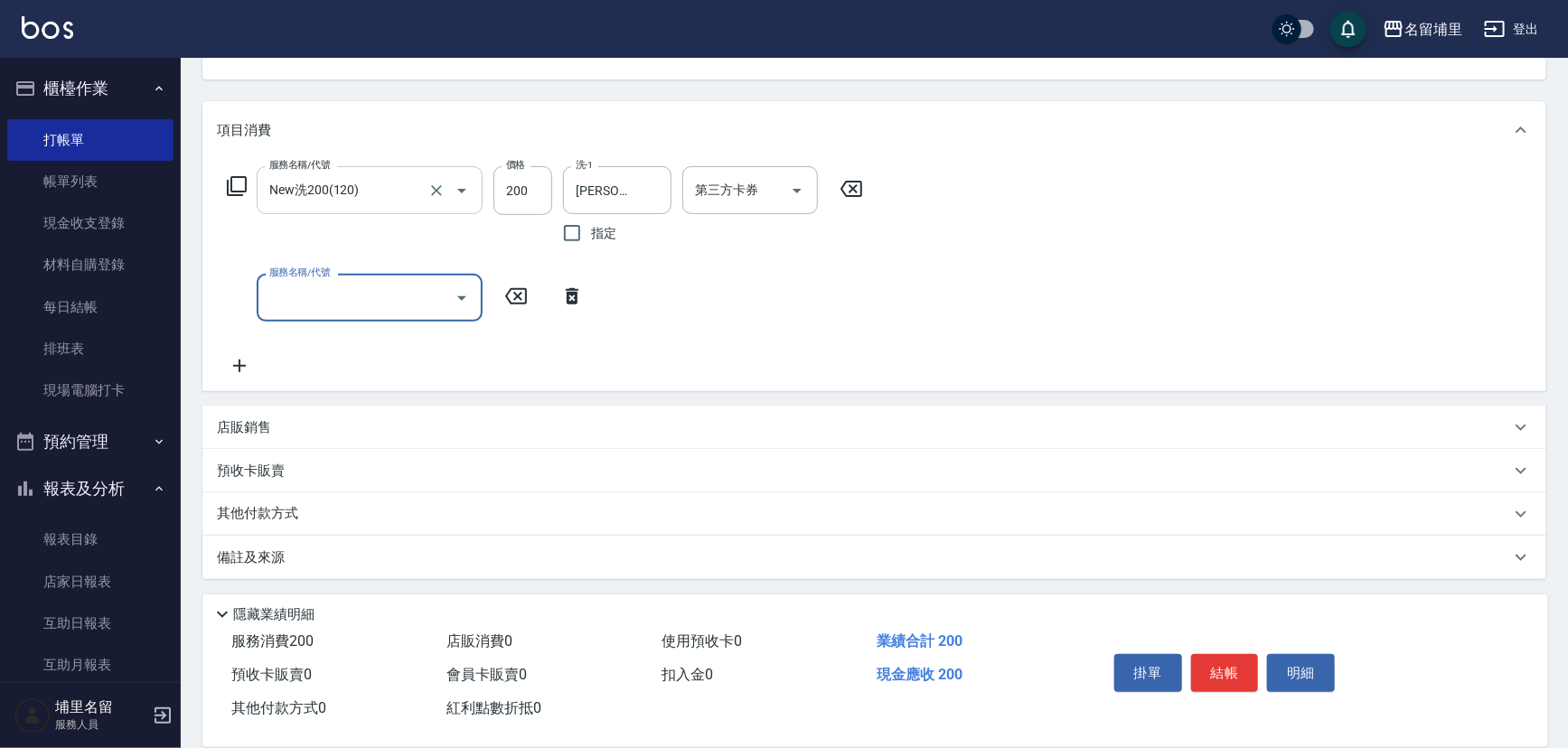
scroll to position [196, 0]
click at [287, 430] on div "店販銷售" at bounding box center [862, 427] width 1293 height 19
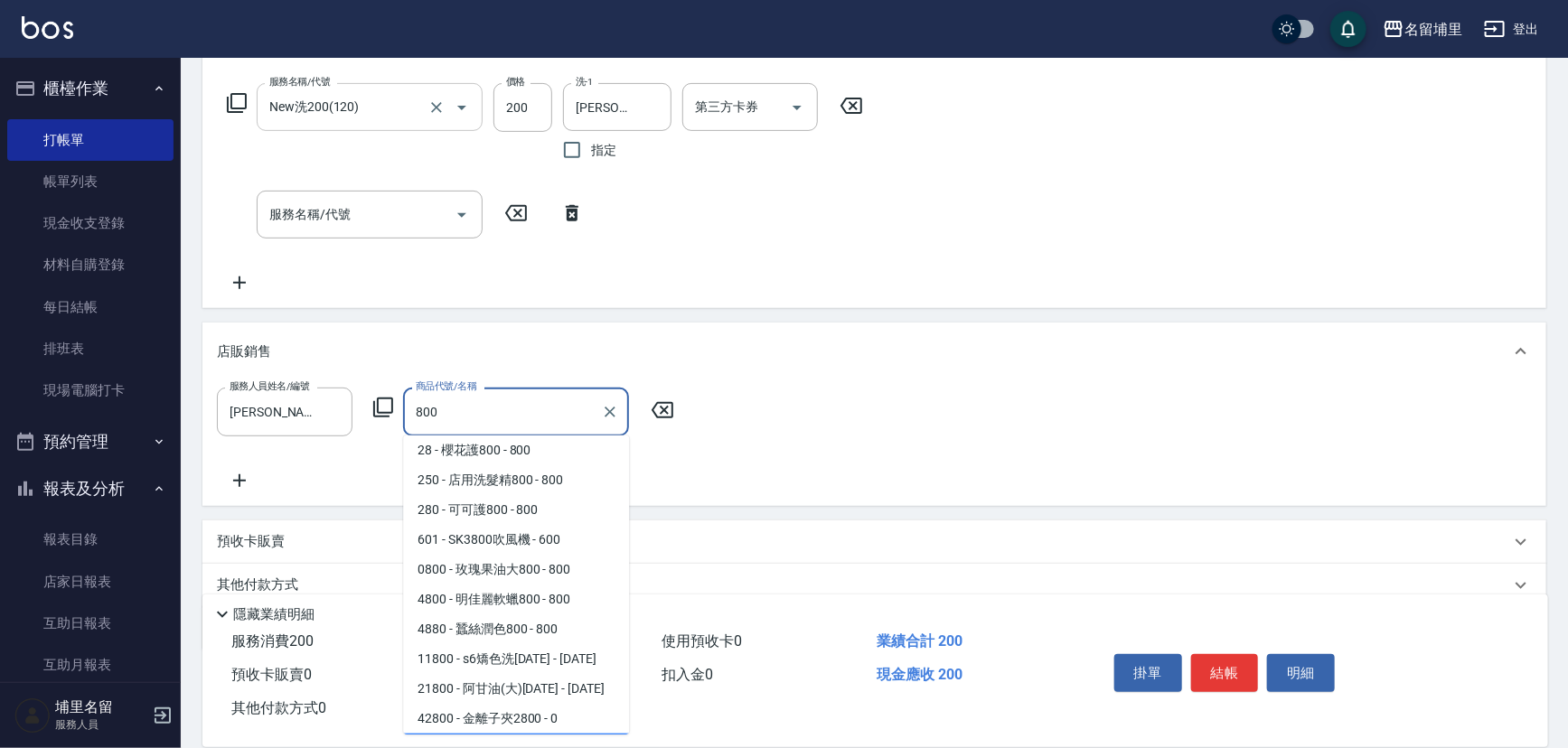
scroll to position [36, 0]
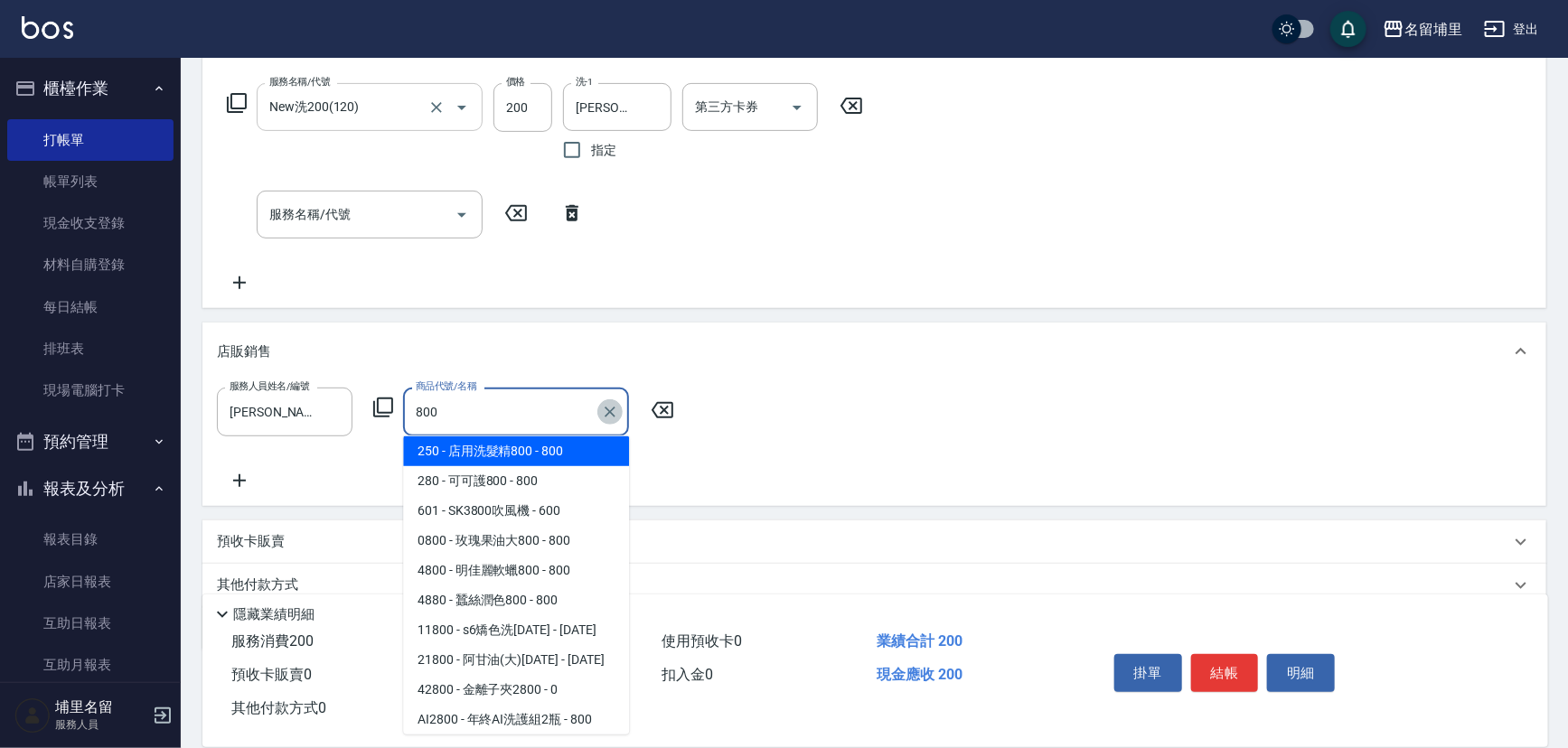
click at [612, 410] on icon "Clear" at bounding box center [610, 412] width 18 height 18
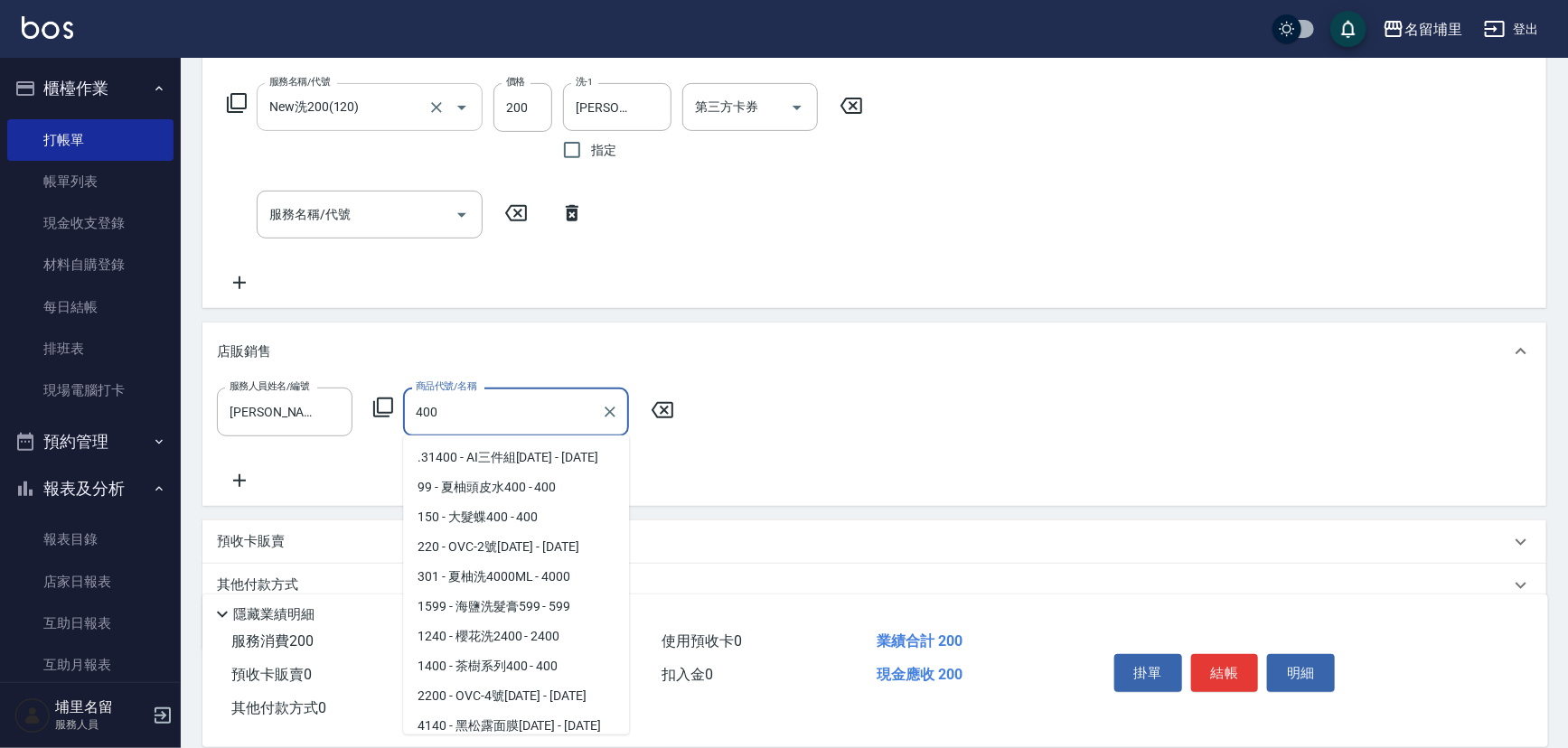
scroll to position [65, 0]
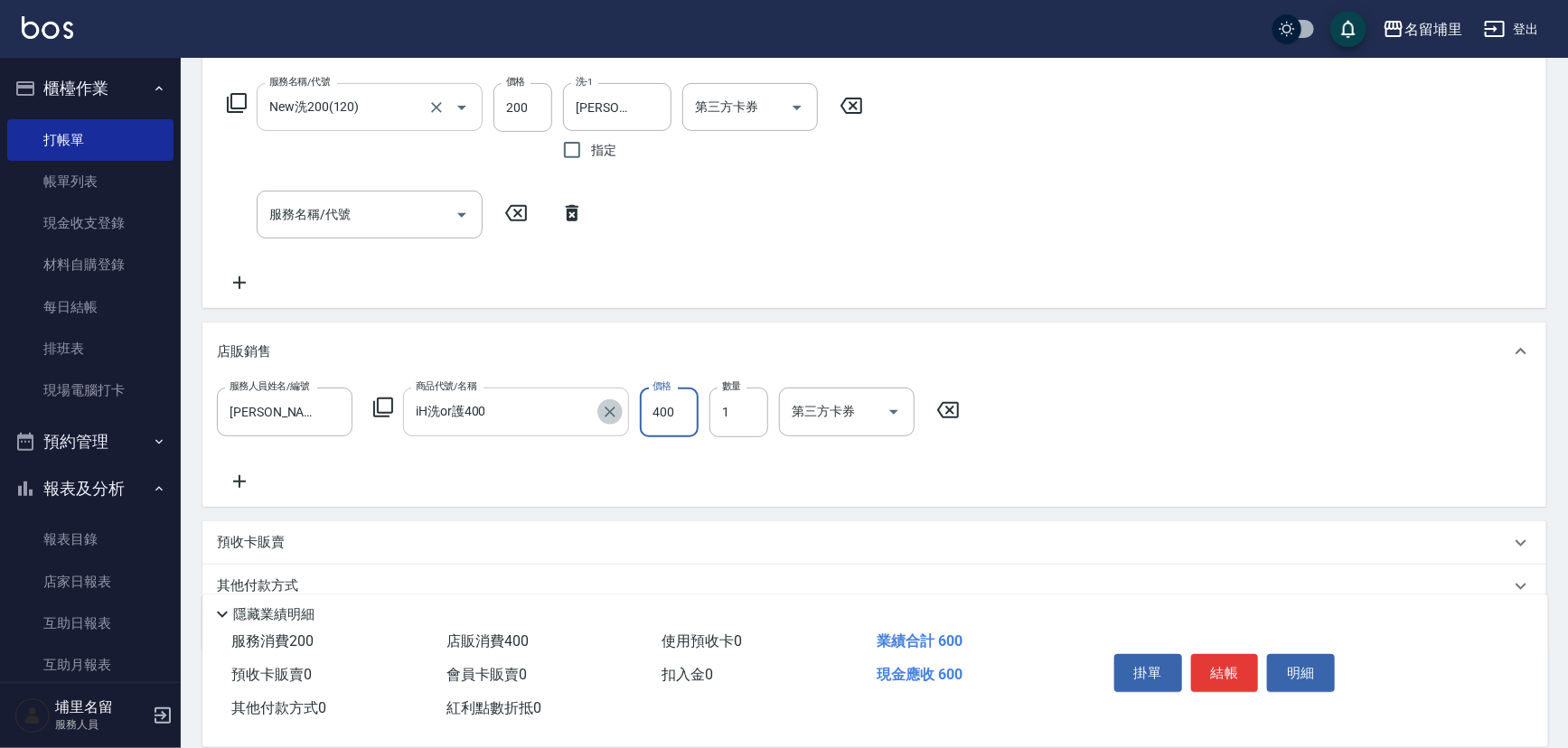
click at [611, 405] on icon "Clear" at bounding box center [610, 412] width 18 height 18
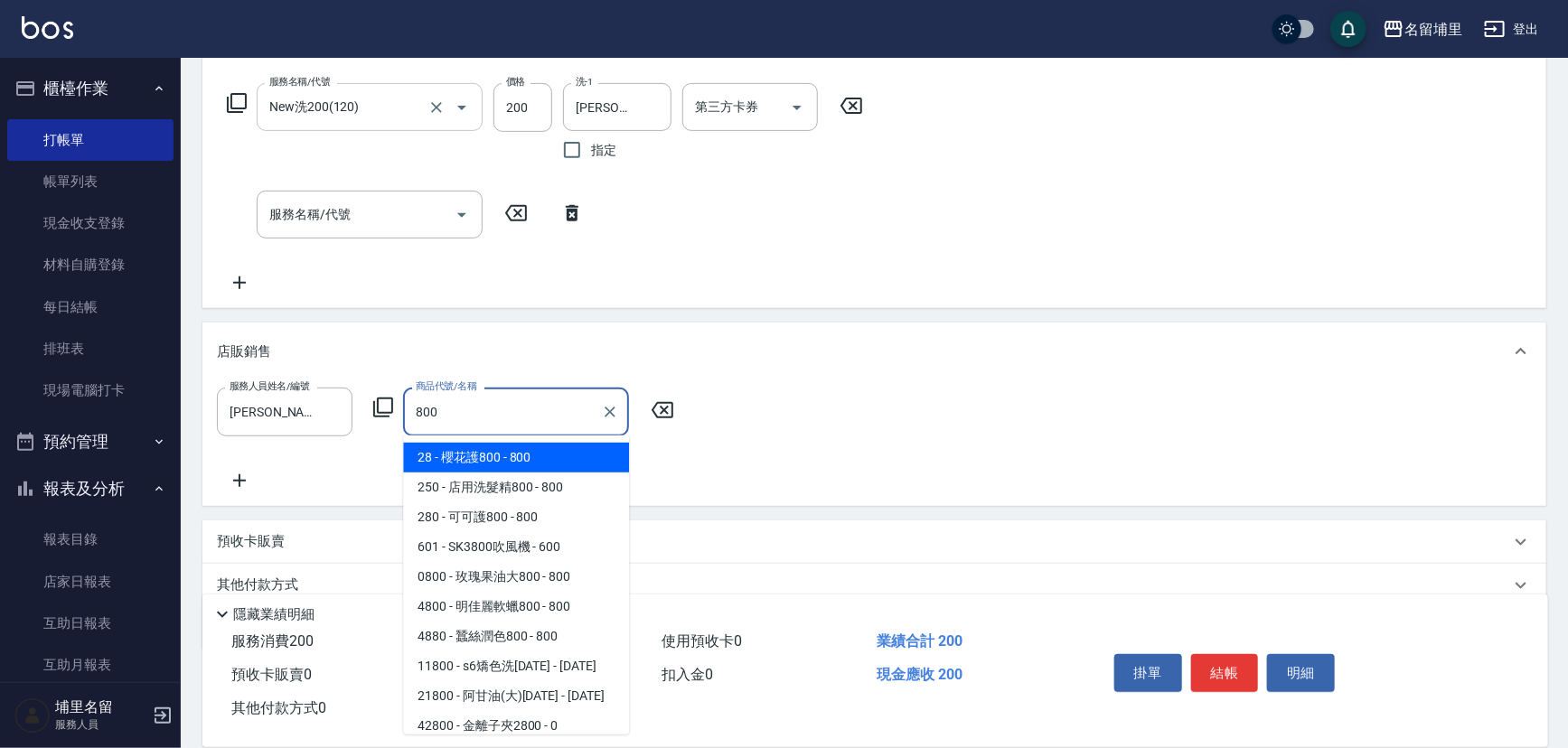
scroll to position [36, 0]
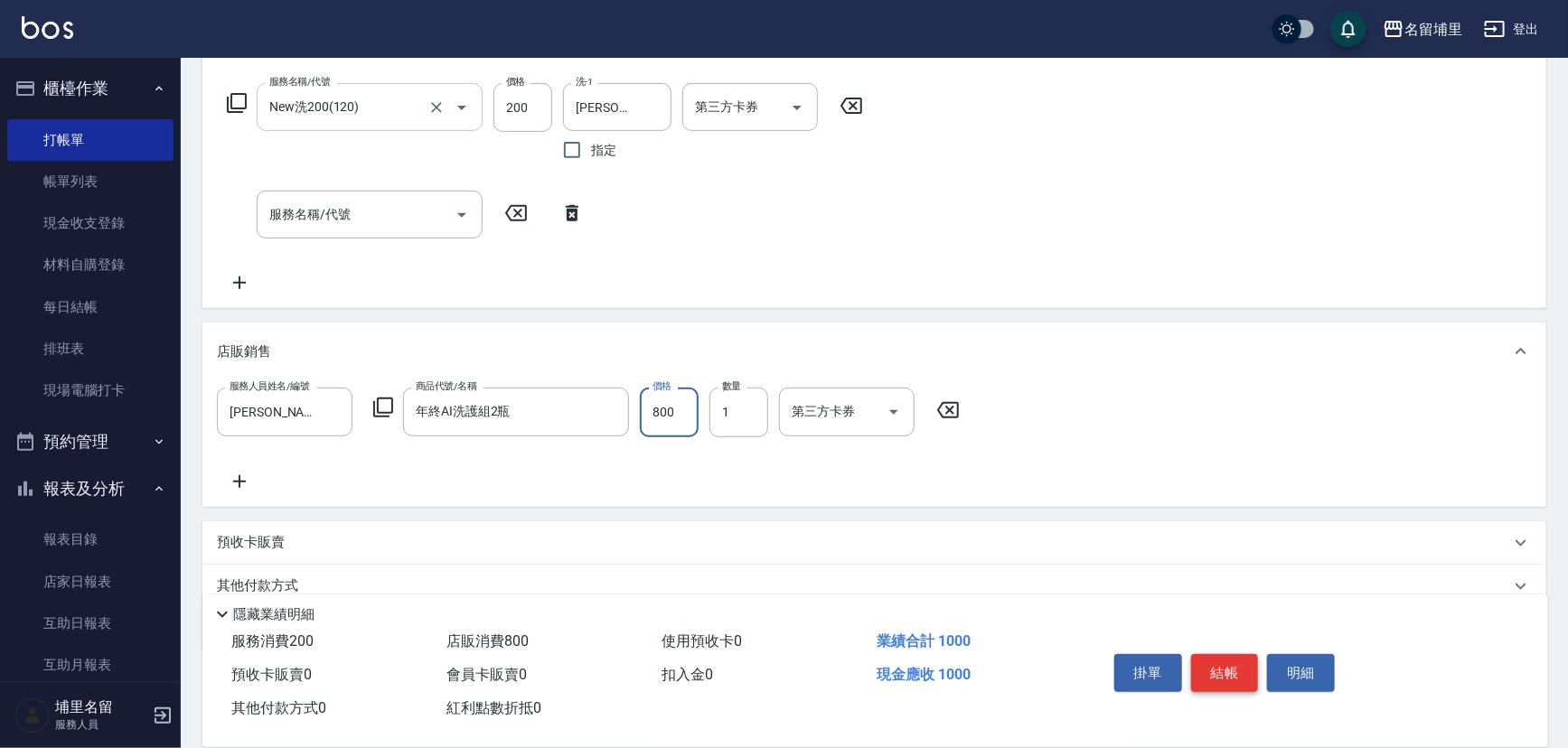
click at [1239, 660] on button "結帳" at bounding box center [1225, 672] width 68 height 38
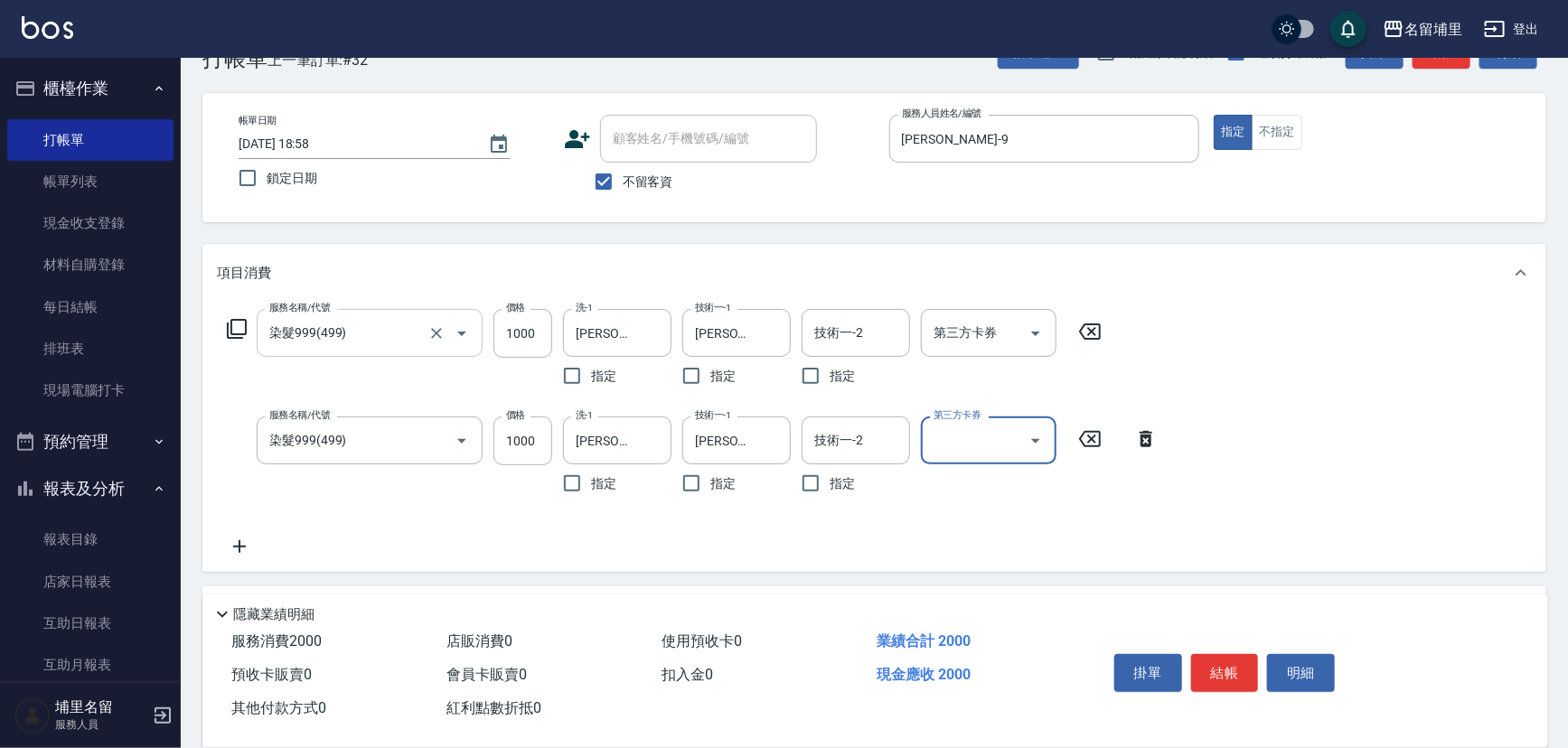
scroll to position [81, 0]
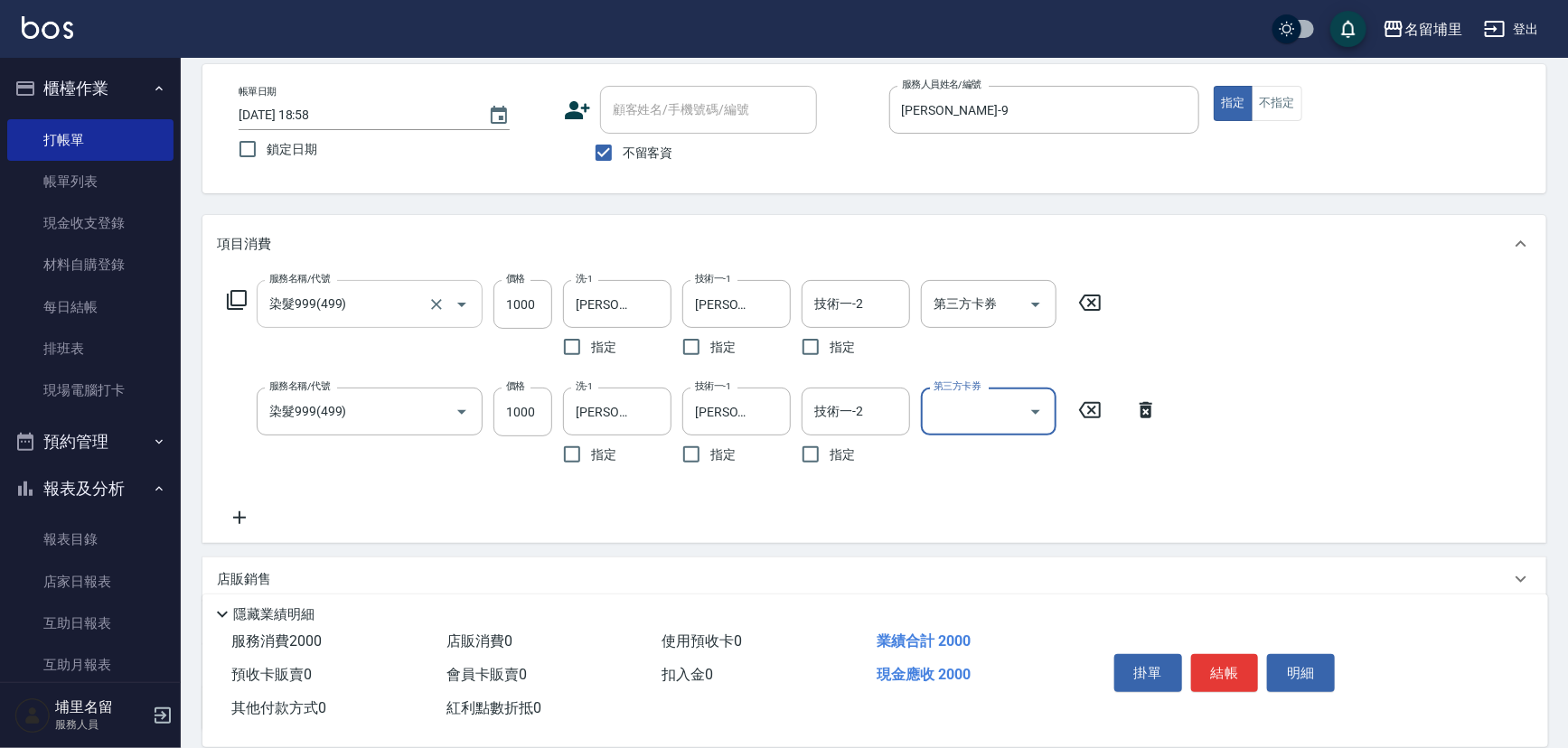
click at [236, 510] on icon at bounding box center [239, 518] width 45 height 22
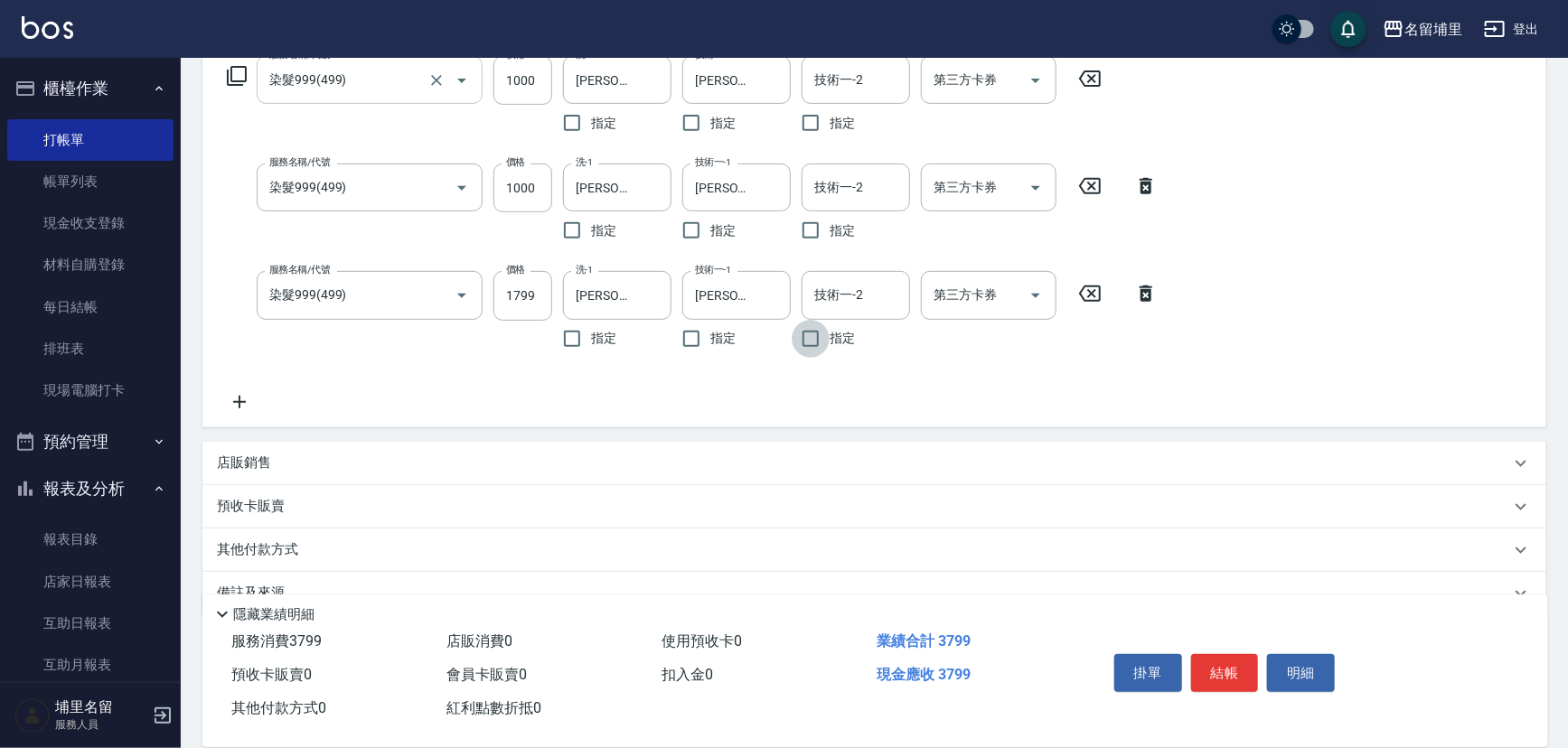
scroll to position [328, 0]
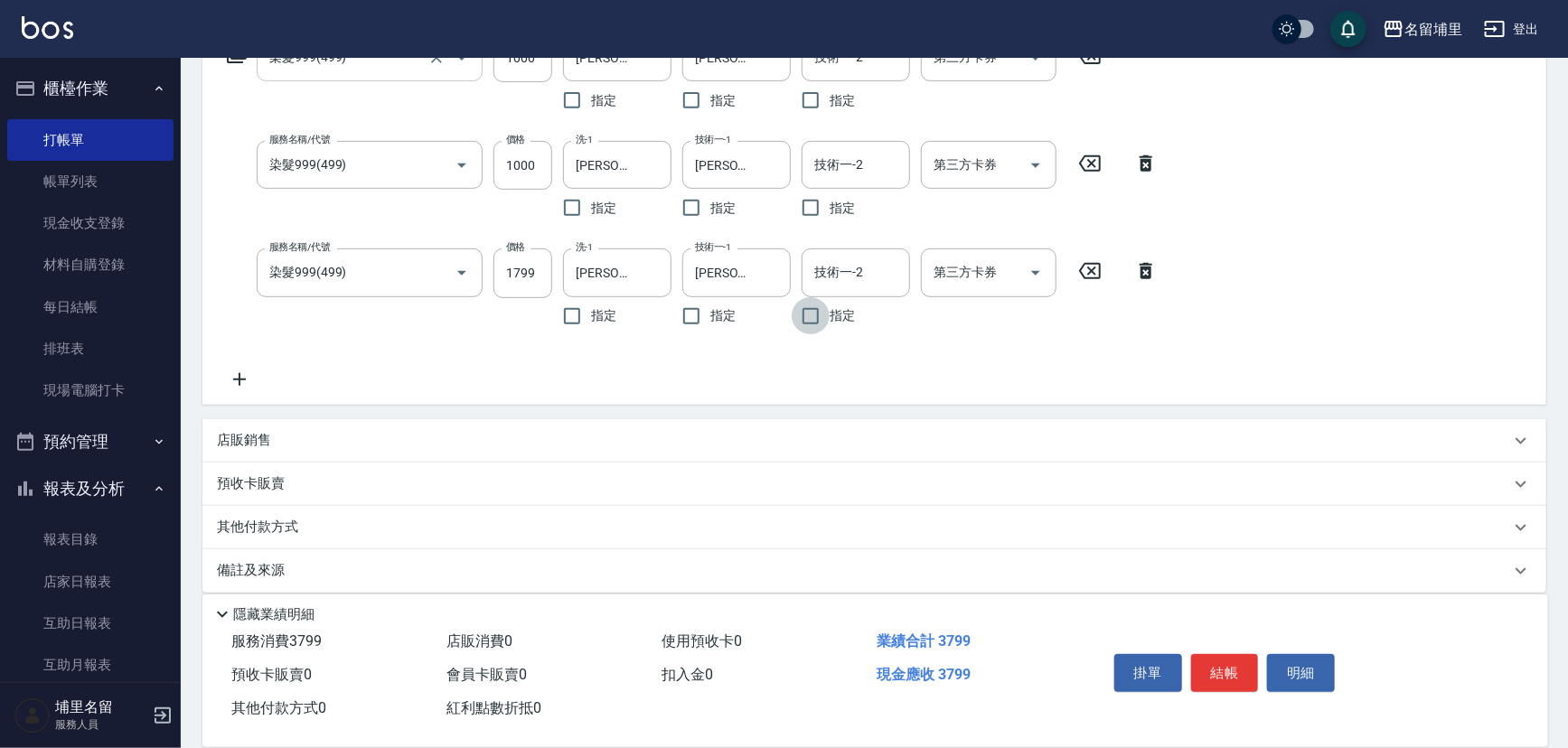
click at [291, 441] on div "店販銷售" at bounding box center [862, 440] width 1293 height 19
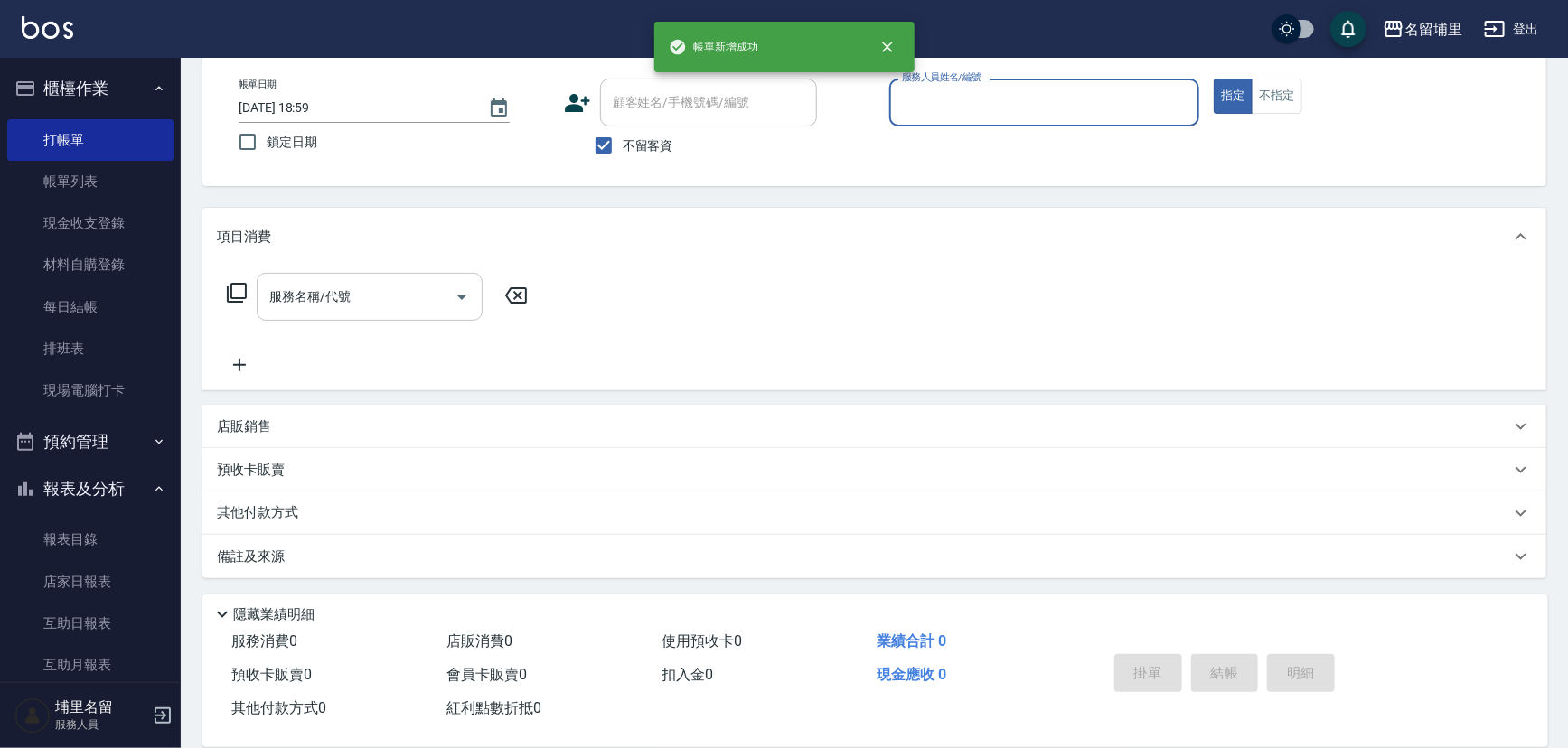
scroll to position [0, 0]
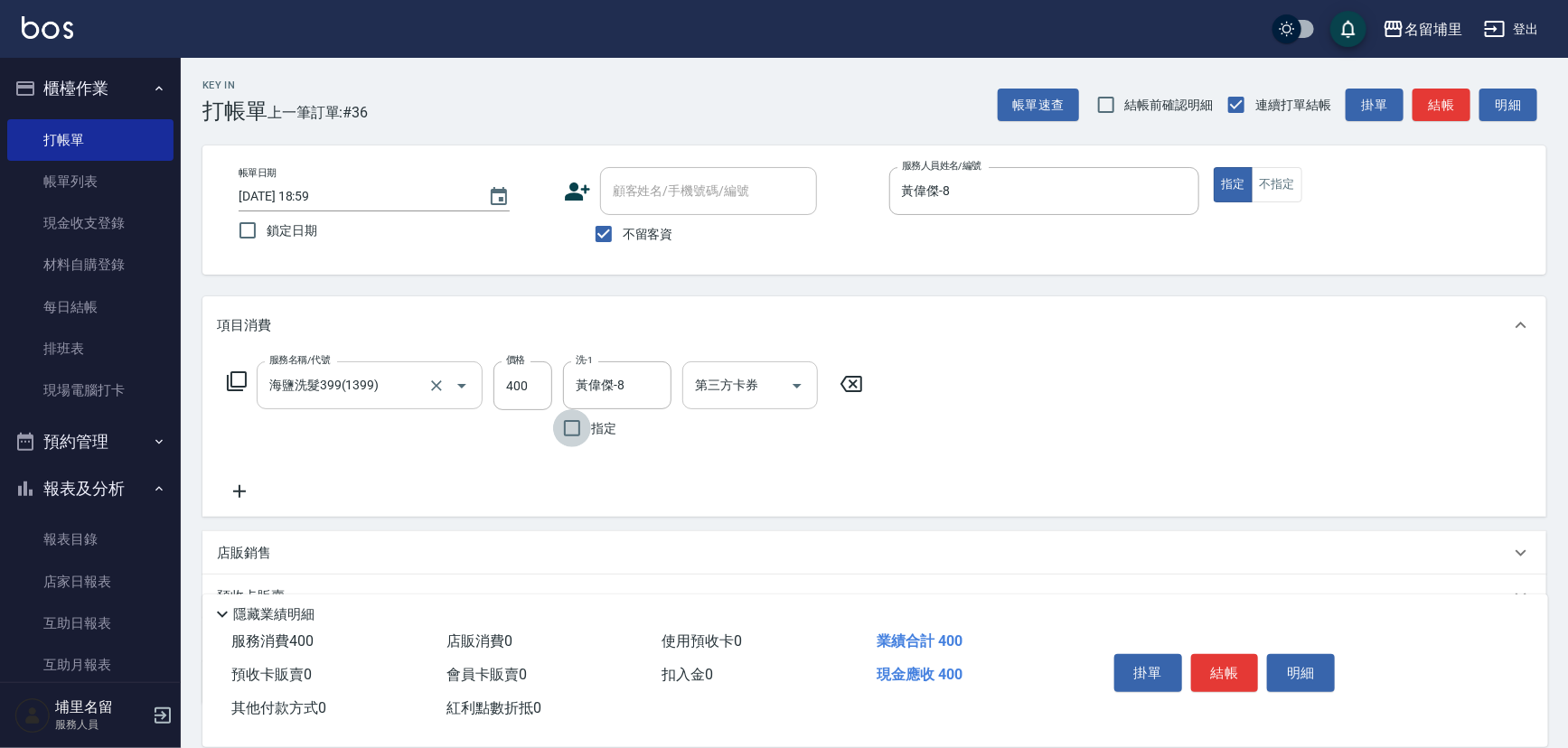
click at [803, 383] on icon "Open" at bounding box center [797, 386] width 22 height 22
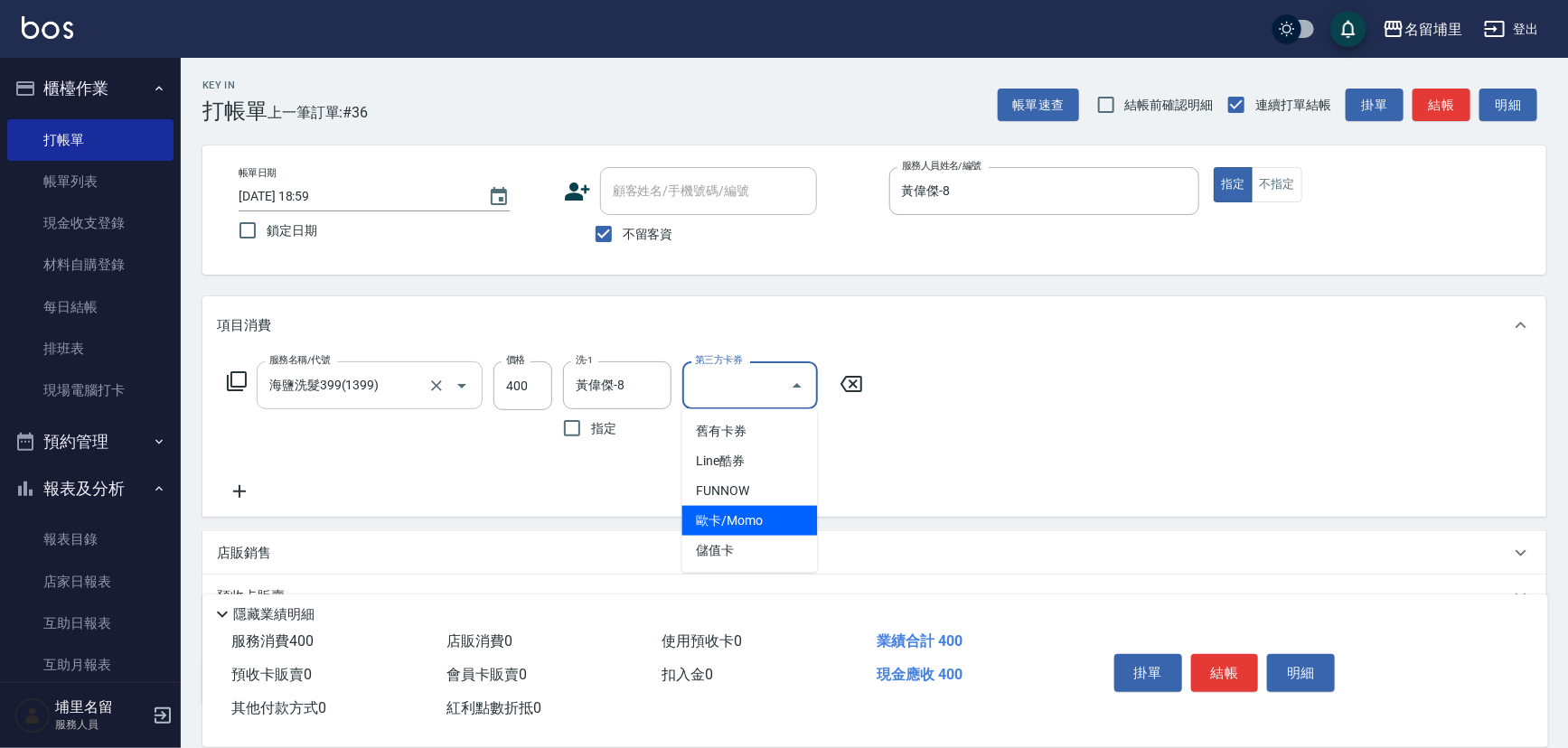
drag, startPoint x: 766, startPoint y: 537, endPoint x: 784, endPoint y: 540, distance: 18.2
click at [766, 538] on span "儲值卡" at bounding box center [749, 551] width 135 height 29
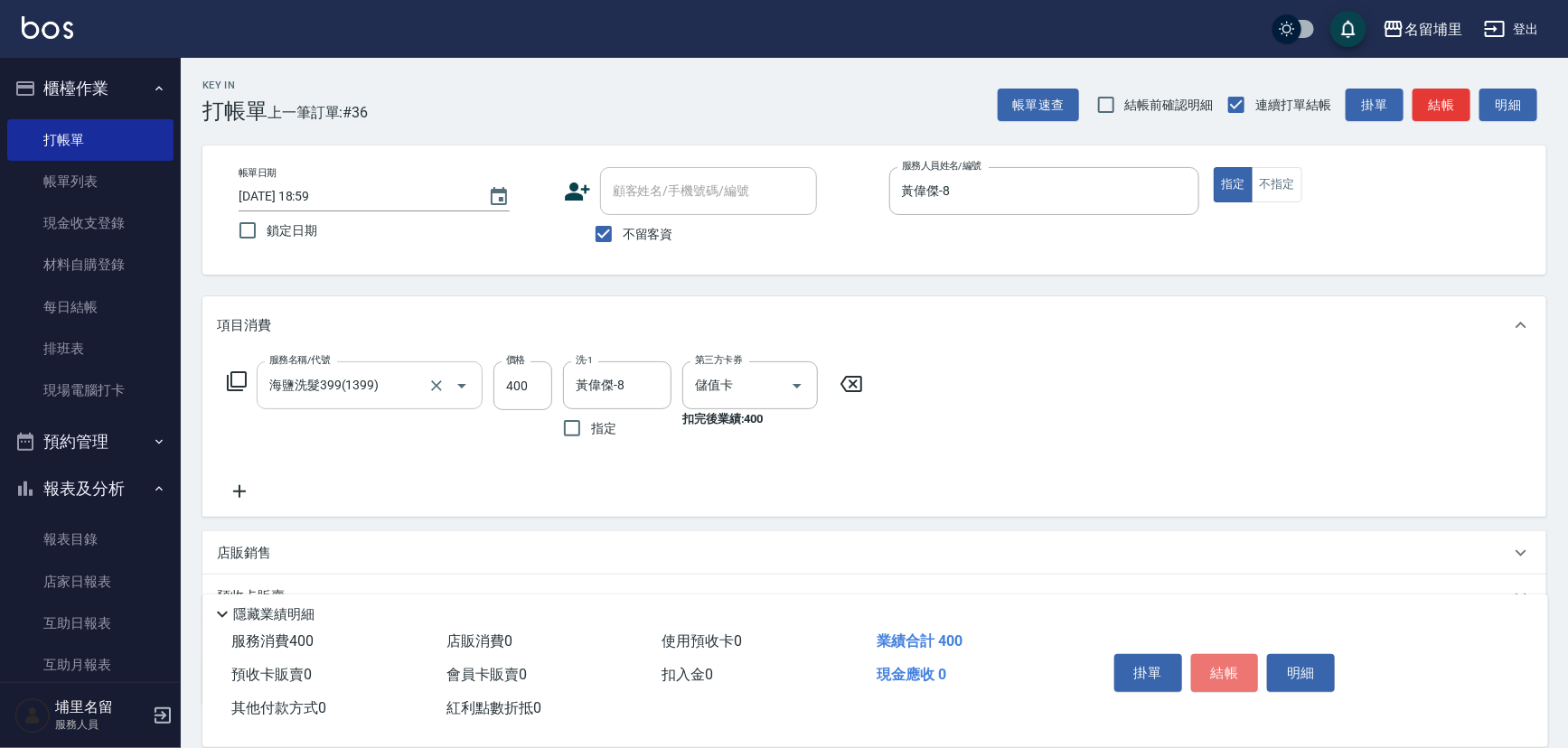
click at [1236, 666] on button "結帳" at bounding box center [1225, 672] width 68 height 38
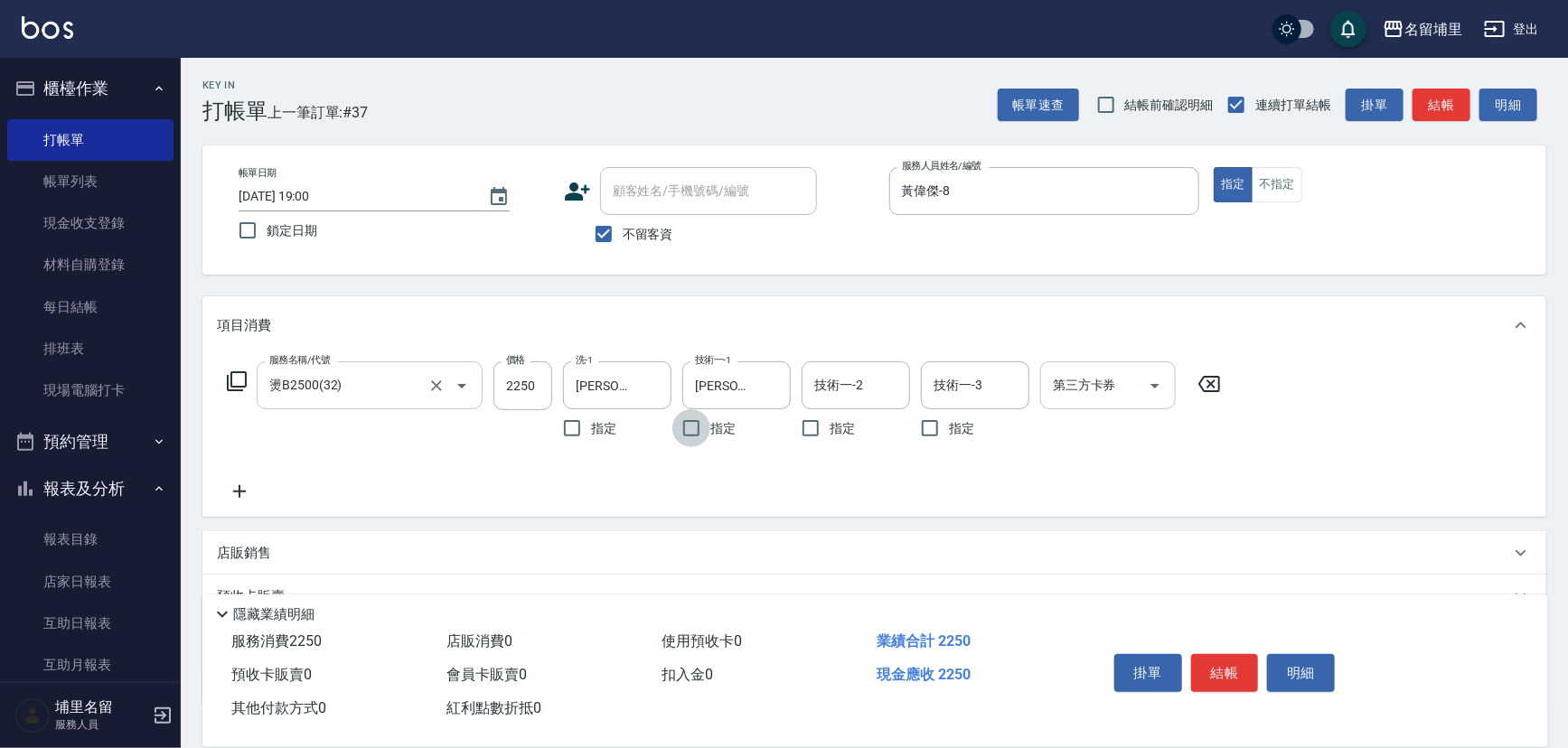
click at [1158, 380] on icon "Open" at bounding box center [1155, 386] width 22 height 22
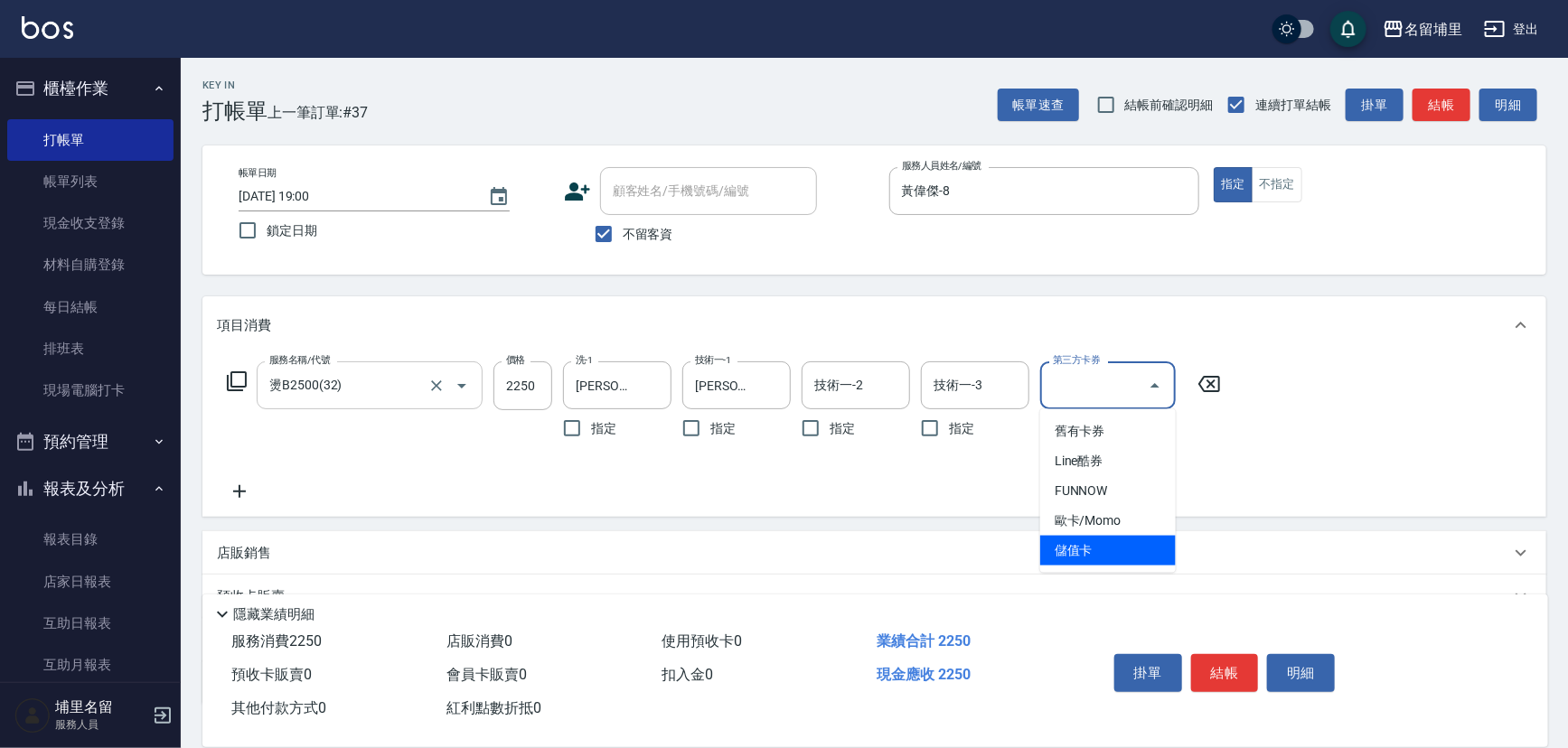
click at [1123, 551] on span "儲值卡" at bounding box center [1107, 551] width 135 height 29
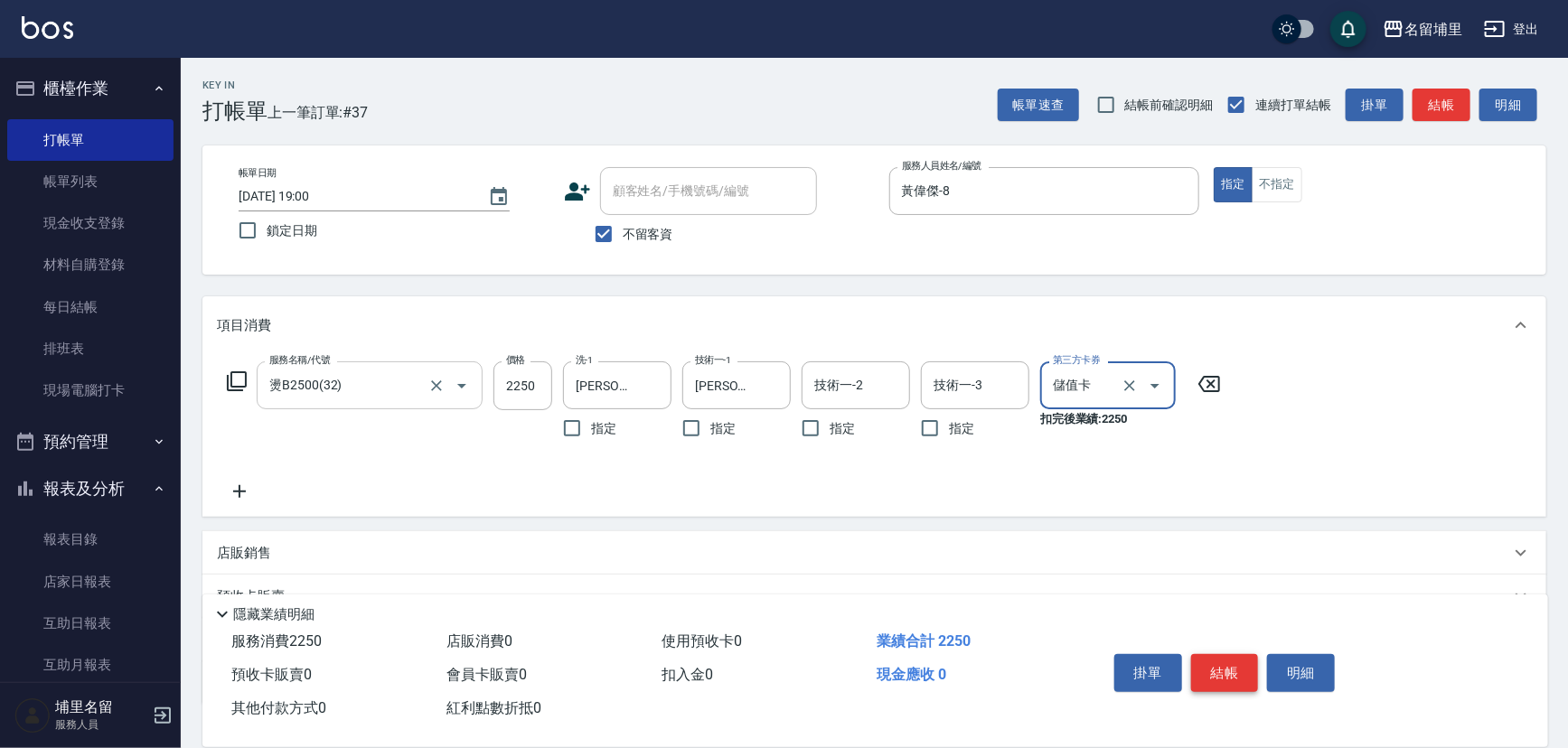
drag, startPoint x: 1218, startPoint y: 651, endPoint x: 1213, endPoint y: 643, distance: 9.4
click at [1219, 654] on button "結帳" at bounding box center [1225, 672] width 68 height 38
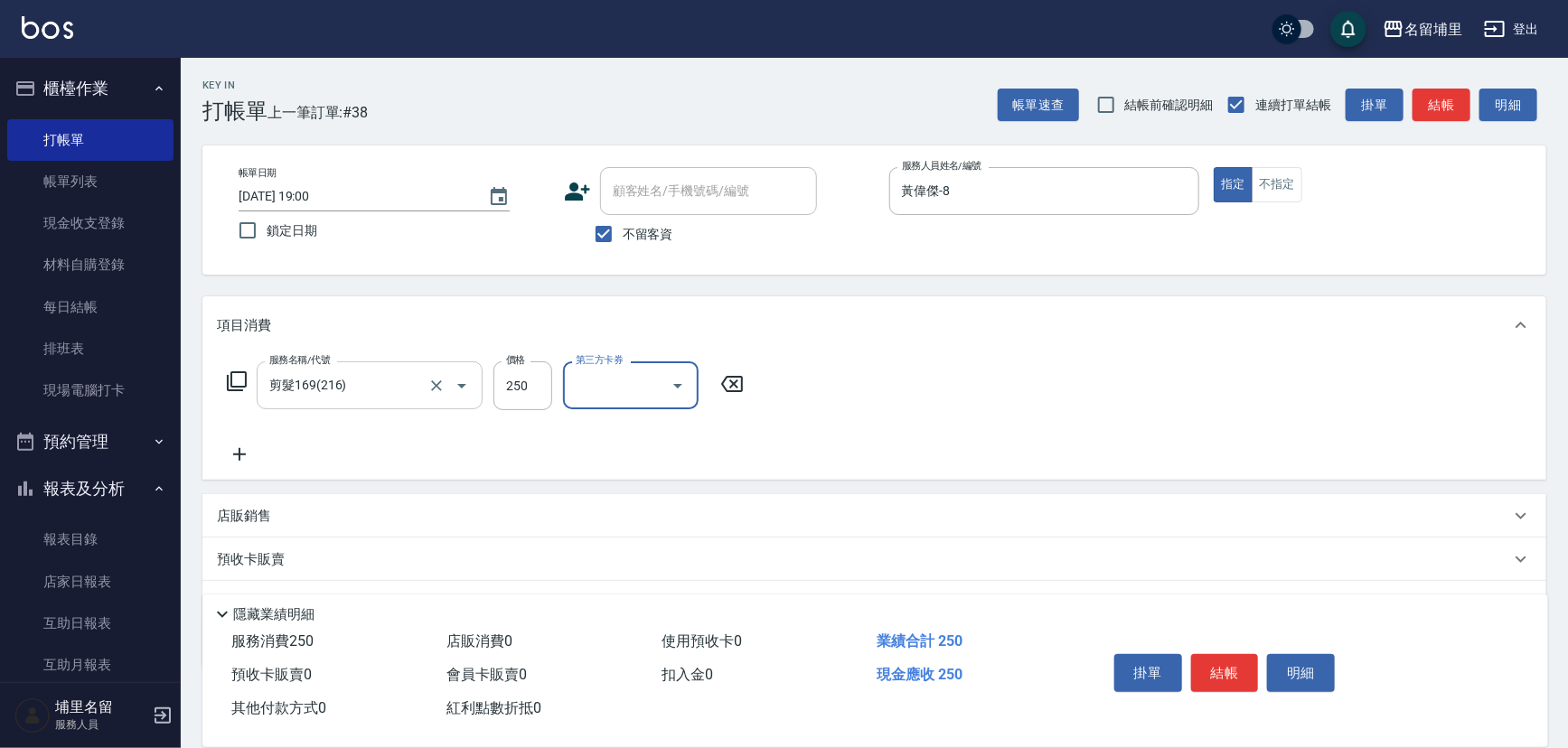
click at [669, 381] on icon "Open" at bounding box center [678, 386] width 22 height 22
drag, startPoint x: 630, startPoint y: 543, endPoint x: 1107, endPoint y: 635, distance: 485.8
click at [632, 543] on span "儲值卡" at bounding box center [630, 551] width 135 height 29
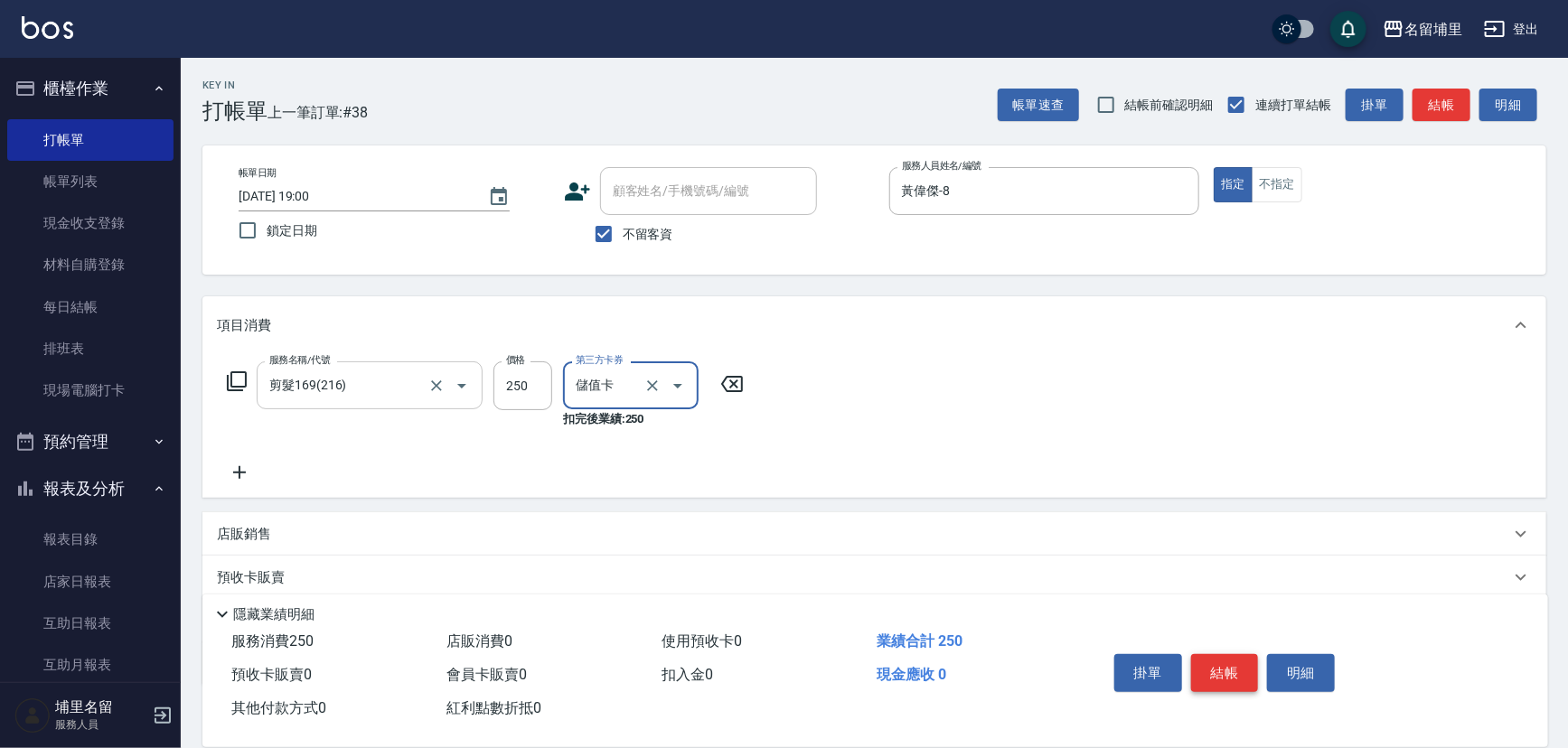
click at [1209, 664] on button "結帳" at bounding box center [1225, 672] width 68 height 38
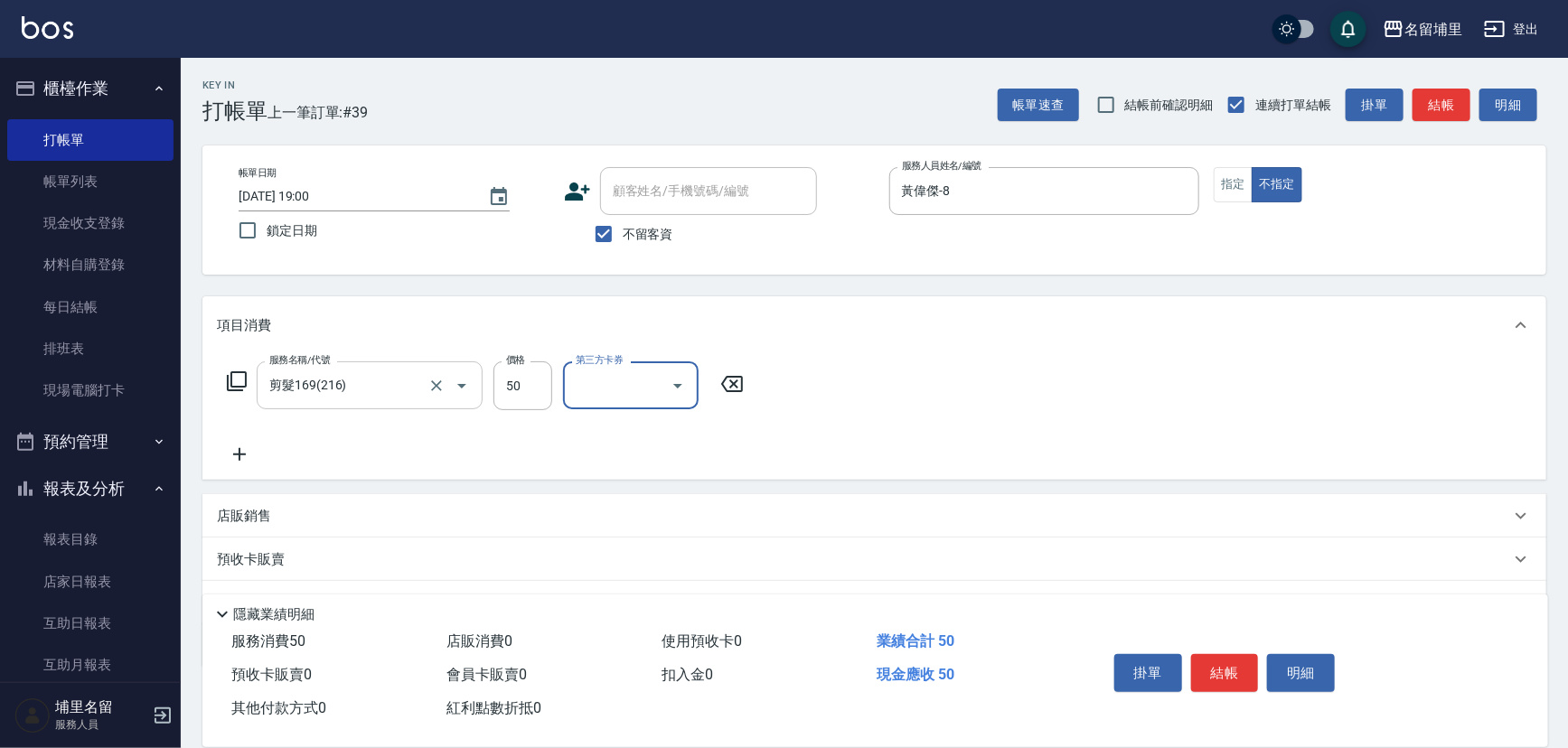
click at [682, 386] on icon "Open" at bounding box center [678, 386] width 22 height 22
drag, startPoint x: 653, startPoint y: 550, endPoint x: 1052, endPoint y: 668, distance: 416.1
click at [658, 551] on span "儲值卡" at bounding box center [630, 551] width 135 height 29
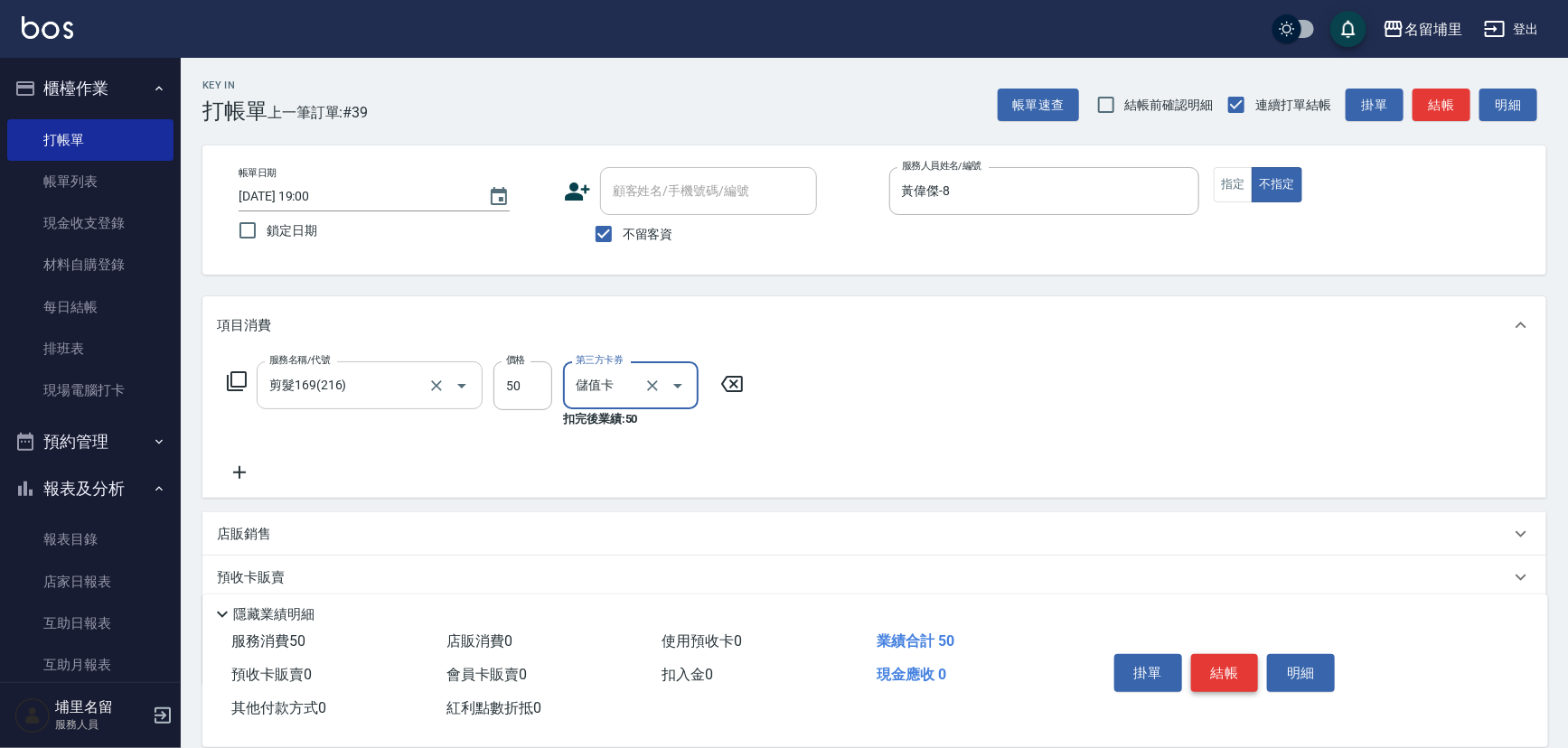
click at [1221, 669] on button "結帳" at bounding box center [1225, 672] width 68 height 38
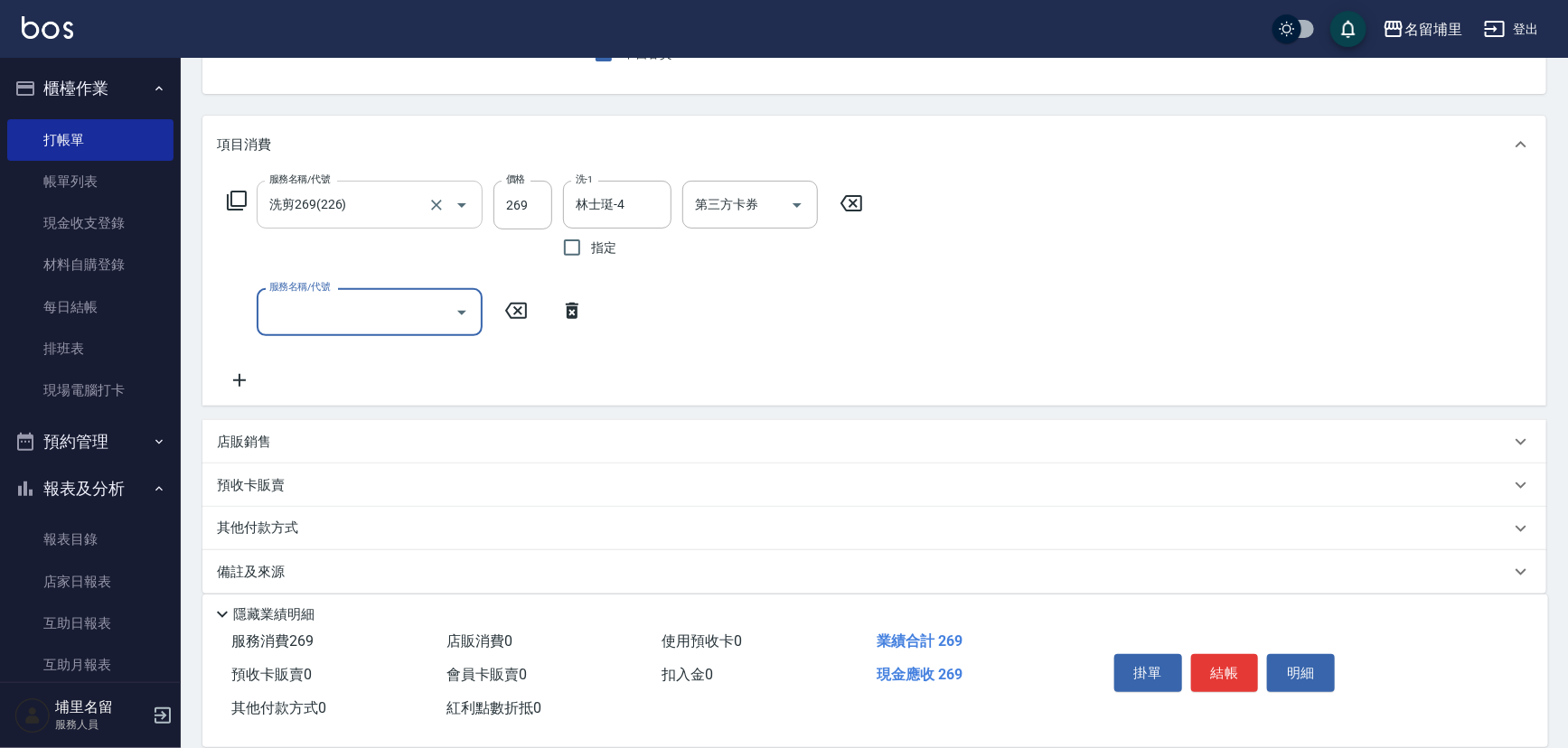
scroll to position [196, 0]
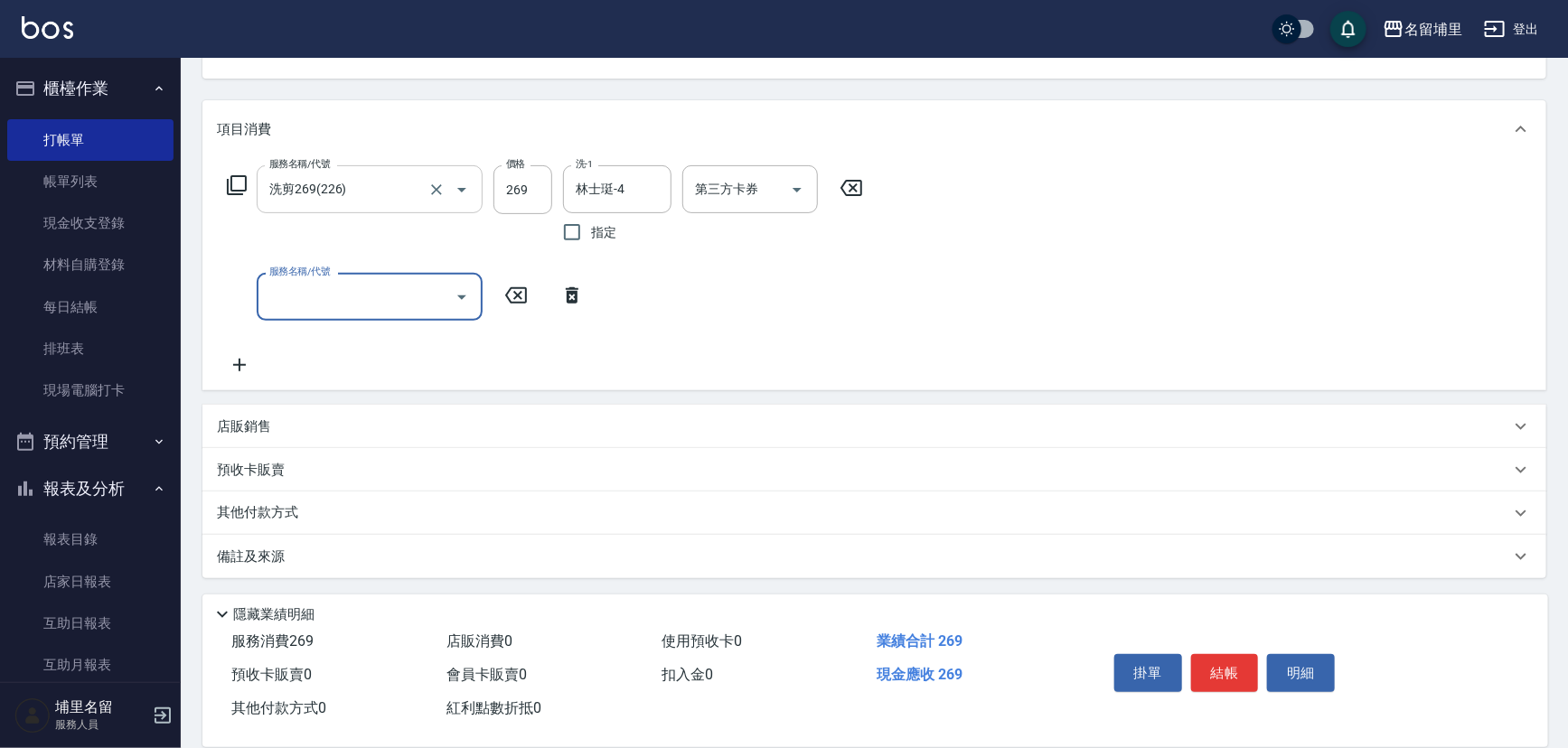
click at [353, 488] on div "預收卡販賣" at bounding box center [874, 469] width 1343 height 43
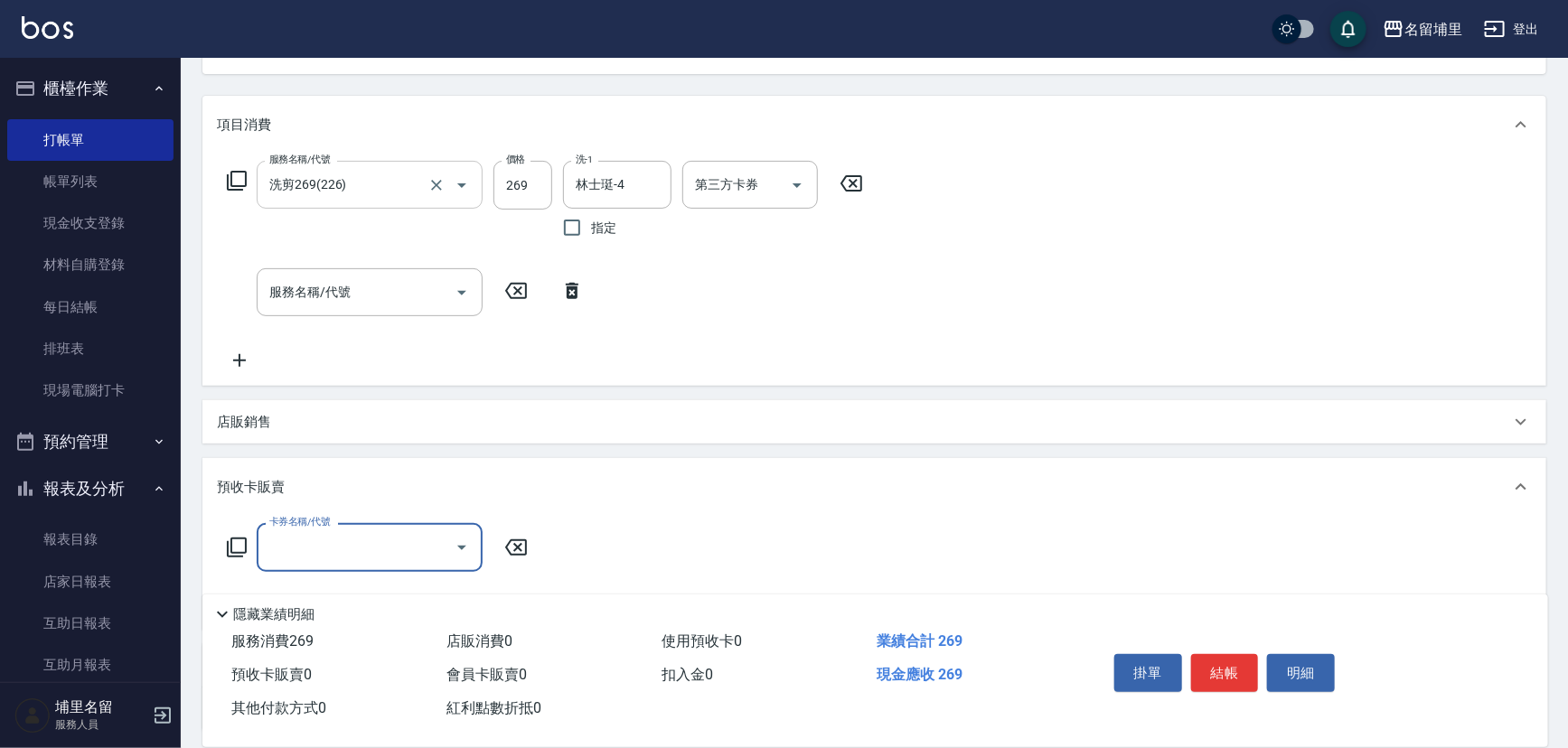
scroll to position [352, 0]
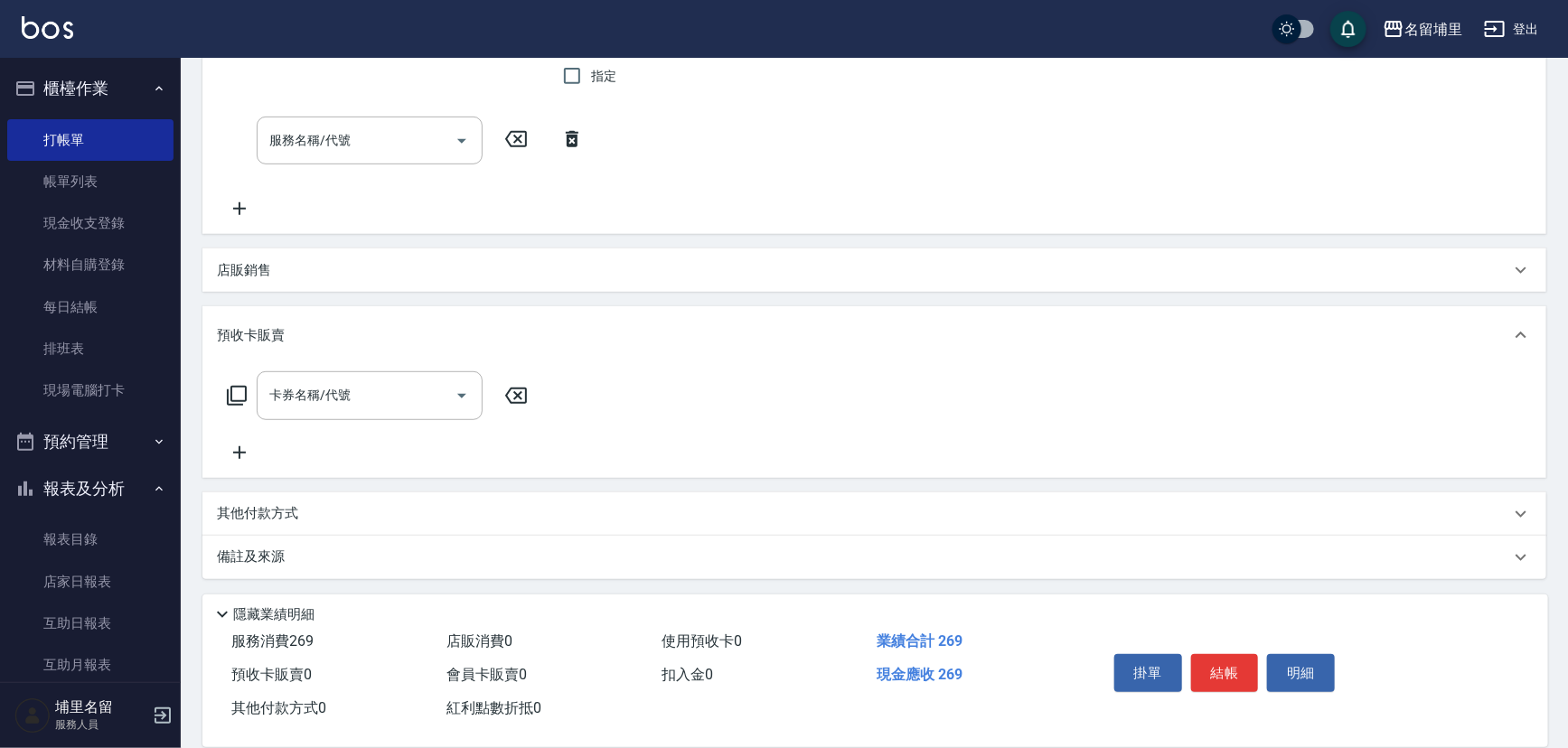
click at [333, 516] on div "其他付款方式" at bounding box center [862, 514] width 1293 height 20
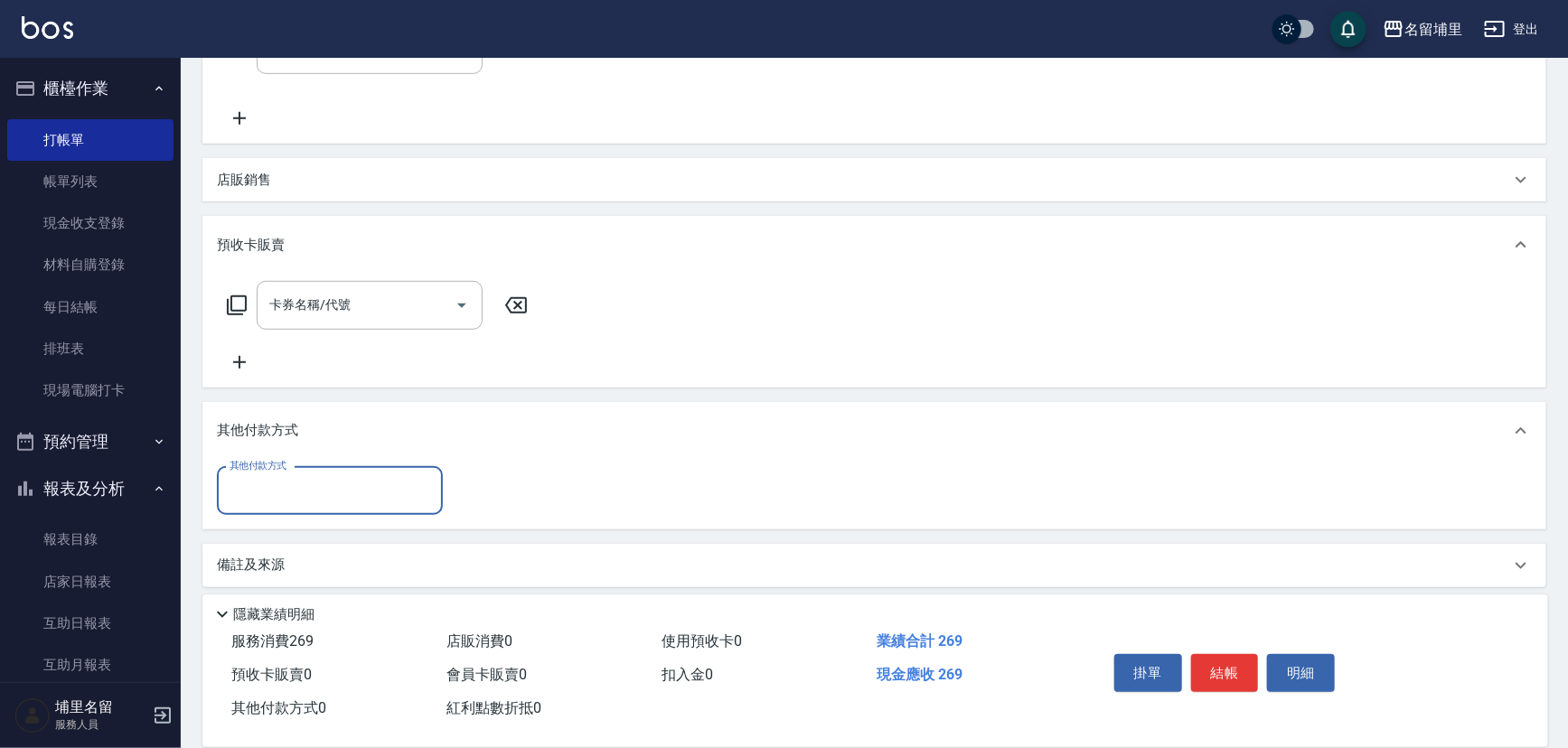
scroll to position [445, 0]
click at [345, 478] on input "其他付款方式" at bounding box center [330, 489] width 210 height 31
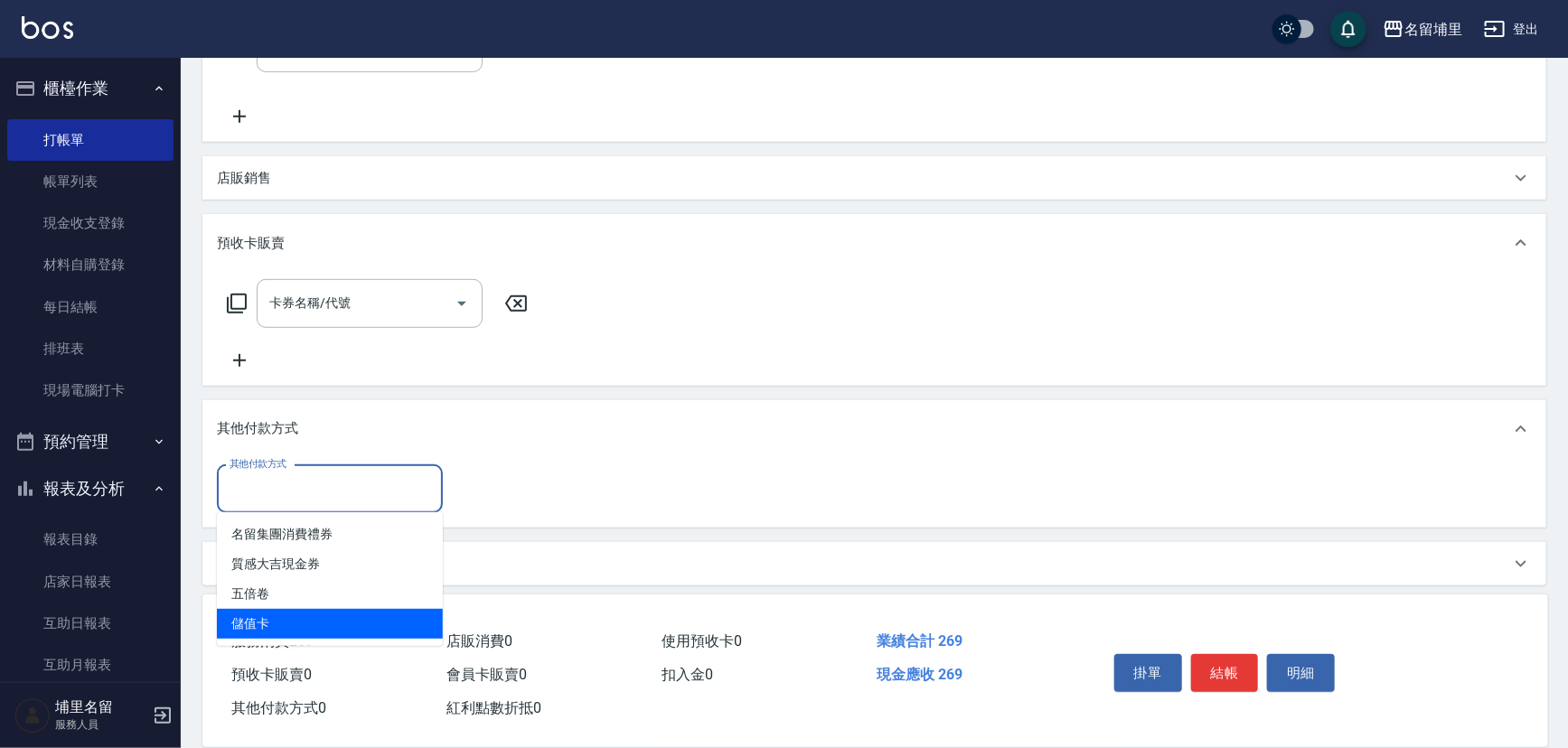
drag, startPoint x: 325, startPoint y: 644, endPoint x: 362, endPoint y: 612, distance: 48.9
click at [325, 641] on ul "名留集團消費禮券 質感大吉現金券 五倍卷 儲值卡" at bounding box center [329, 579] width 226 height 134
click at [371, 609] on span "儲值卡" at bounding box center [329, 624] width 226 height 29
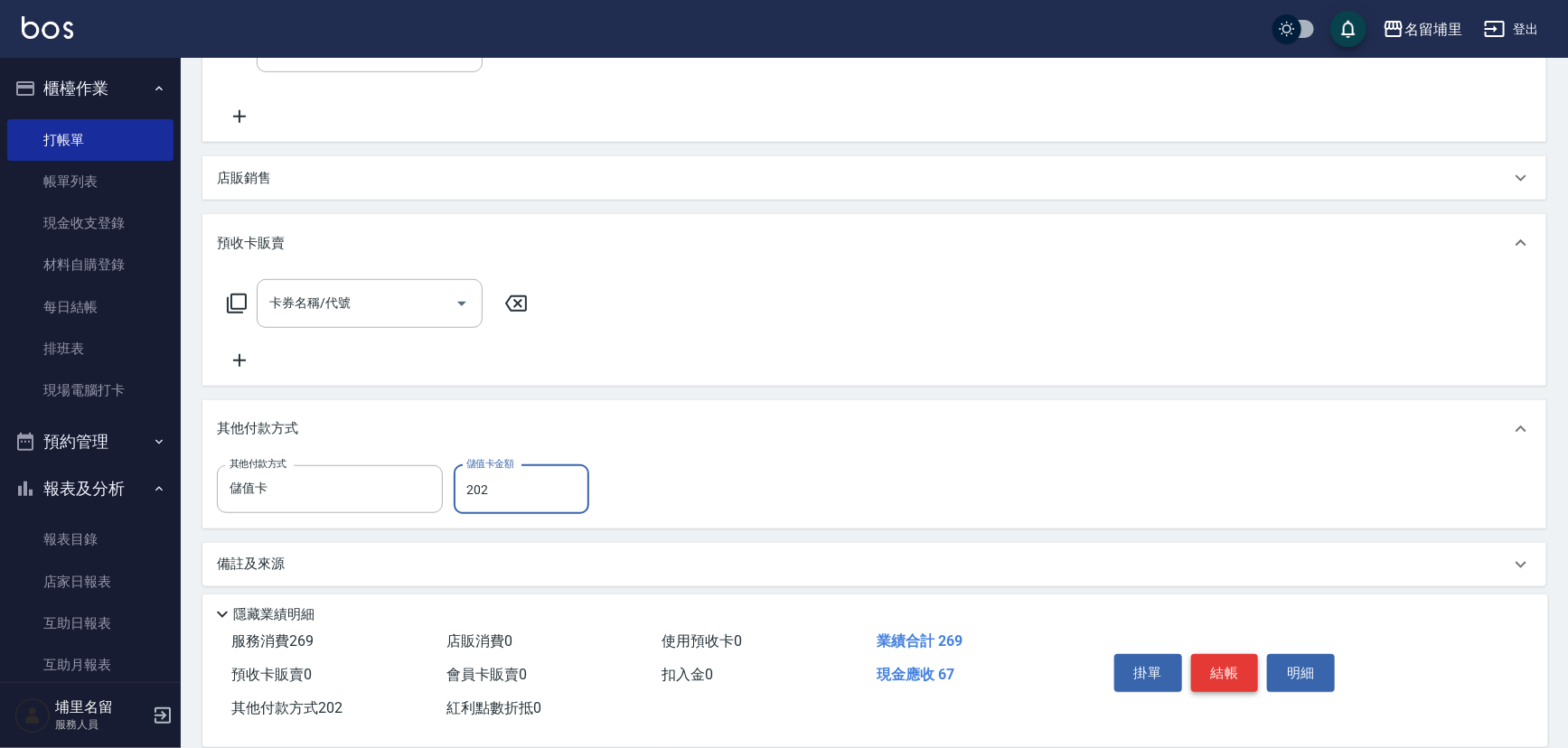
click at [1237, 670] on button "結帳" at bounding box center [1225, 672] width 68 height 38
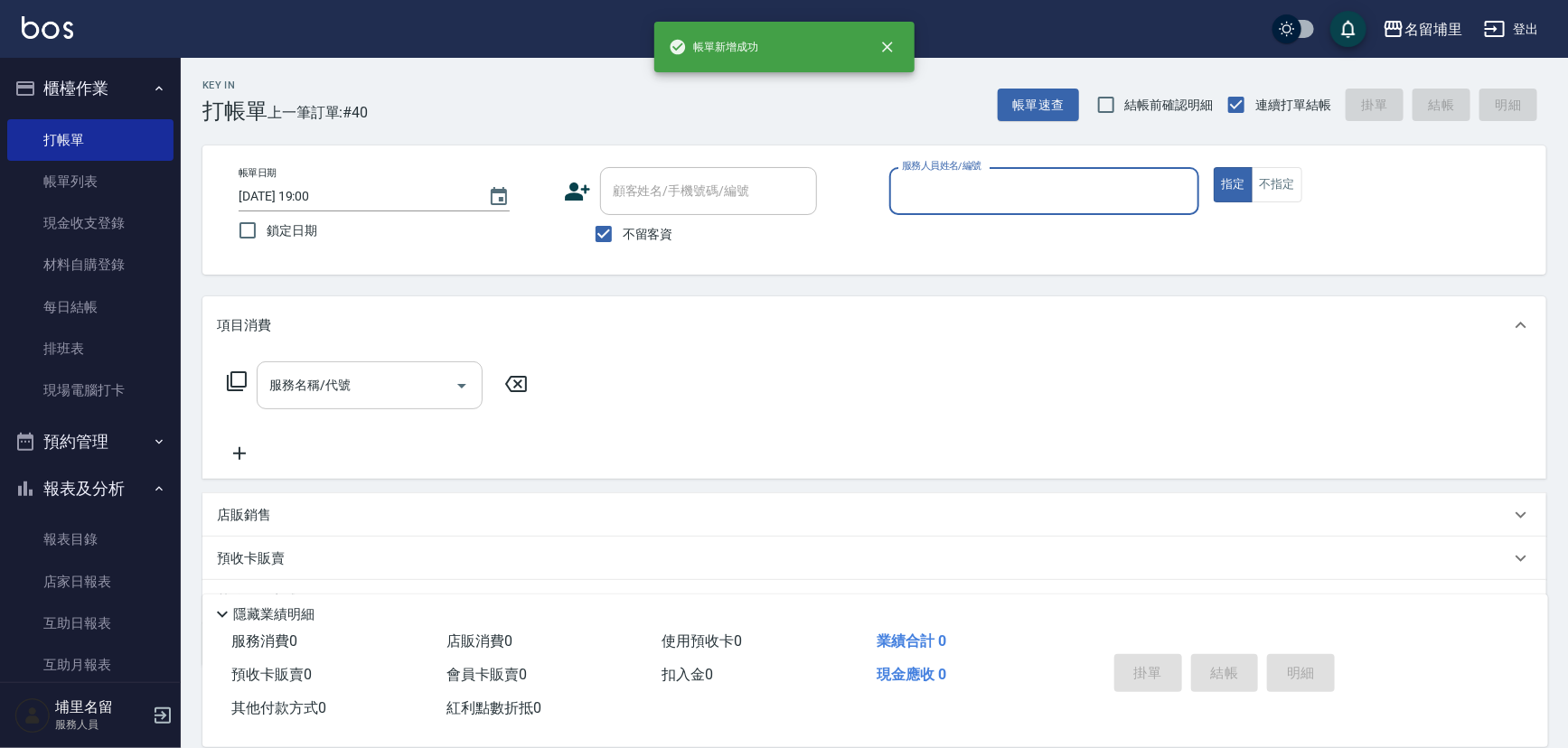
scroll to position [0, 0]
drag, startPoint x: 94, startPoint y: 579, endPoint x: 88, endPoint y: 602, distance: 23.8
click at [94, 581] on link "店家日報表" at bounding box center [90, 581] width 166 height 41
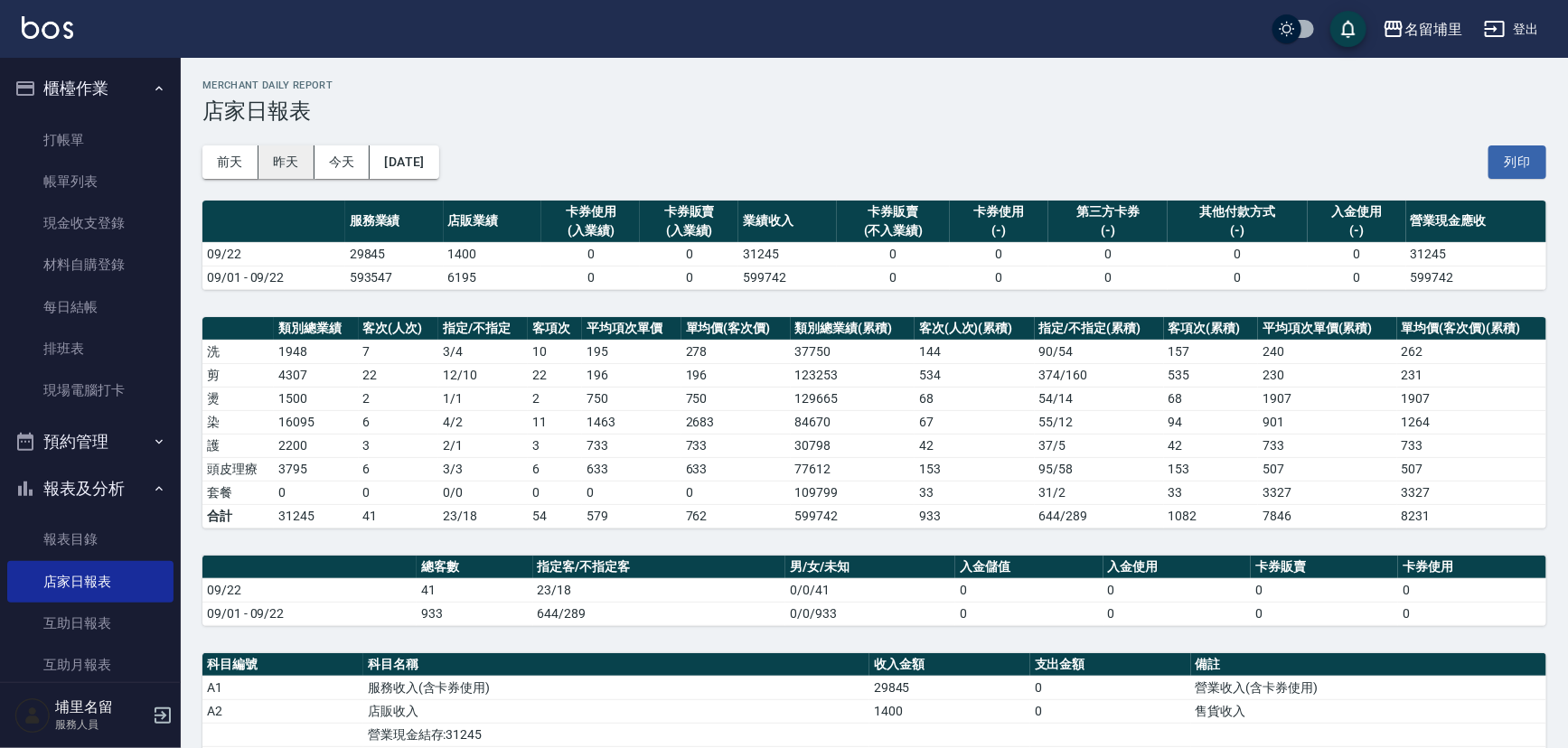
click at [291, 158] on button "昨天" at bounding box center [286, 162] width 56 height 33
click at [362, 169] on button "今天" at bounding box center [342, 162] width 56 height 33
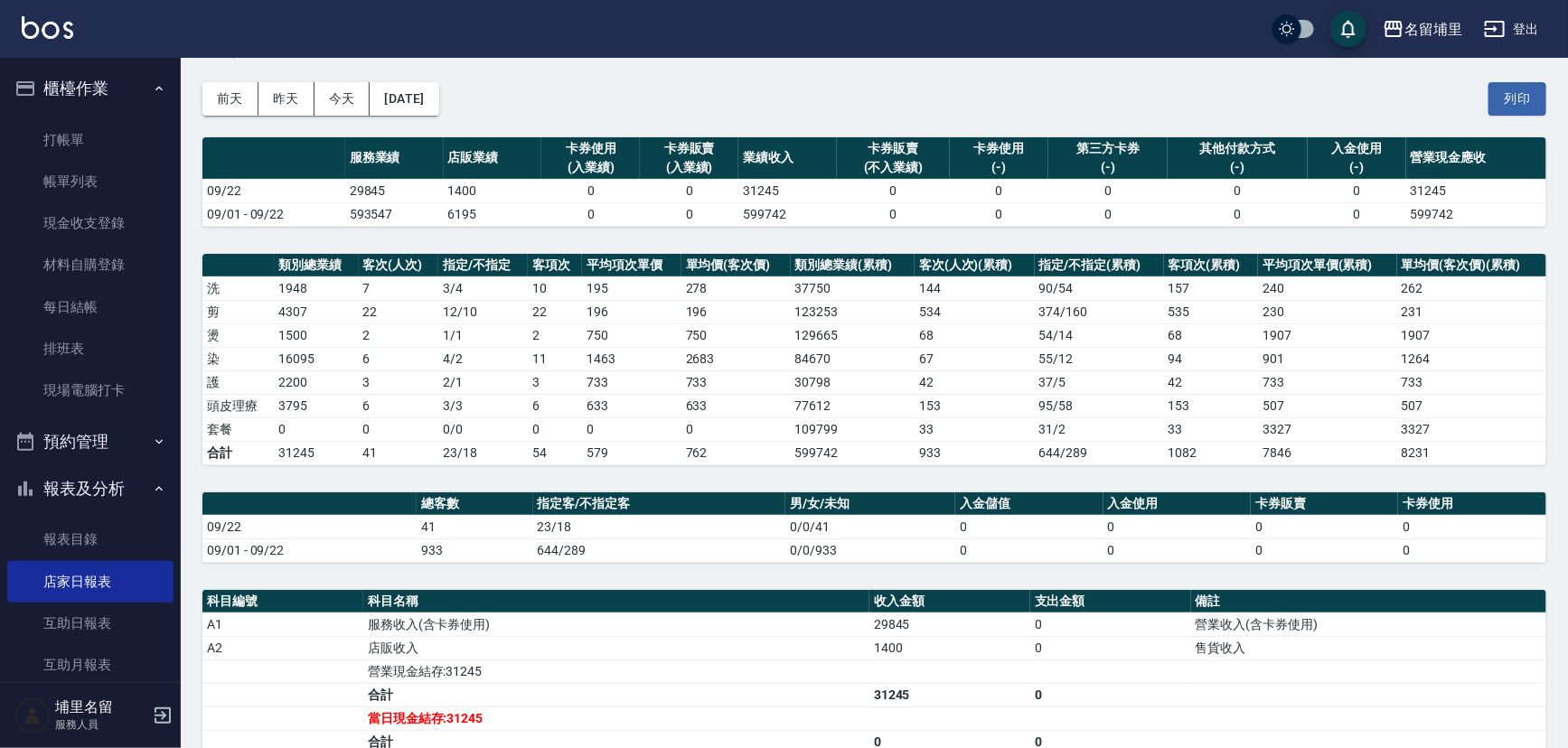
scroll to position [164, 0]
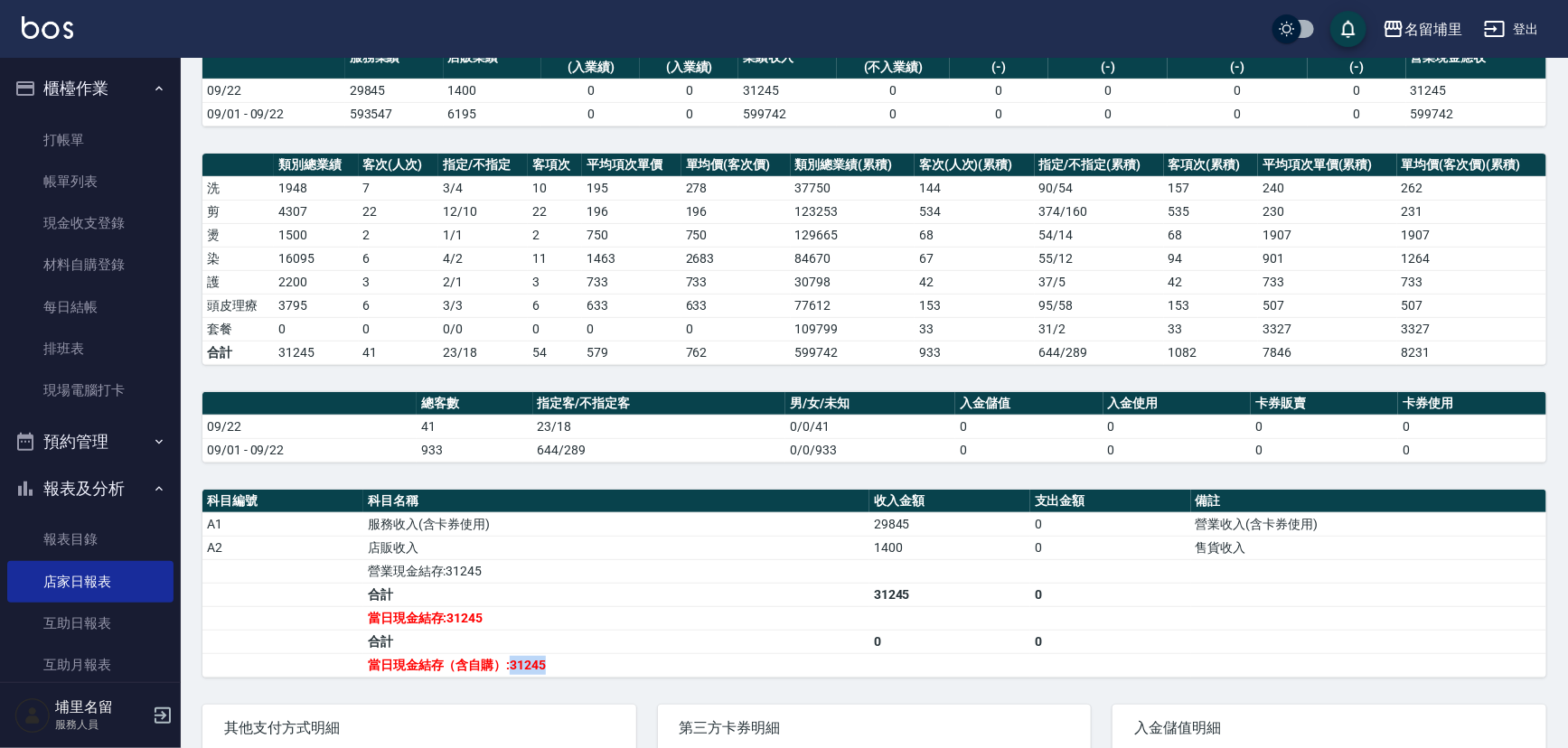
drag, startPoint x: 510, startPoint y: 663, endPoint x: 568, endPoint y: 659, distance: 58.1
click at [568, 659] on td "當日現金結存（含自購）:31245" at bounding box center [615, 664] width 506 height 23
click at [589, 657] on td "當日現金結存（含自購）:31245" at bounding box center [615, 664] width 506 height 23
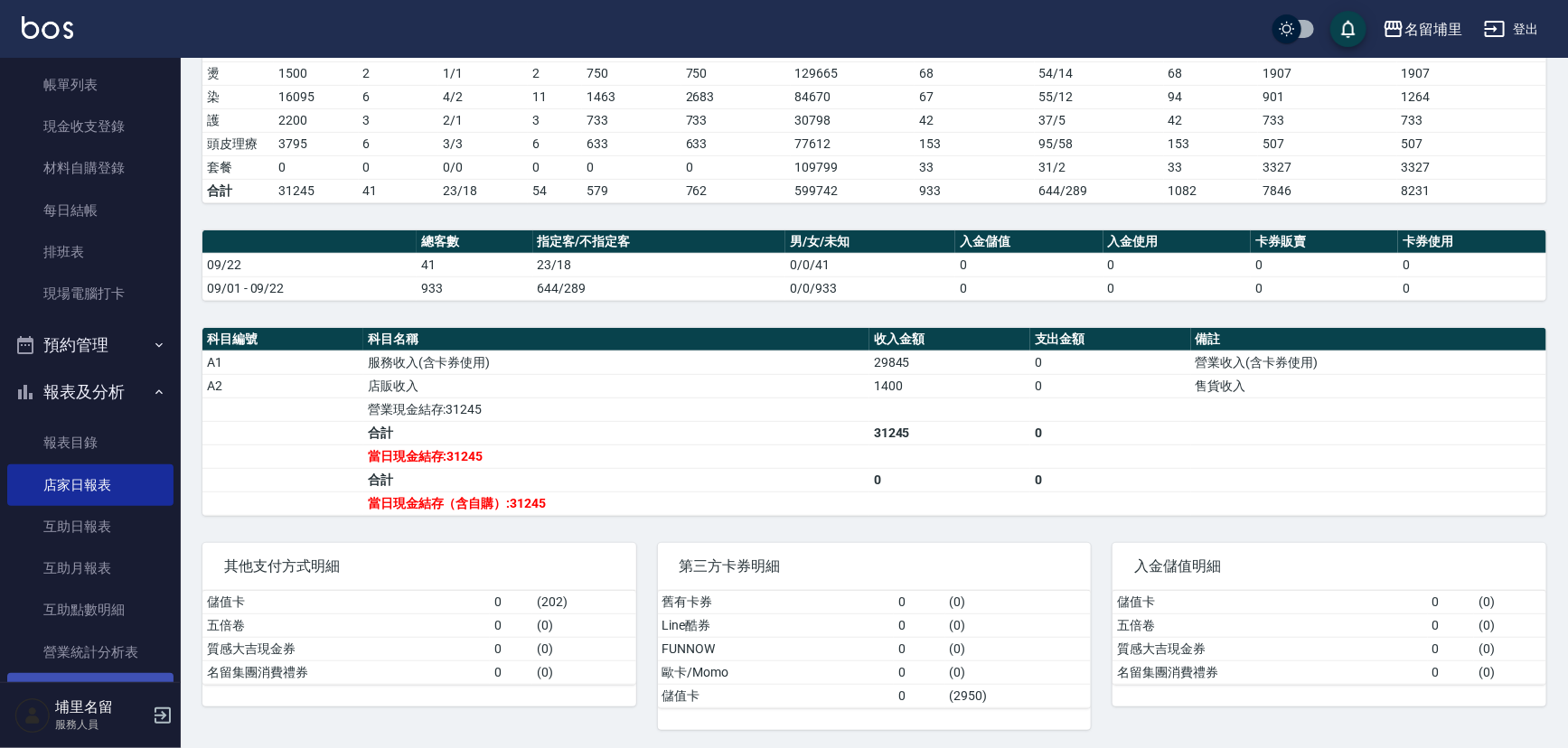
scroll to position [246, 0]
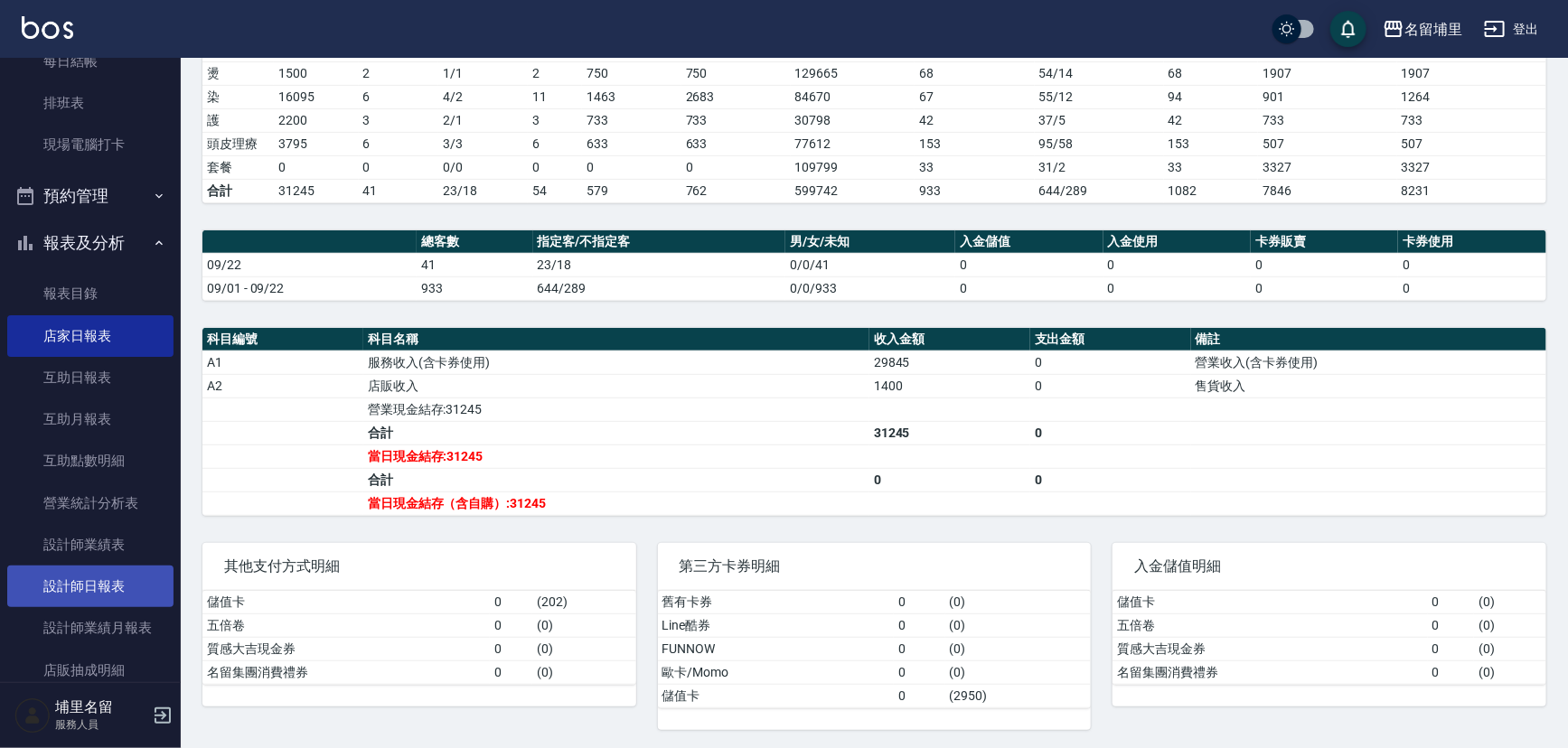
click at [105, 591] on link "設計師日報表" at bounding box center [90, 586] width 166 height 41
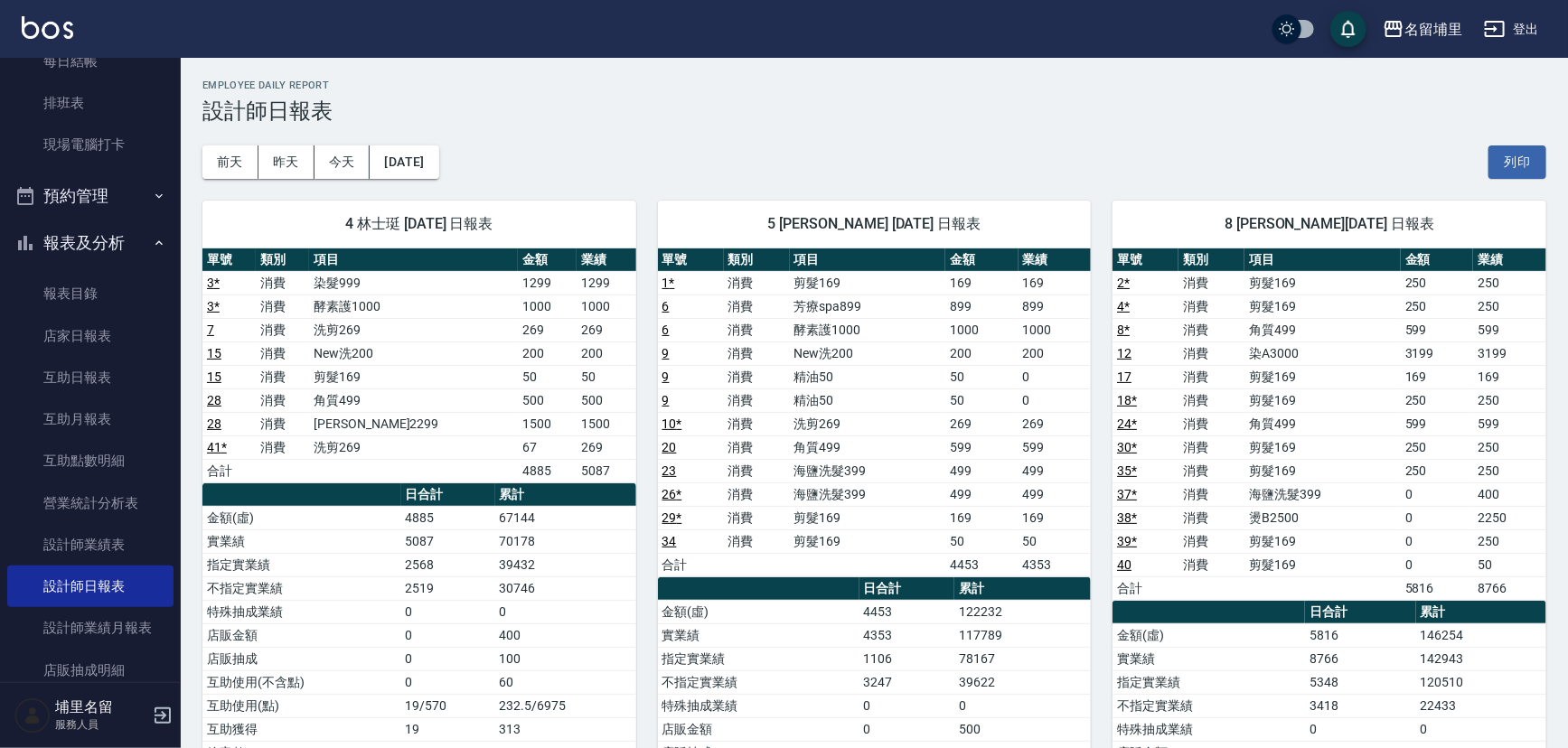
click at [518, 432] on td "1500" at bounding box center [547, 423] width 59 height 23
click at [360, 442] on td "洗剪269" at bounding box center [413, 447] width 209 height 23
click at [649, 126] on div "[DATE] [DATE] [DATE] [DATE] 列印" at bounding box center [874, 161] width 1343 height 76
click at [430, 150] on button "[DATE]" at bounding box center [404, 162] width 69 height 33
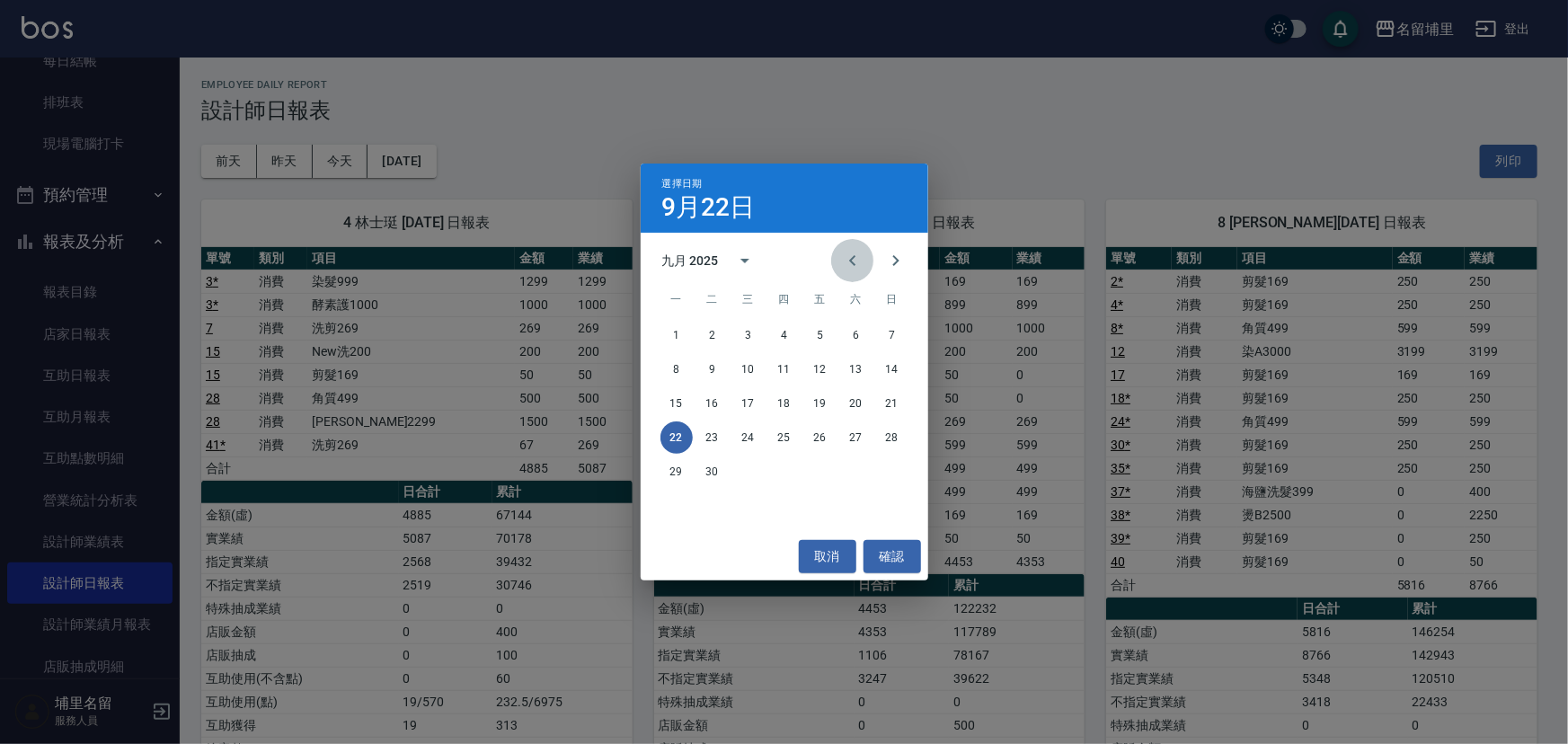
click at [865, 265] on button "Previous month" at bounding box center [852, 260] width 43 height 43
click at [862, 440] on button "23" at bounding box center [856, 437] width 32 height 32
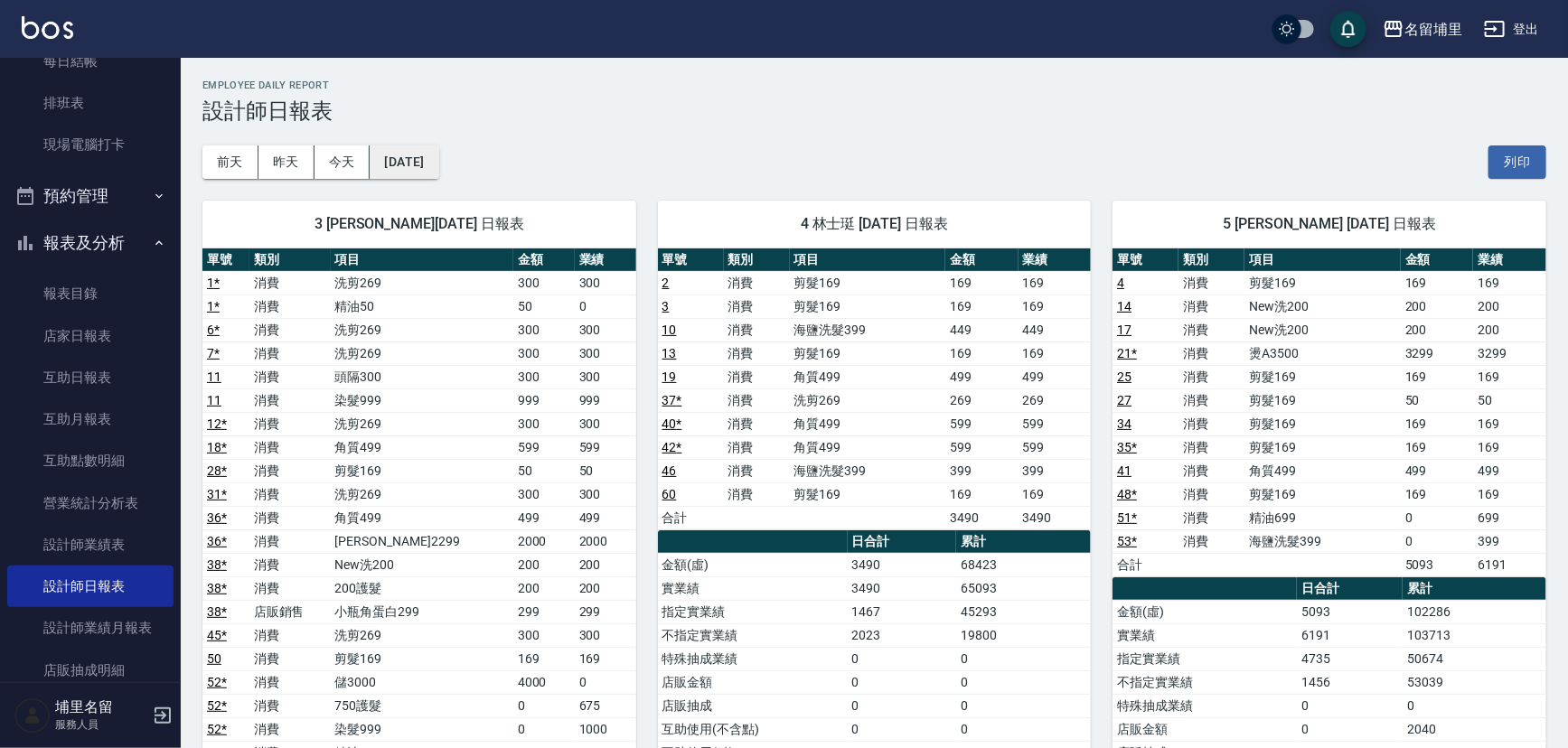
click at [439, 156] on button "[DATE]" at bounding box center [404, 162] width 69 height 33
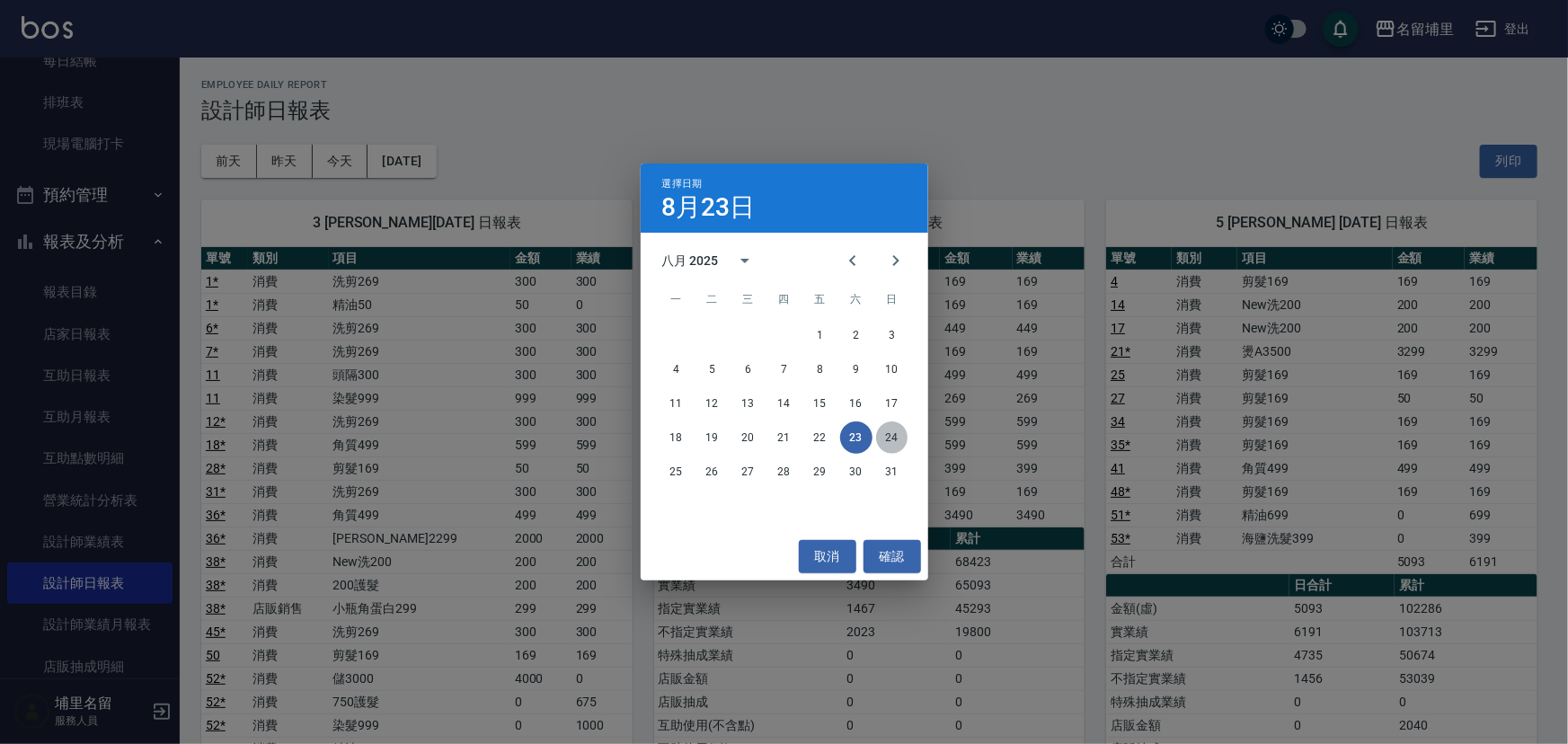
click at [890, 437] on button "24" at bounding box center [892, 437] width 32 height 32
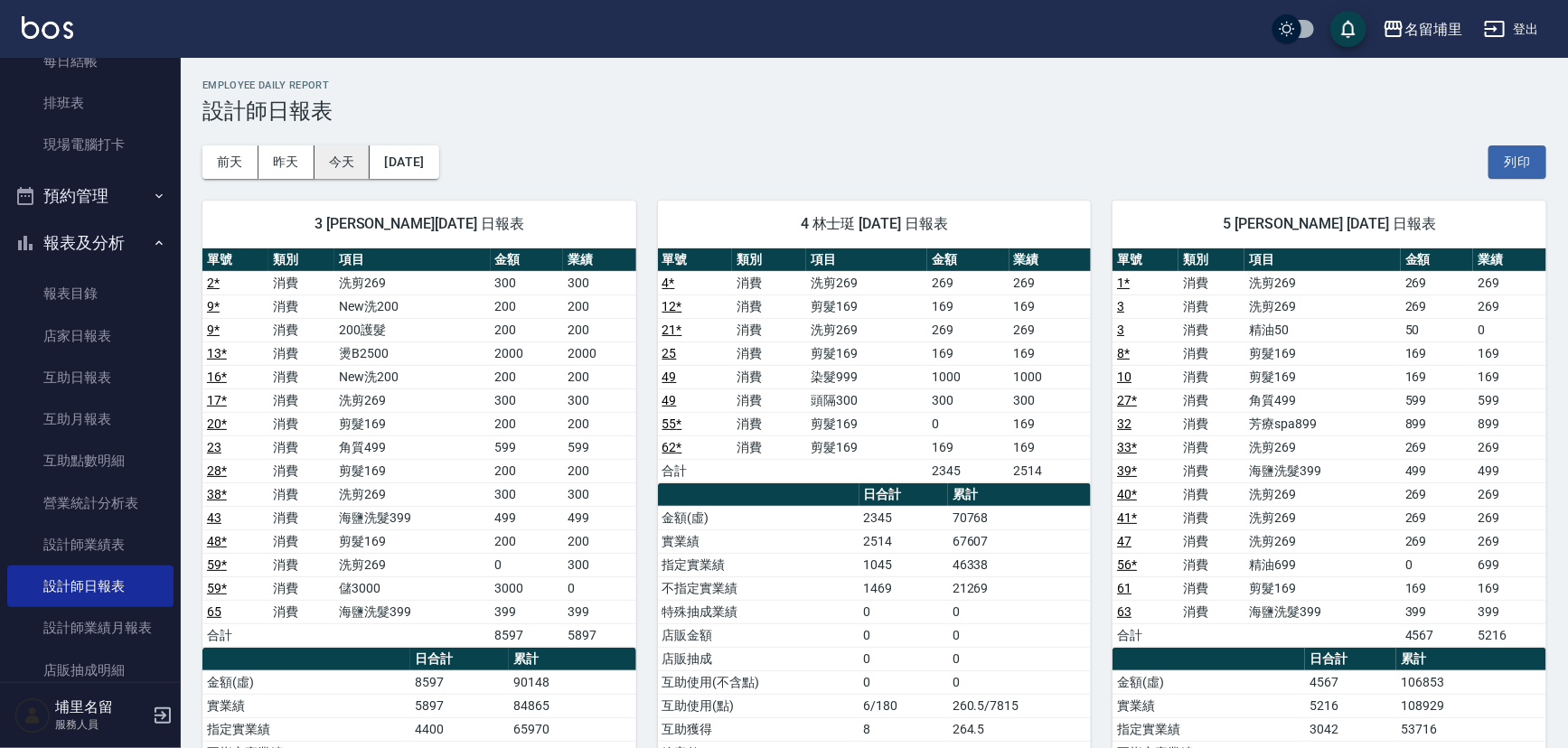
click at [343, 173] on button "今天" at bounding box center [342, 162] width 56 height 33
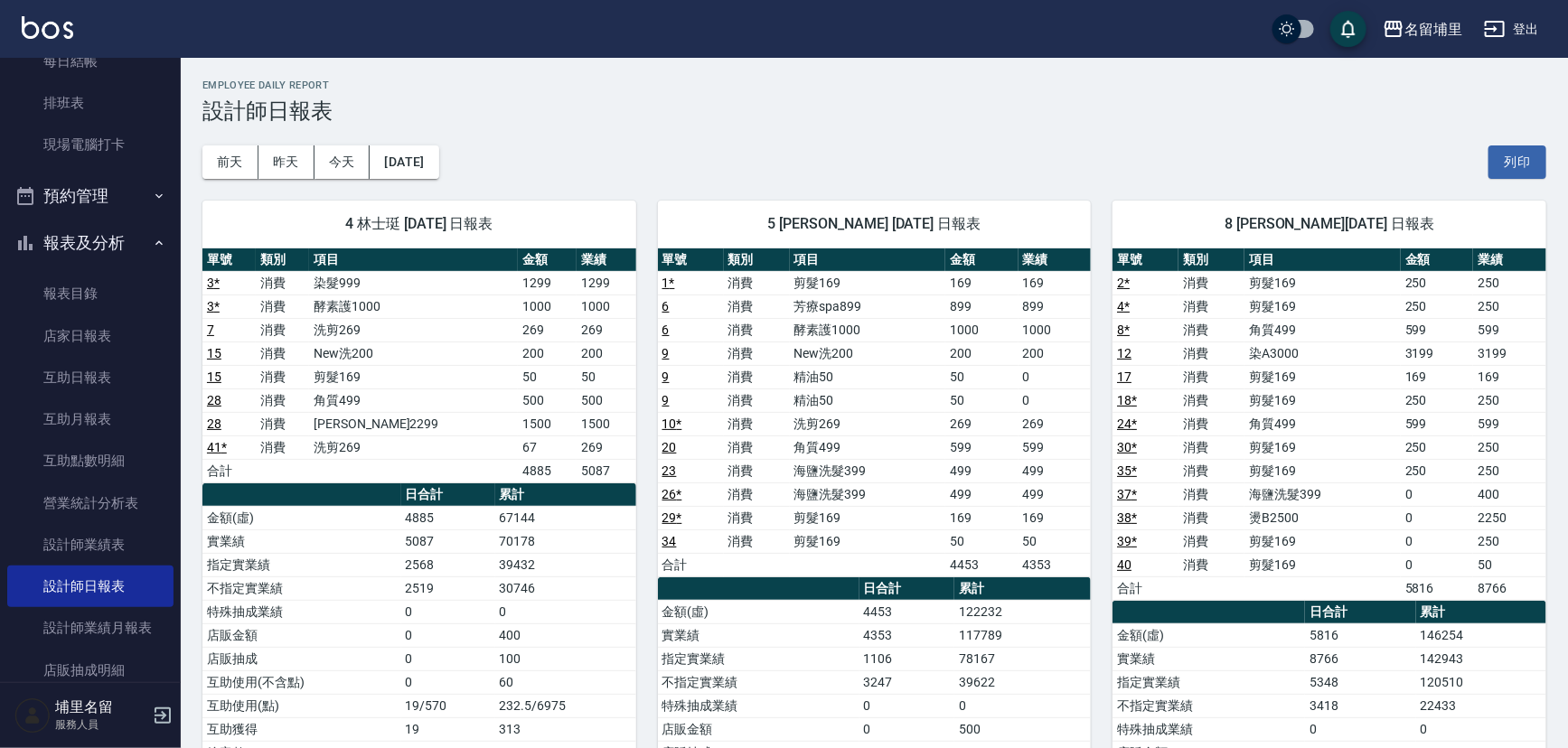
click at [614, 166] on div "[DATE] [DATE] [DATE] [DATE] 列印" at bounding box center [874, 161] width 1343 height 76
click at [111, 395] on link "互助日報表" at bounding box center [90, 377] width 166 height 41
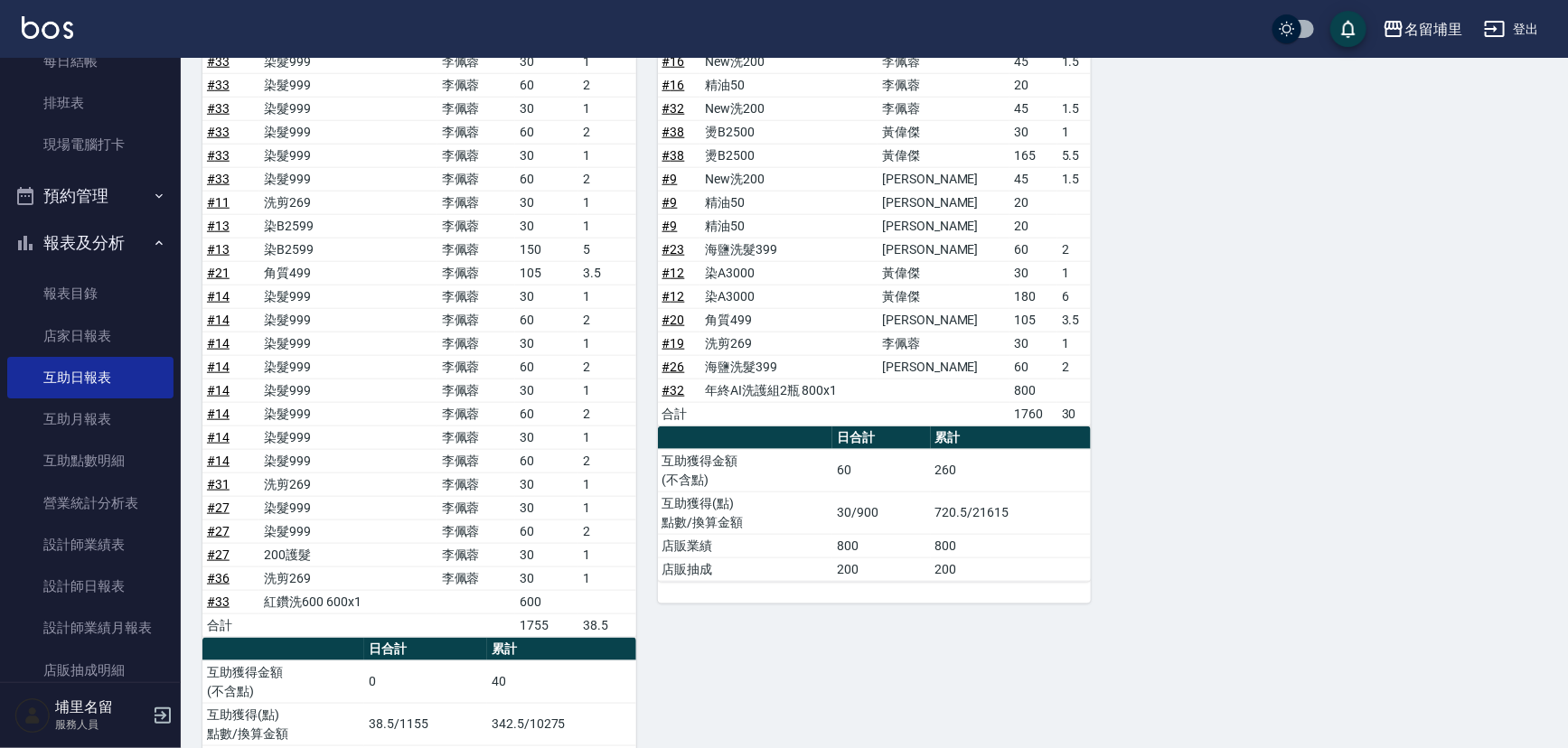
scroll to position [733, 0]
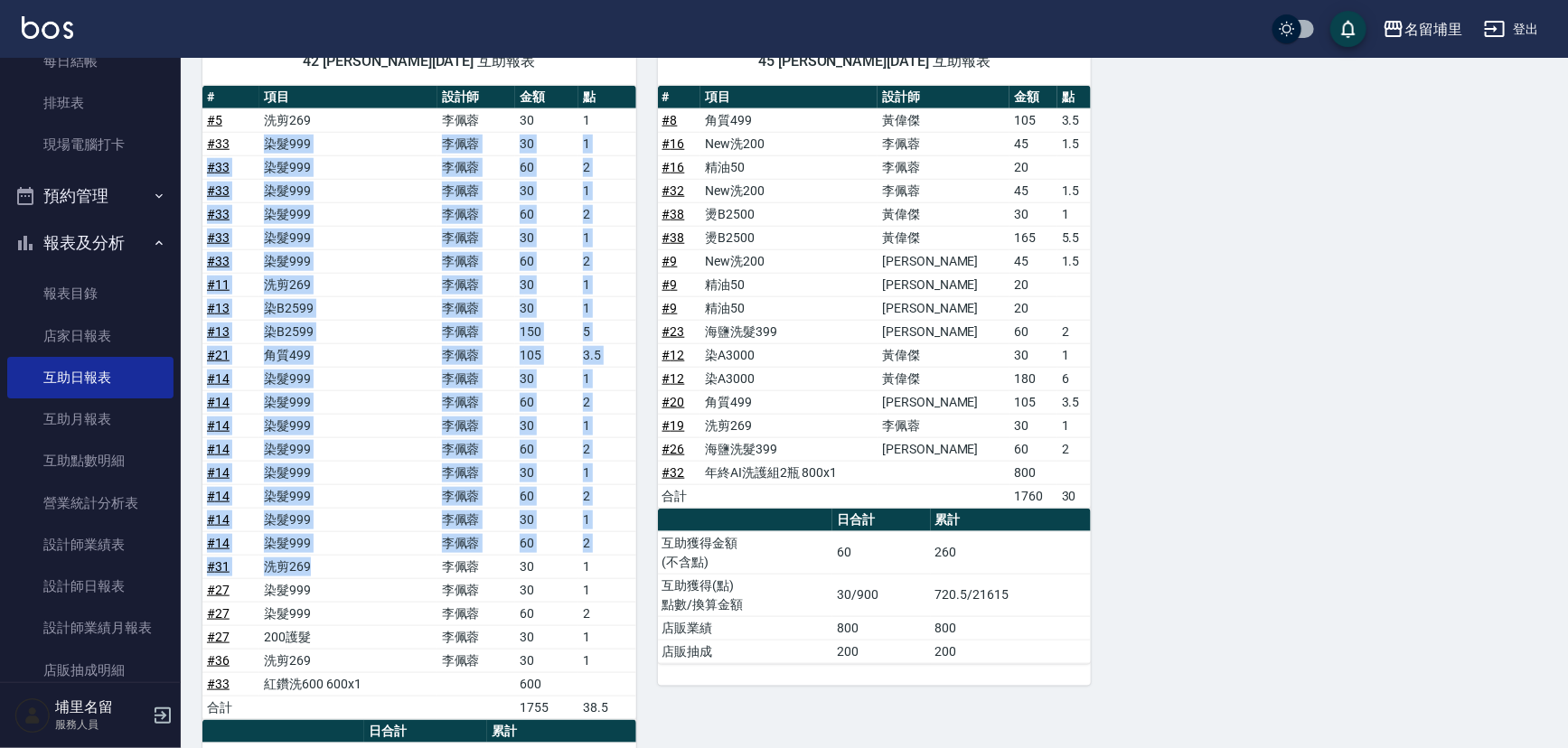
drag, startPoint x: 255, startPoint y: 145, endPoint x: 385, endPoint y: 567, distance: 441.6
click at [385, 567] on tbody "# 5 洗剪269 [PERSON_NAME]30 1 # 33 染髮999 [PERSON_NAME]30 1 # 33 染髮999 [PERSON_NAM…" at bounding box center [419, 414] width 434 height 611
click at [385, 567] on td "洗剪269" at bounding box center [347, 566] width 177 height 23
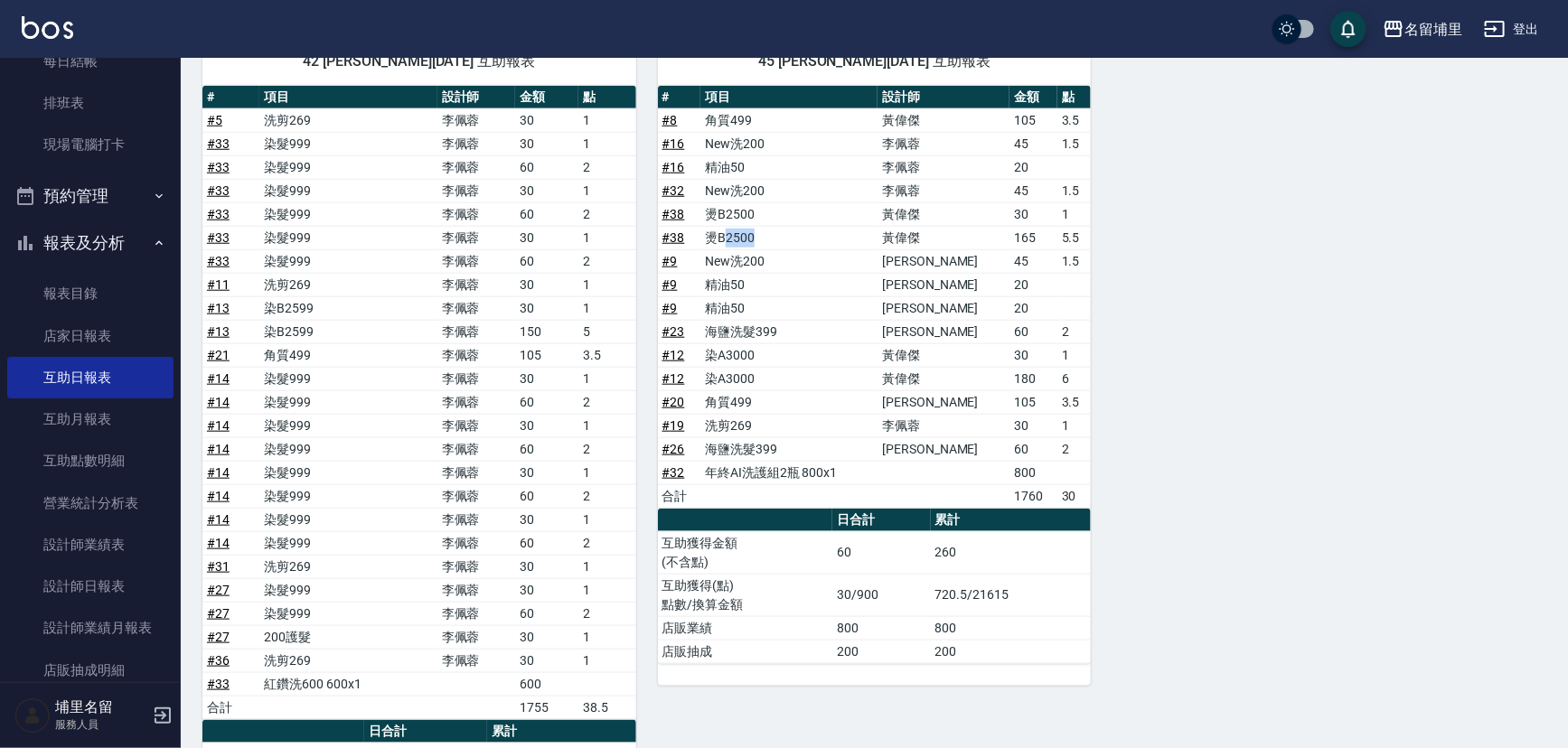
drag, startPoint x: 777, startPoint y: 233, endPoint x: 731, endPoint y: 243, distance: 47.1
click at [731, 243] on td "燙B2500" at bounding box center [789, 237] width 177 height 23
click at [692, 299] on td "# 9" at bounding box center [679, 308] width 43 height 23
drag, startPoint x: 793, startPoint y: 325, endPoint x: 701, endPoint y: 352, distance: 95.9
click at [701, 352] on tbody "# 8 角質499 [PERSON_NAME]105 3.5 # 16 New洗200 [PERSON_NAME]45 1.5 # 16 精油50 [PERS…" at bounding box center [874, 308] width 434 height 399
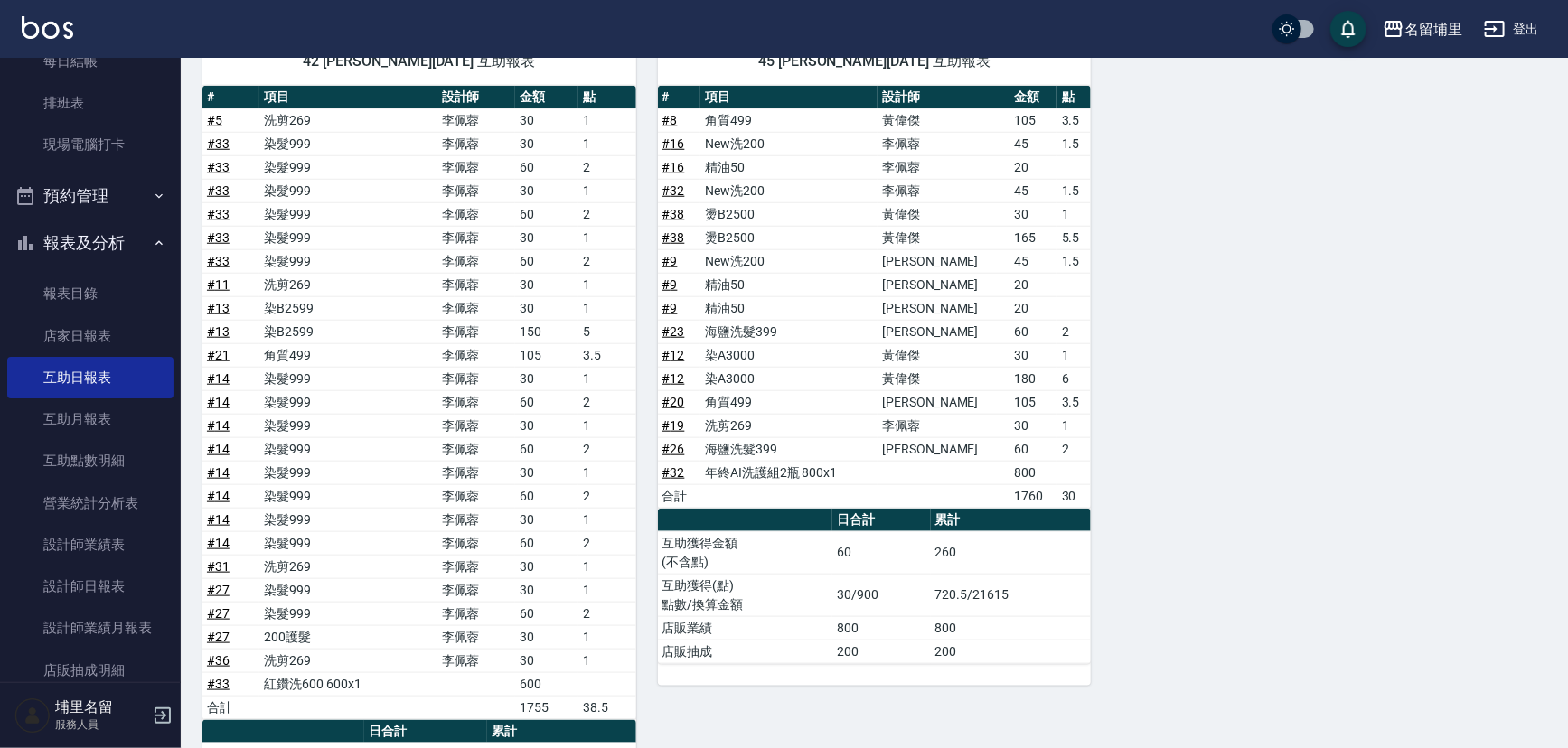
click at [842, 344] on td "染A3000" at bounding box center [789, 355] width 177 height 23
drag, startPoint x: 818, startPoint y: 360, endPoint x: 723, endPoint y: 371, distance: 95.6
click at [723, 371] on tbody "# 8 角質499 [PERSON_NAME]105 3.5 # 16 New洗200 [PERSON_NAME]45 1.5 # 16 精油50 [PERS…" at bounding box center [874, 308] width 434 height 399
click at [848, 382] on td "染A3000" at bounding box center [789, 378] width 177 height 23
click at [670, 332] on link "# 23" at bounding box center [673, 332] width 23 height 15
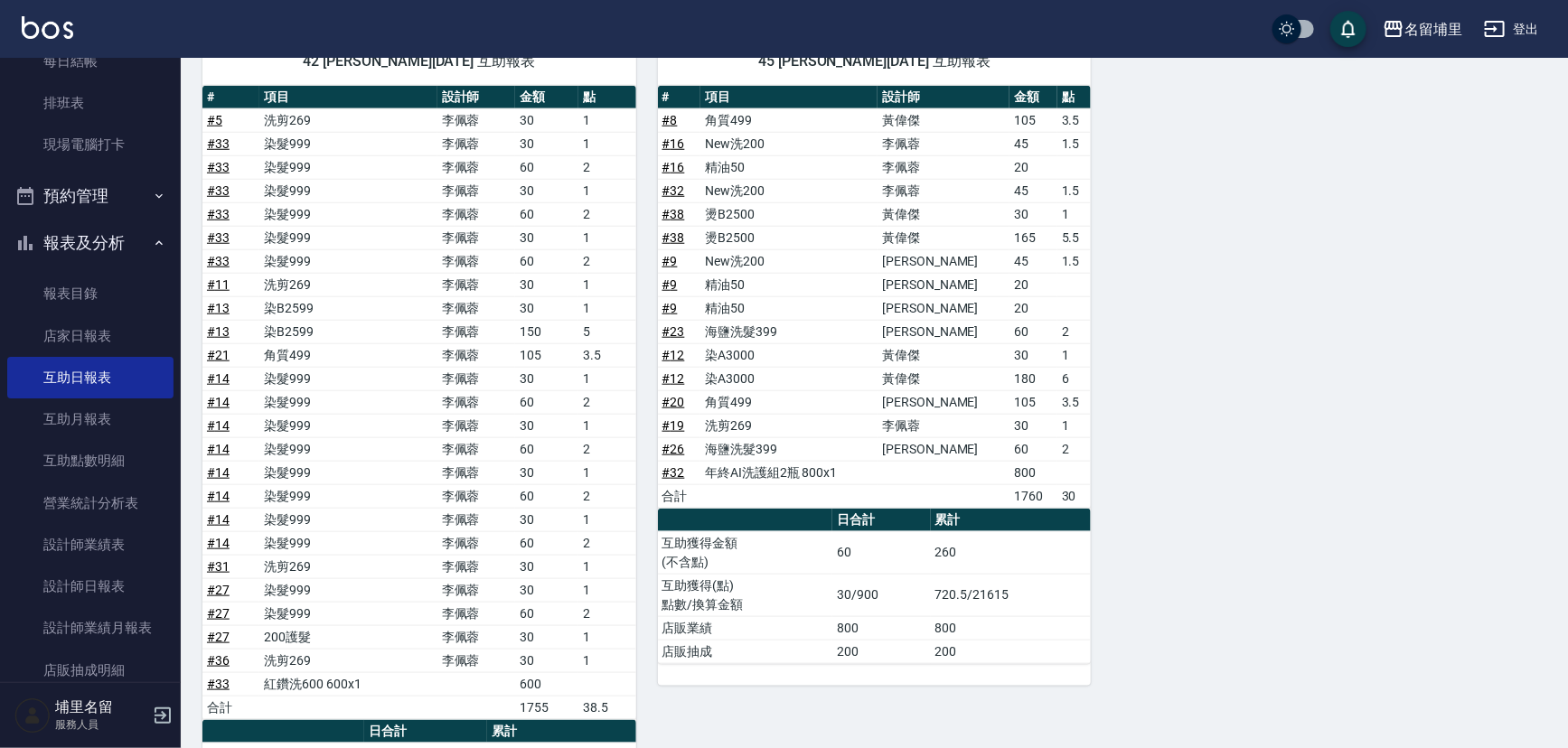
click at [673, 446] on link "# 26" at bounding box center [673, 450] width 23 height 15
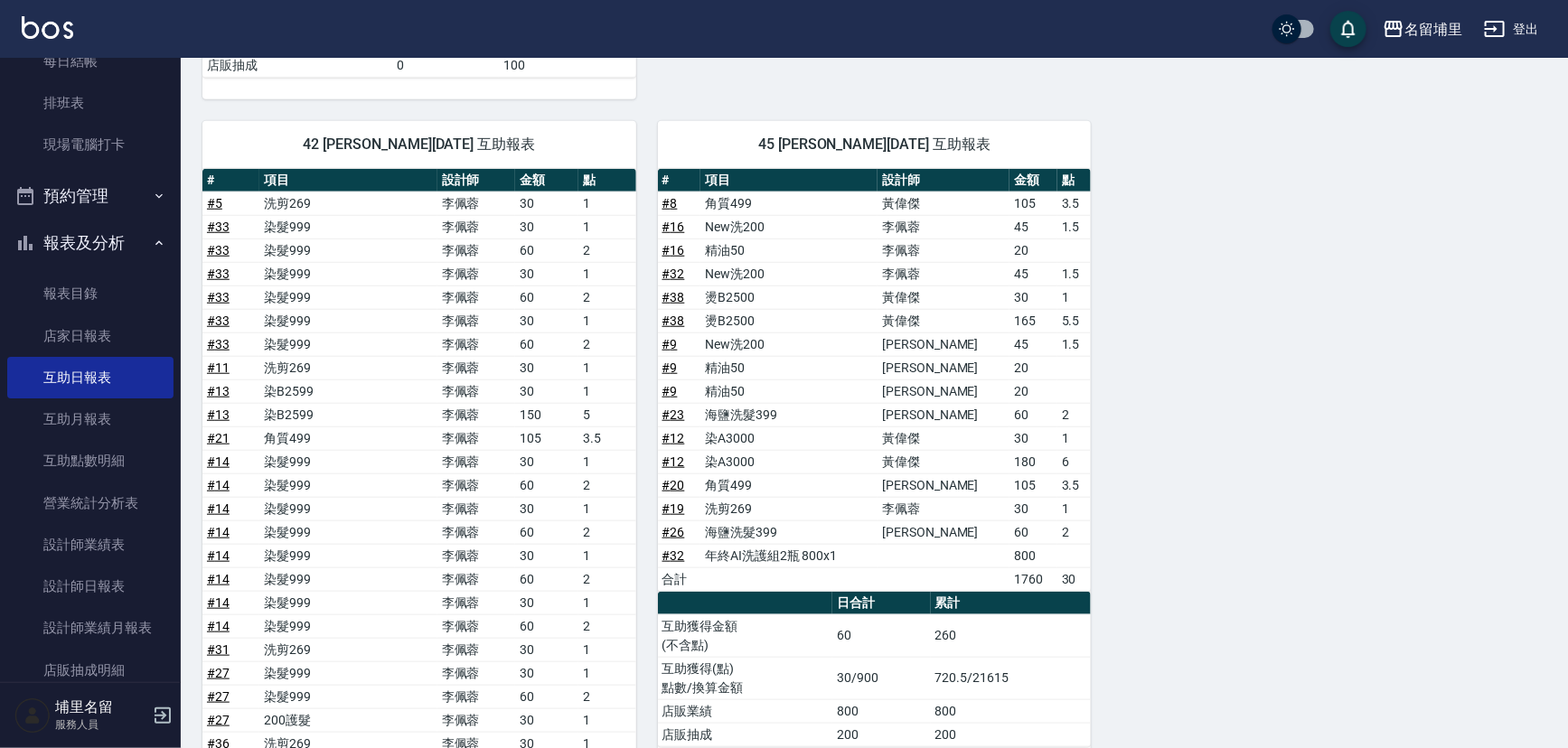
scroll to position [651, 0]
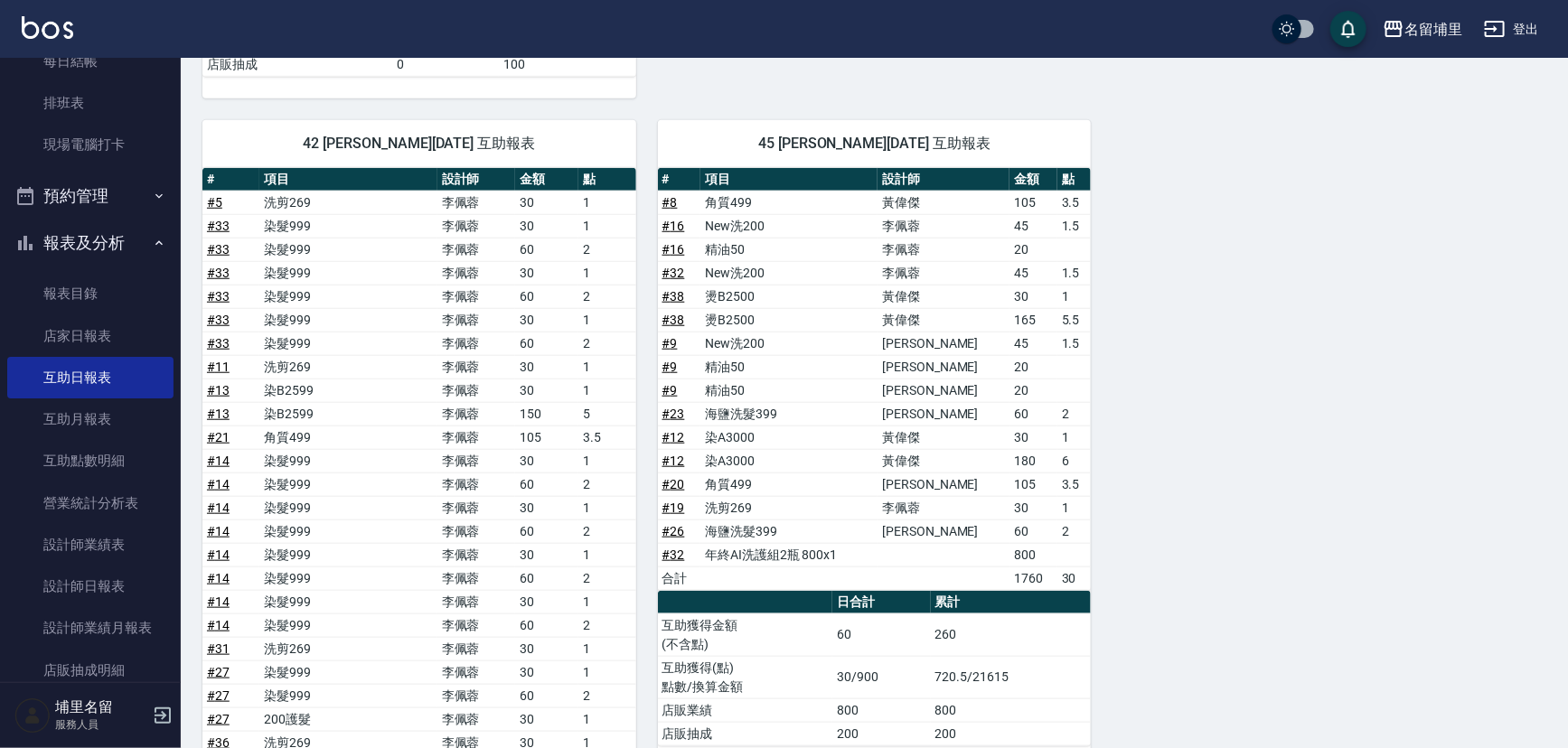
click at [675, 524] on link "# 26" at bounding box center [673, 532] width 23 height 15
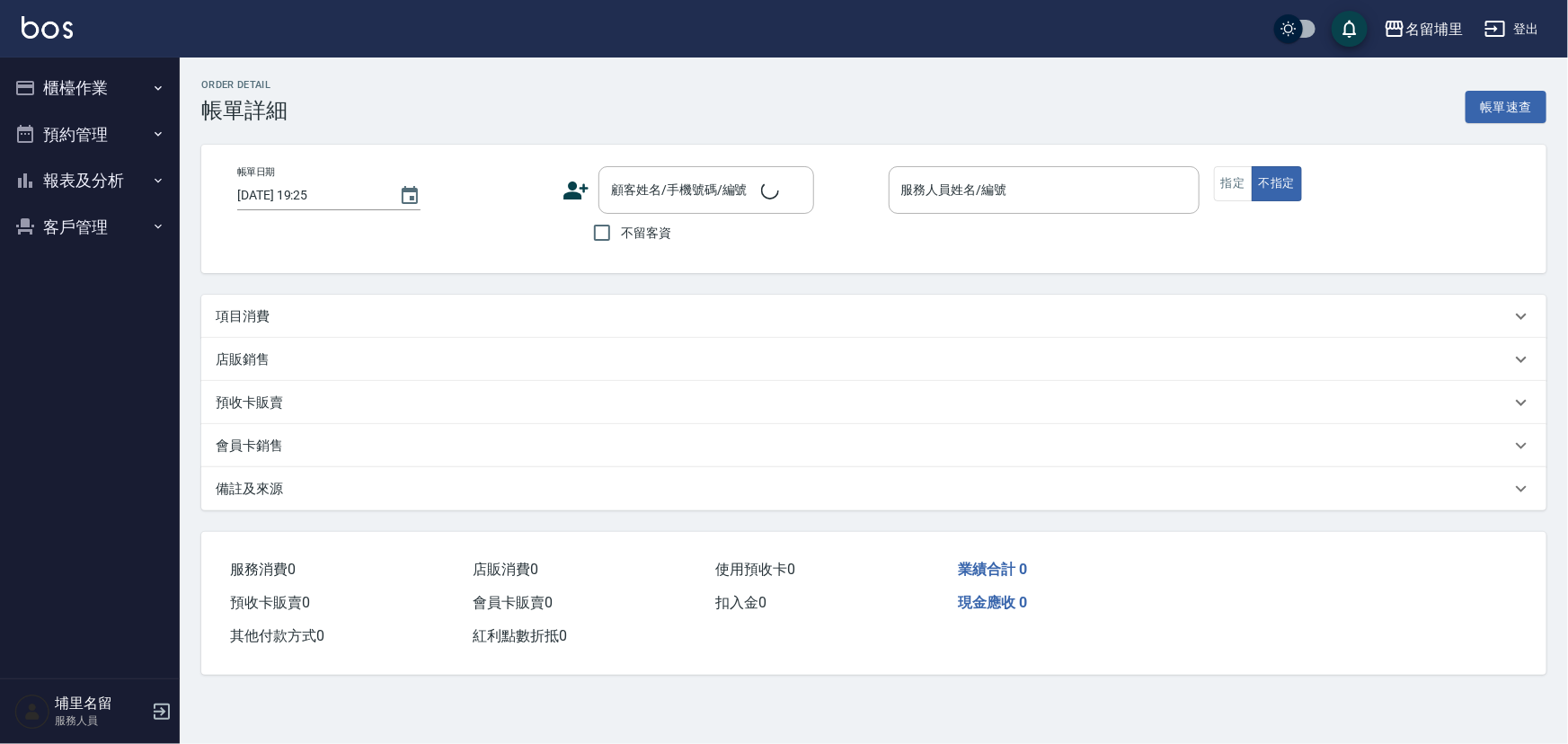
type input "2025/09/22 18:54"
checkbox input "true"
type input "[PERSON_NAME]-5"
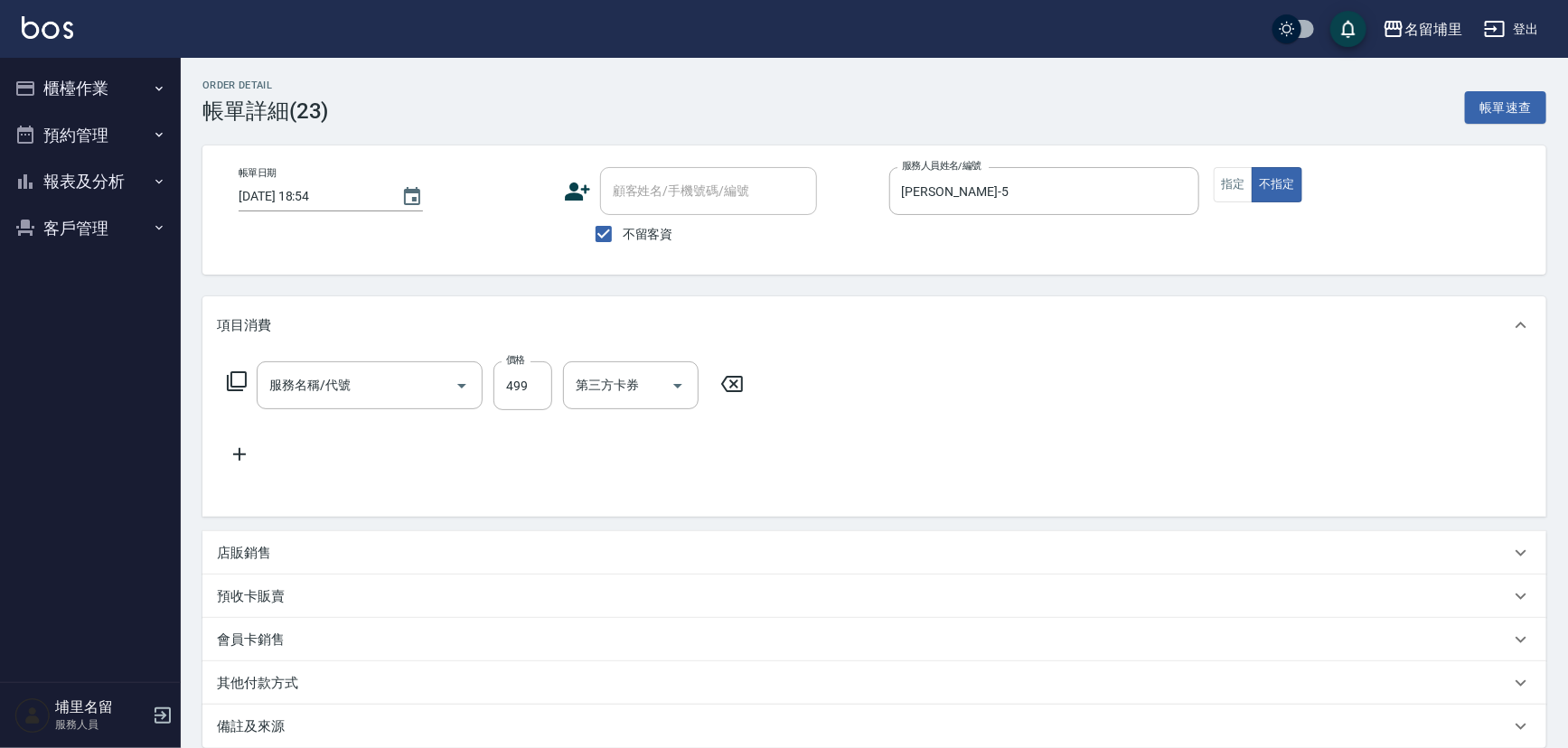
type input "海鹽洗髮399(1399)"
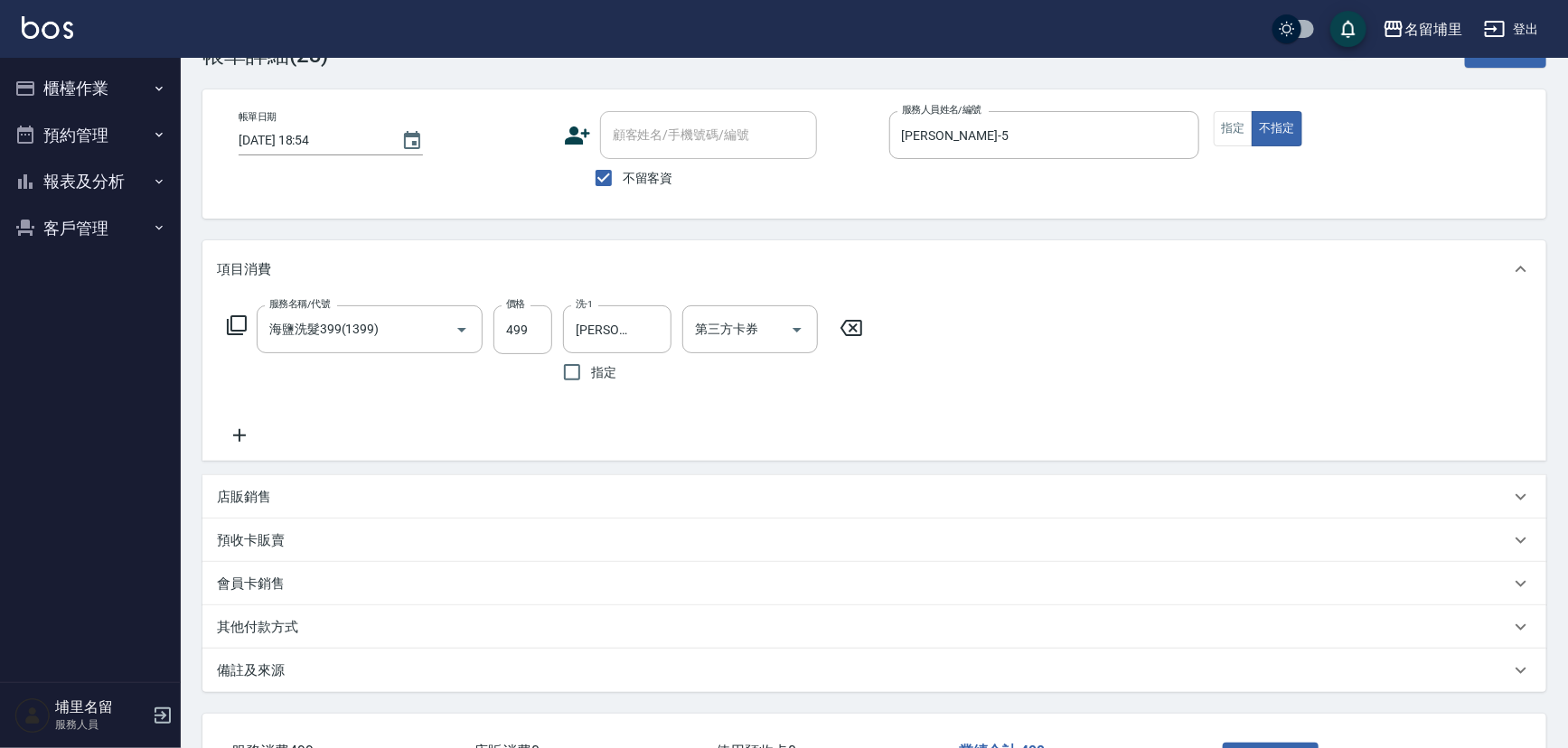
scroll to position [81, 0]
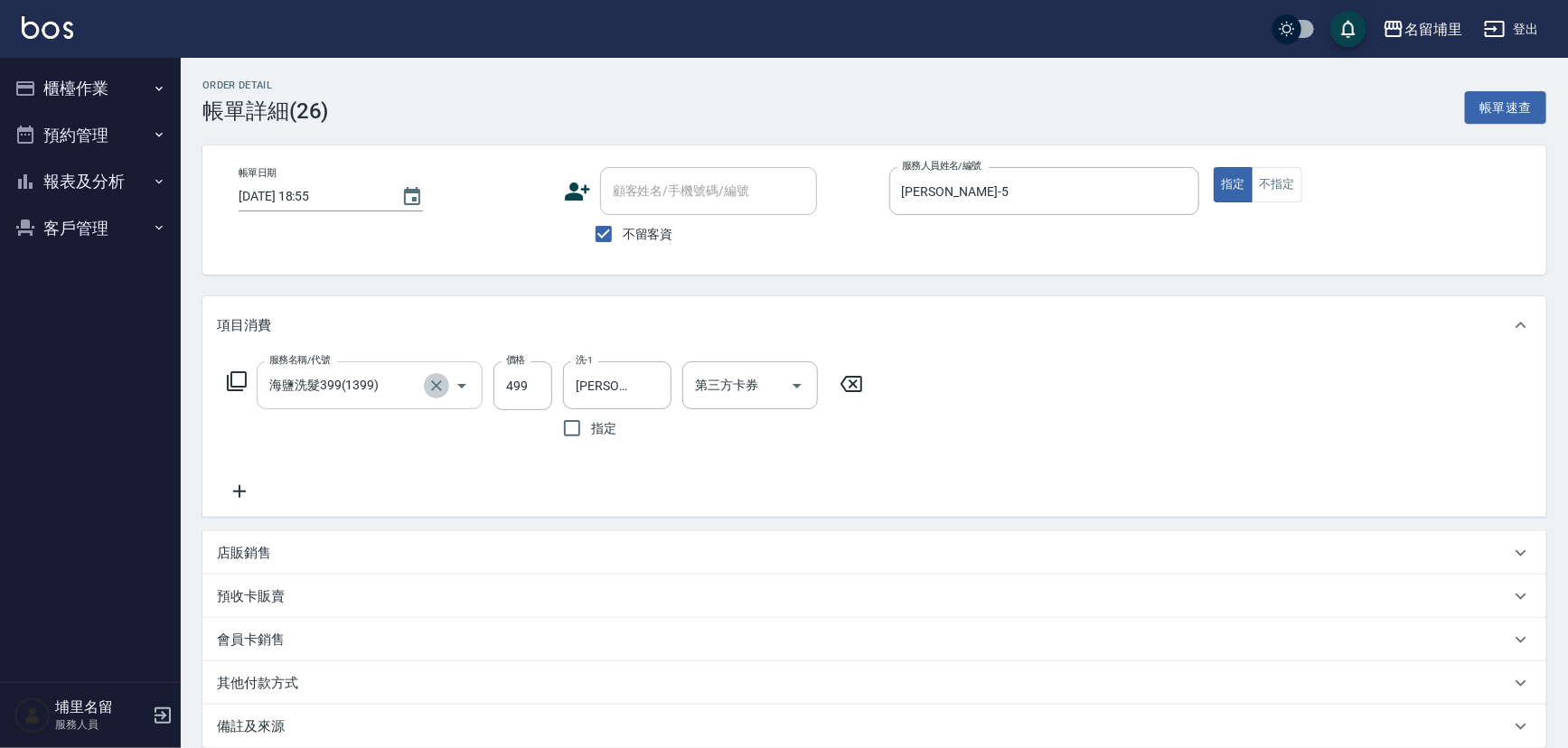
click at [439, 382] on icon "Clear" at bounding box center [437, 386] width 11 height 11
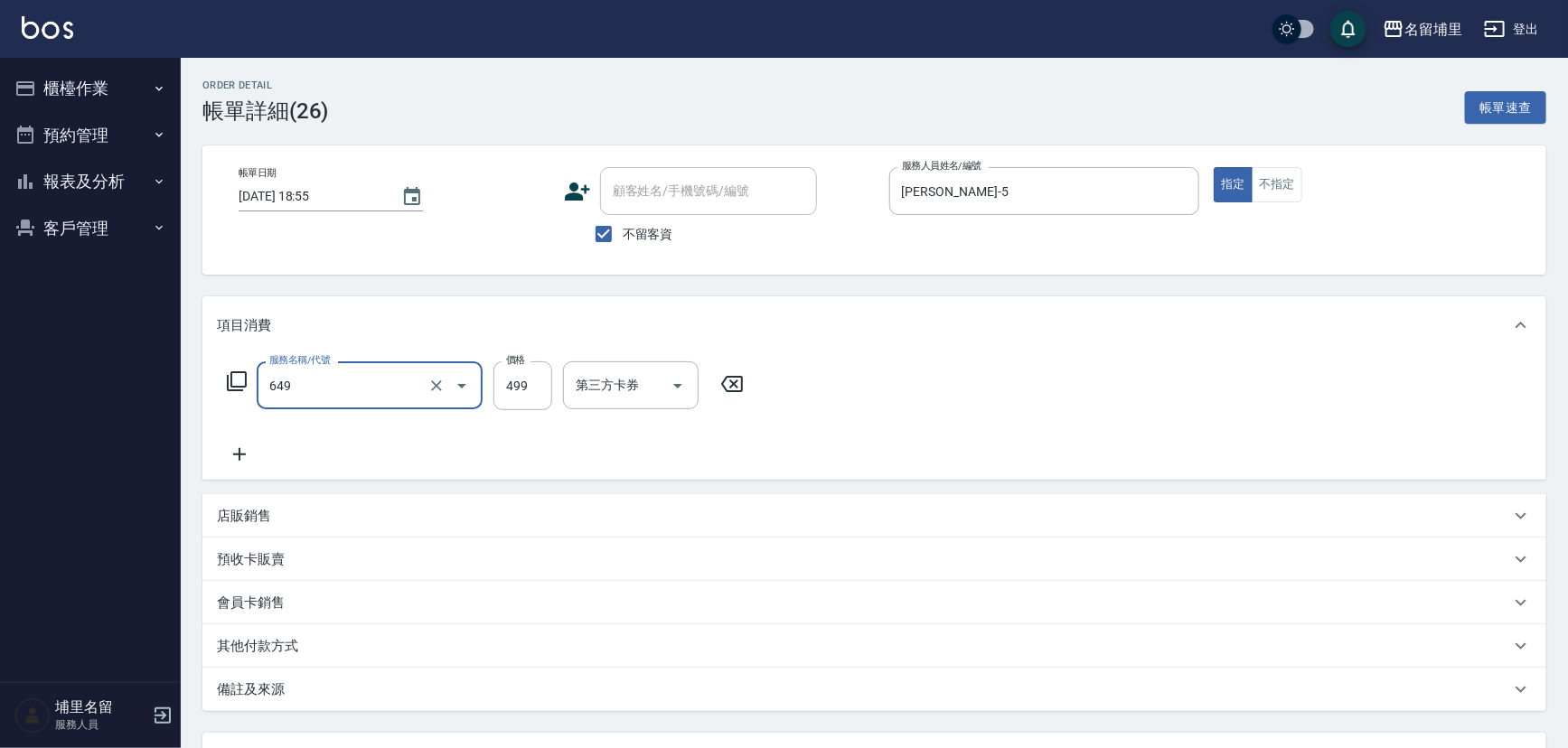
type input "角質499(649)"
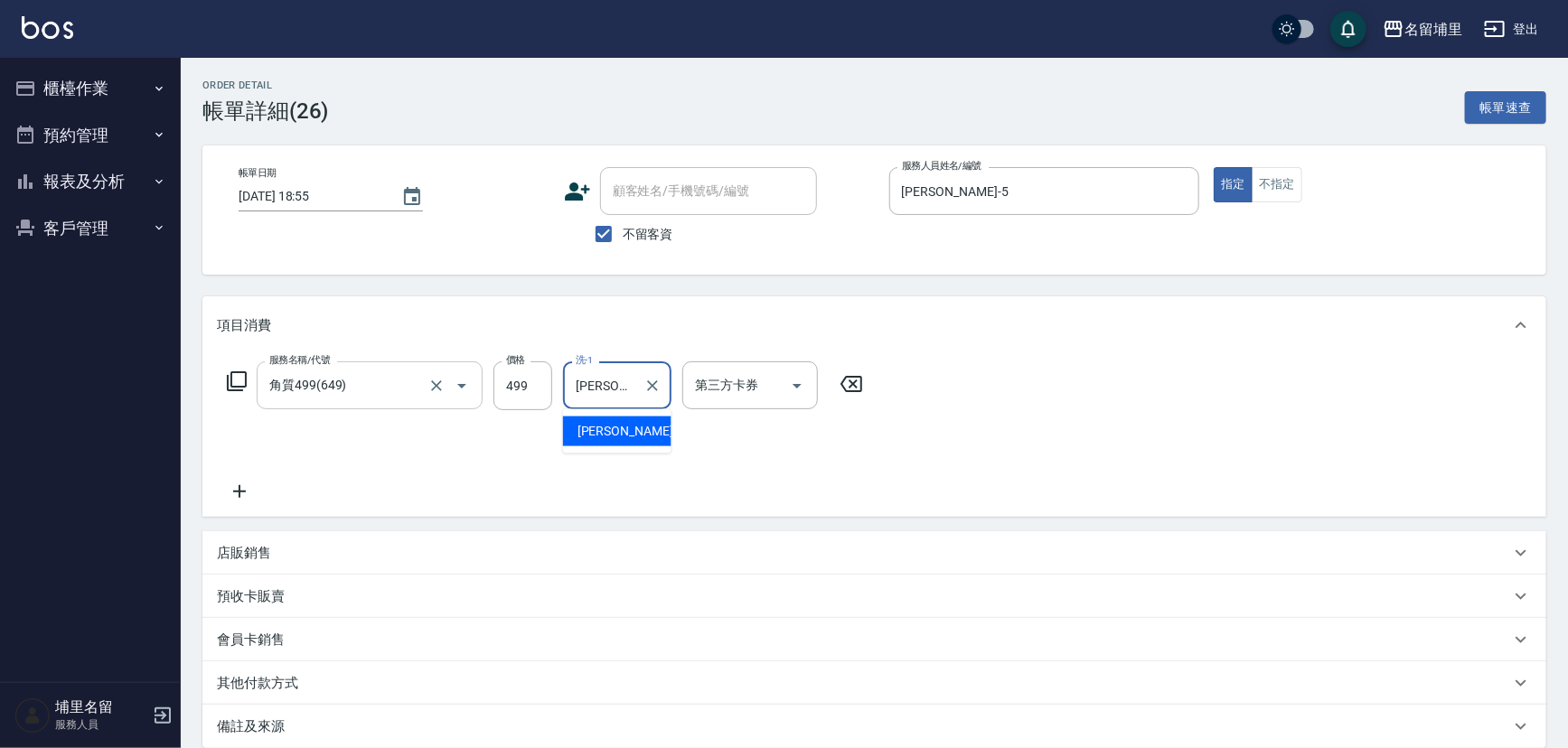
type input "潘"
type input "潘宇浩-45"
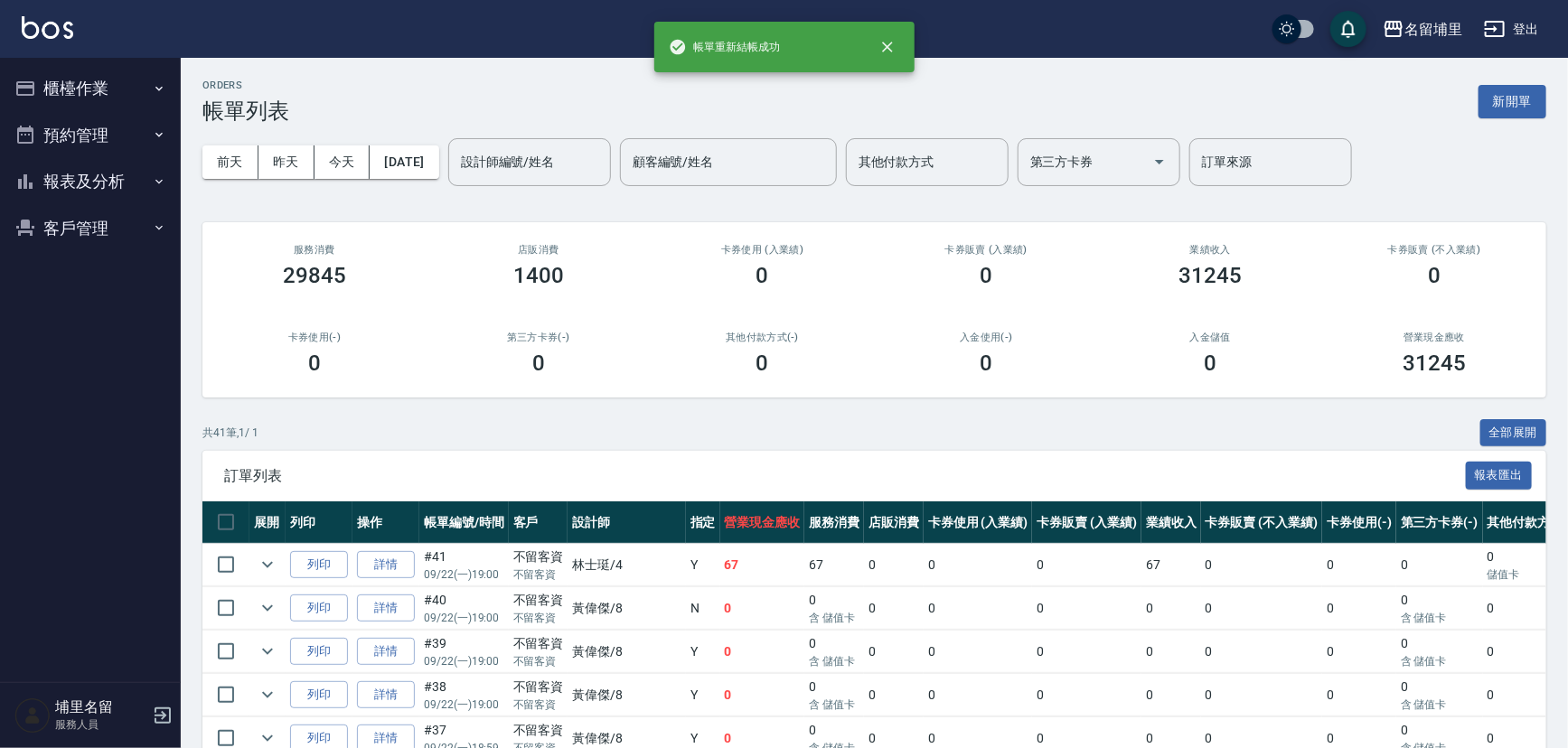
click at [62, 183] on button "報表及分析" at bounding box center [90, 181] width 166 height 47
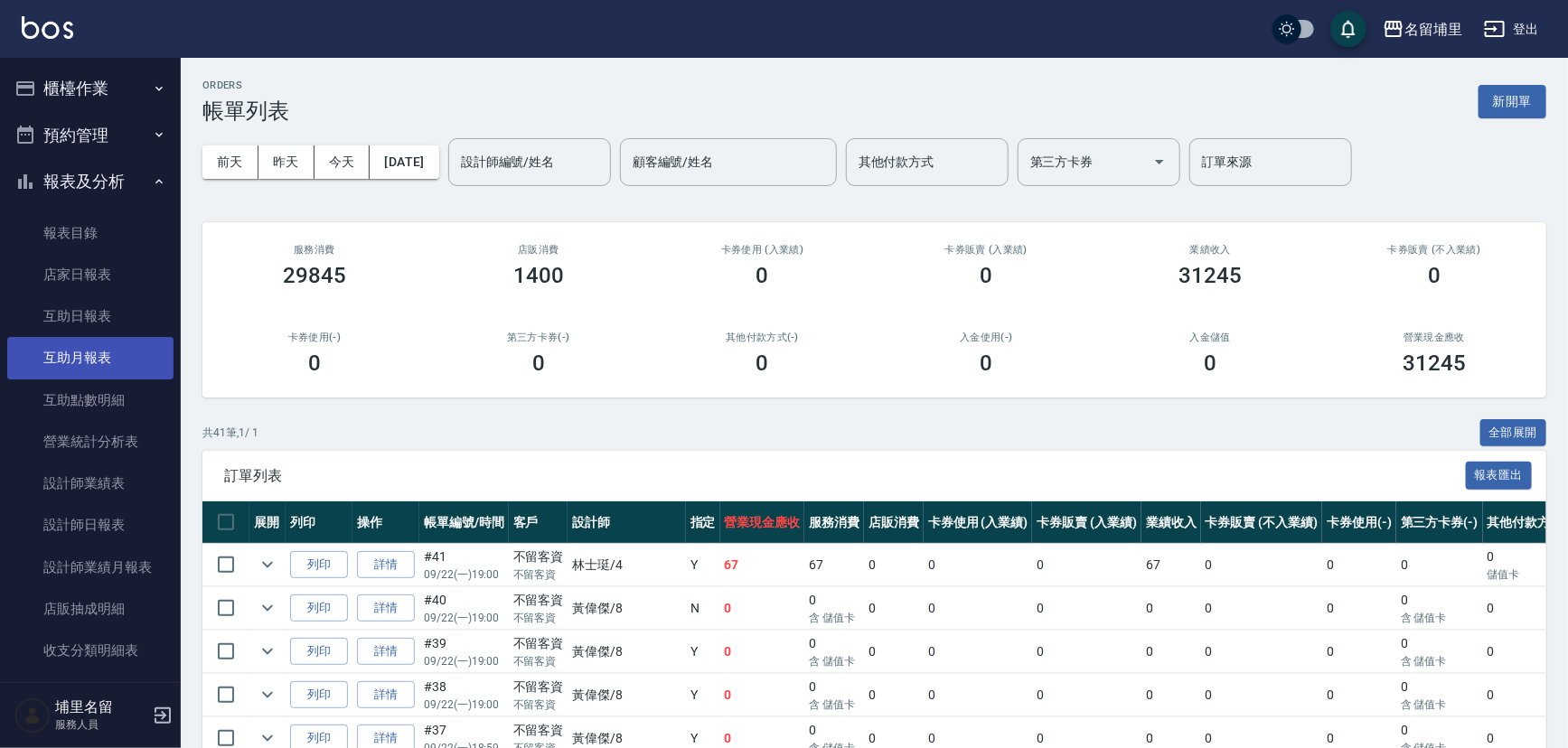
click at [99, 338] on link "互助月報表" at bounding box center [90, 357] width 166 height 41
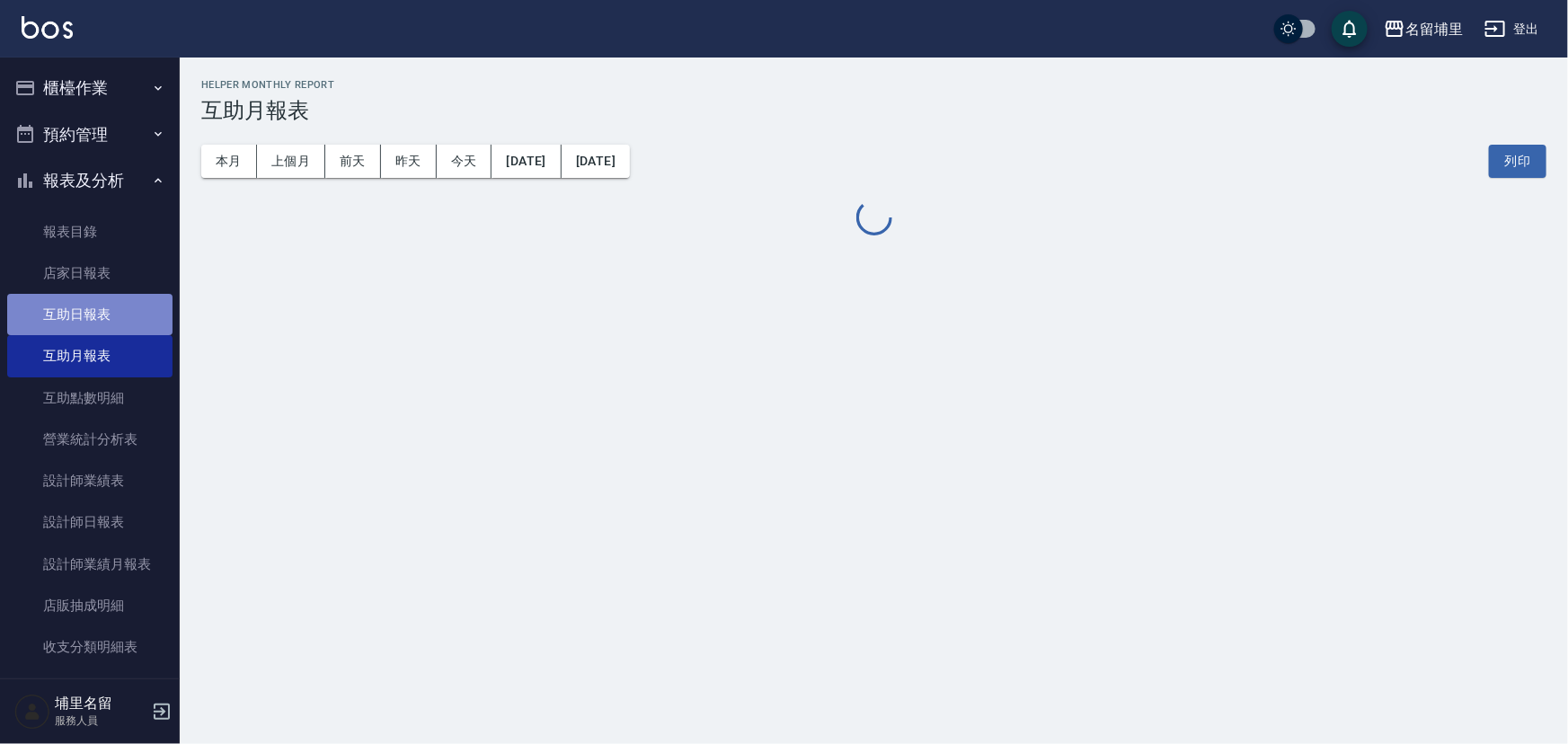
click at [104, 317] on link "互助日報表" at bounding box center [90, 314] width 165 height 41
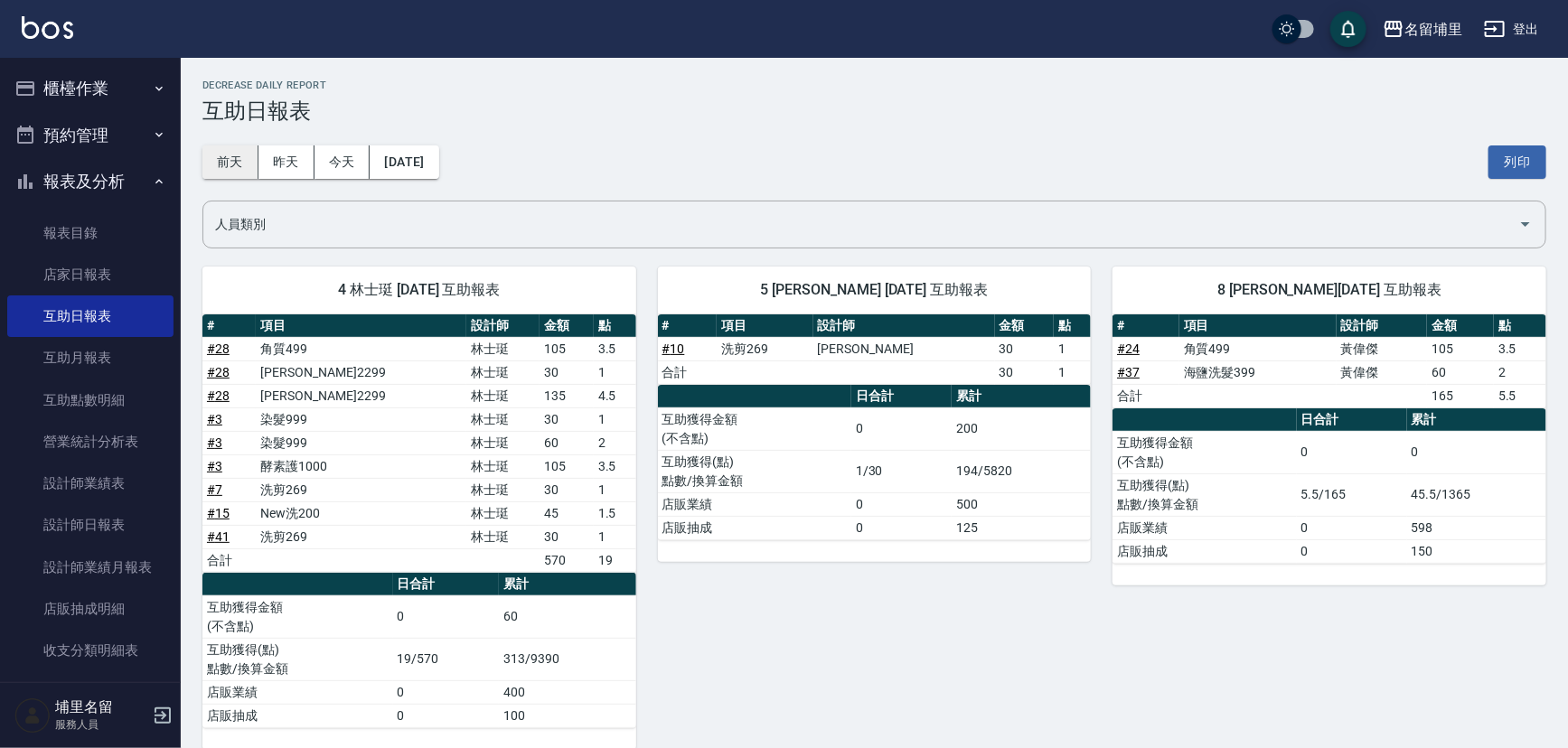
click at [238, 161] on button "前天" at bounding box center [230, 162] width 56 height 33
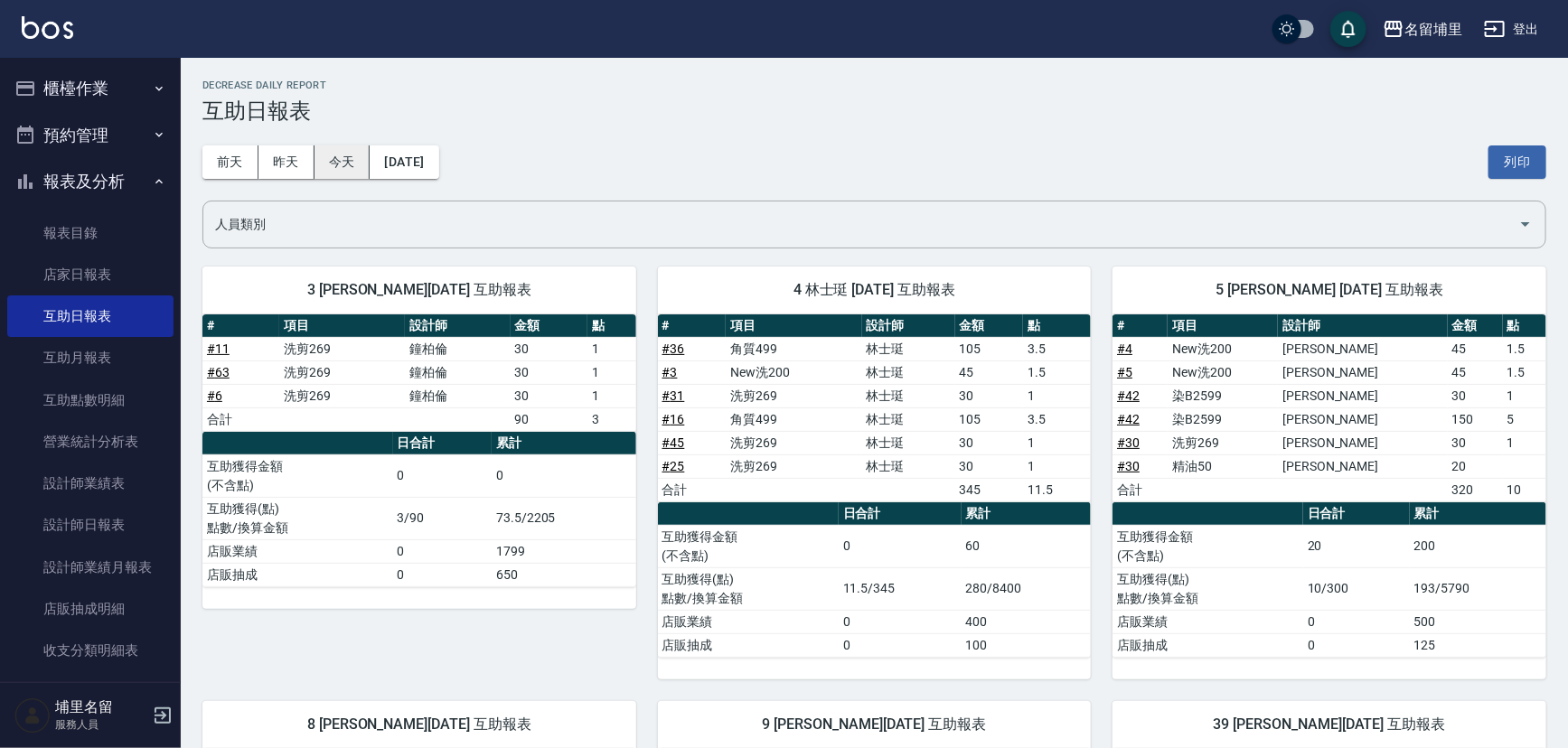
click at [331, 167] on button "今天" at bounding box center [342, 162] width 56 height 33
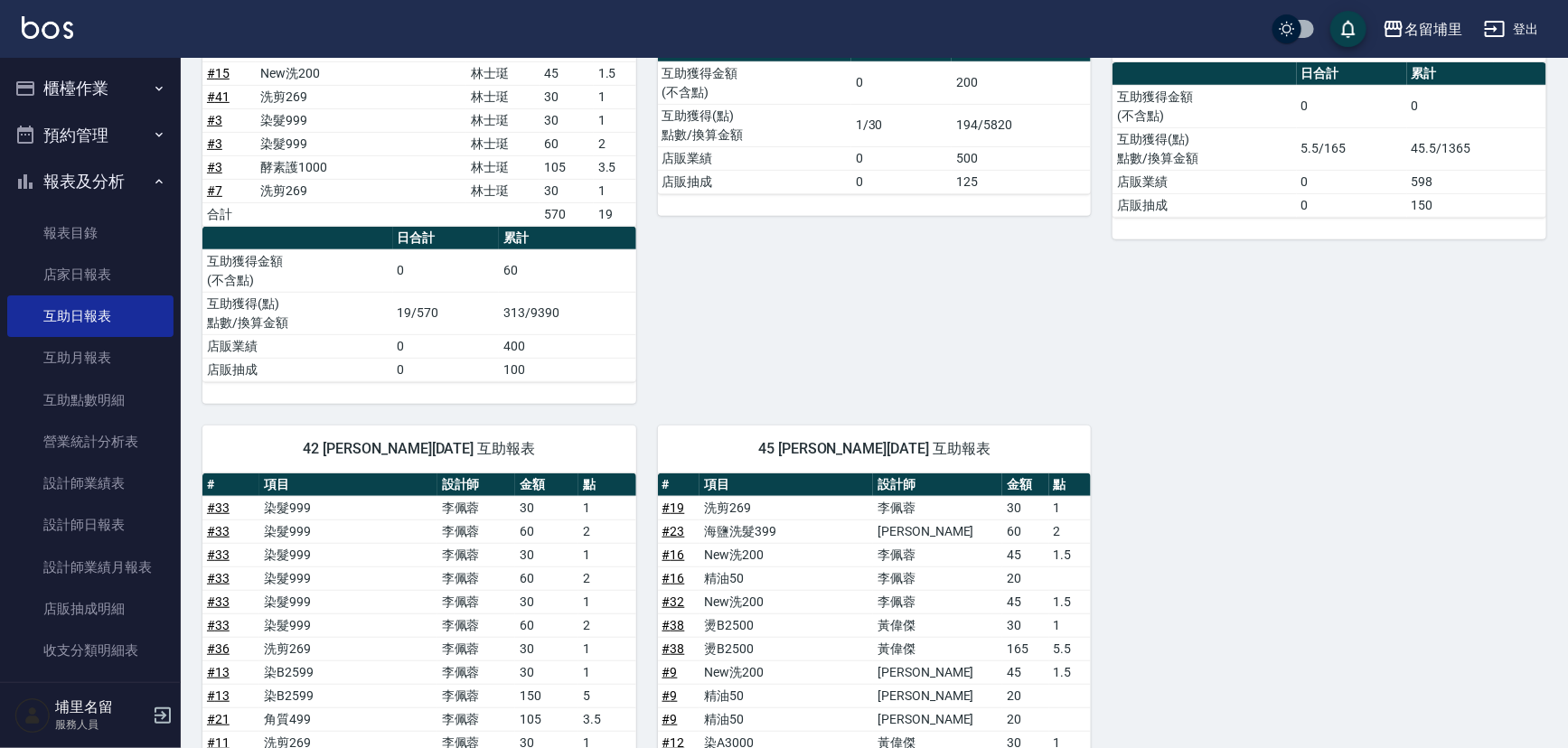
scroll to position [323, 0]
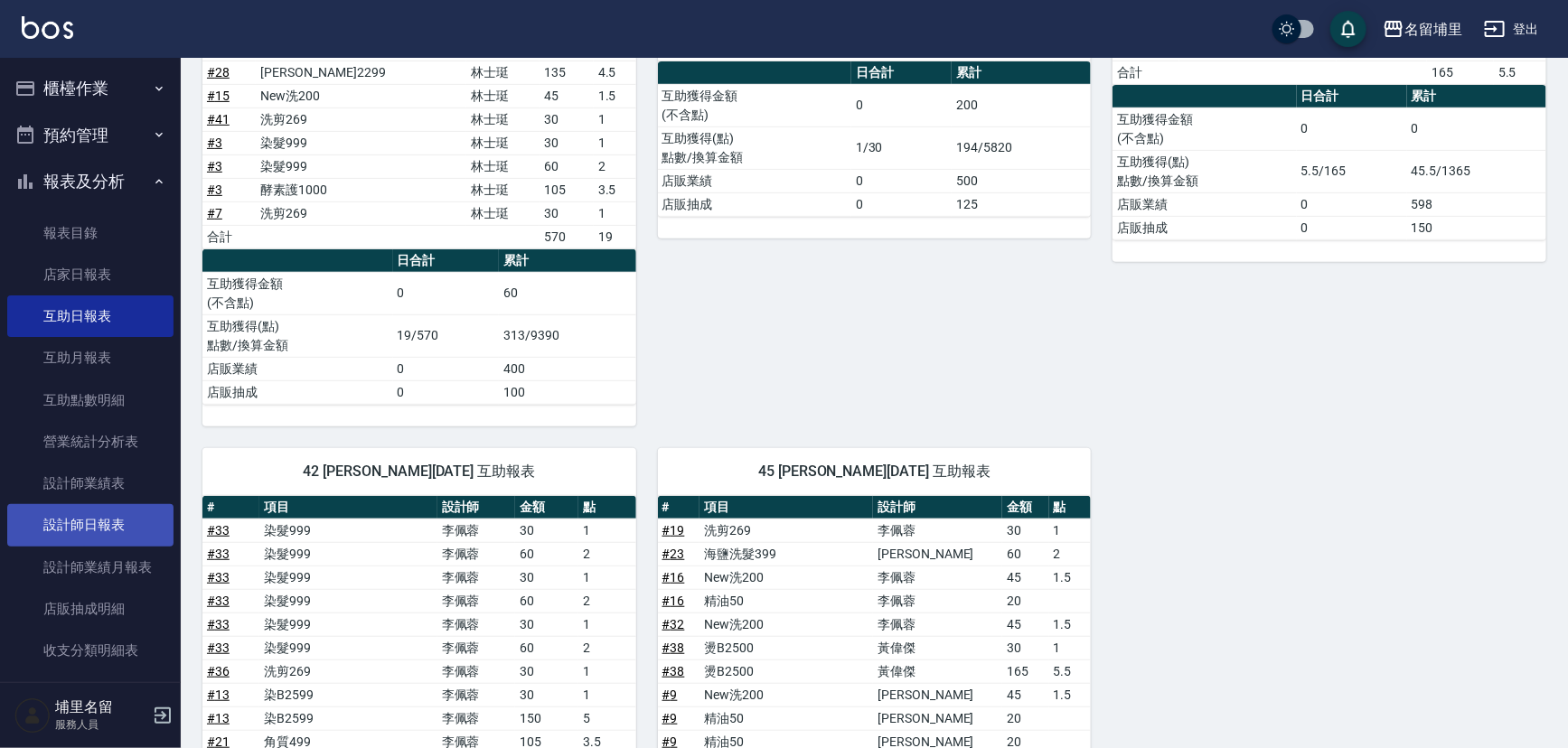
click at [92, 515] on link "設計師日報表" at bounding box center [90, 524] width 166 height 41
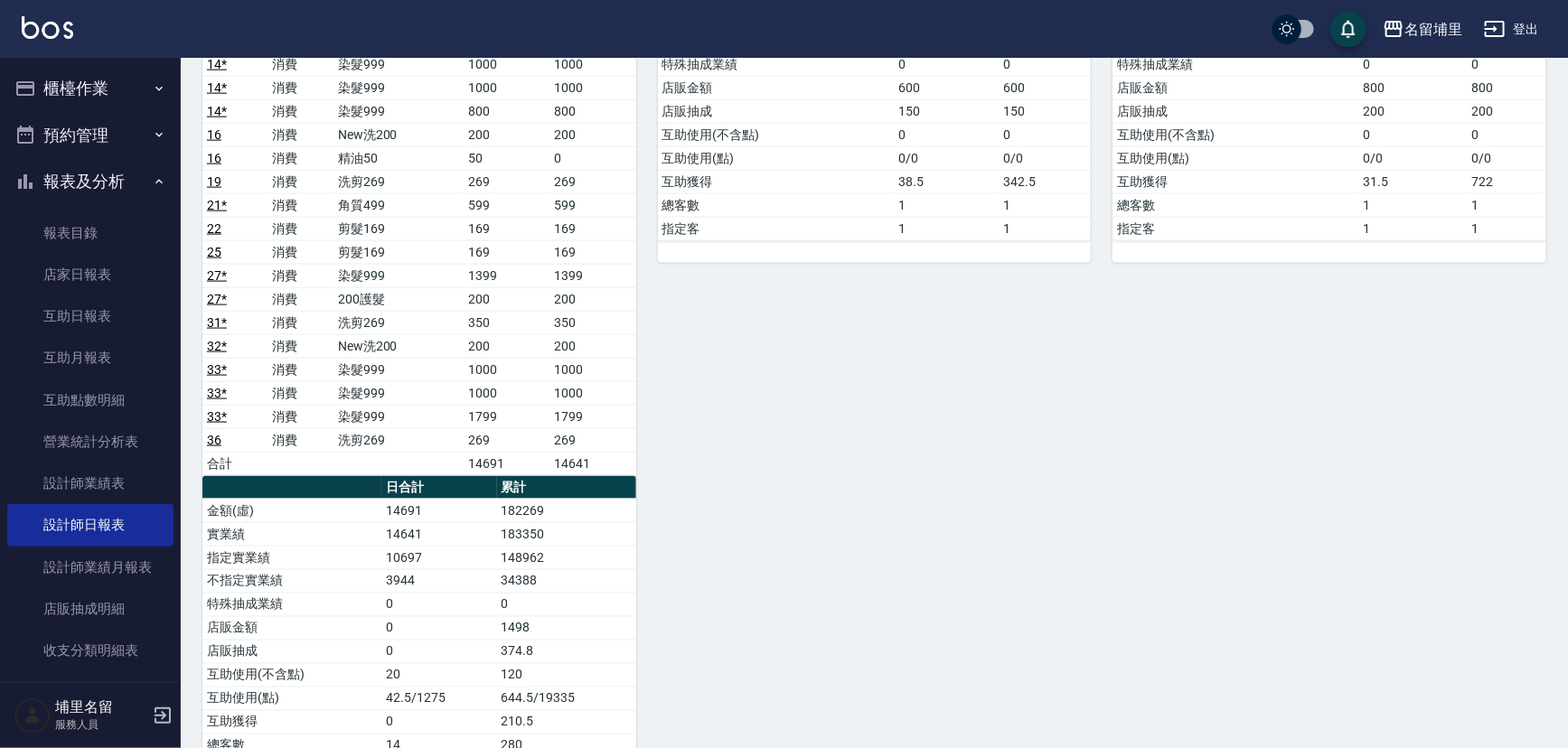
scroll to position [1317, 0]
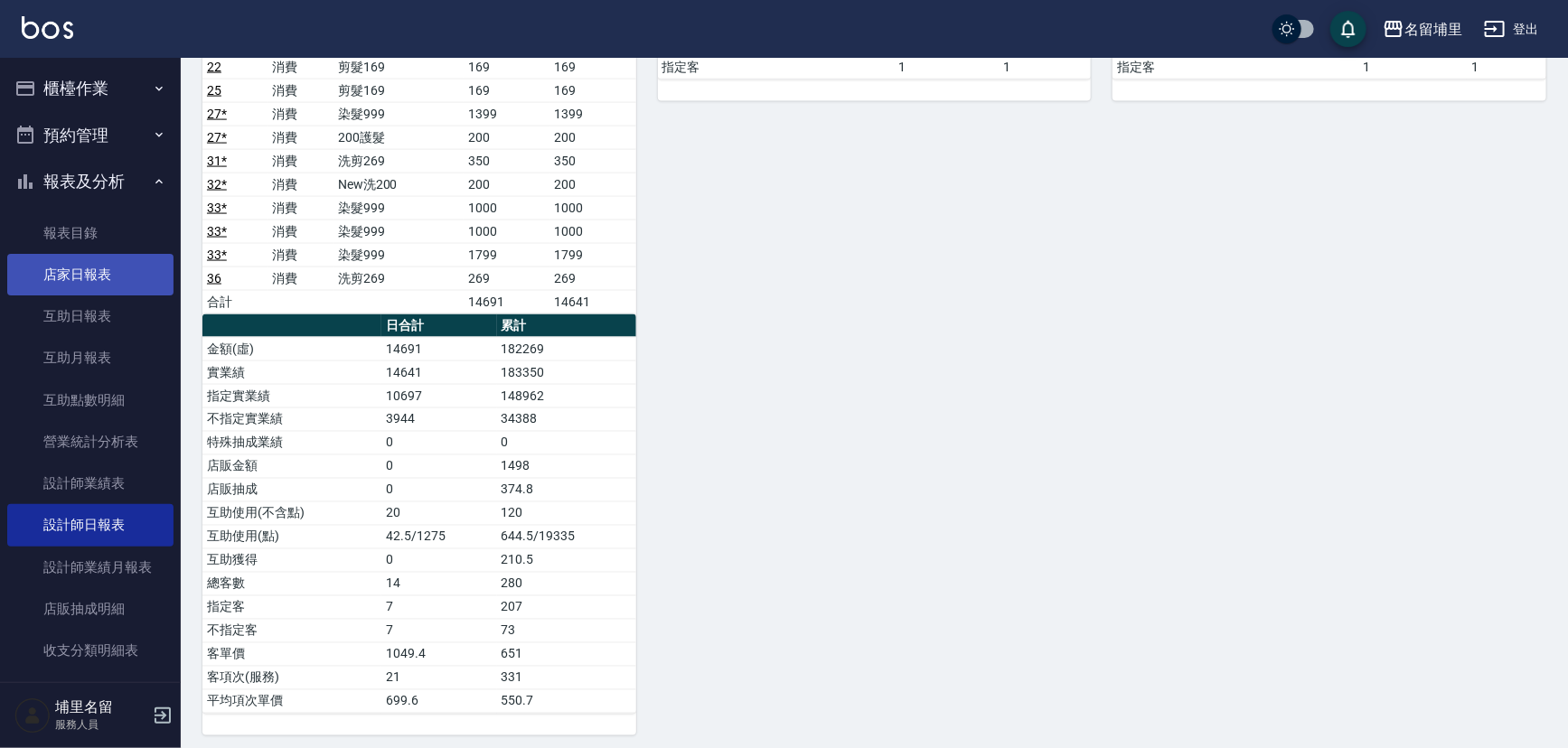
click at [52, 271] on link "店家日報表" at bounding box center [90, 275] width 166 height 41
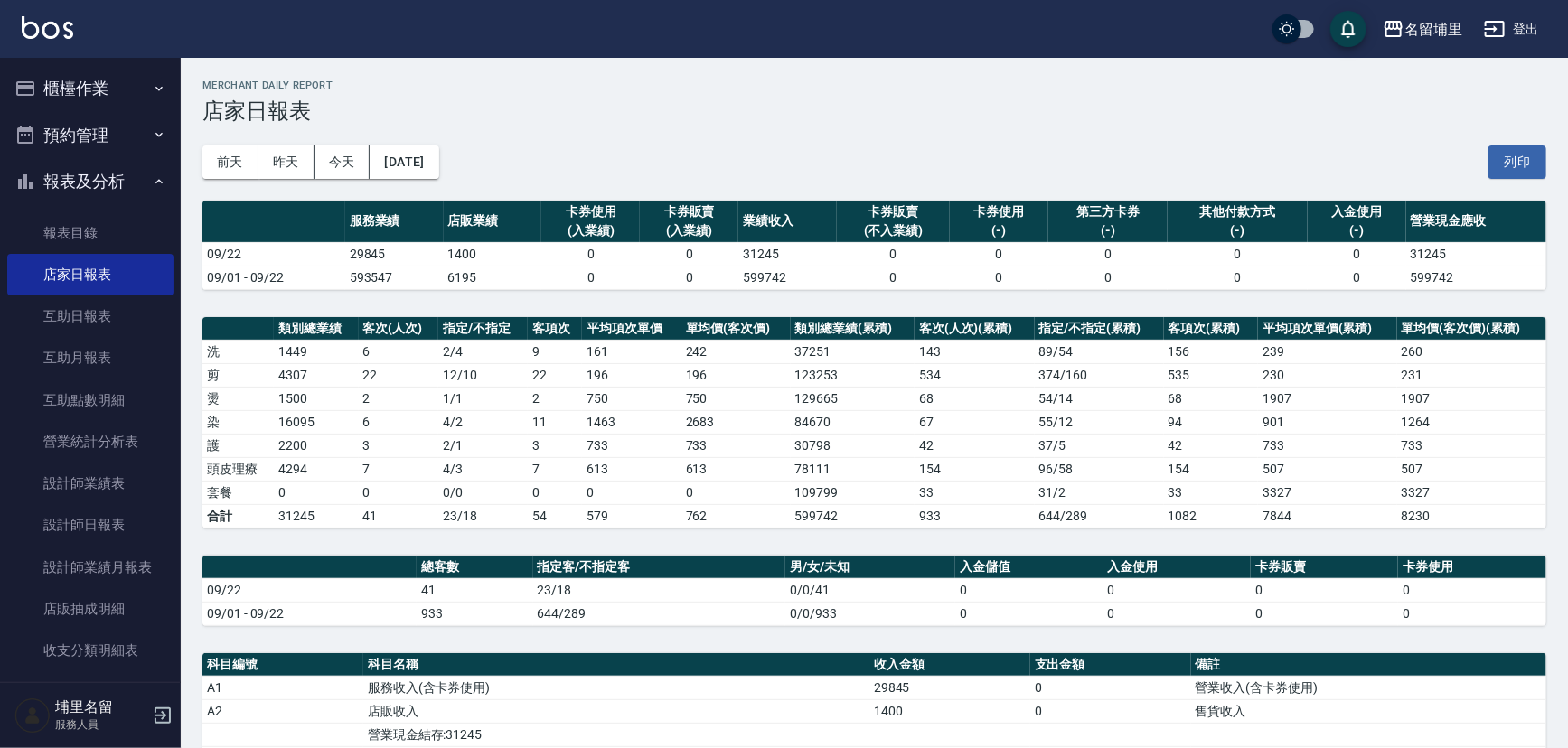
click at [125, 87] on button "櫃檯作業" at bounding box center [90, 88] width 166 height 47
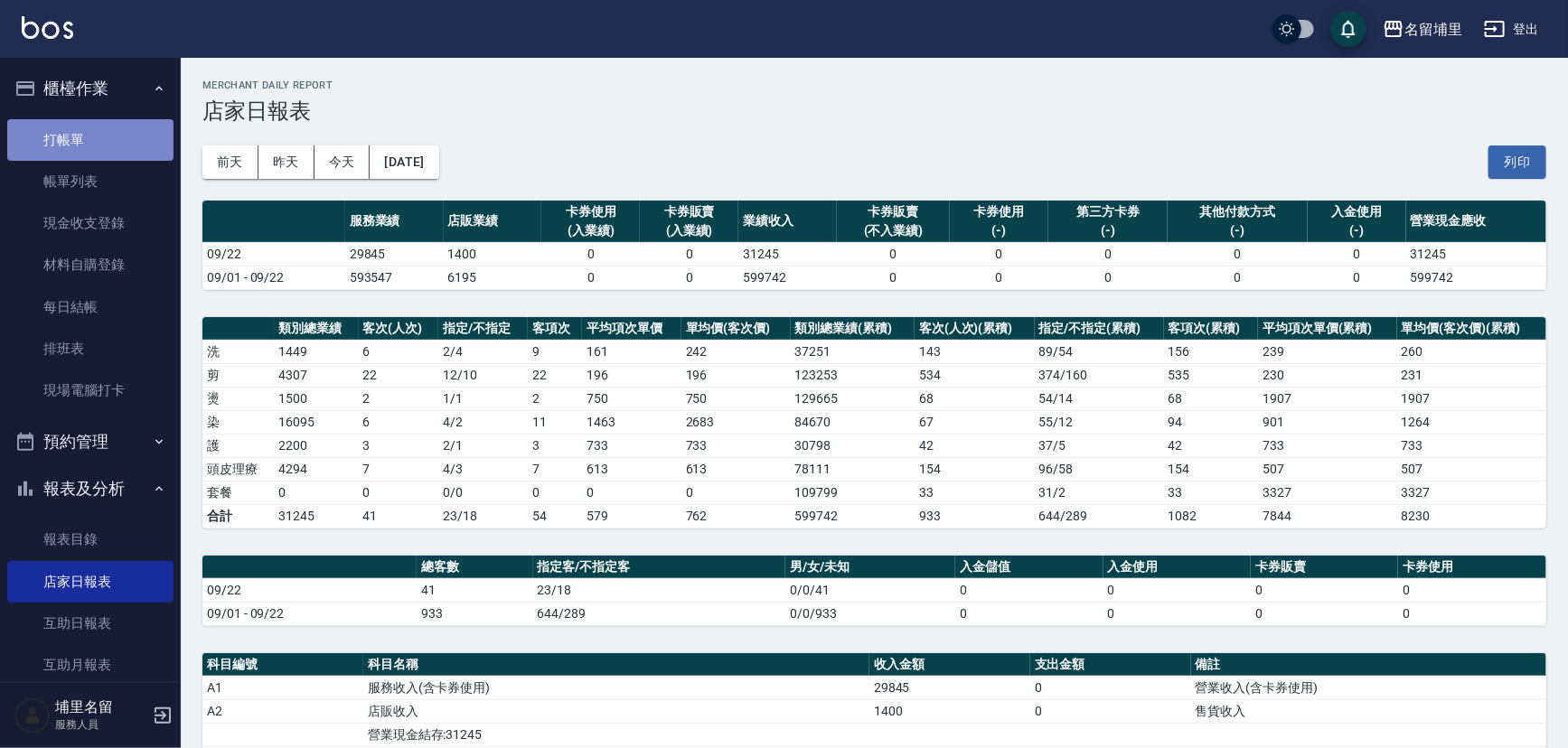
click at [111, 133] on link "打帳單" at bounding box center [90, 139] width 166 height 41
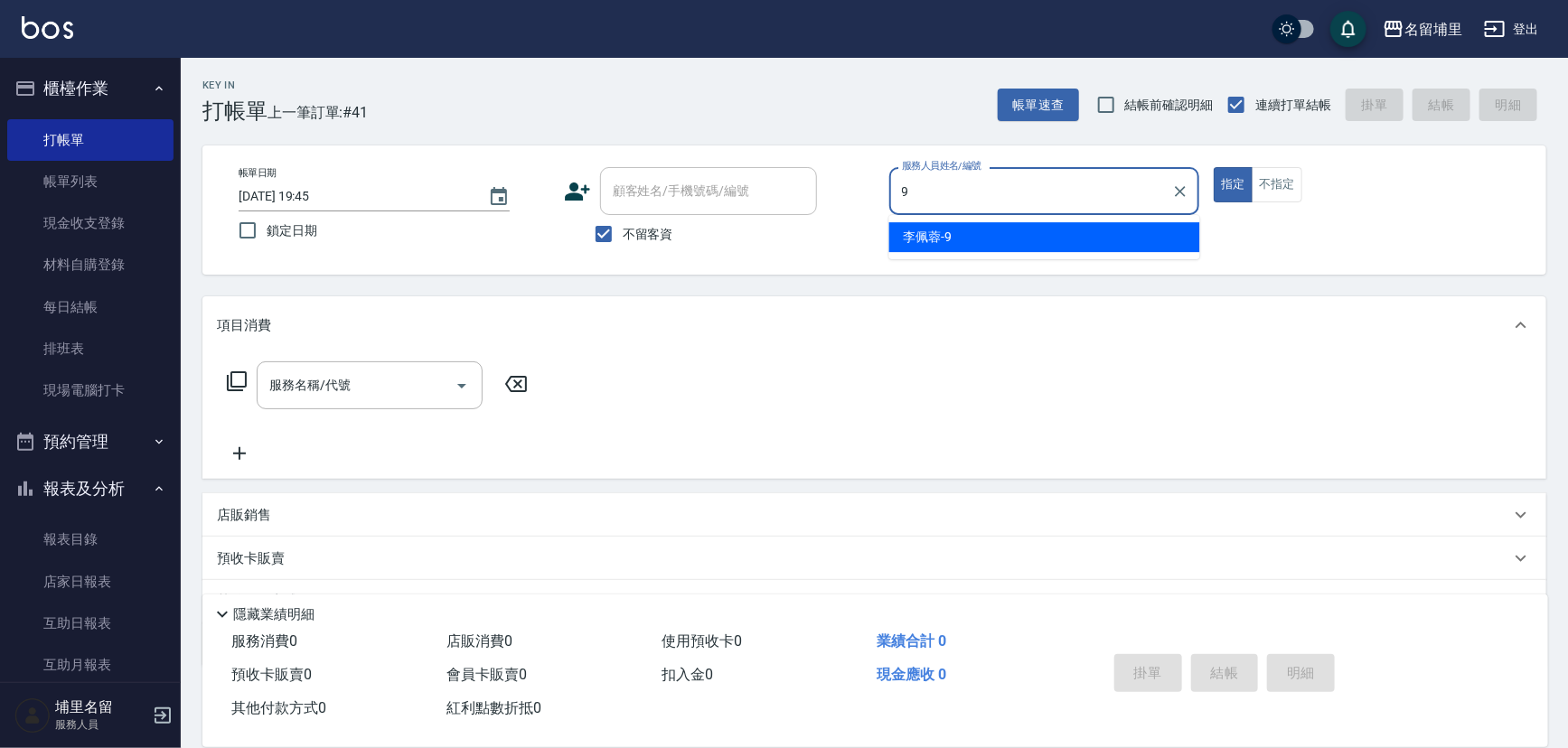
type input "[PERSON_NAME]-9"
type button "true"
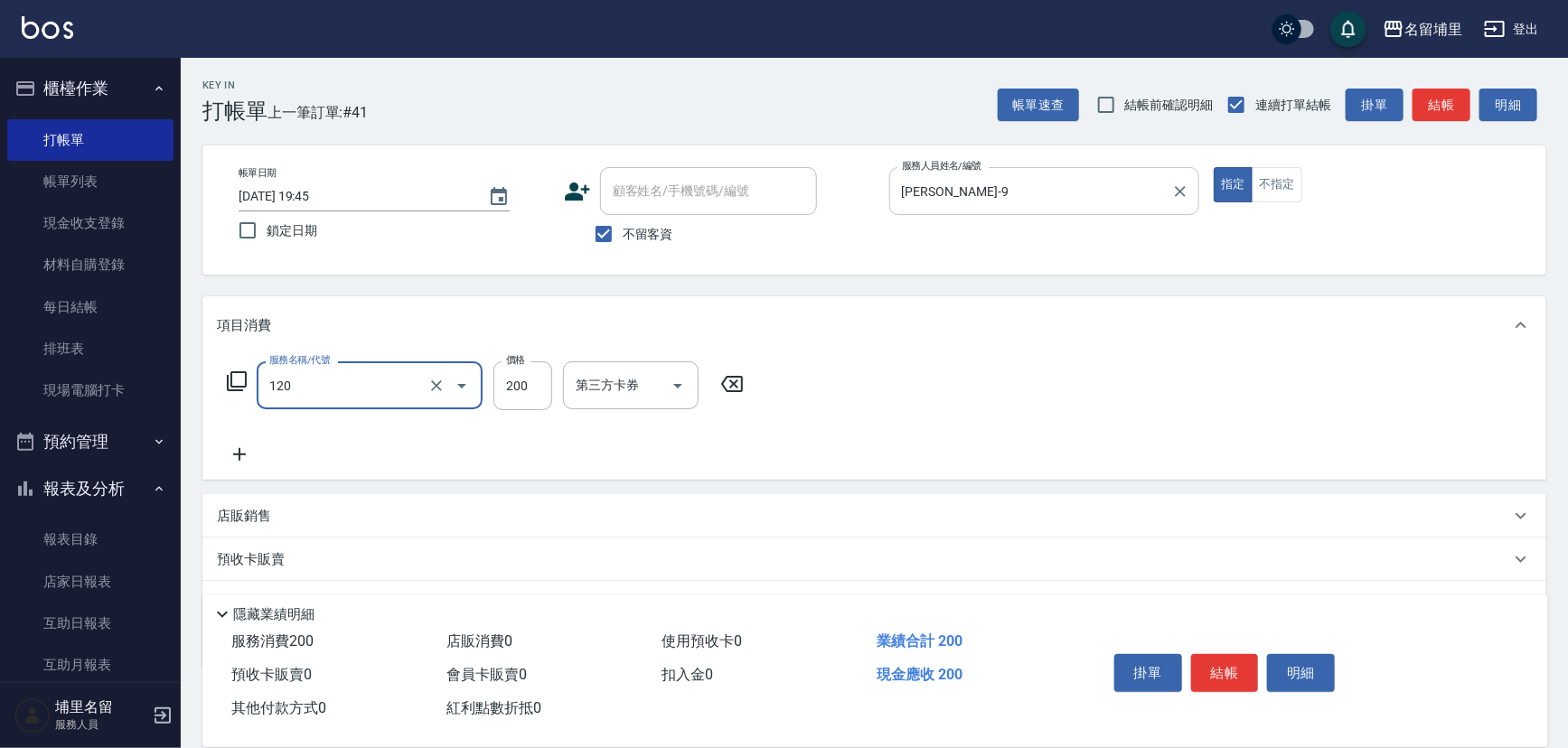
type input "New洗200(120)"
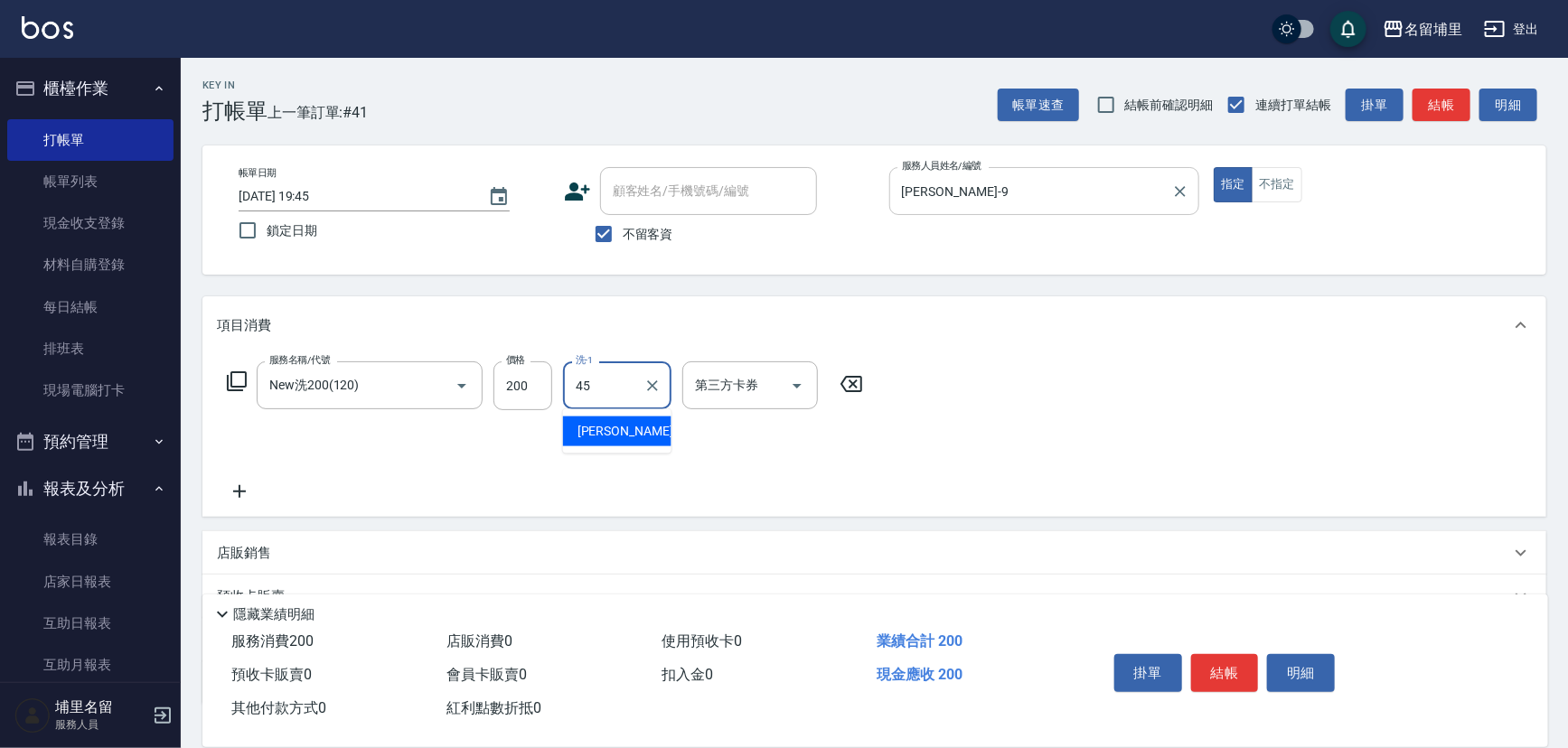
type input "[PERSON_NAME]-45"
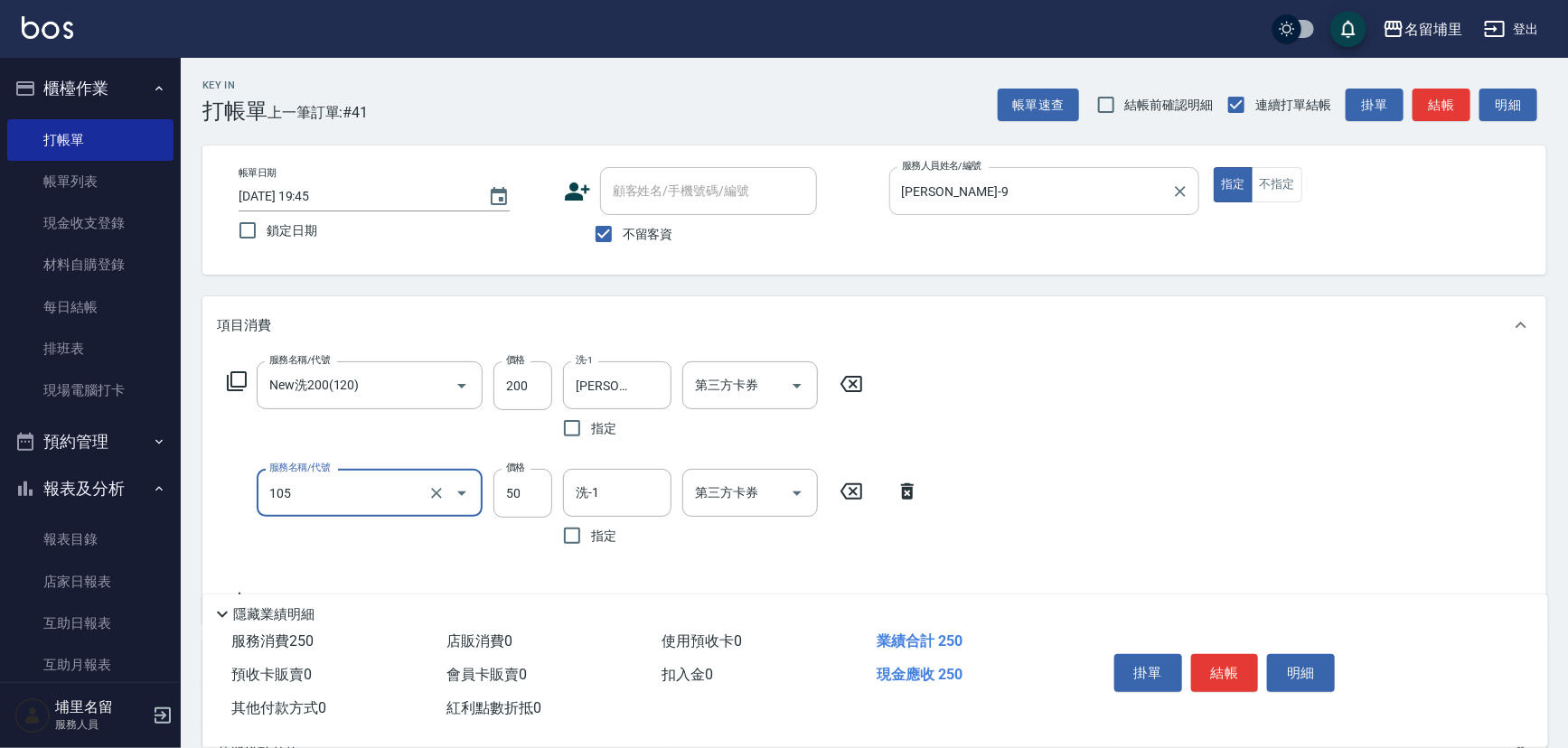
type input "精油50(105)"
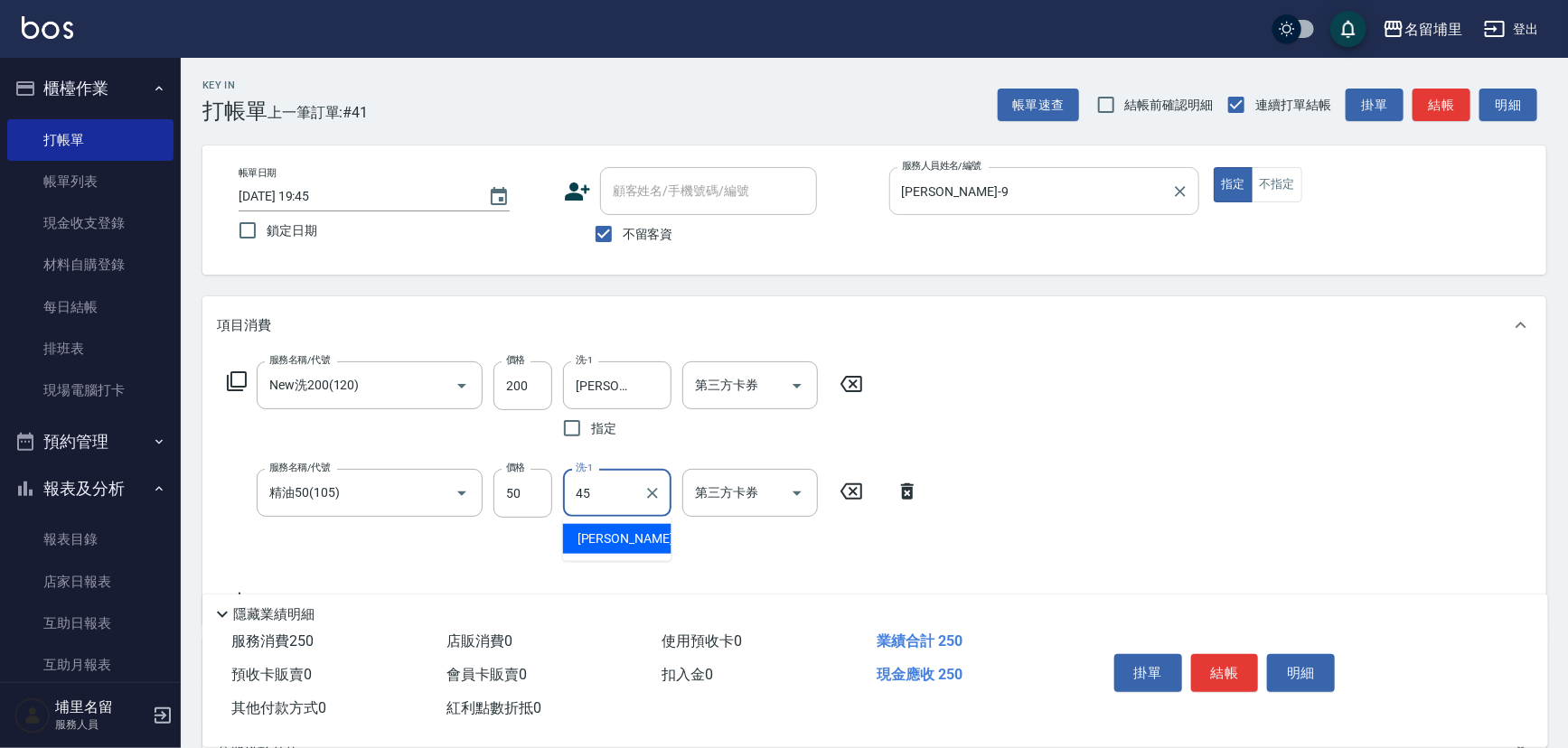
type input "[PERSON_NAME]-45"
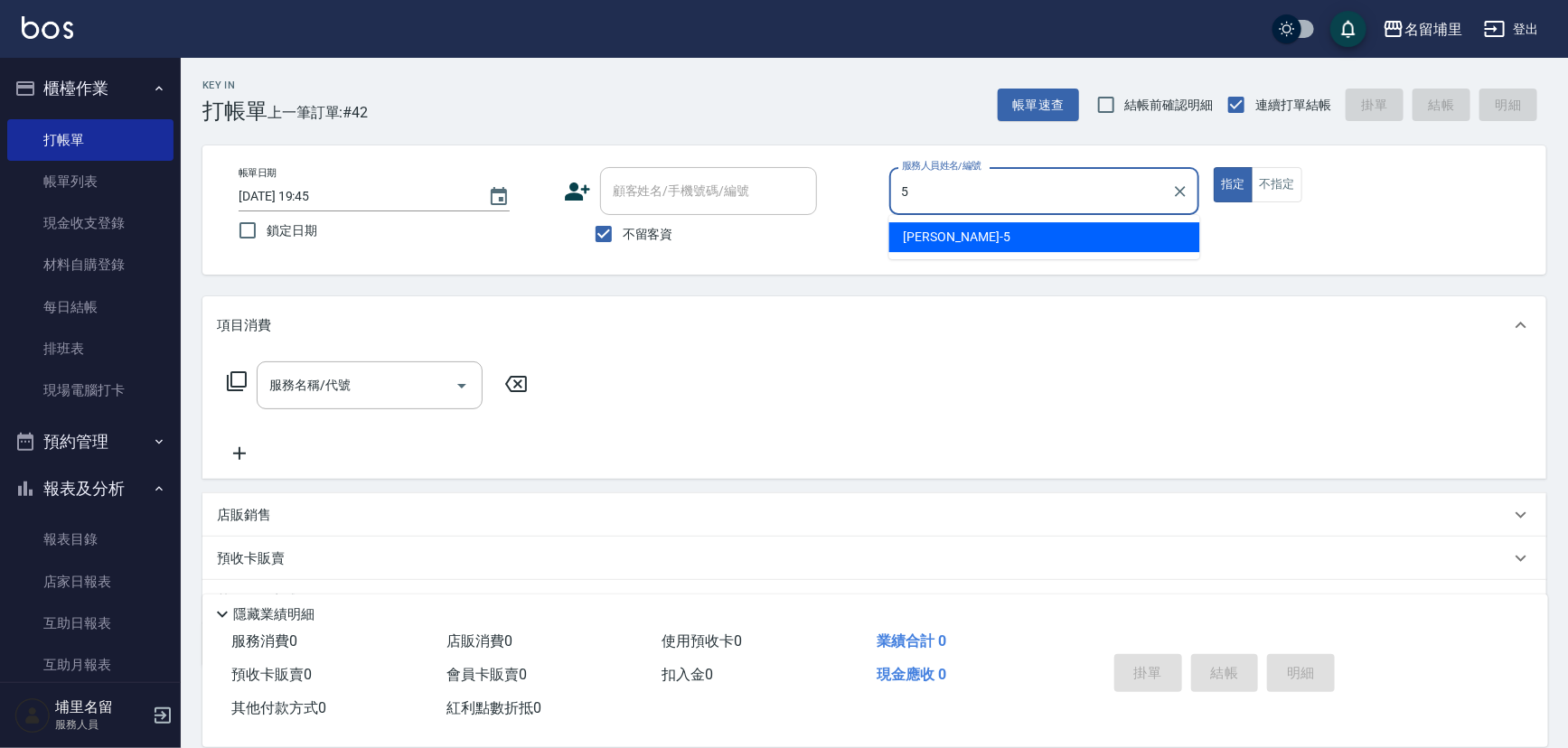
type input "[PERSON_NAME]-5"
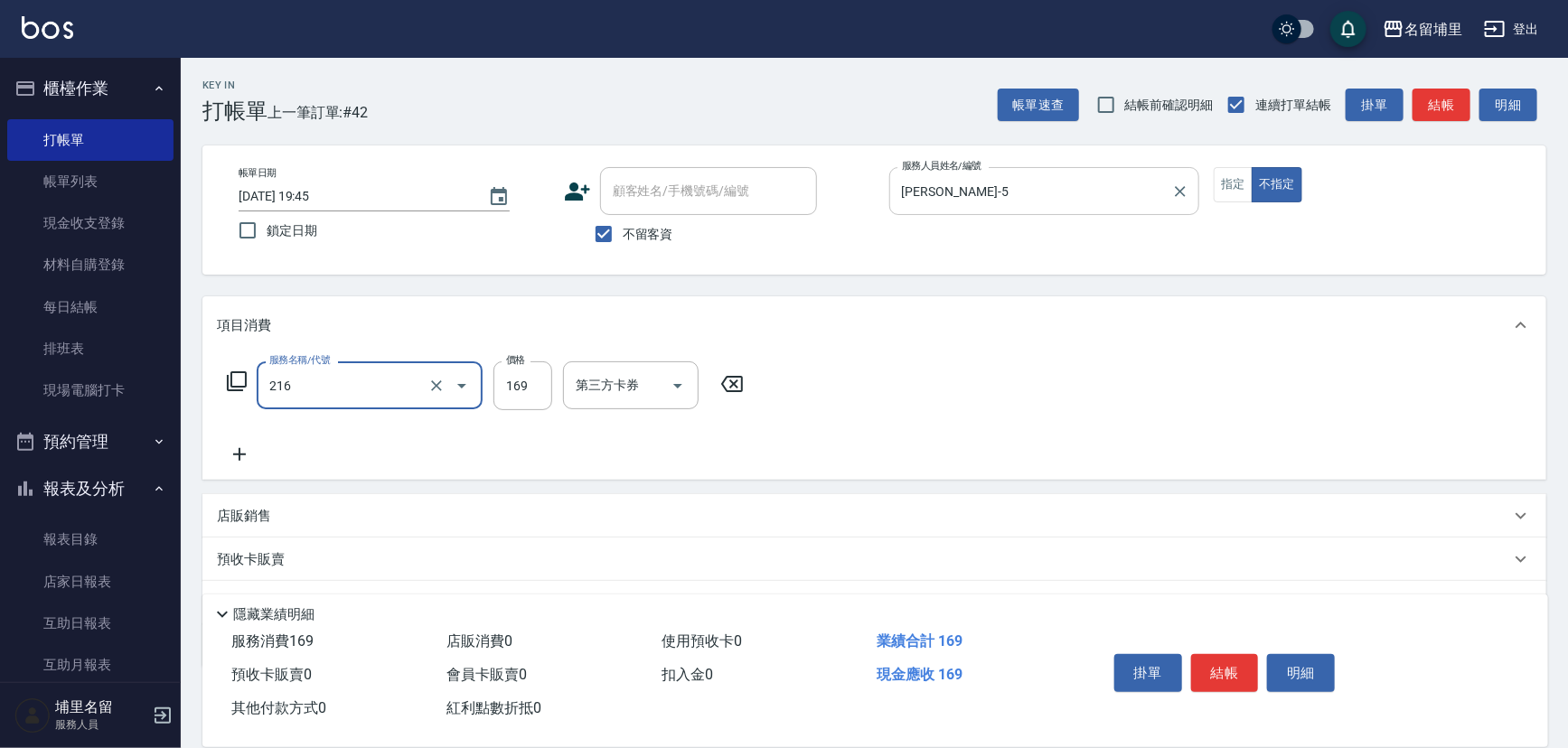
type input "剪髮169(216)"
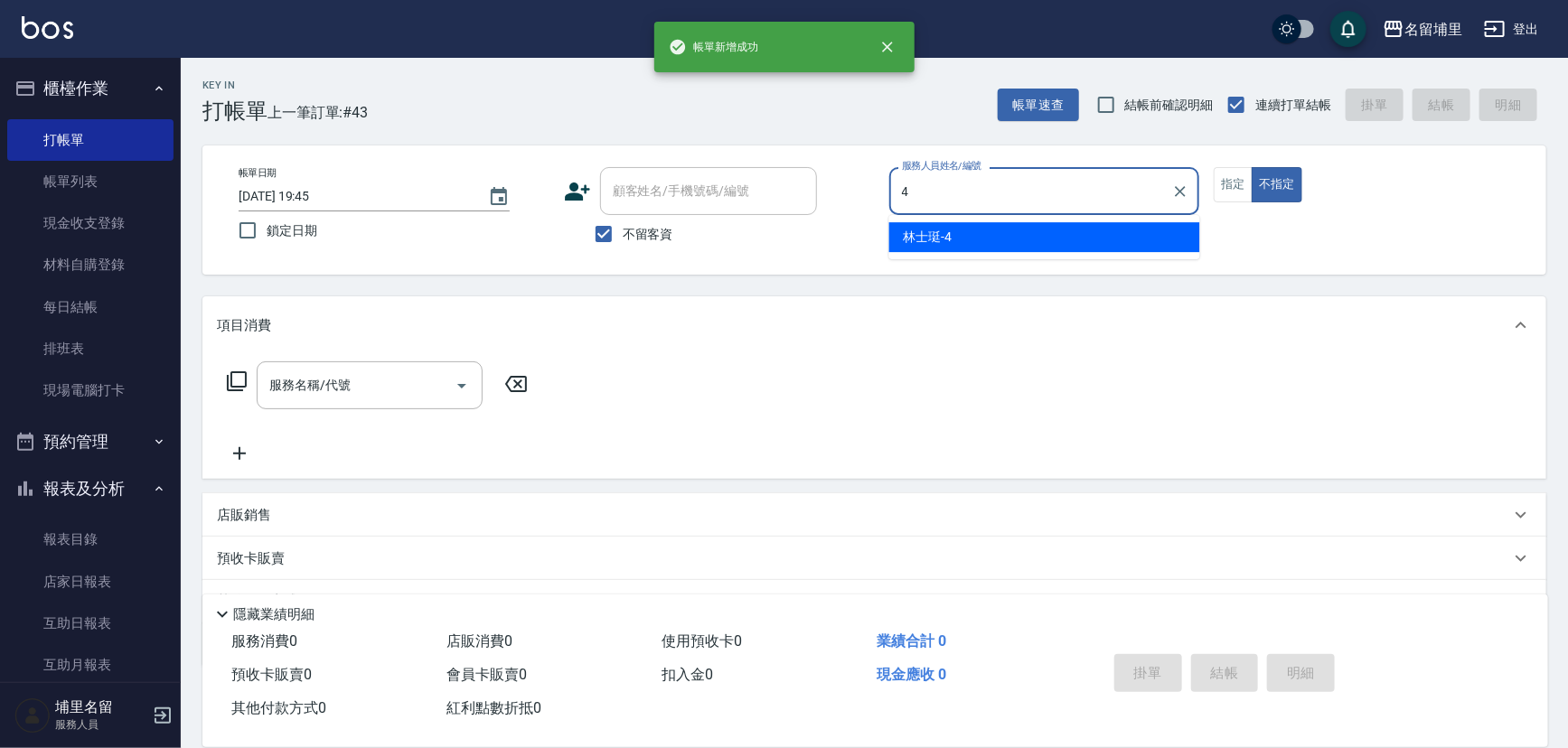
type input "林士珽-4"
type button "false"
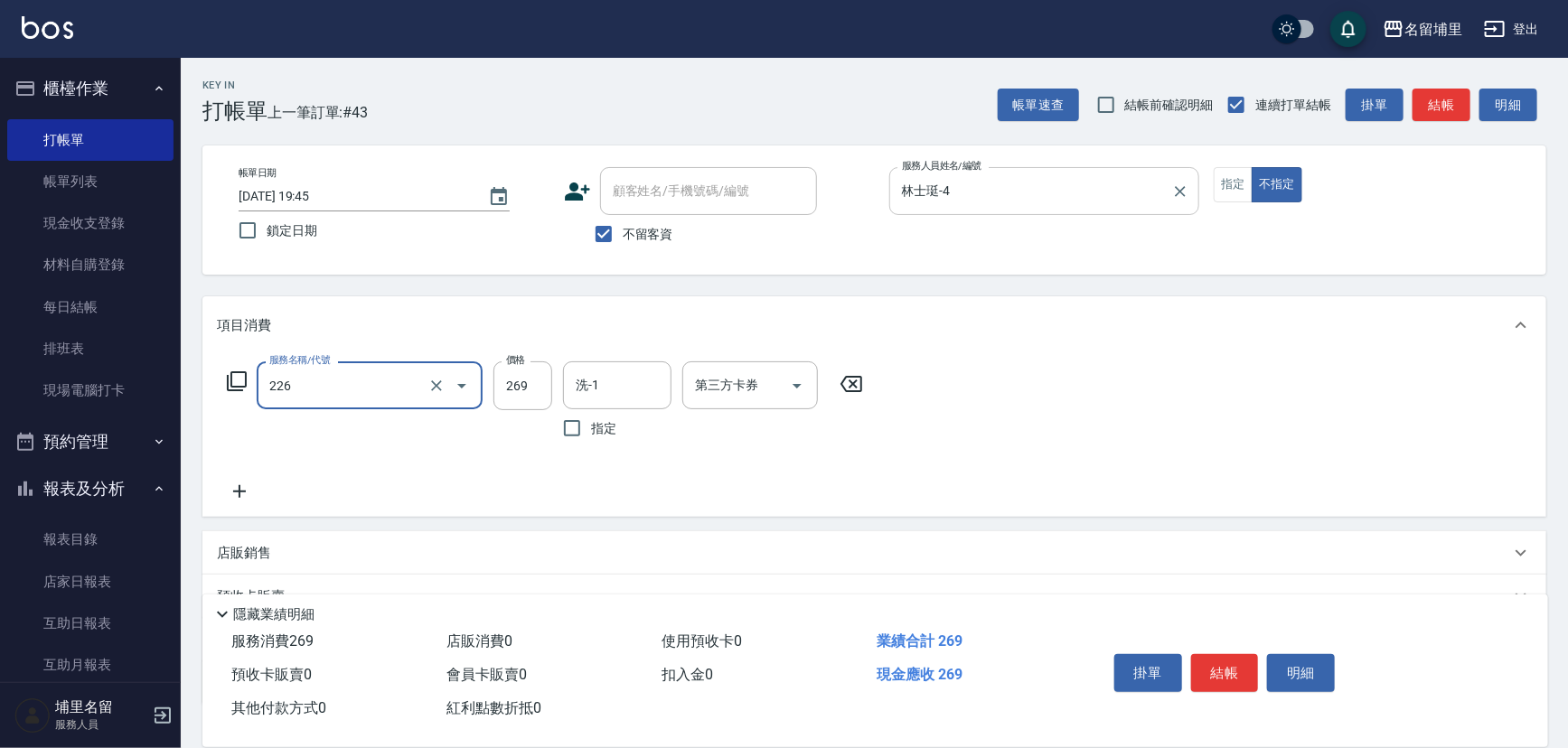
type input "洗剪269(226)"
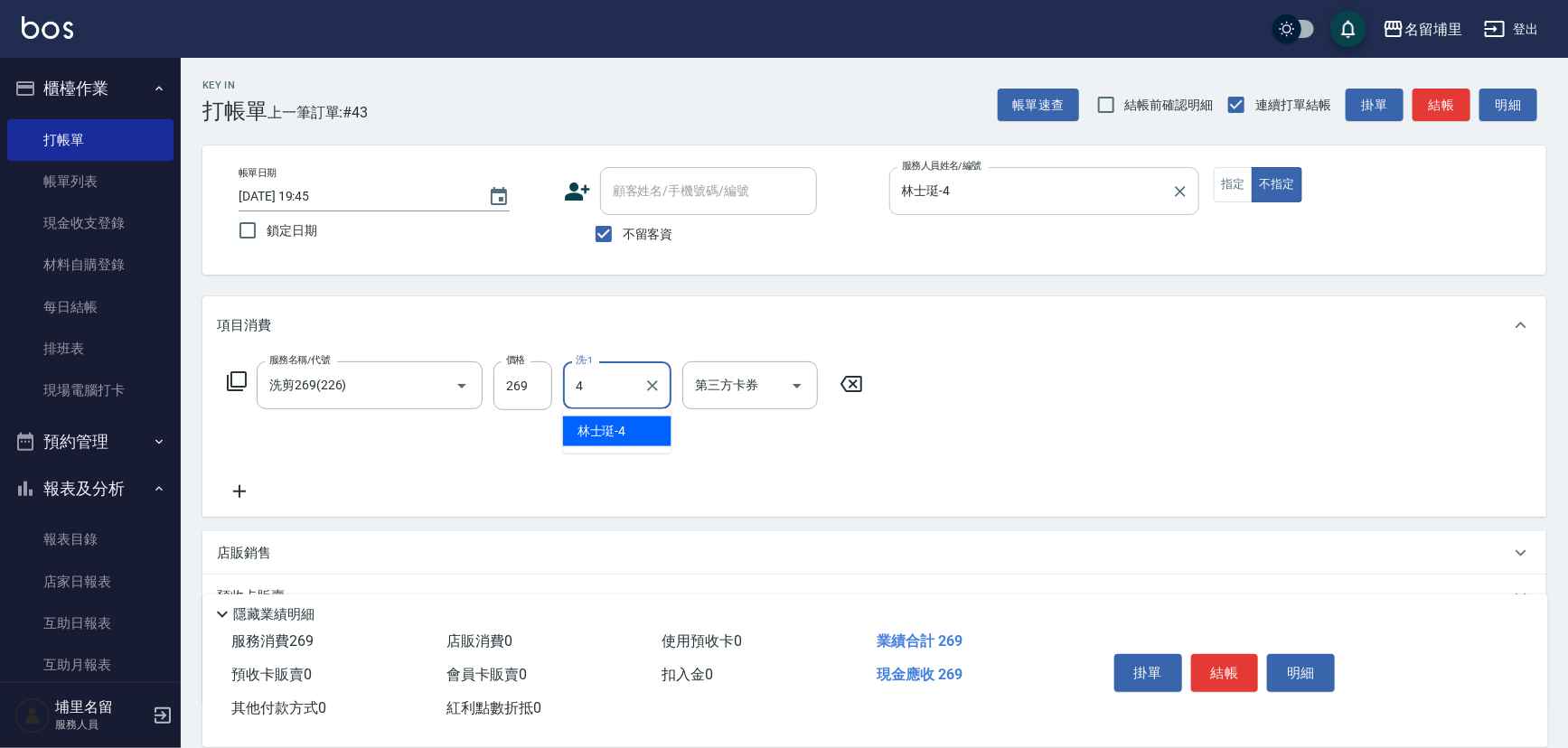
type input "林士珽-4"
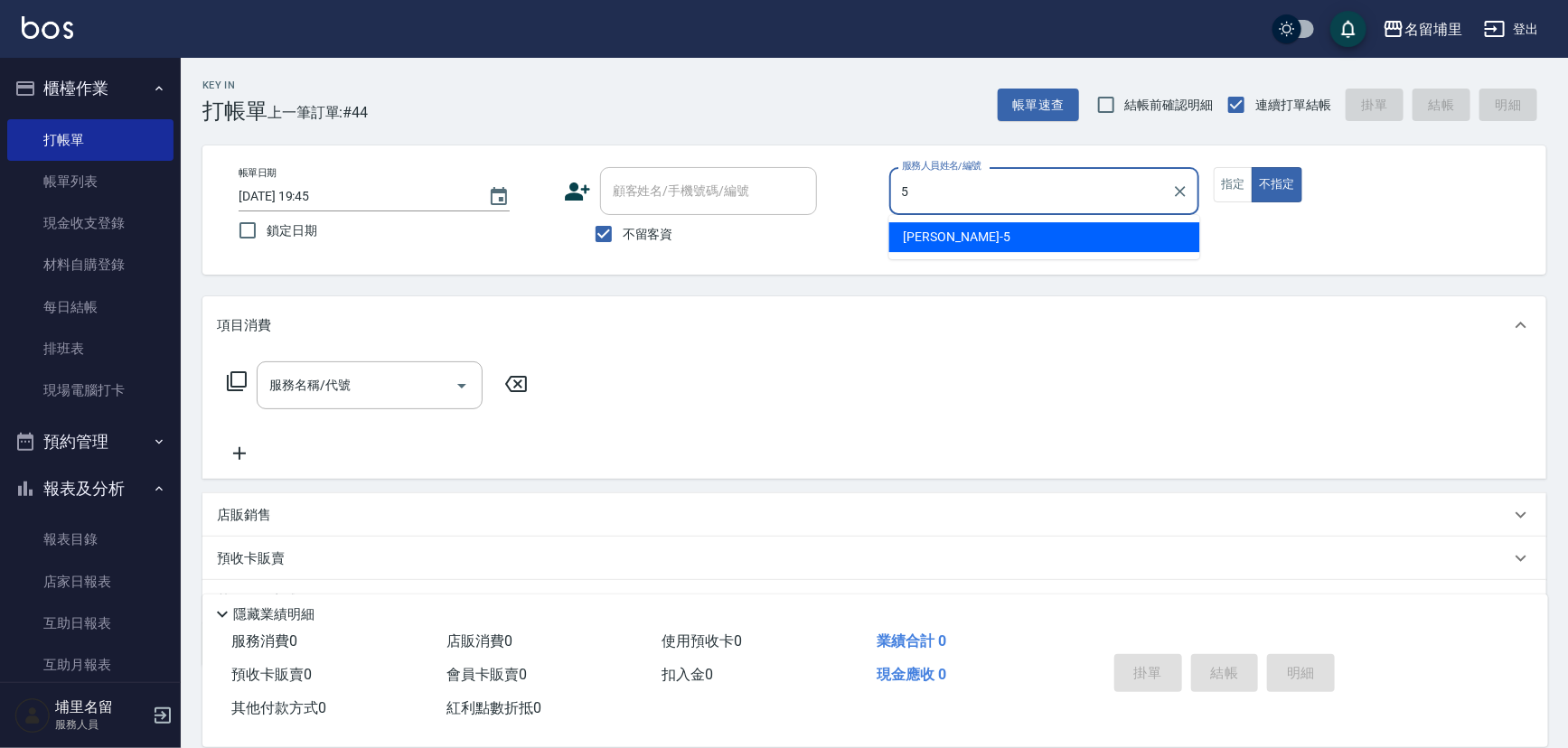
type input "[PERSON_NAME]-5"
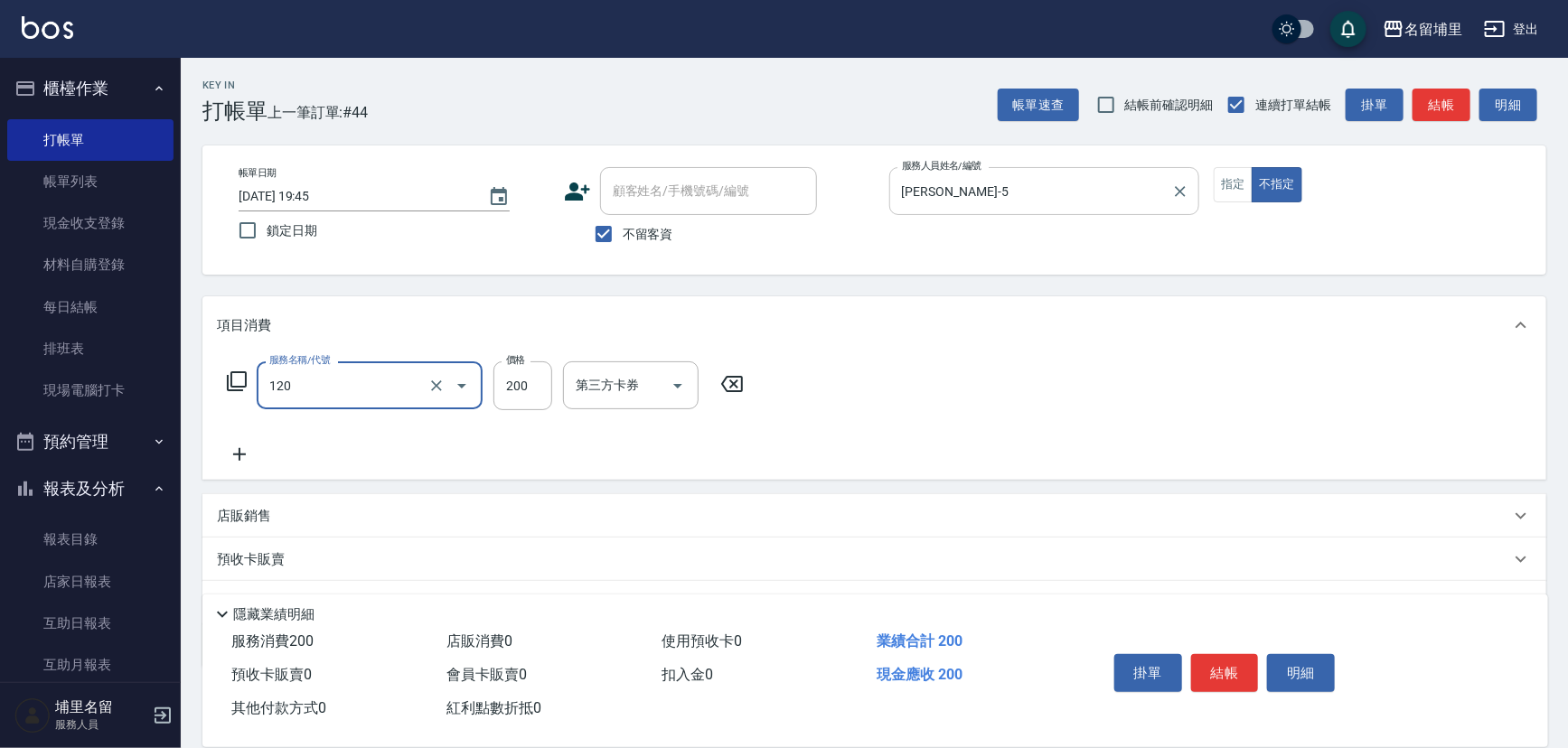
type input "New洗200(120)"
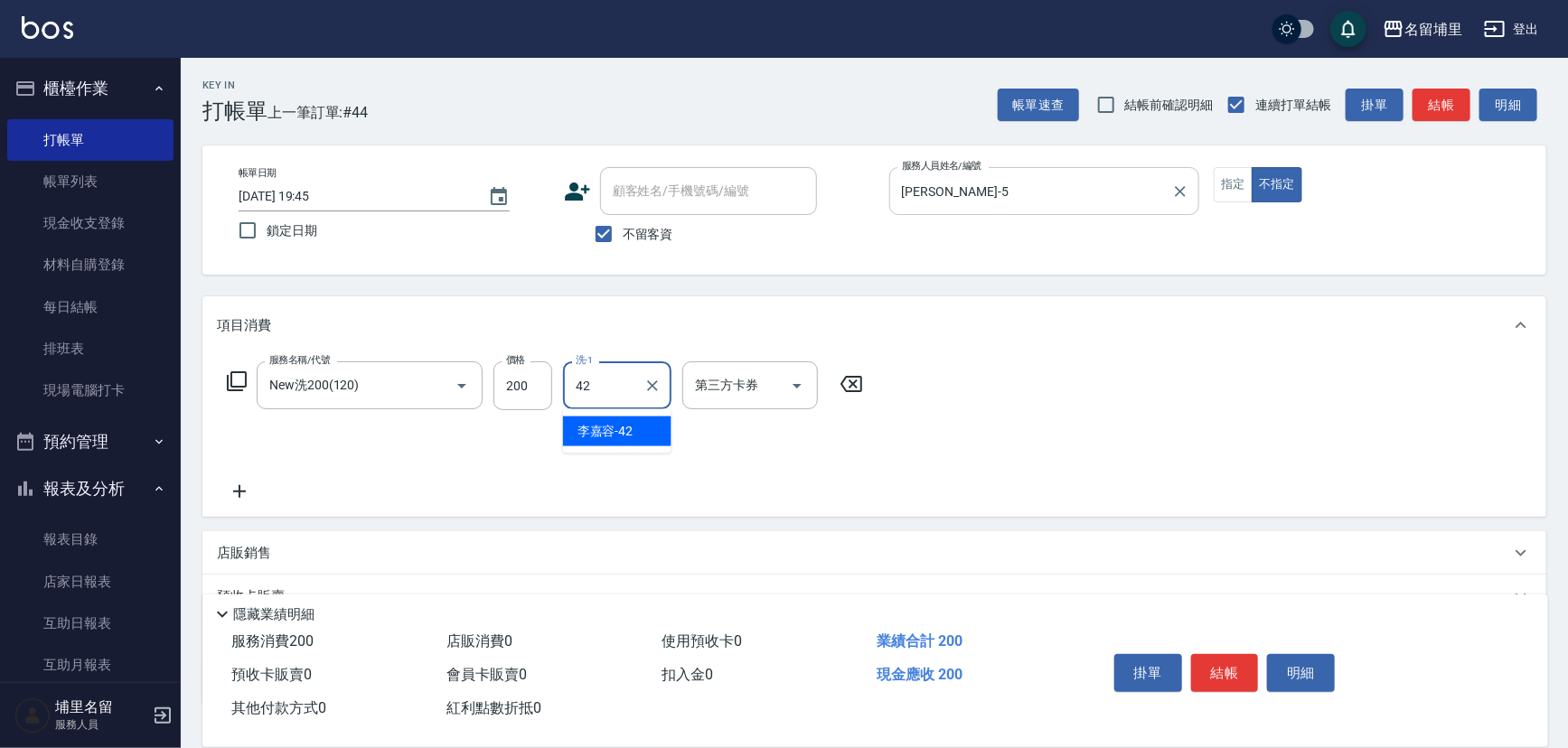
type input "[PERSON_NAME]-42"
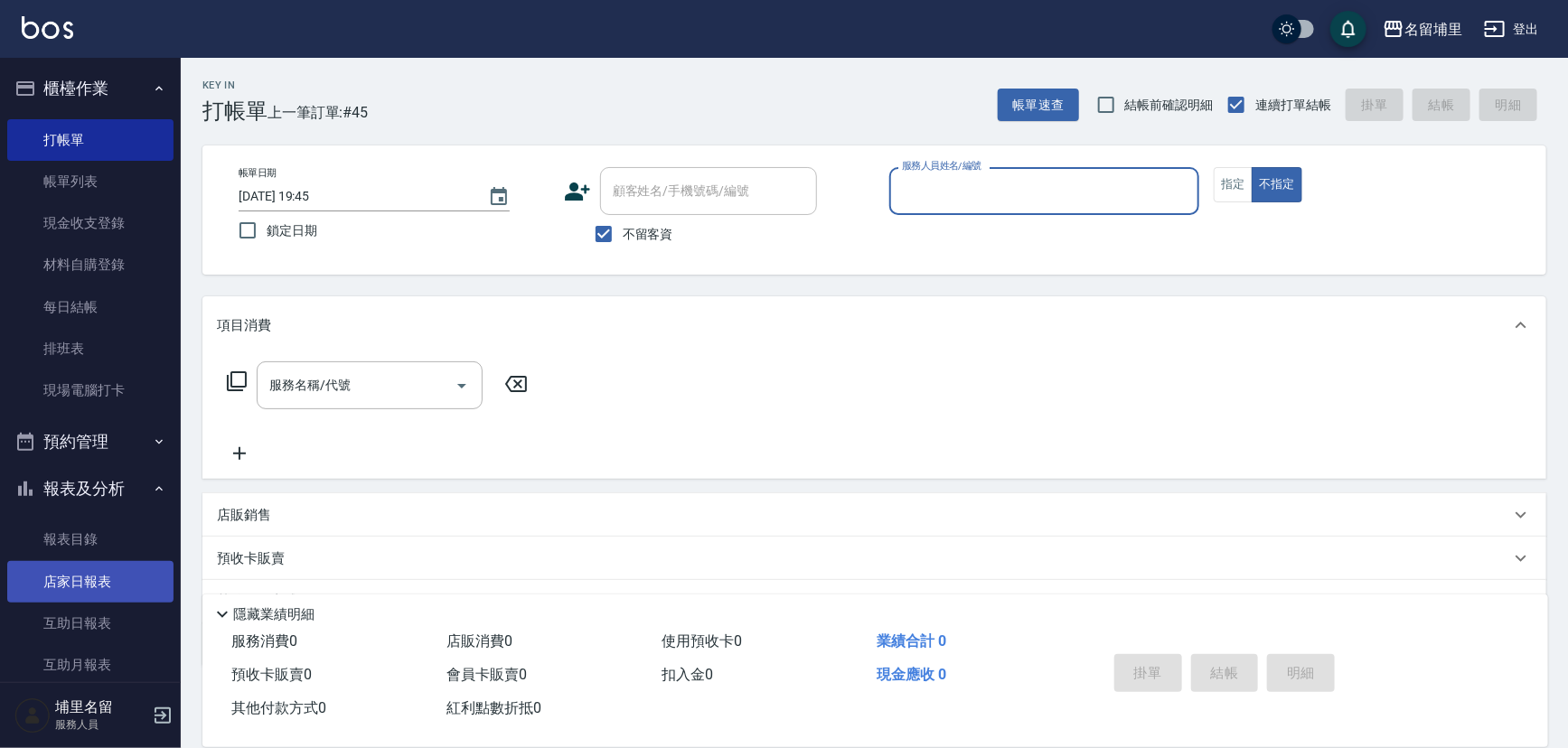
click at [64, 581] on link "店家日報表" at bounding box center [90, 581] width 166 height 41
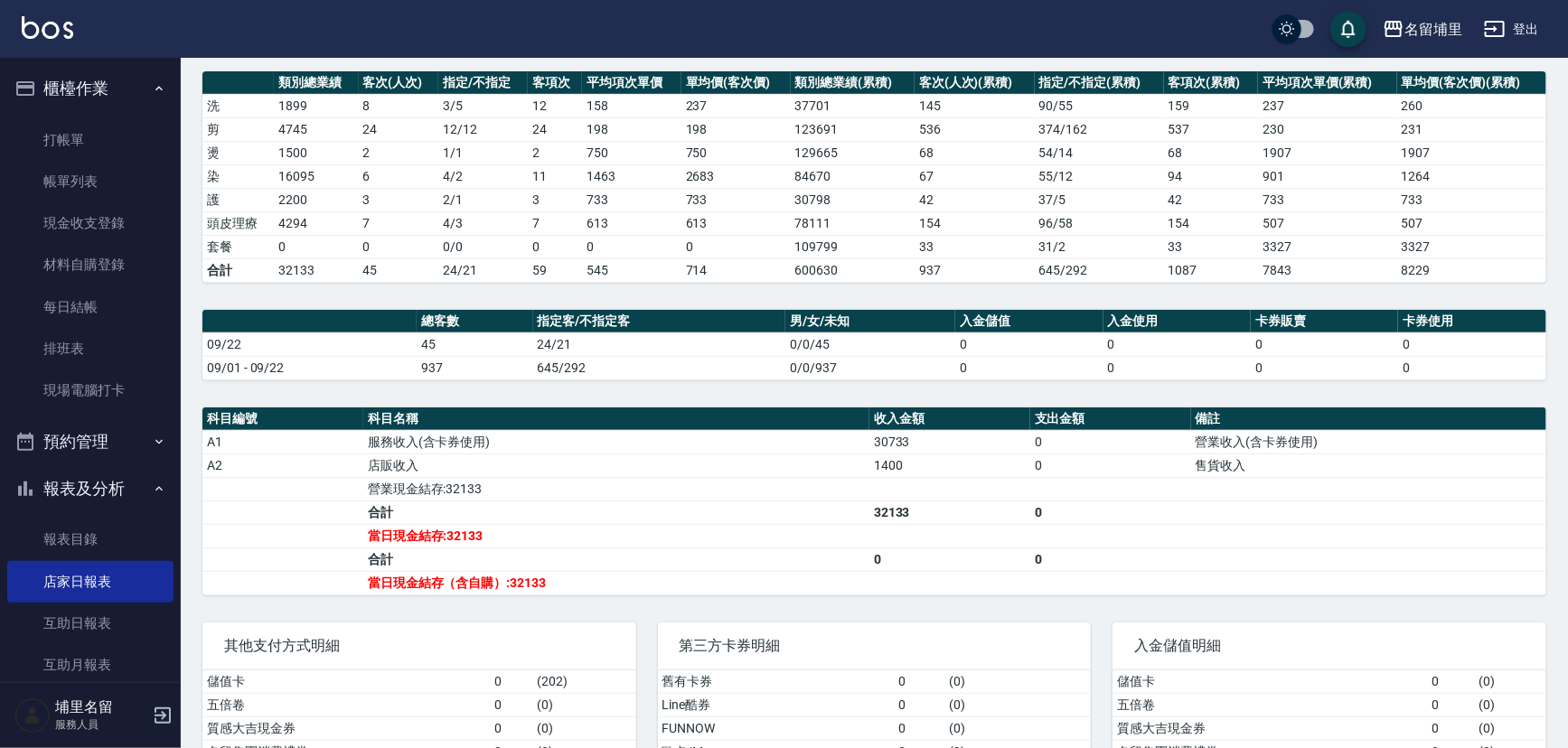
scroll to position [325, 0]
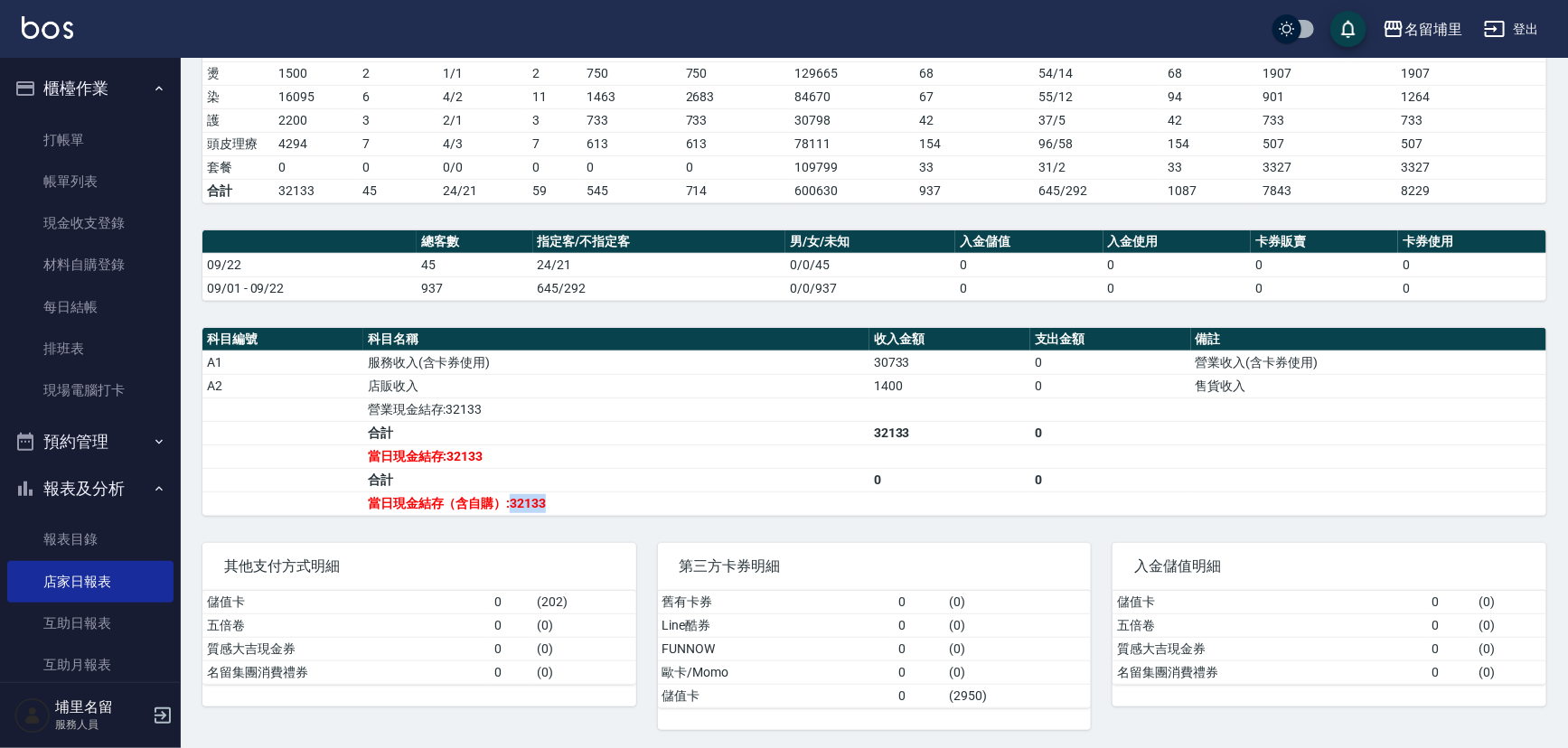
drag, startPoint x: 512, startPoint y: 497, endPoint x: 593, endPoint y: 497, distance: 81.0
click at [593, 497] on td "當日現金結存（含自購）:32133" at bounding box center [615, 503] width 506 height 23
click at [102, 319] on link "每日結帳" at bounding box center [90, 307] width 166 height 41
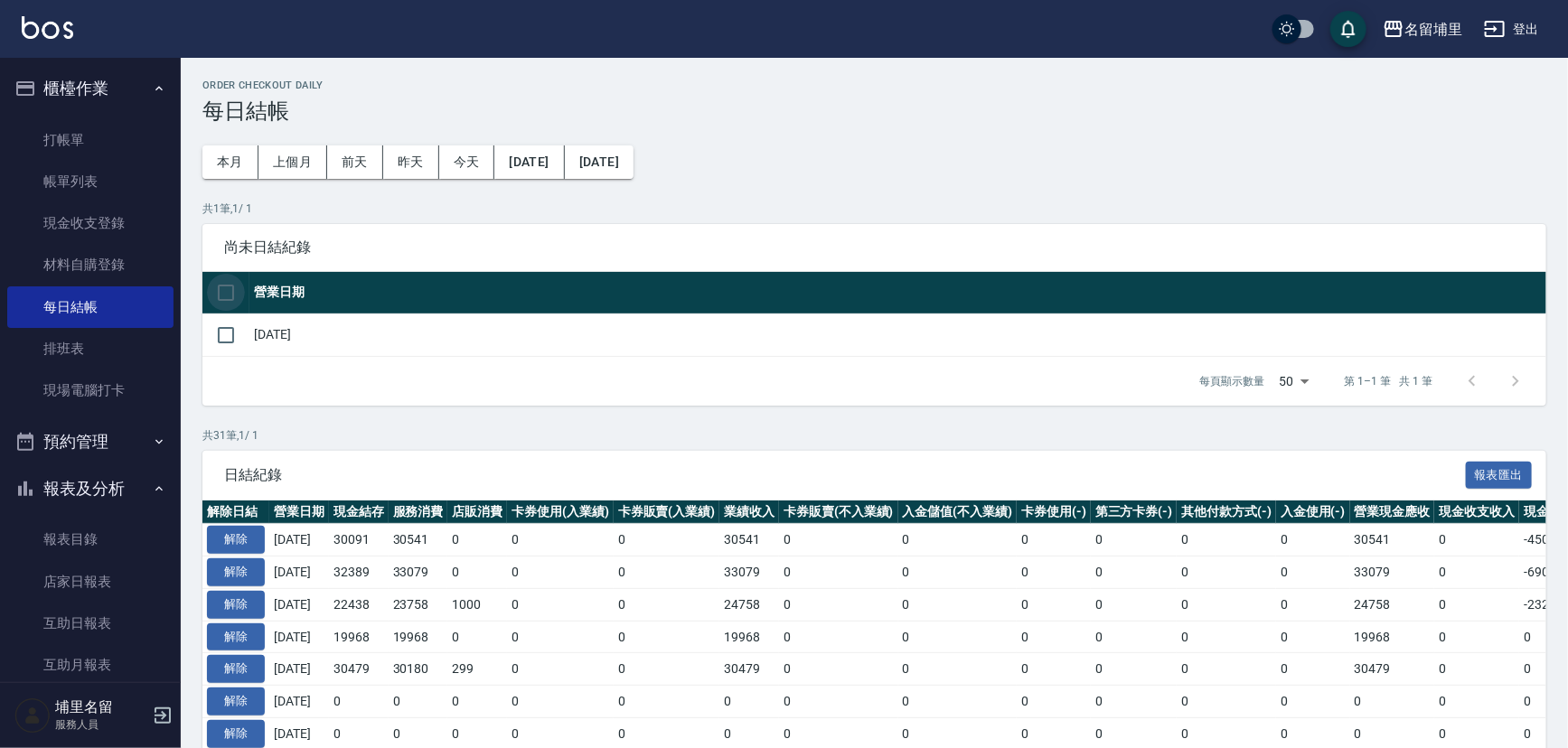
click at [236, 298] on input "checkbox" at bounding box center [226, 292] width 38 height 38
checkbox input "true"
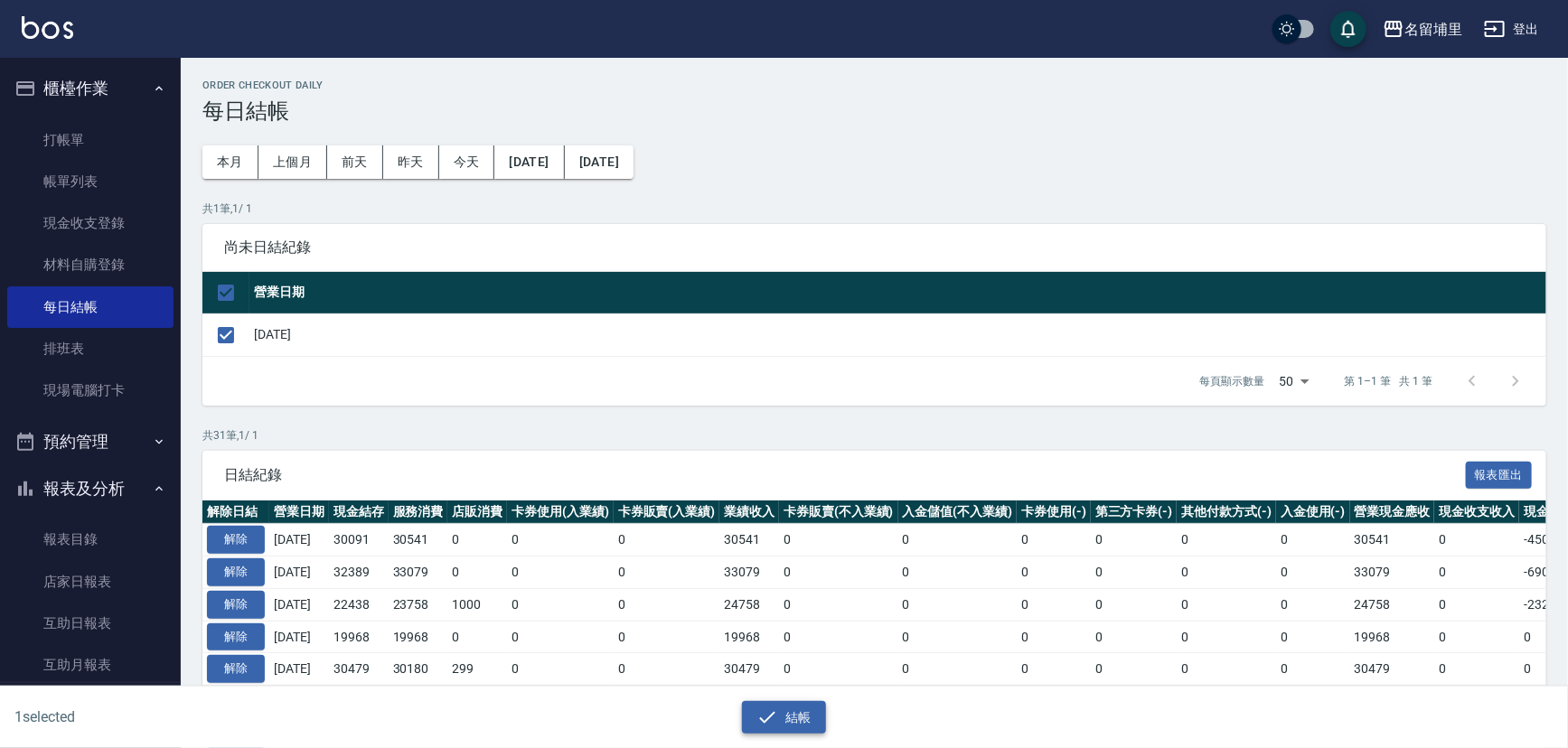
click at [790, 724] on button "結帳" at bounding box center [783, 718] width 84 height 33
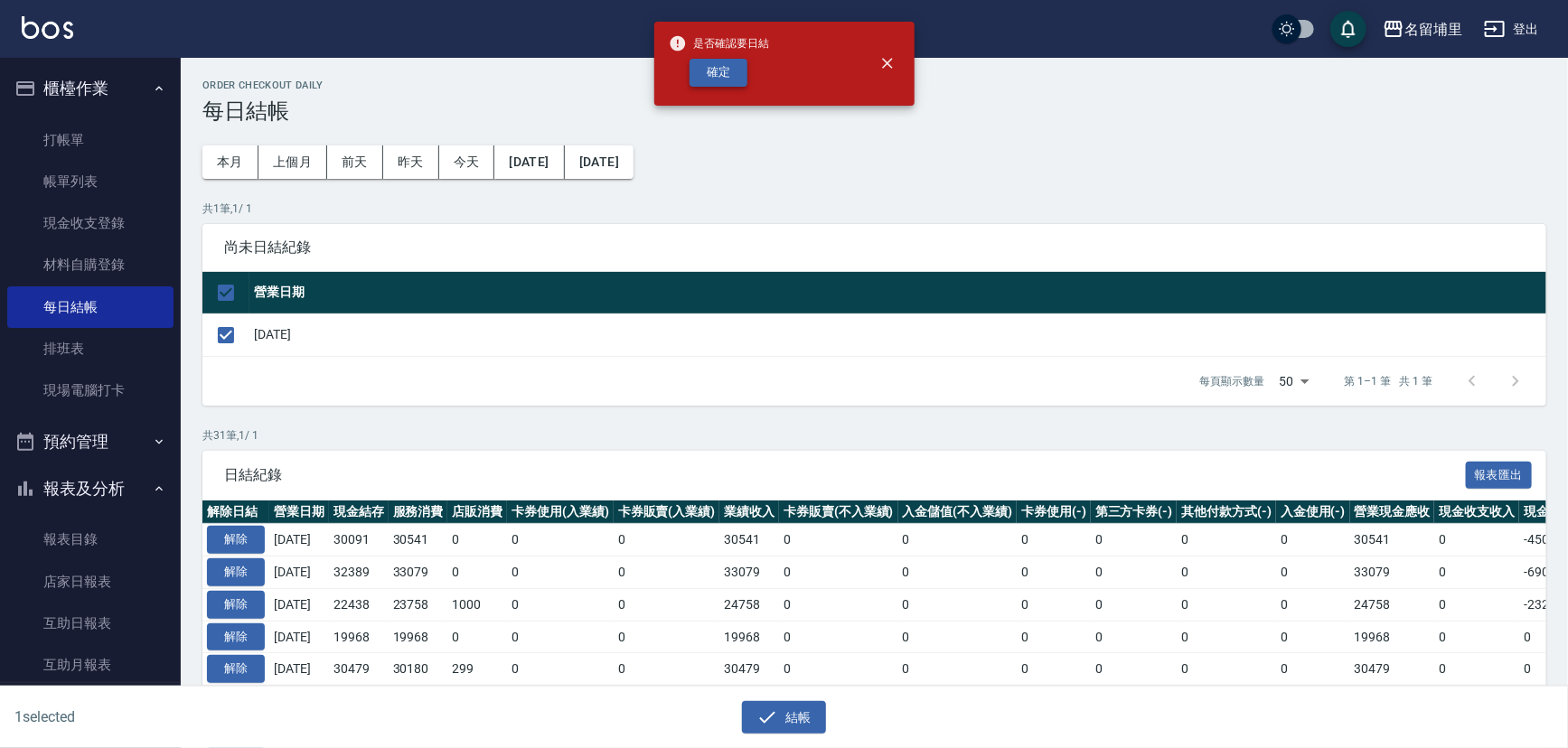
click at [722, 81] on button "確定" at bounding box center [718, 73] width 58 height 28
checkbox input "false"
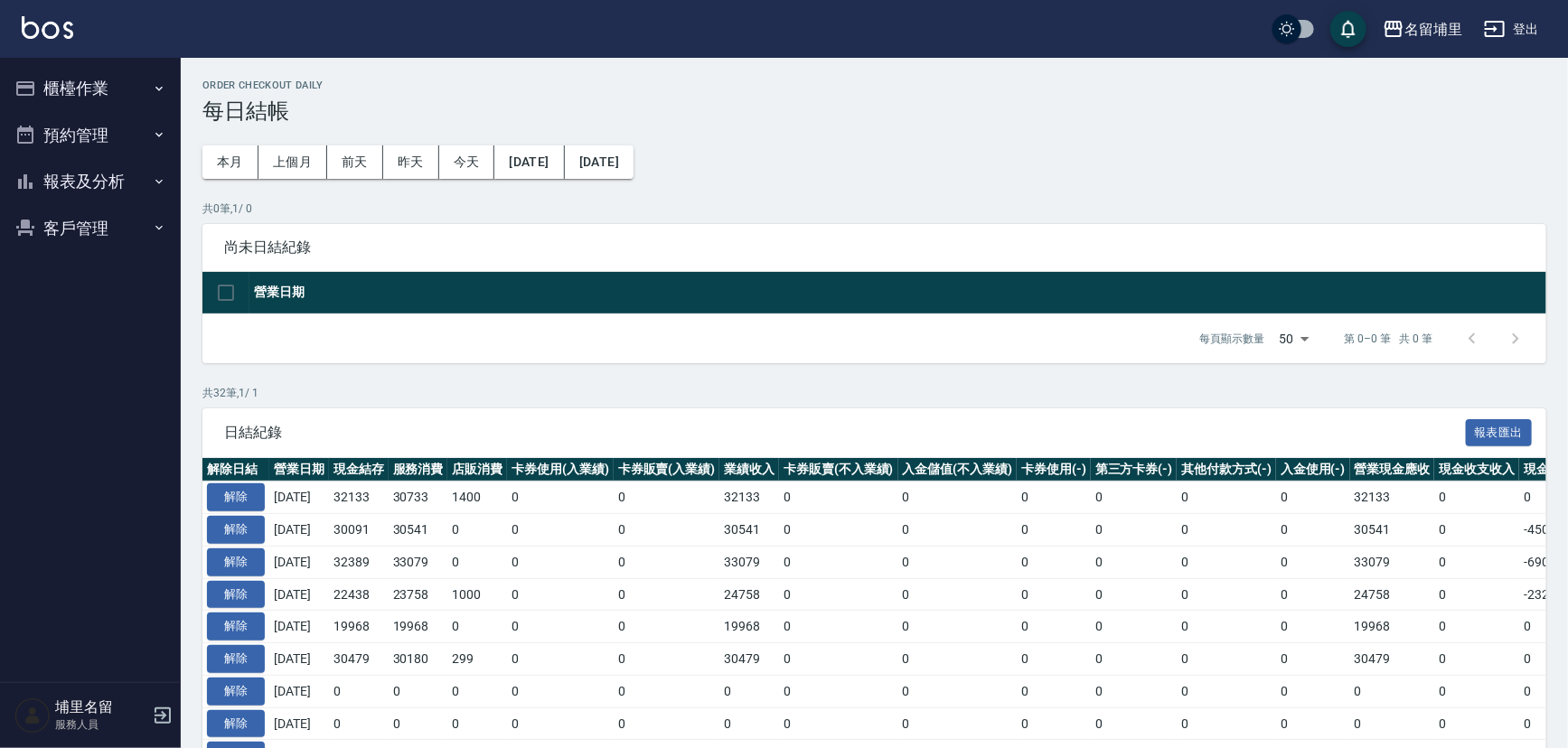
click at [564, 168] on button "[DATE]" at bounding box center [529, 162] width 70 height 33
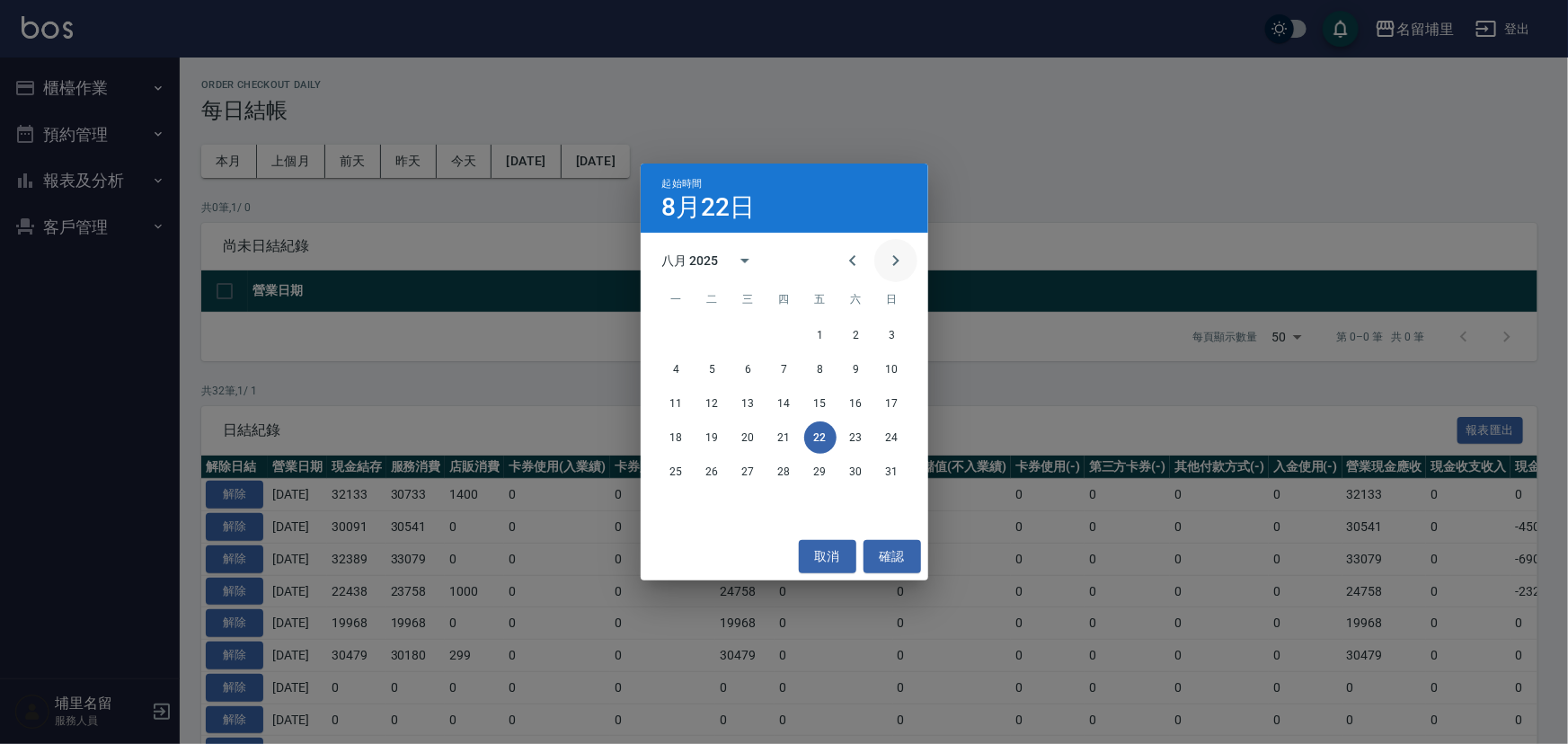
click at [896, 263] on icon "Next month" at bounding box center [895, 261] width 6 height 11
click at [894, 371] on button "14" at bounding box center [892, 368] width 32 height 32
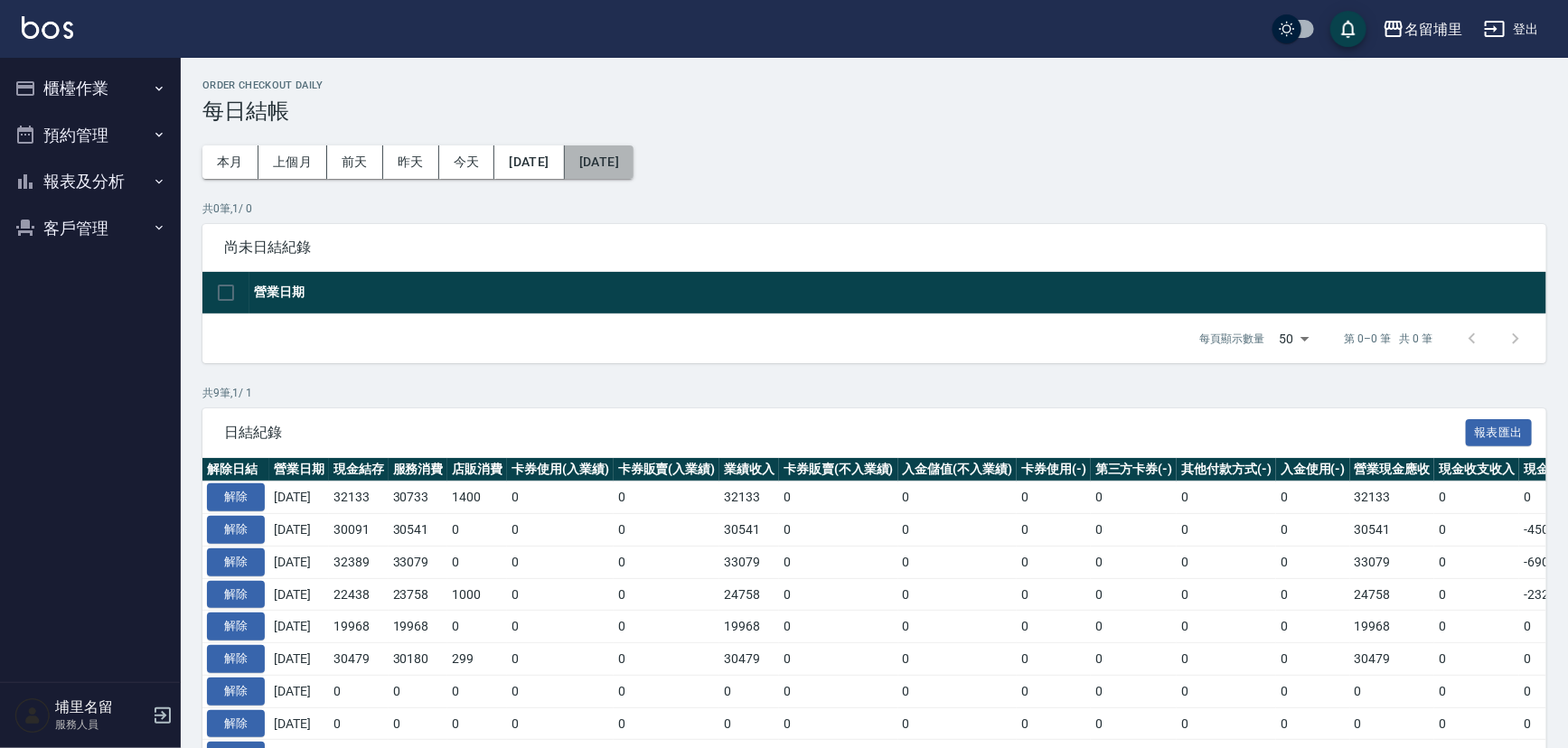
click at [633, 169] on button "2025/09/22" at bounding box center [599, 162] width 69 height 33
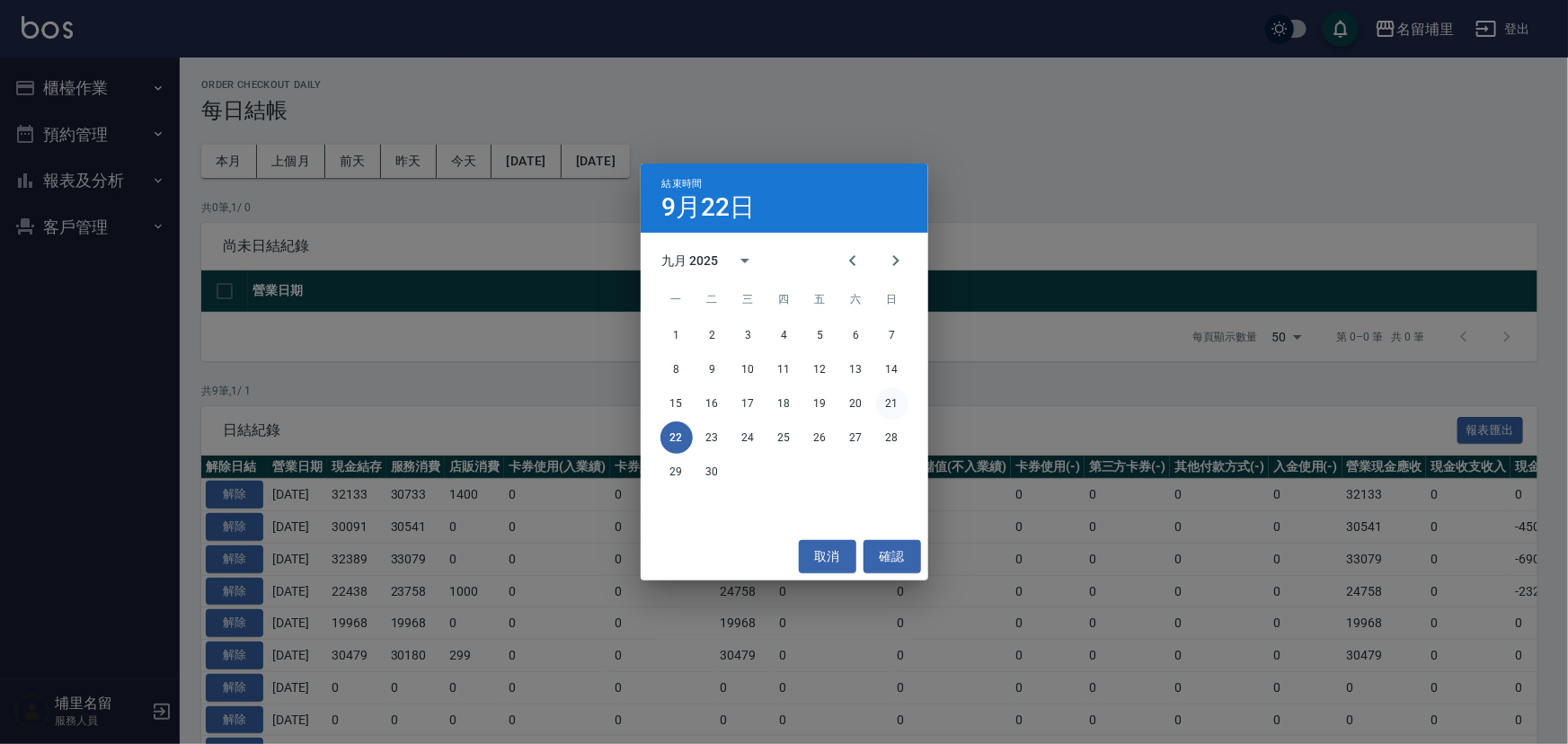
click at [898, 402] on button "21" at bounding box center [892, 403] width 32 height 32
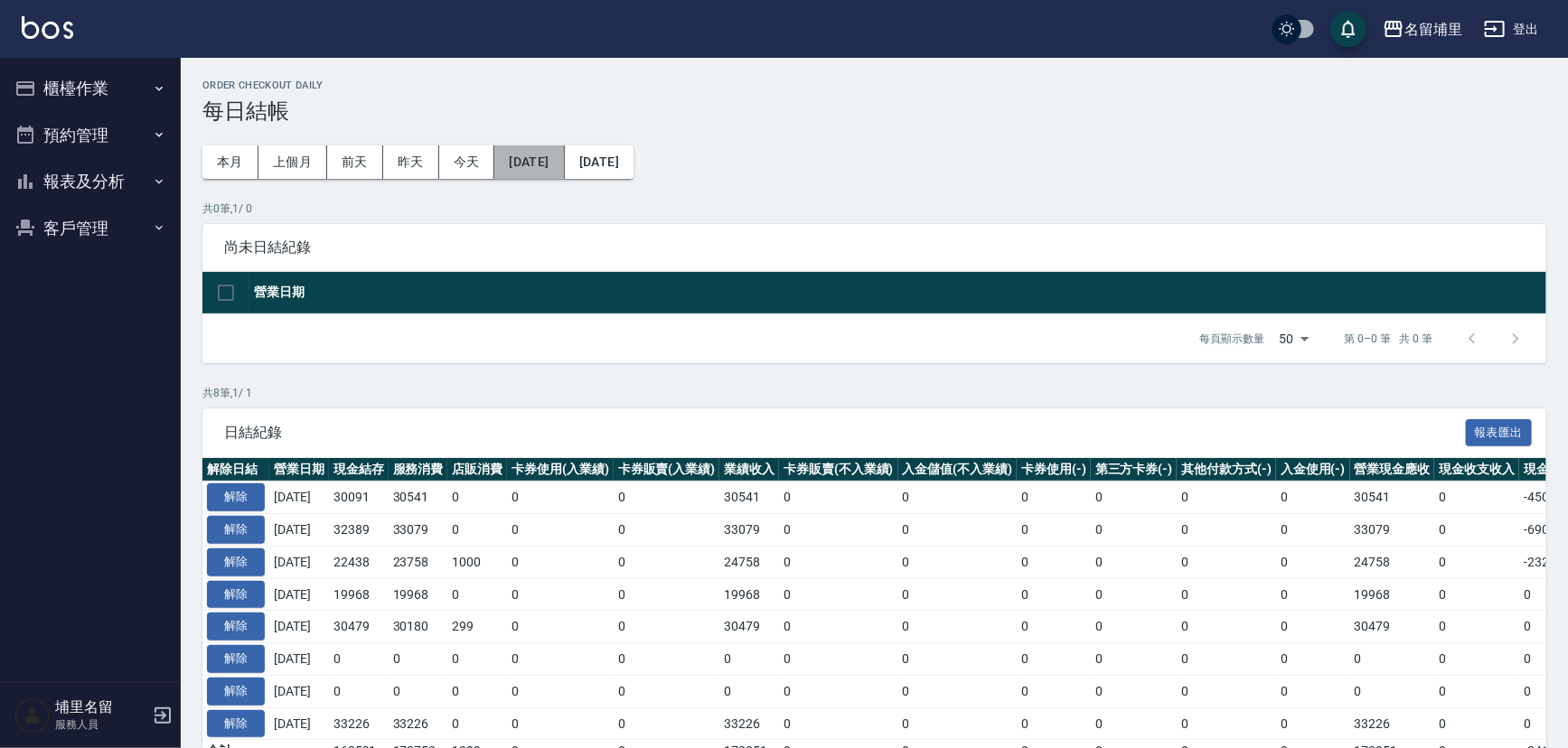
click at [564, 153] on button "2025/09/14" at bounding box center [529, 162] width 70 height 33
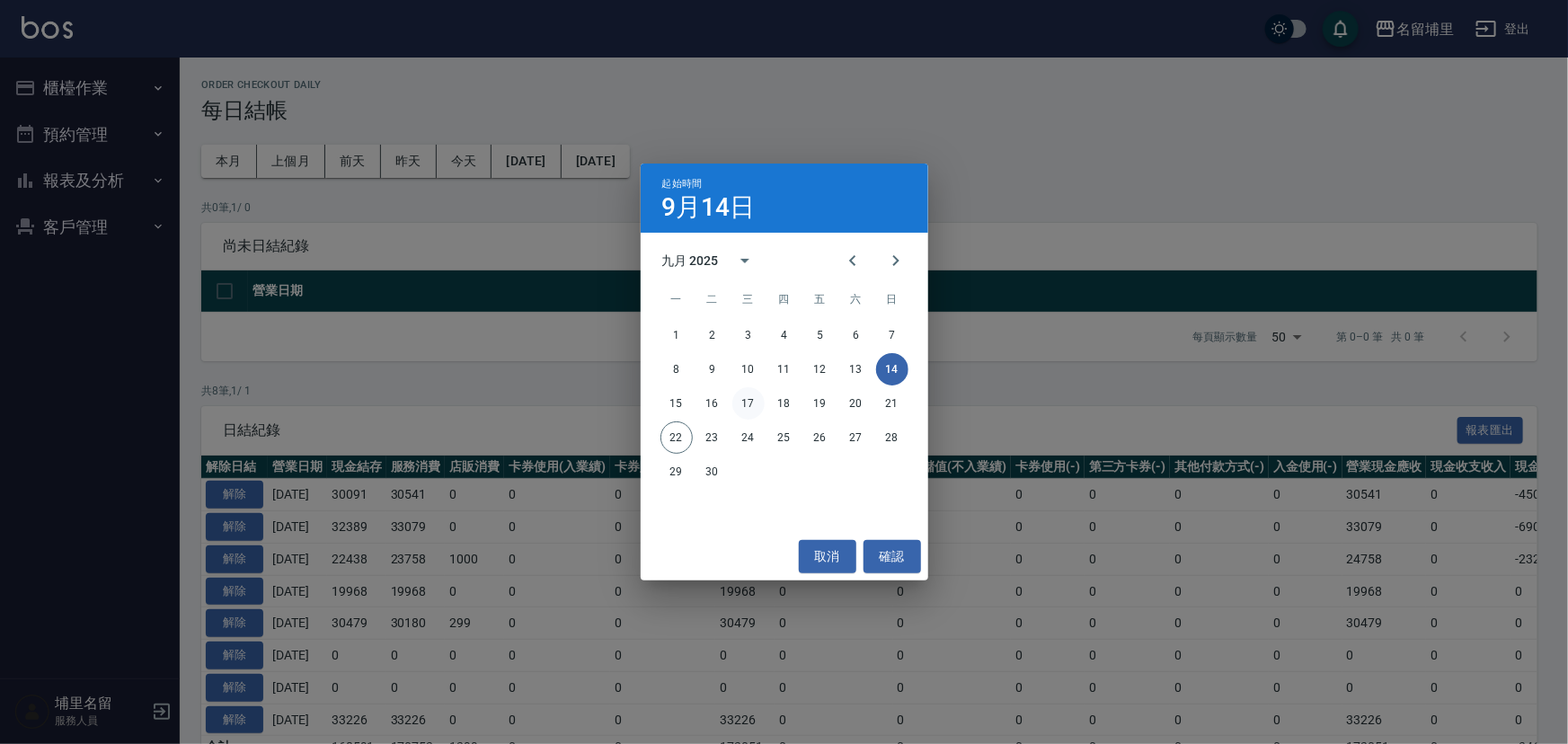
click at [746, 403] on button "17" at bounding box center [748, 403] width 32 height 32
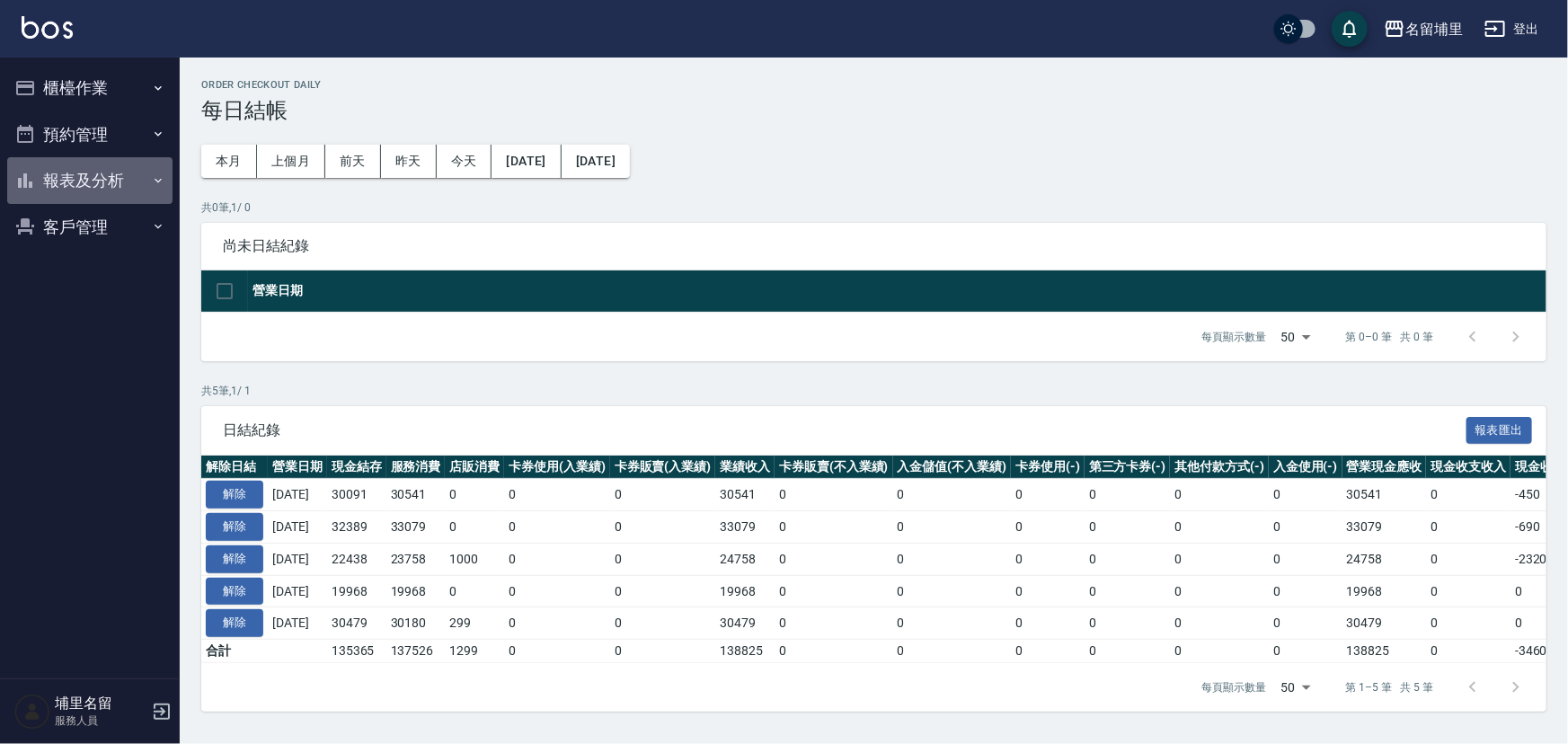
click at [86, 181] on button "報表及分析" at bounding box center [90, 181] width 165 height 47
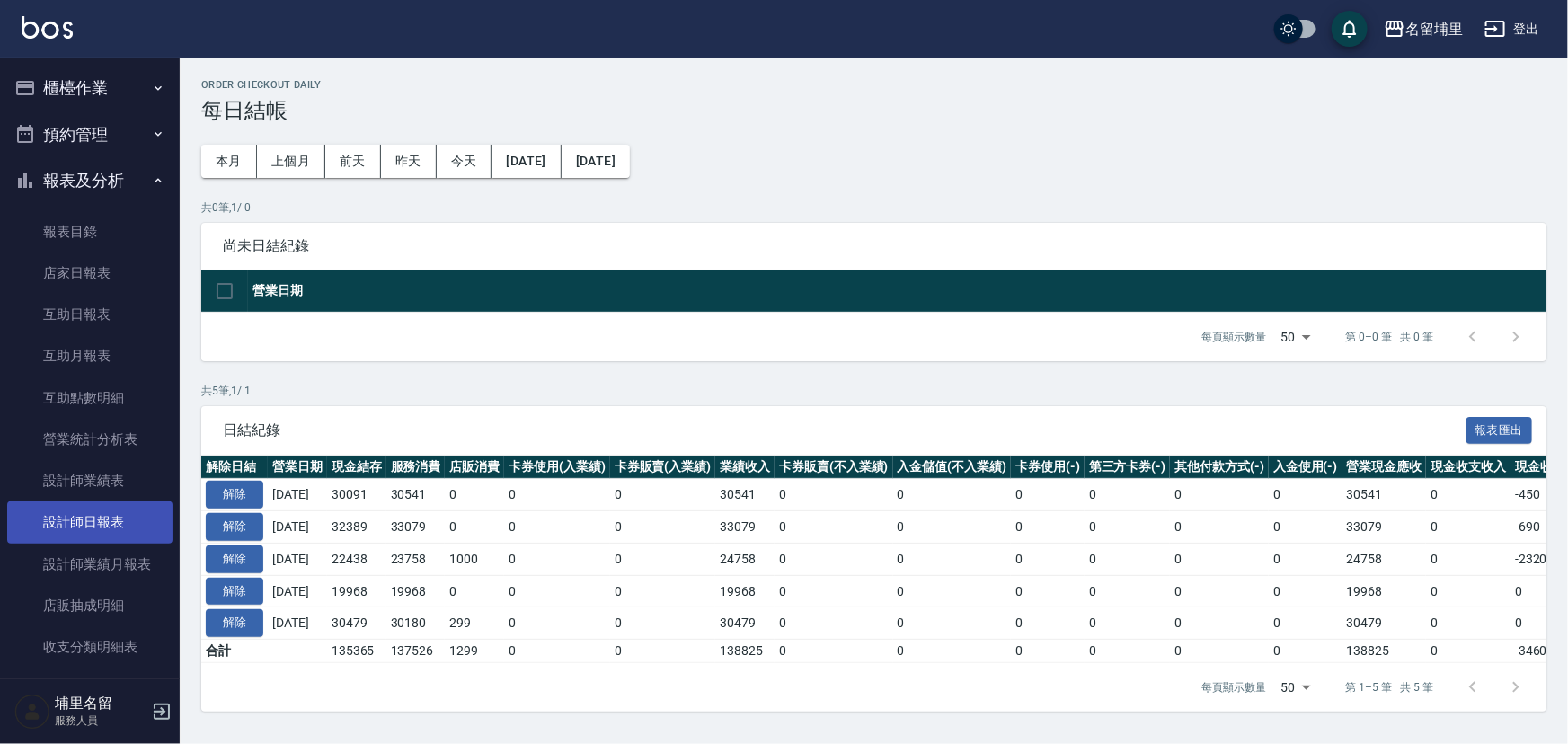
click at [82, 511] on link "設計師日報表" at bounding box center [90, 521] width 165 height 41
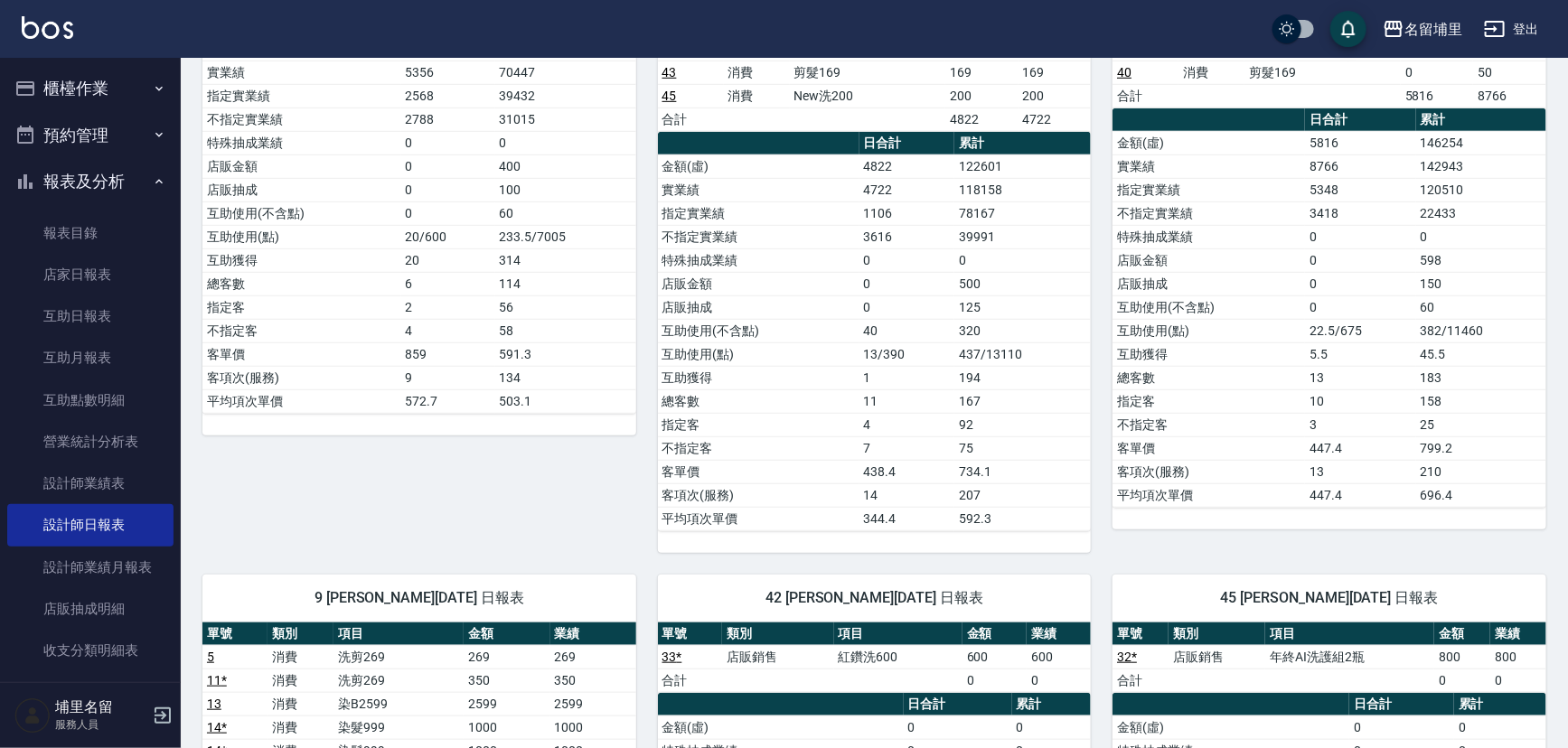
scroll to position [904, 0]
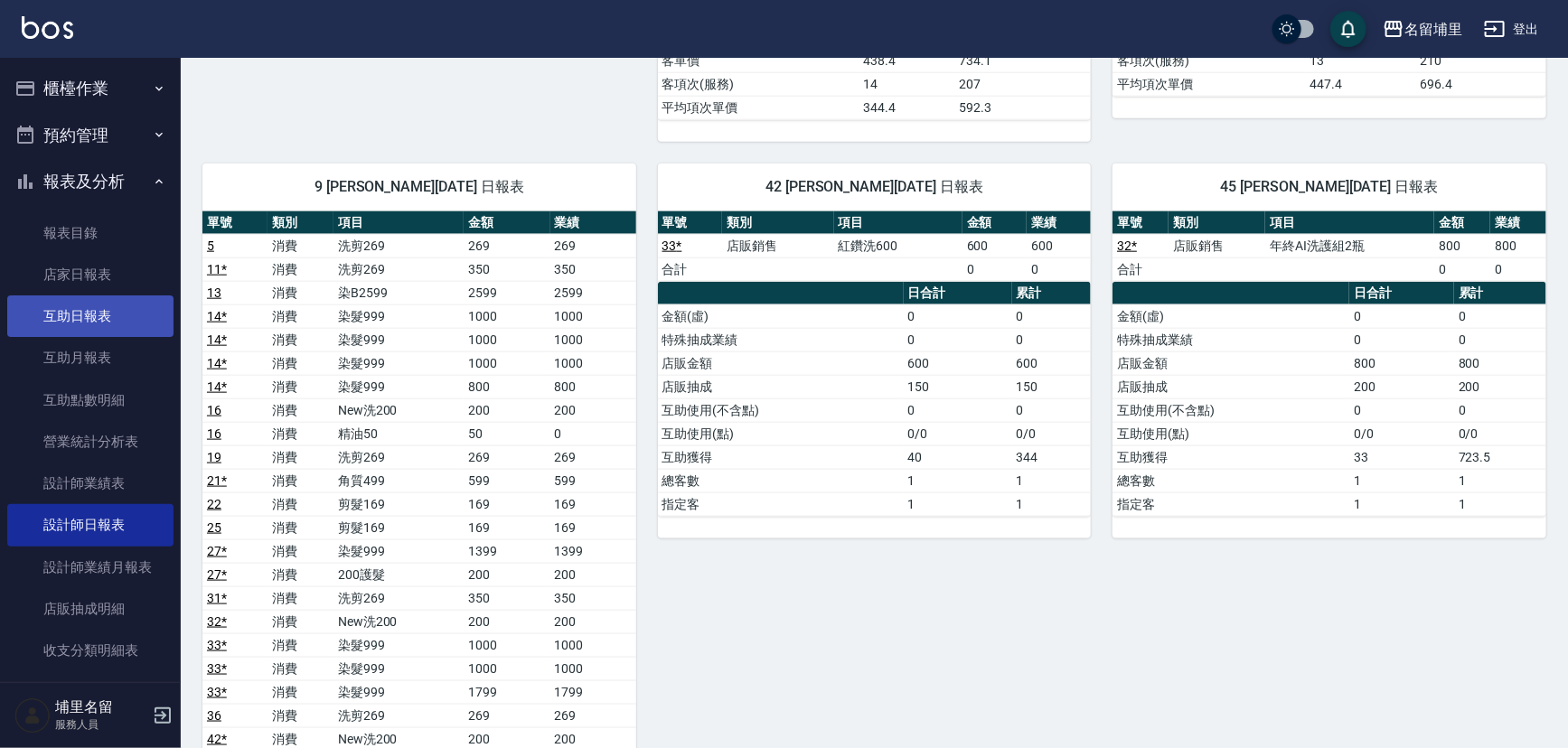
click at [79, 328] on link "互助日報表" at bounding box center [90, 316] width 166 height 41
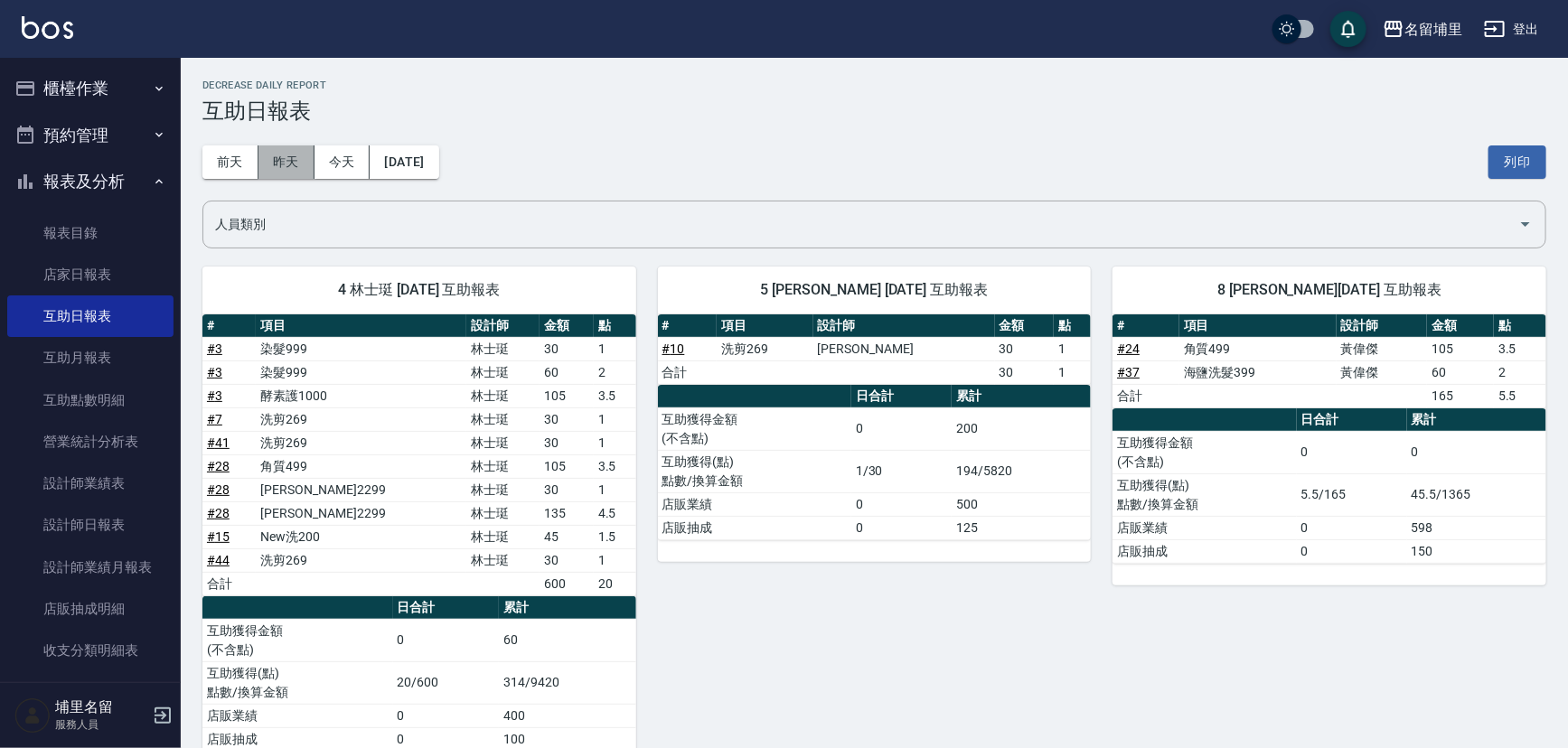
click at [284, 159] on button "昨天" at bounding box center [286, 162] width 56 height 33
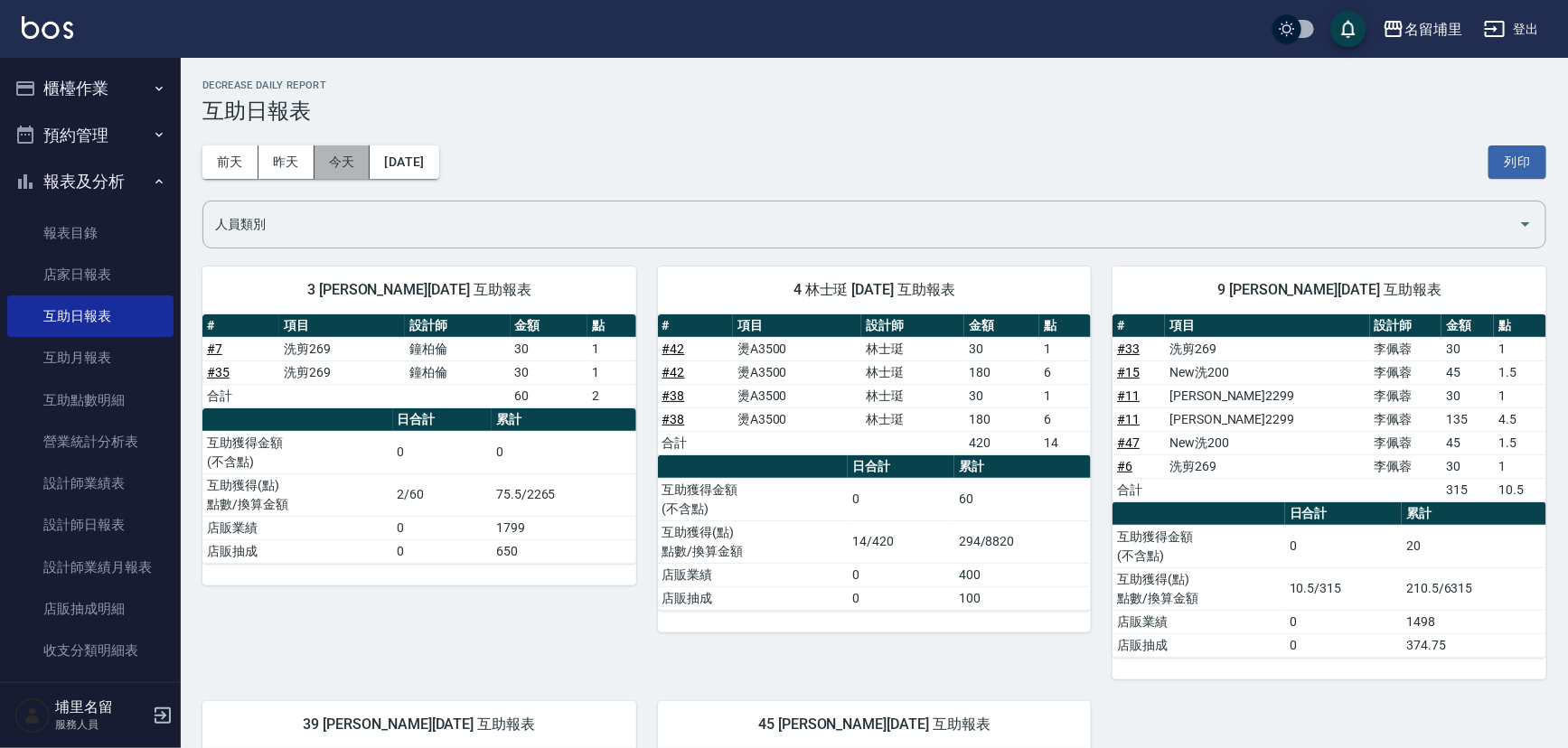
click at [352, 153] on button "今天" at bounding box center [342, 162] width 56 height 33
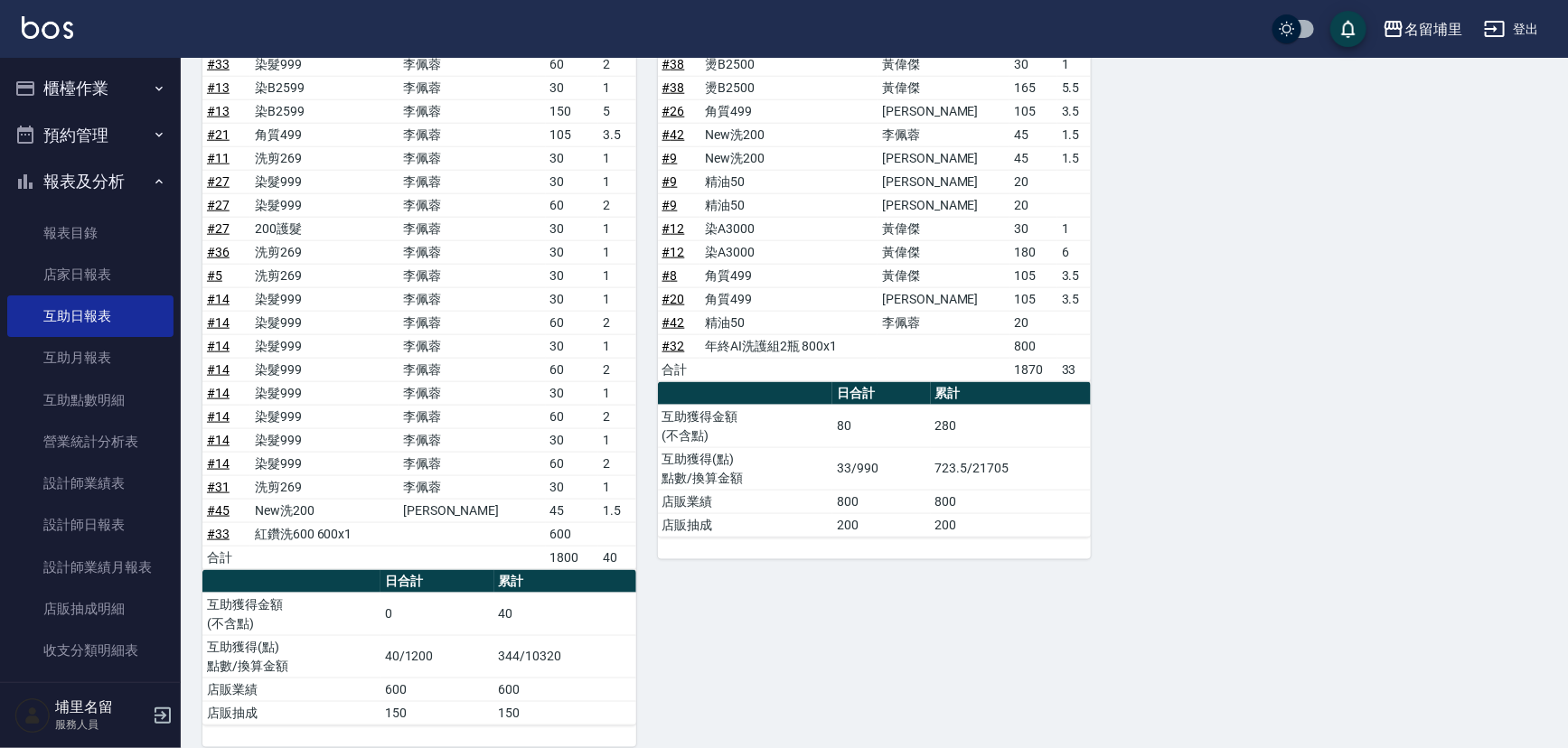
scroll to position [945, 0]
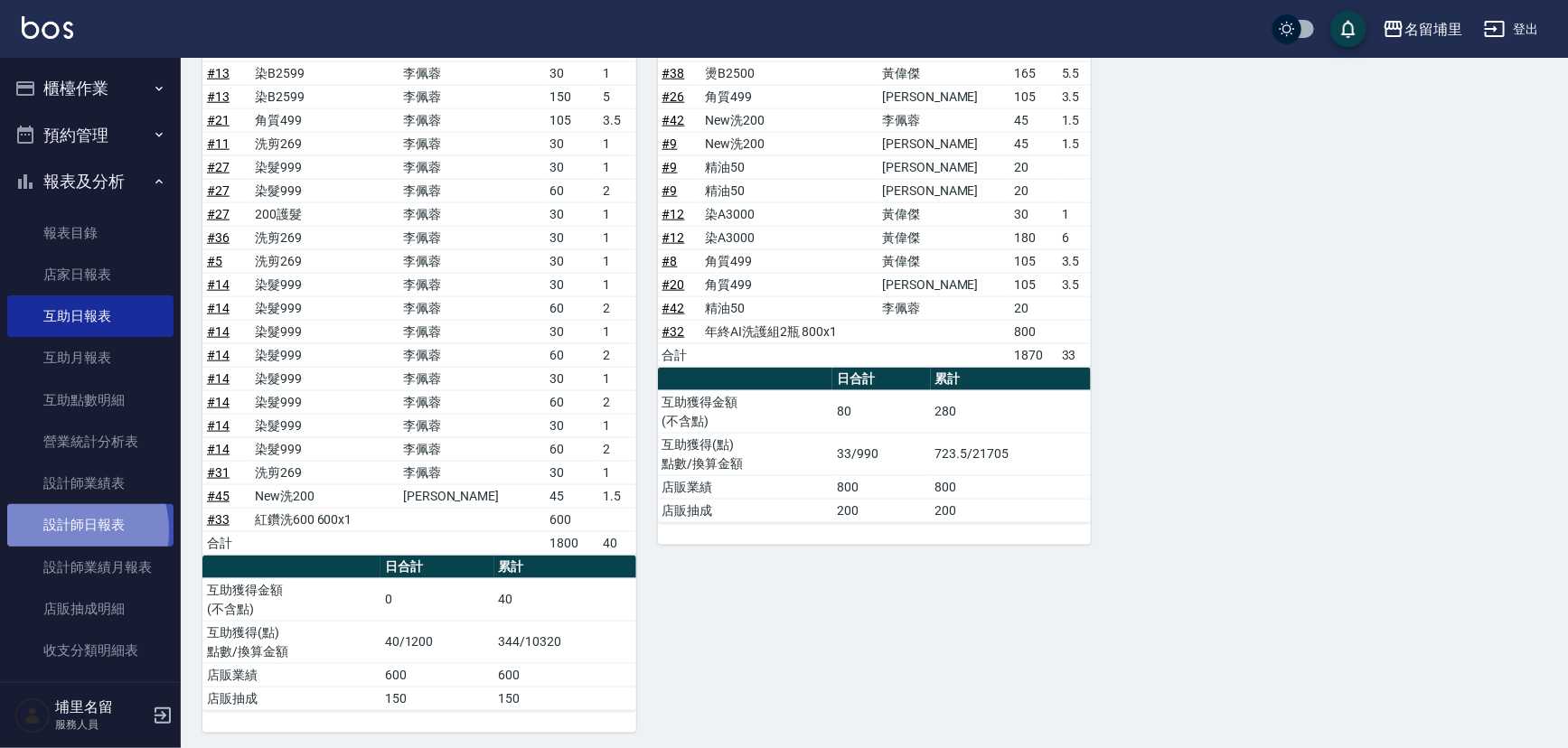
click at [53, 532] on link "設計師日報表" at bounding box center [90, 524] width 166 height 41
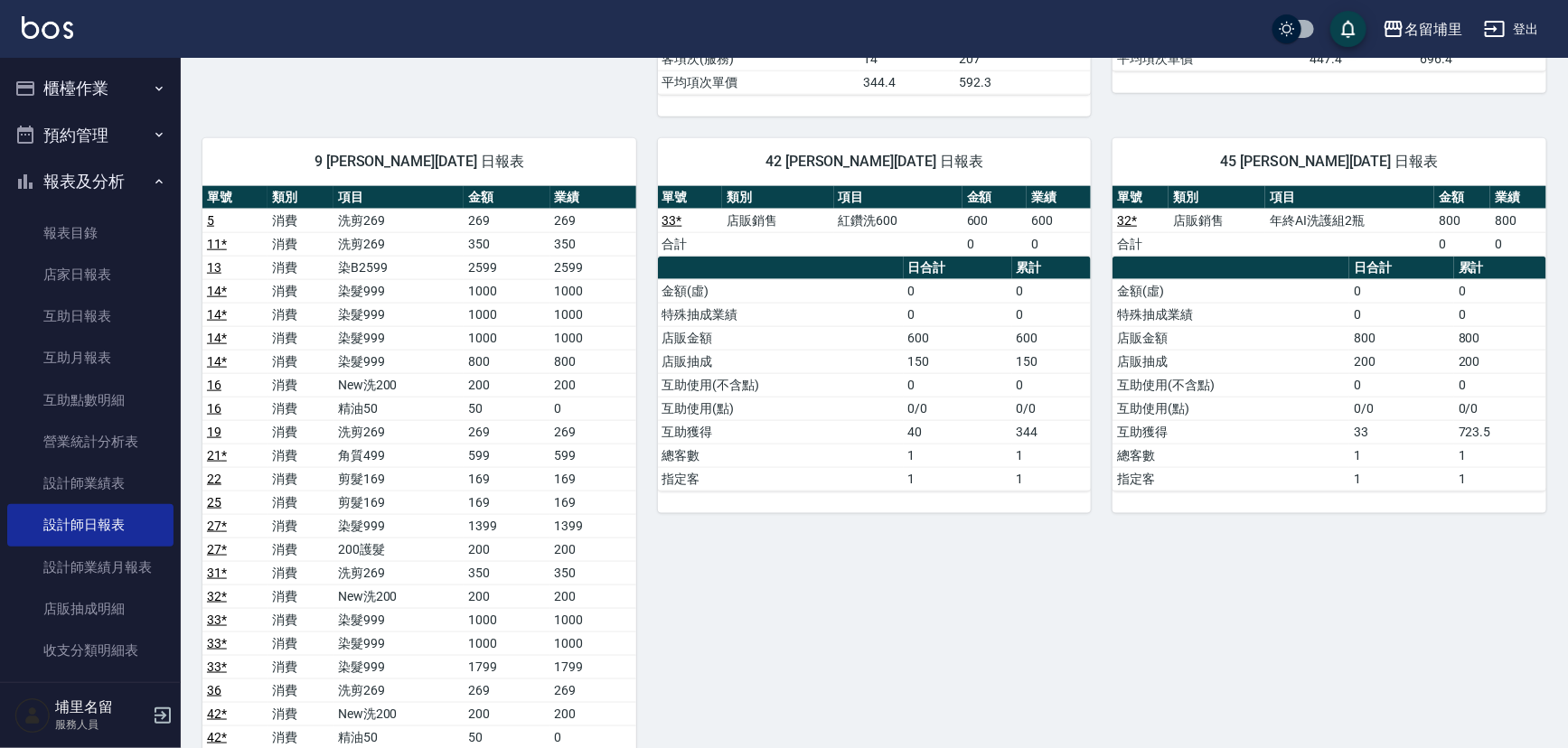
scroll to position [1067, 0]
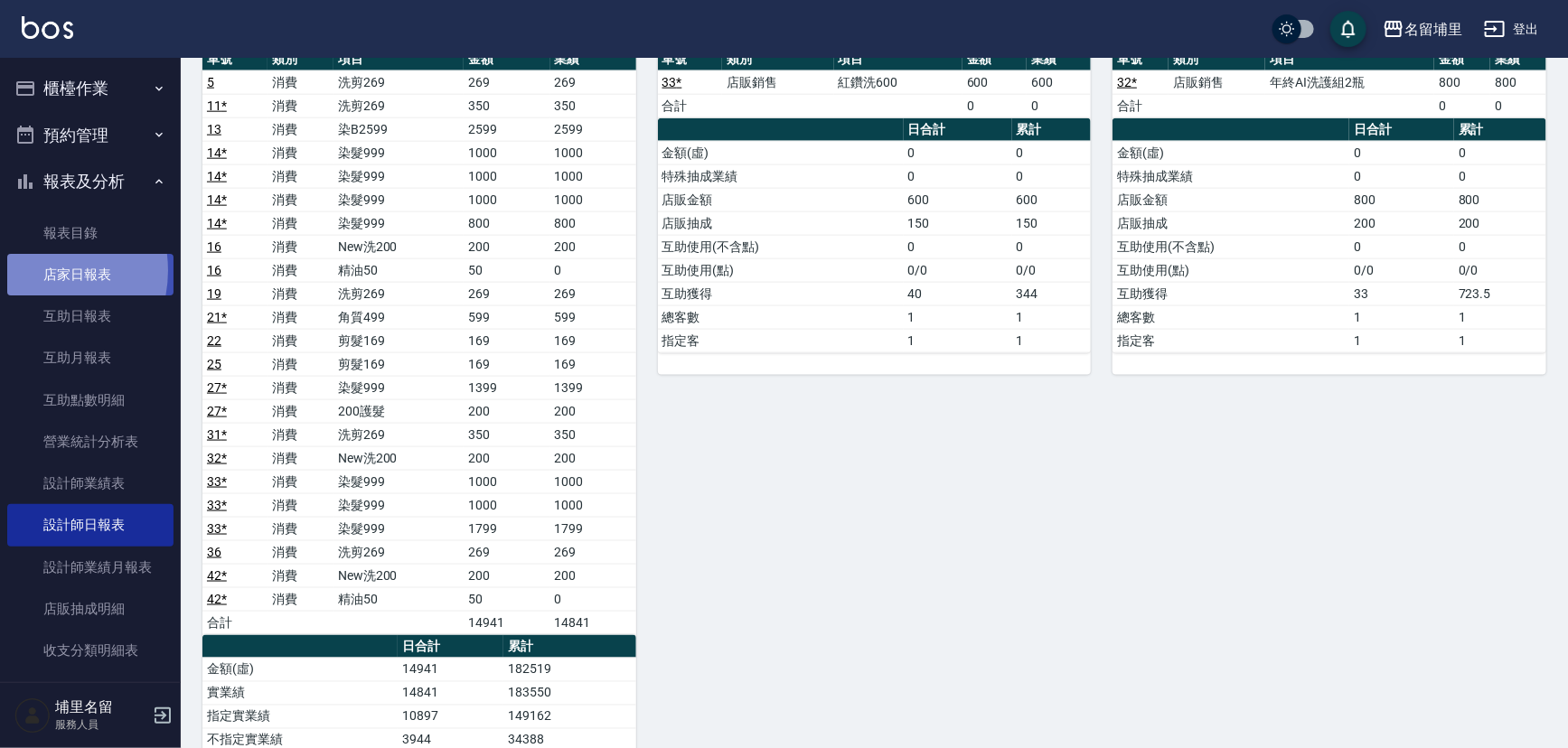
click at [31, 271] on link "店家日報表" at bounding box center [90, 275] width 166 height 41
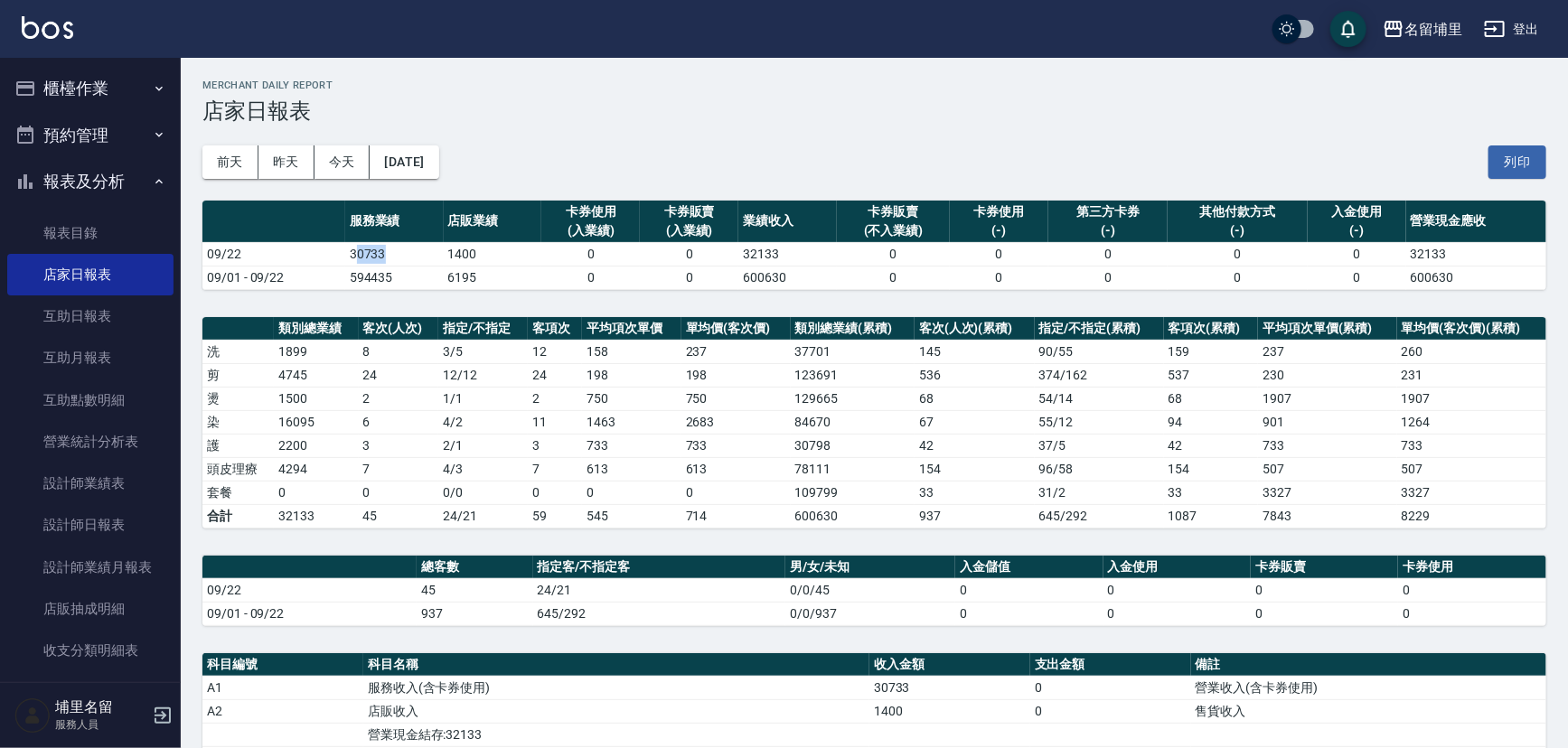
drag, startPoint x: 352, startPoint y: 254, endPoint x: 438, endPoint y: 262, distance: 86.4
click at [438, 262] on td "30733" at bounding box center [394, 253] width 99 height 23
click at [418, 254] on td "30733" at bounding box center [394, 253] width 99 height 23
drag, startPoint x: 399, startPoint y: 254, endPoint x: 337, endPoint y: 254, distance: 62.0
click at [337, 254] on tr "09/22 30733 1400 0 0 32133 0 0 0 0 0 32133" at bounding box center [874, 253] width 1343 height 23
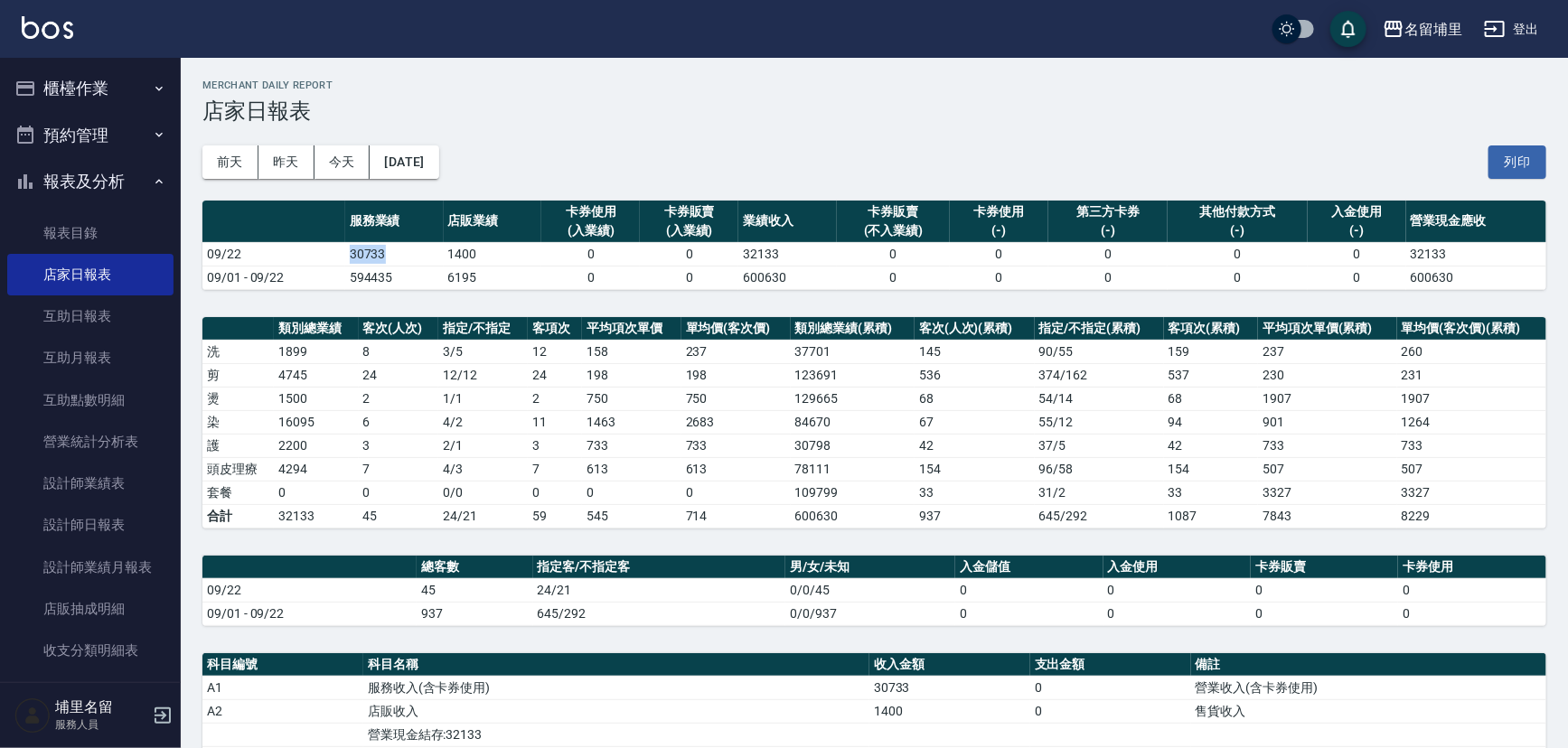
click at [337, 254] on td "09/22" at bounding box center [274, 253] width 143 height 23
drag, startPoint x: 441, startPoint y: 253, endPoint x: 487, endPoint y: 253, distance: 46.0
click at [487, 253] on tr "09/22 30733 1400 0 0 32133 0 0 0 0 0 32133" at bounding box center [874, 253] width 1343 height 23
click at [487, 253] on td "1400" at bounding box center [493, 253] width 99 height 23
drag, startPoint x: 488, startPoint y: 253, endPoint x: 439, endPoint y: 252, distance: 49.0
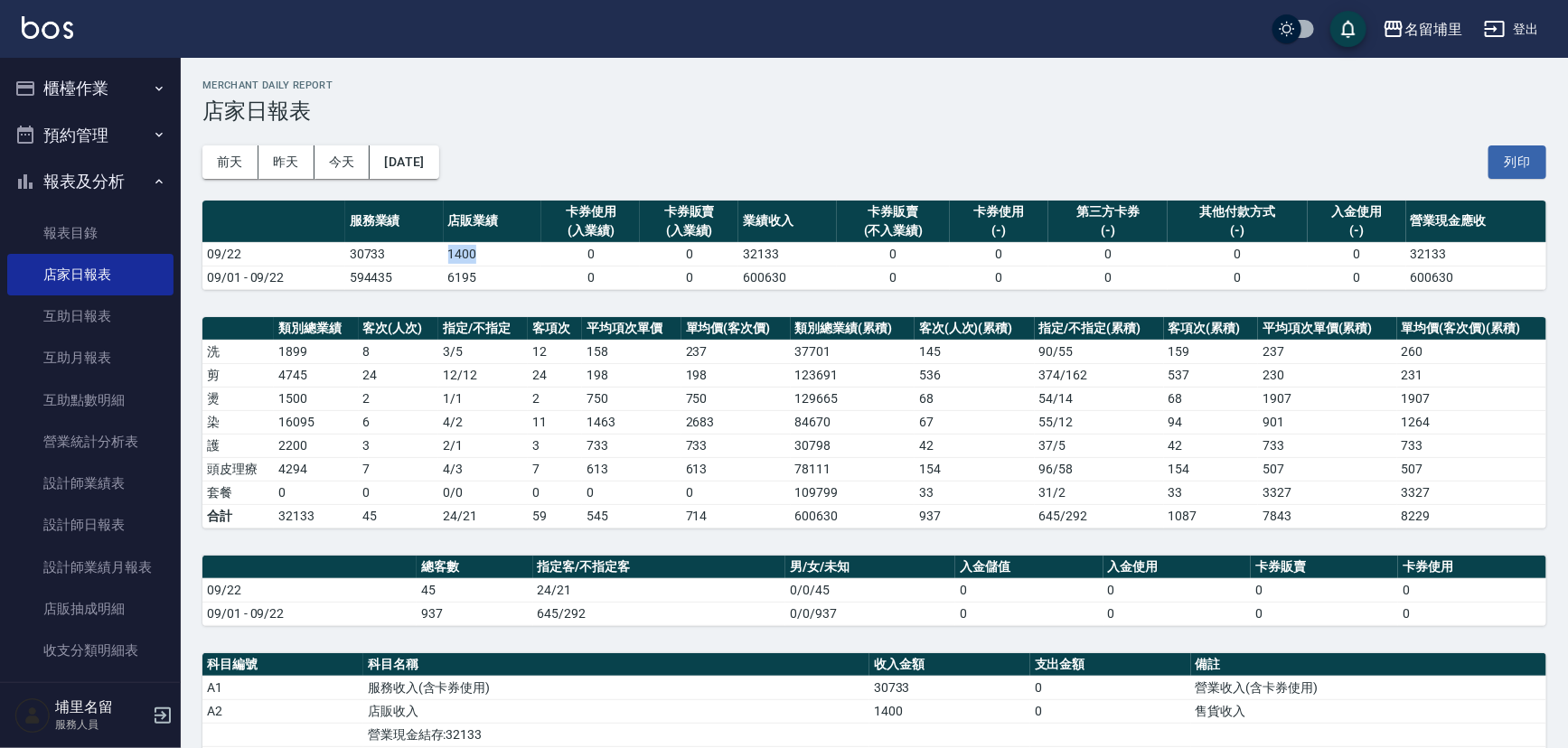
click at [439, 252] on tr "09/22 30733 1400 0 0 32133 0 0 0 0 0 32133" at bounding box center [874, 253] width 1343 height 23
click at [439, 252] on td "30733" at bounding box center [394, 253] width 99 height 23
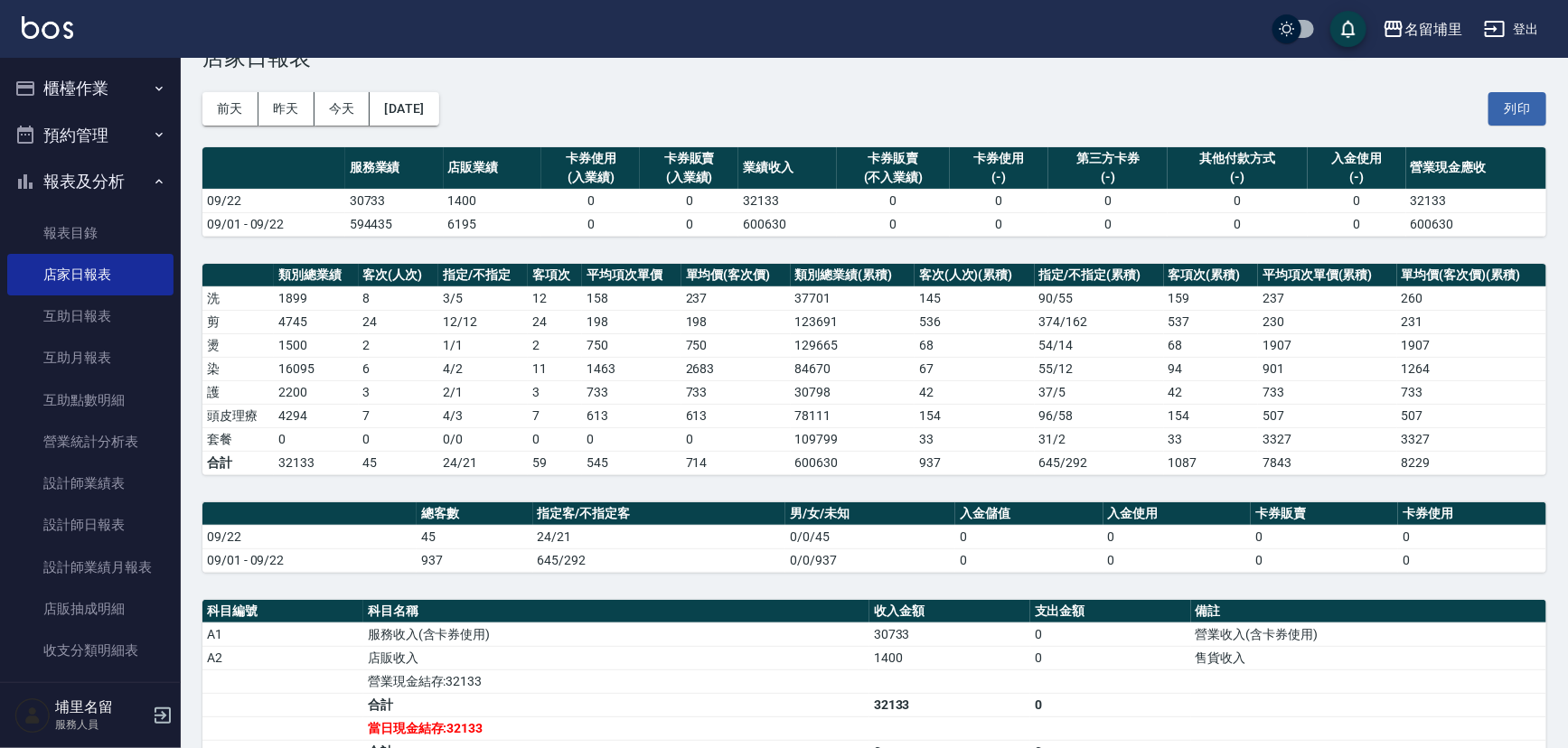
scroll to position [81, 0]
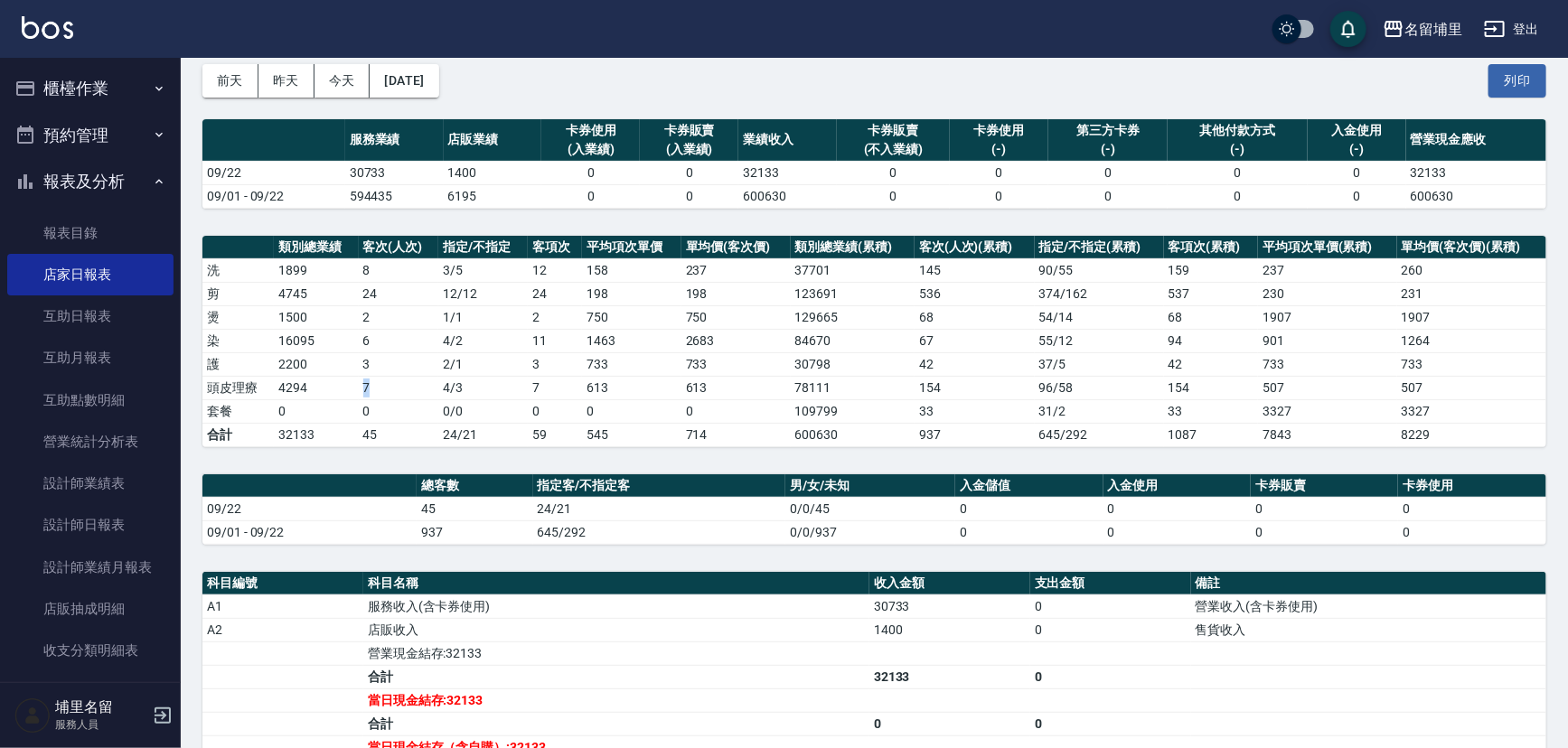
drag, startPoint x: 384, startPoint y: 383, endPoint x: 359, endPoint y: 385, distance: 25.1
click at [359, 385] on td "7" at bounding box center [398, 387] width 79 height 23
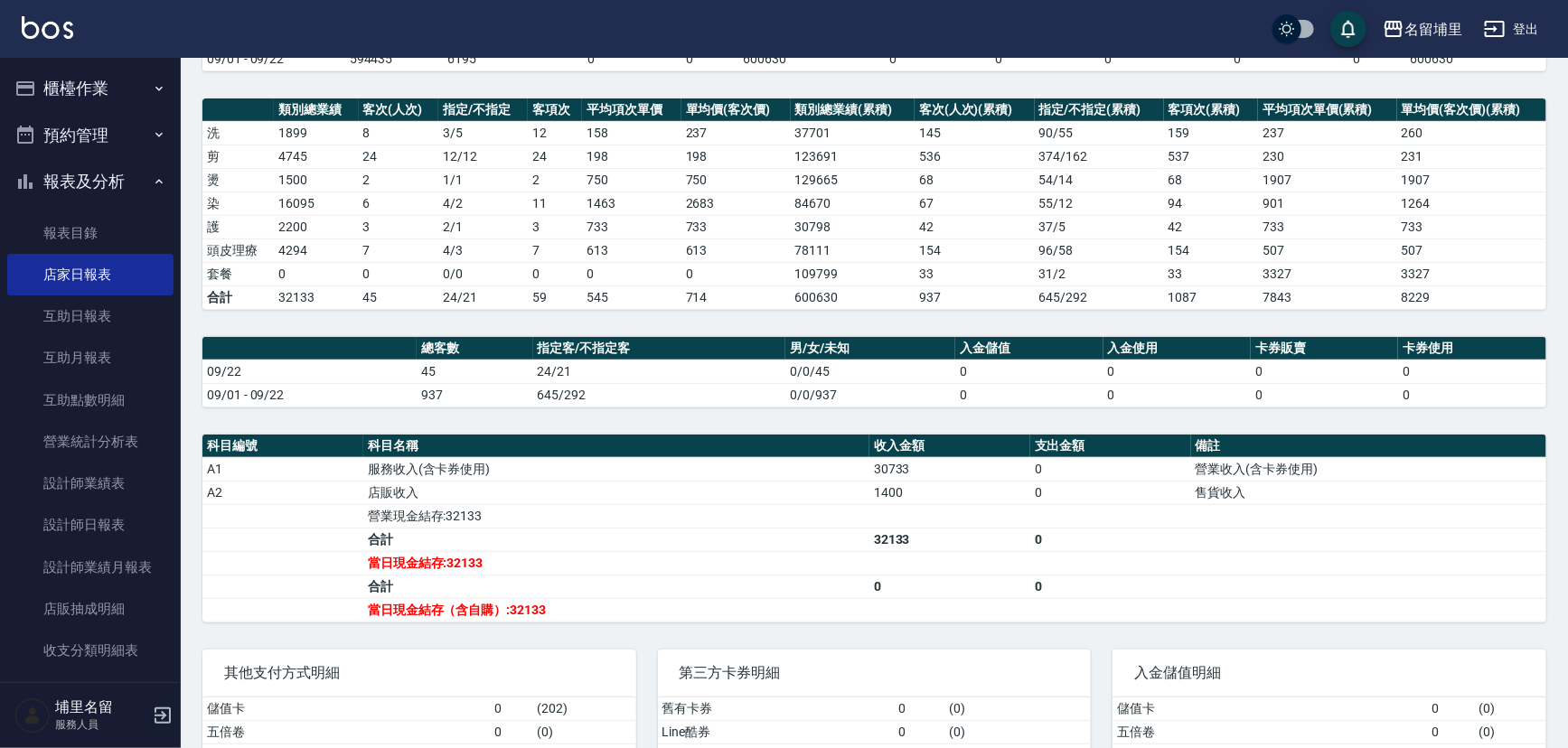
scroll to position [246, 0]
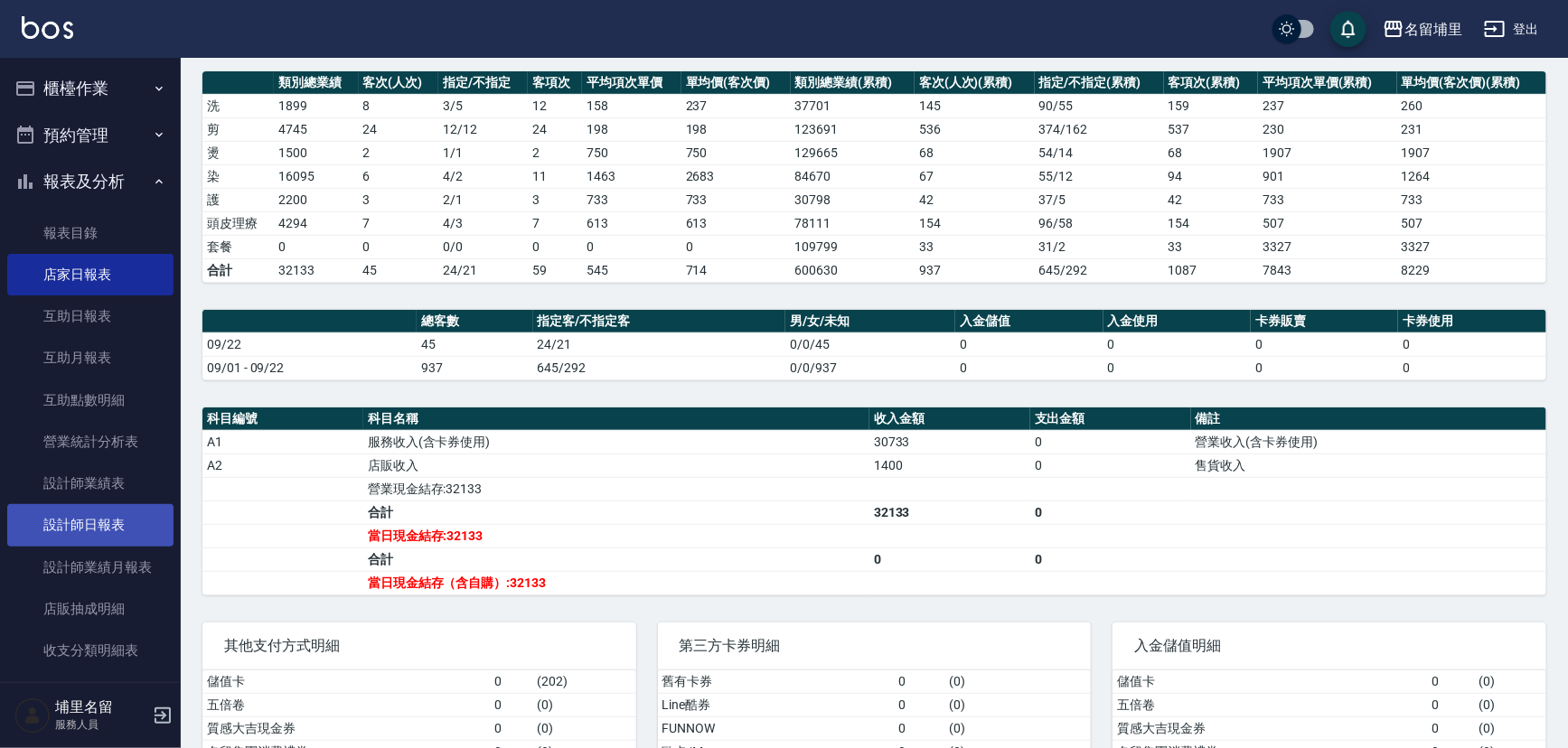
drag, startPoint x: 82, startPoint y: 531, endPoint x: 121, endPoint y: 532, distance: 39.0
click at [82, 531] on link "設計師日報表" at bounding box center [90, 524] width 166 height 41
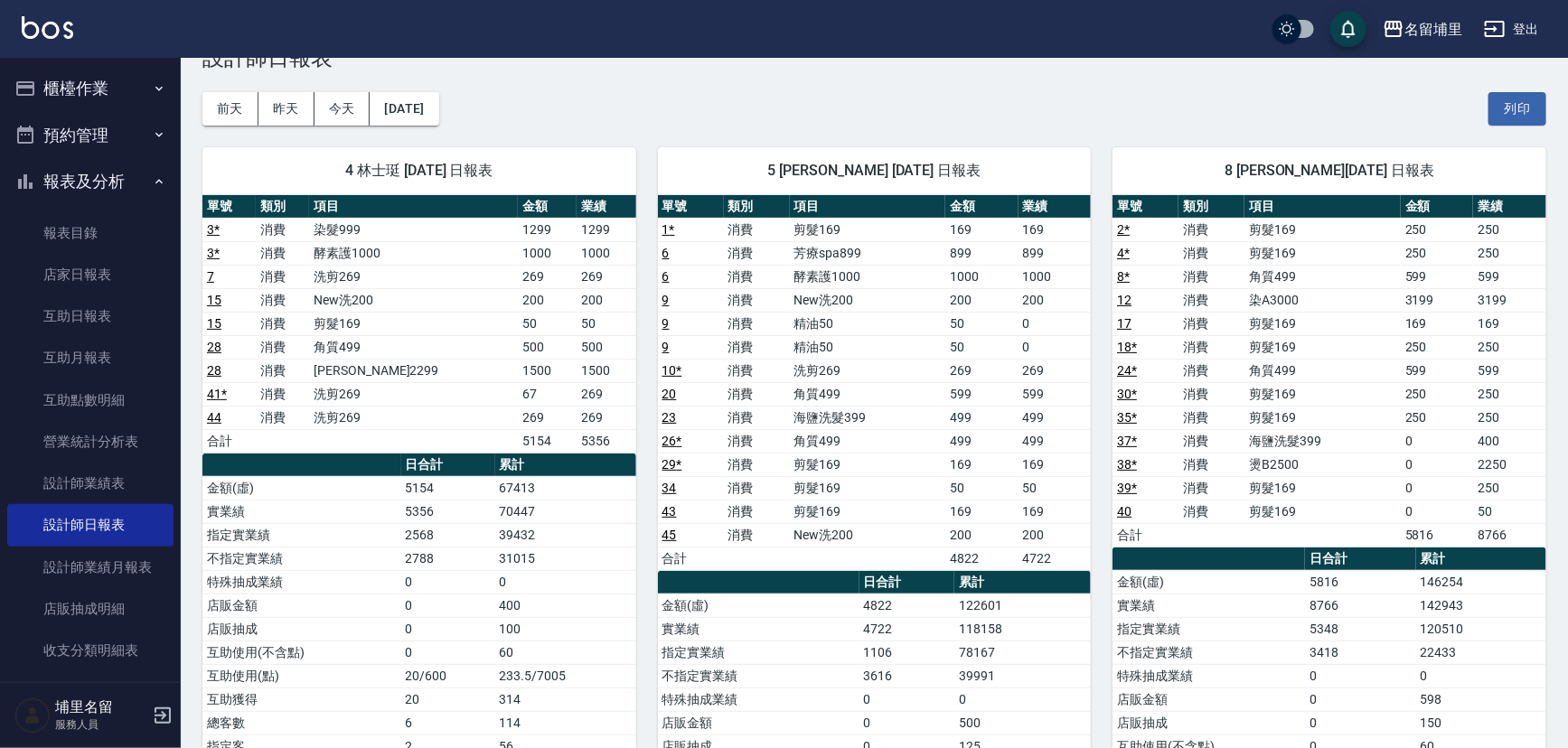
scroll to position [81, 0]
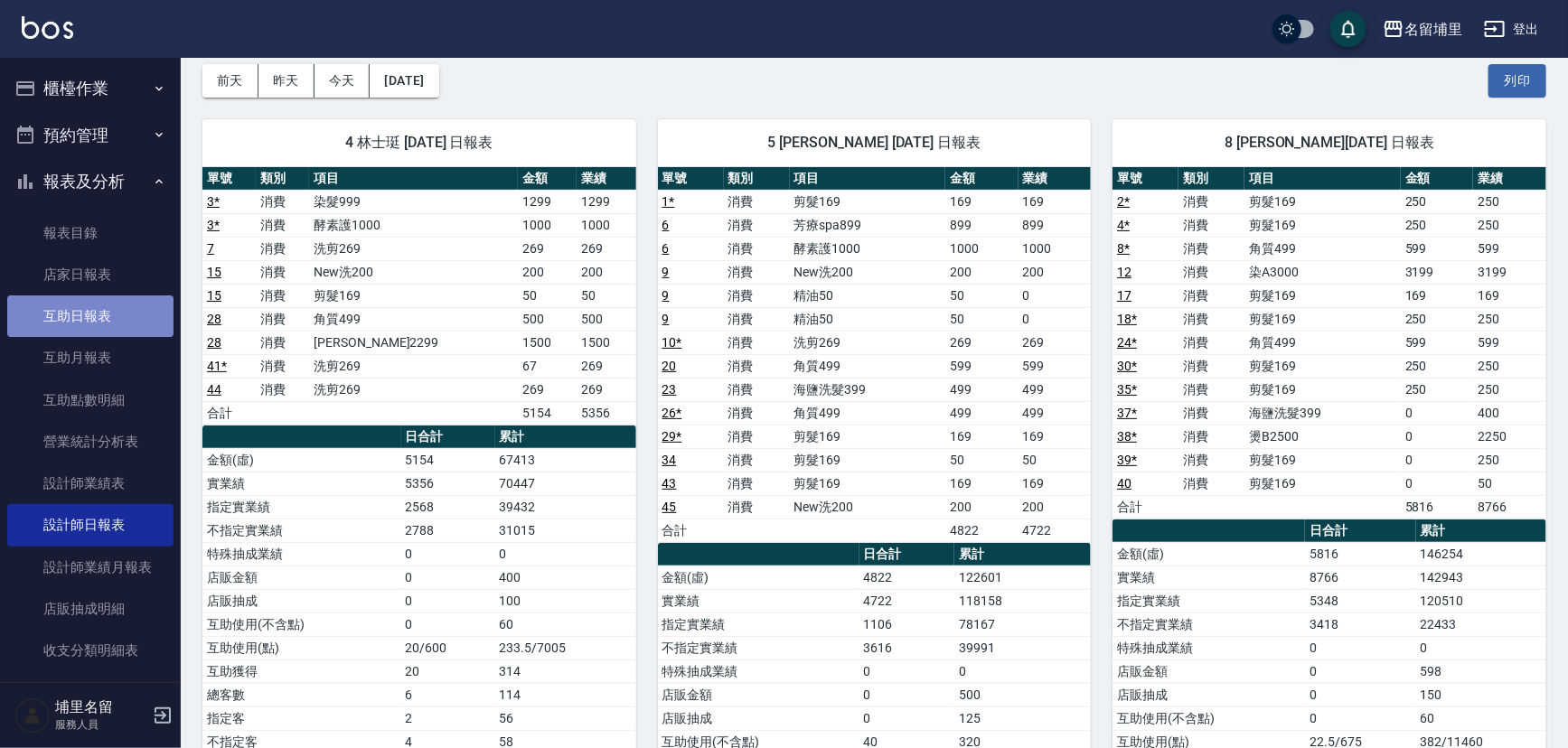
click at [123, 311] on link "互助日報表" at bounding box center [90, 316] width 166 height 41
